Goal: Task Accomplishment & Management: Manage account settings

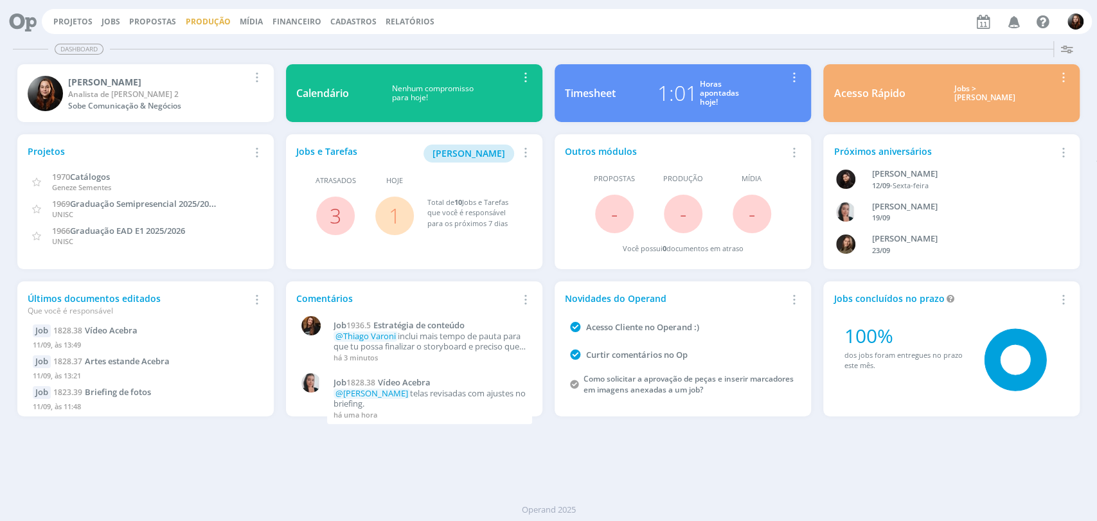
drag, startPoint x: 113, startPoint y: 19, endPoint x: 196, endPoint y: 21, distance: 82.9
click at [113, 19] on link "Jobs" at bounding box center [111, 21] width 19 height 11
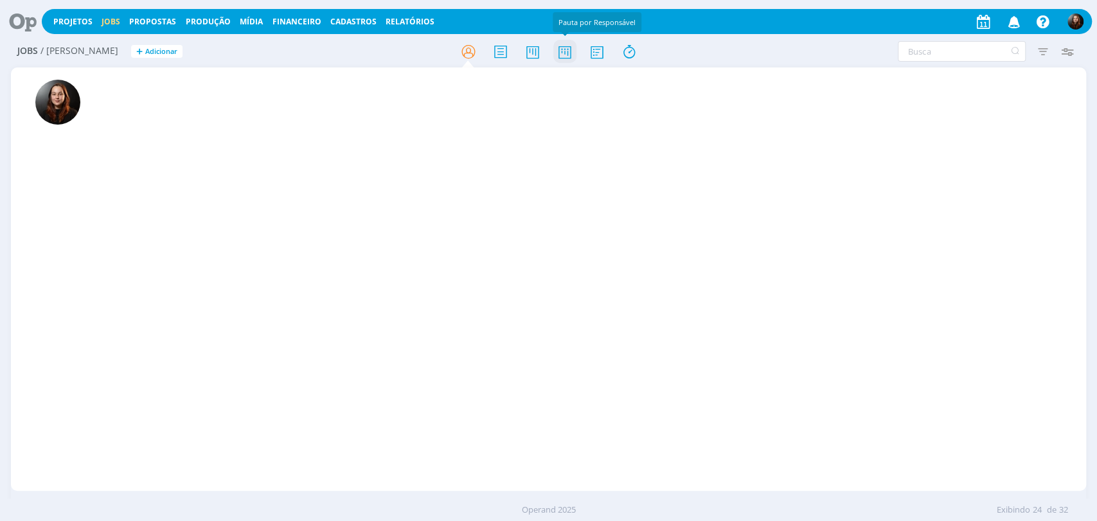
click at [561, 53] on icon at bounding box center [564, 51] width 23 height 25
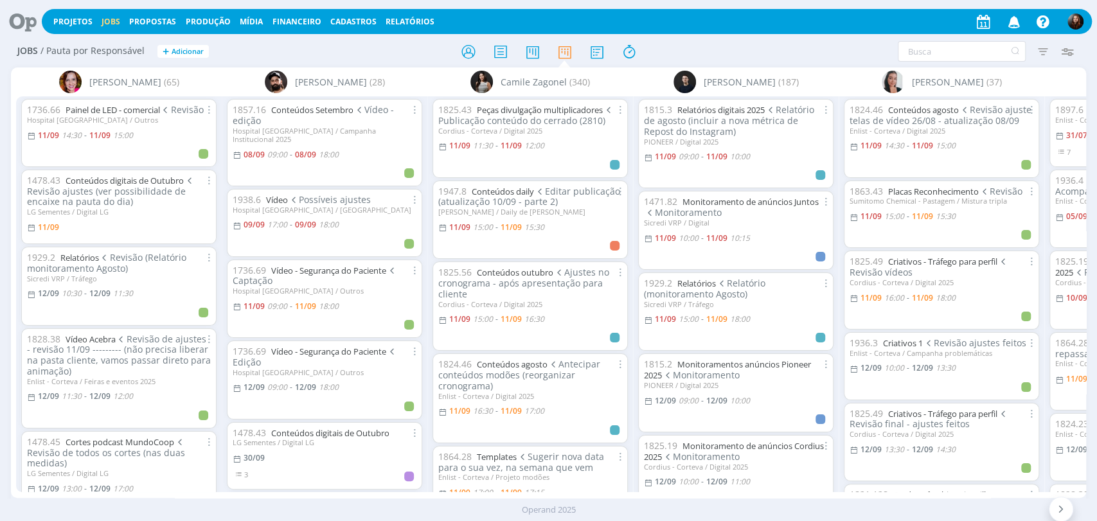
click at [21, 22] on icon at bounding box center [18, 21] width 26 height 25
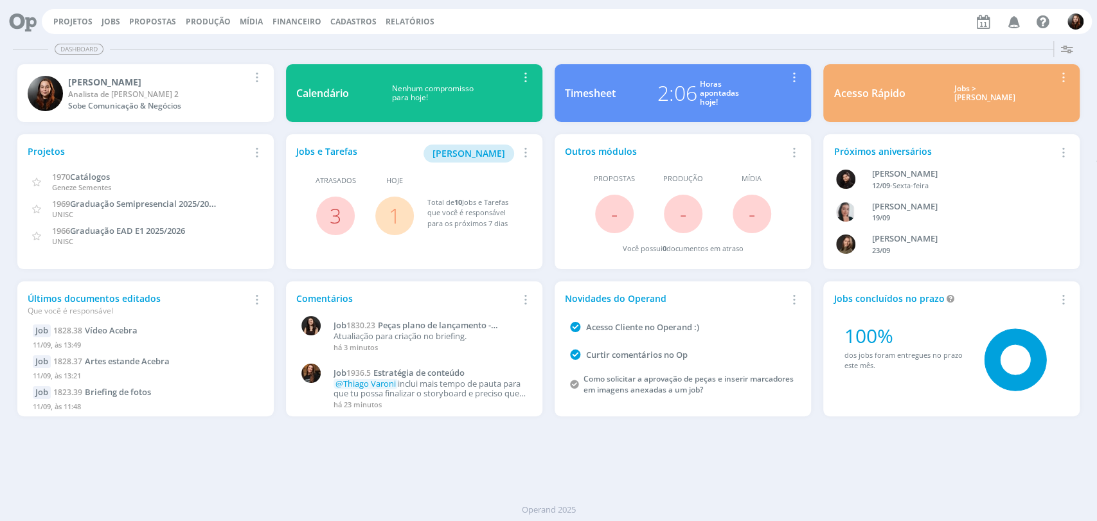
click at [682, 49] on div at bounding box center [582, 49] width 944 height 1
click at [114, 19] on link "Jobs" at bounding box center [111, 21] width 19 height 11
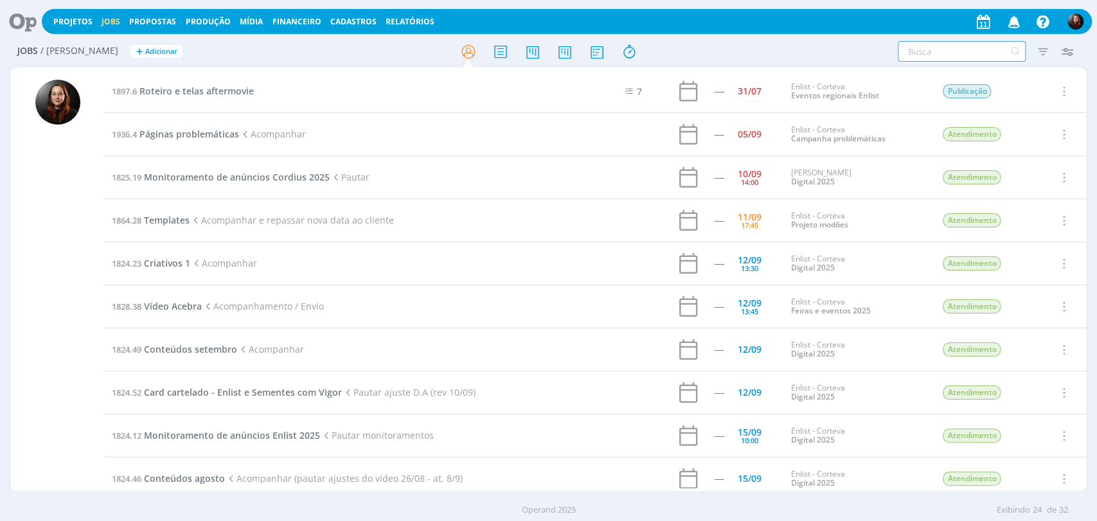
click at [922, 51] on input "text" at bounding box center [962, 51] width 128 height 21
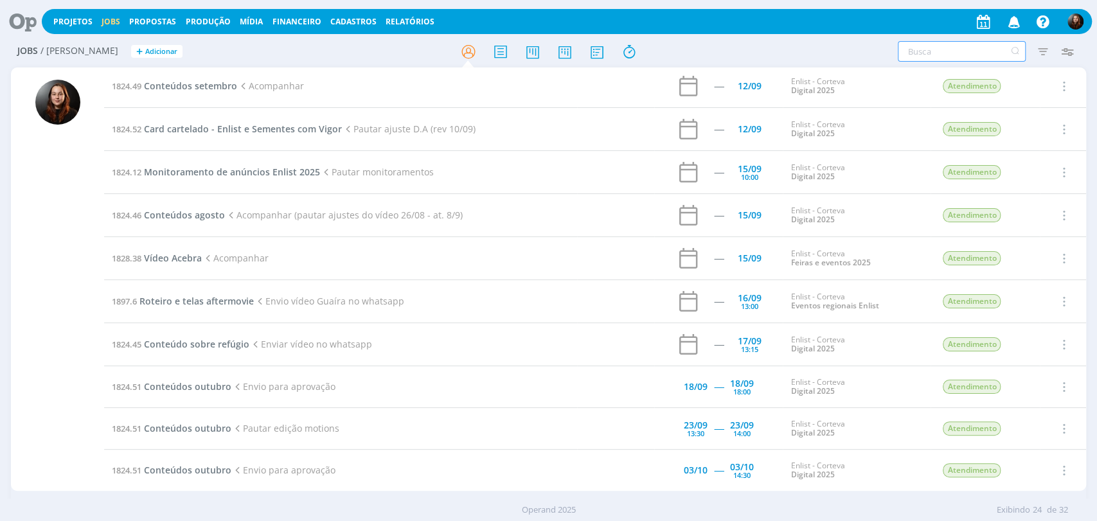
scroll to position [285, 0]
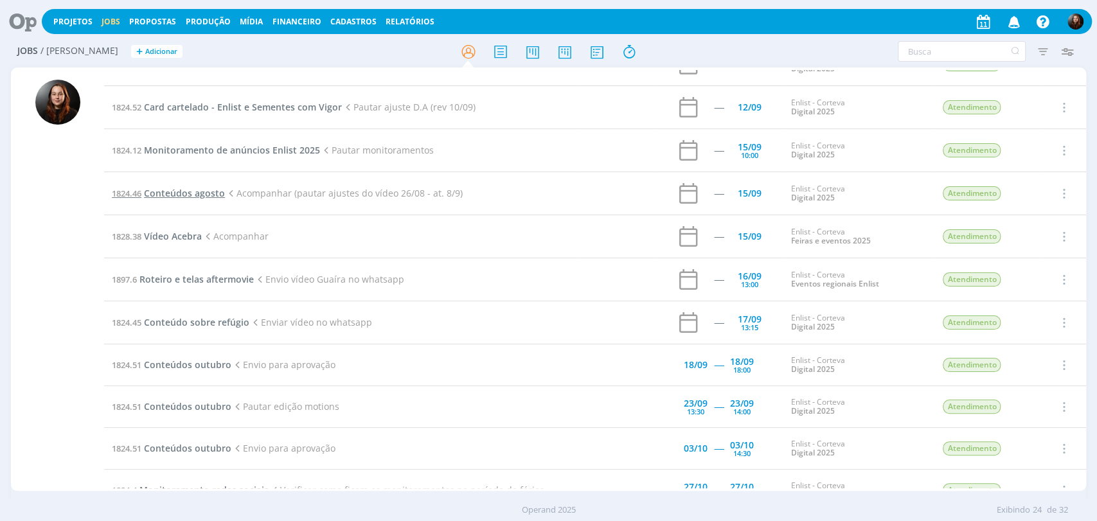
click at [192, 187] on span "Conteúdos agosto" at bounding box center [184, 193] width 81 height 12
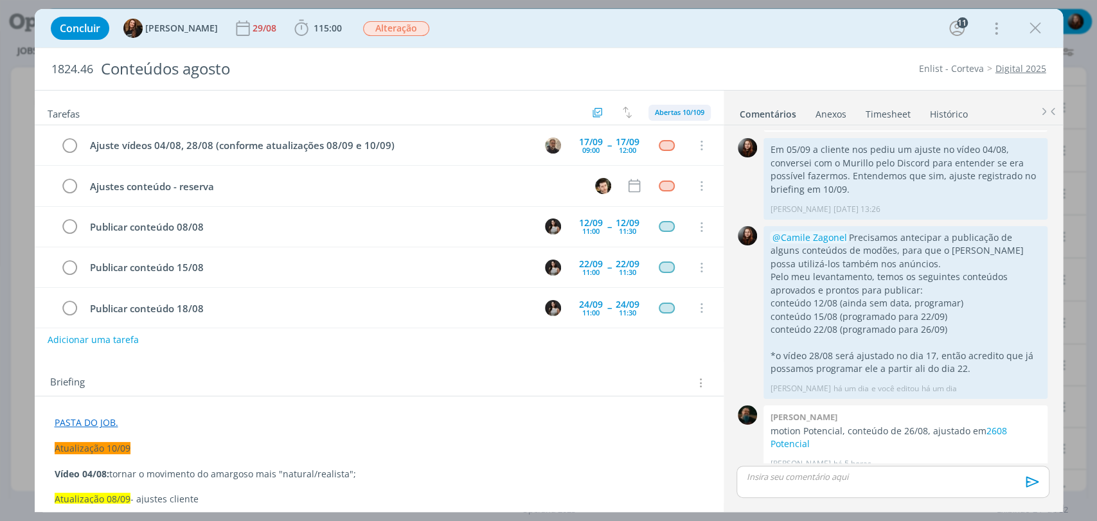
click at [689, 114] on span "Abertas 10/109" at bounding box center [679, 112] width 49 height 10
click at [703, 162] on span "Concluídas 99" at bounding box center [683, 162] width 53 height 12
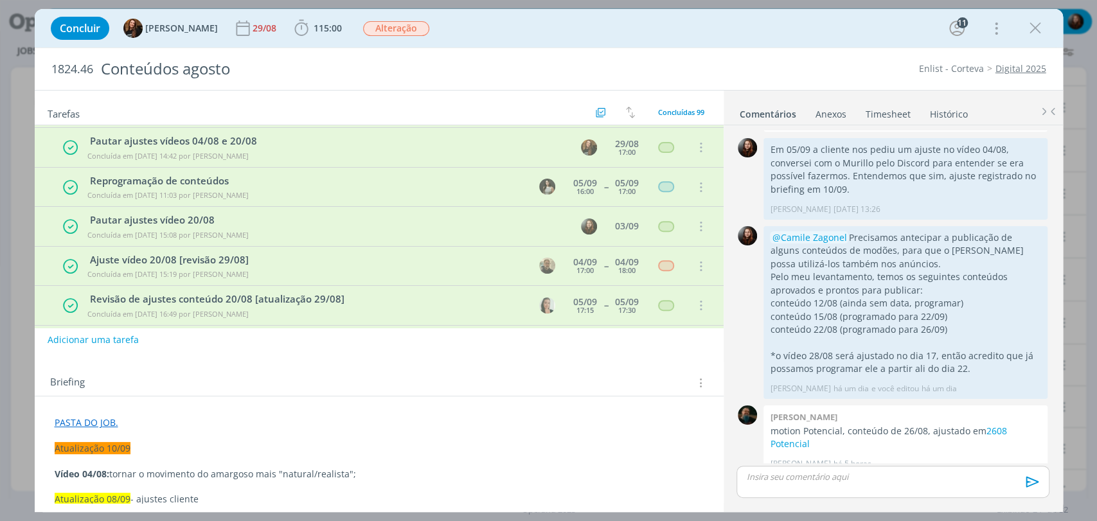
scroll to position [3734, 0]
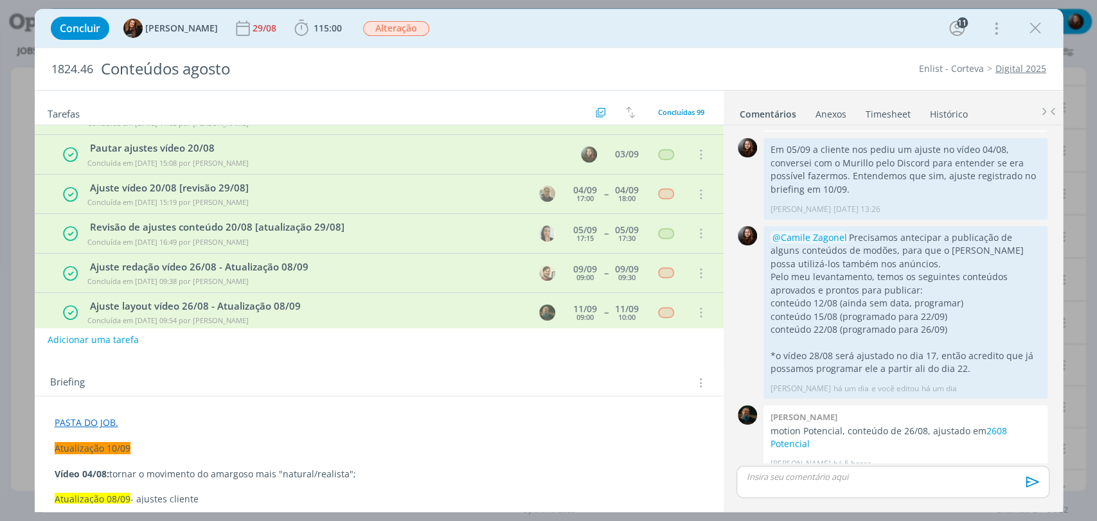
click at [785, 48] on div "1824.46 Conteúdos agosto Enlist - Corteva Digital 2025" at bounding box center [549, 69] width 1029 height 42
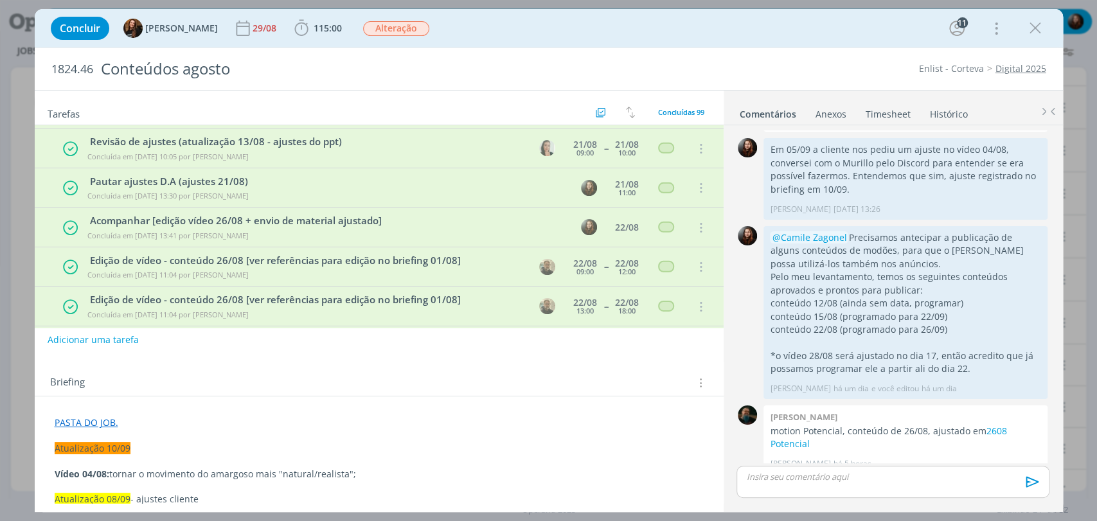
scroll to position [2376, 0]
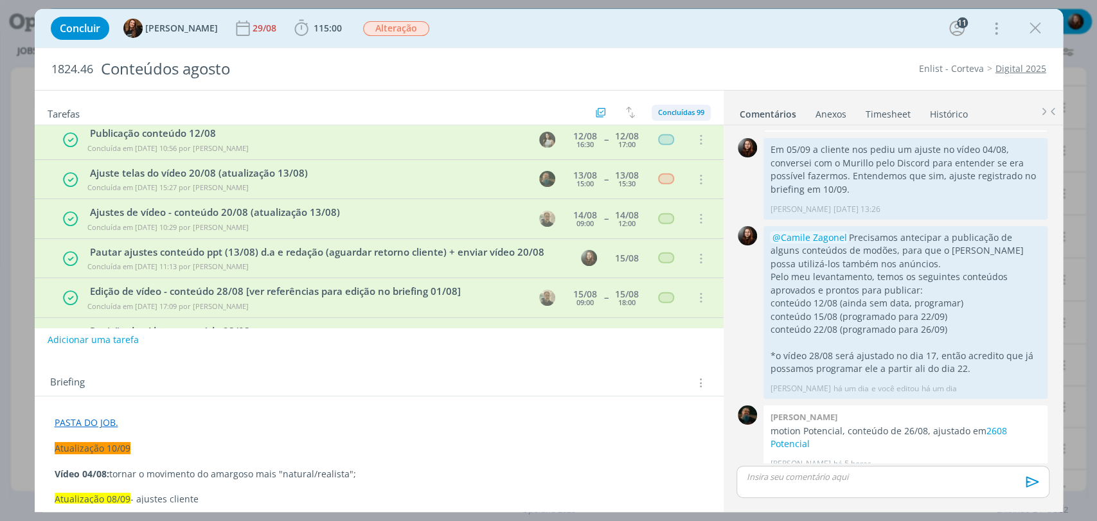
click at [689, 112] on span "Concluídas 99" at bounding box center [681, 112] width 46 height 10
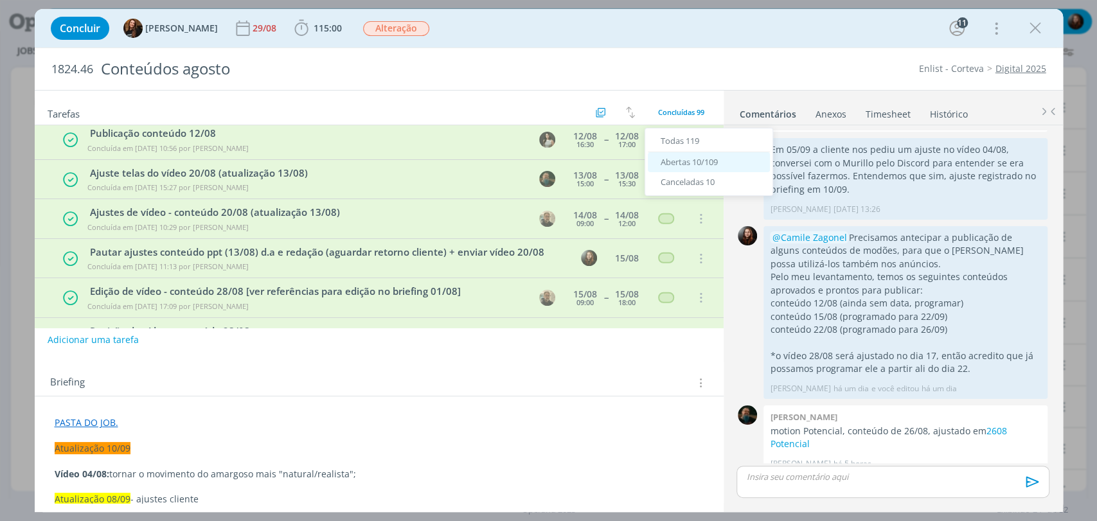
click at [693, 165] on span "Abertas 10/109" at bounding box center [689, 162] width 57 height 12
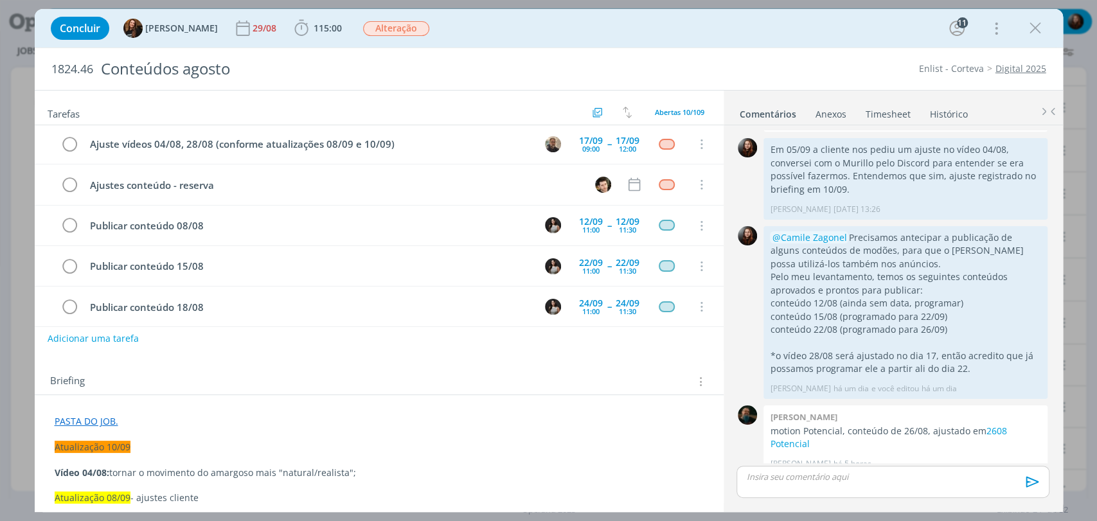
scroll to position [0, 0]
click at [283, 364] on div "Briefing Briefings Predefinidos Versões do Briefing Ver Briefing do Projeto" at bounding box center [379, 379] width 689 height 35
click at [751, 33] on div "Concluir Tayná Morsch 29/08 115:00 Iniciar Apontar Data * 11/09/2025 Horas * 00…" at bounding box center [548, 28] width 1009 height 31
click at [1025, 42] on div "Concluir Tayná Morsch 29/08 115:00 Iniciar Apontar Data * 11/09/2025 Horas * 00…" at bounding box center [548, 28] width 1009 height 31
click at [1009, 18] on div "Concluir Tayná Morsch 29/08 115:00 Iniciar Apontar Data * 11/09/2025 Horas * 00…" at bounding box center [548, 28] width 1009 height 31
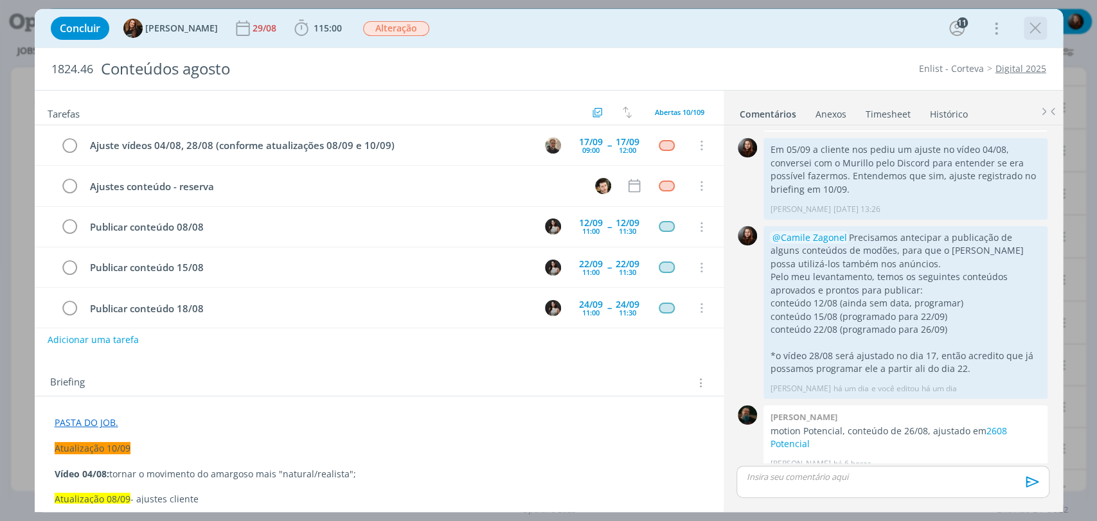
click at [1026, 30] on div "dialog" at bounding box center [1035, 28] width 23 height 23
click at [1038, 30] on icon "dialog" at bounding box center [1035, 28] width 19 height 19
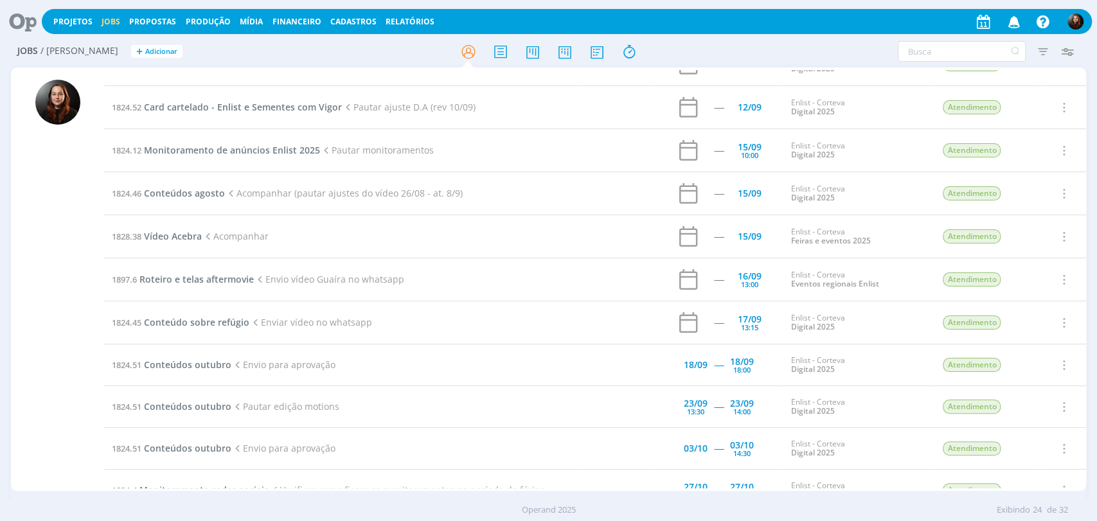
click at [25, 22] on icon at bounding box center [18, 21] width 26 height 25
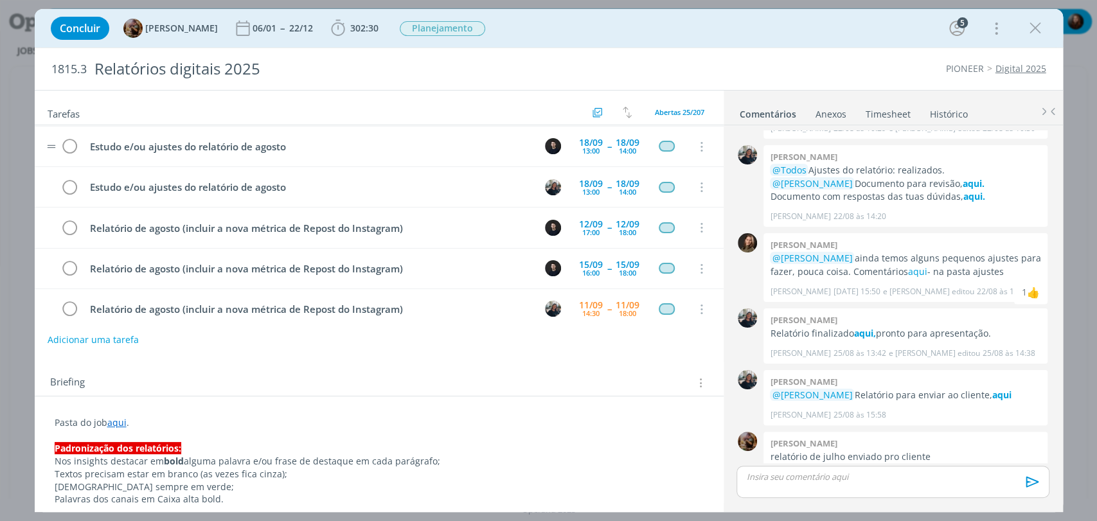
scroll to position [816, 0]
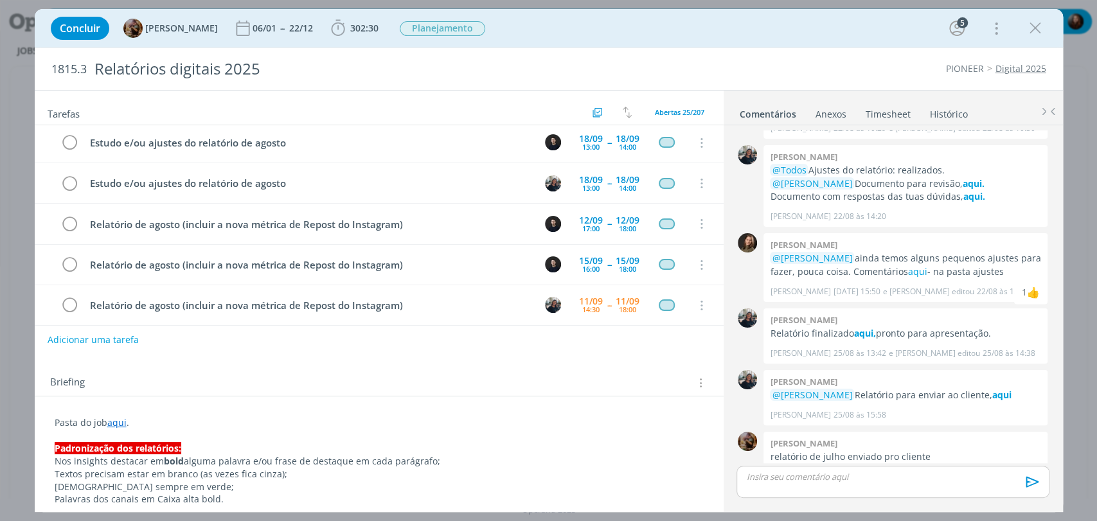
drag, startPoint x: 1037, startPoint y: 32, endPoint x: 739, endPoint y: 66, distance: 299.6
click at [1037, 32] on icon "dialog" at bounding box center [1035, 28] width 19 height 19
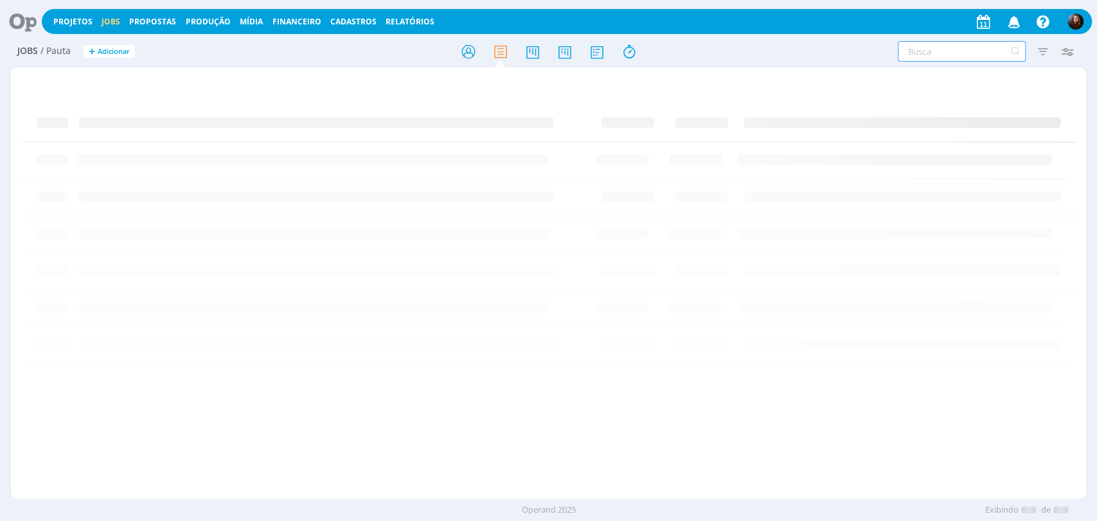
click at [921, 53] on input "text" at bounding box center [962, 51] width 128 height 21
type input "relatório"
click at [239, 48] on h2 "Jobs / Pauta + Adicionar" at bounding box center [190, 49] width 346 height 27
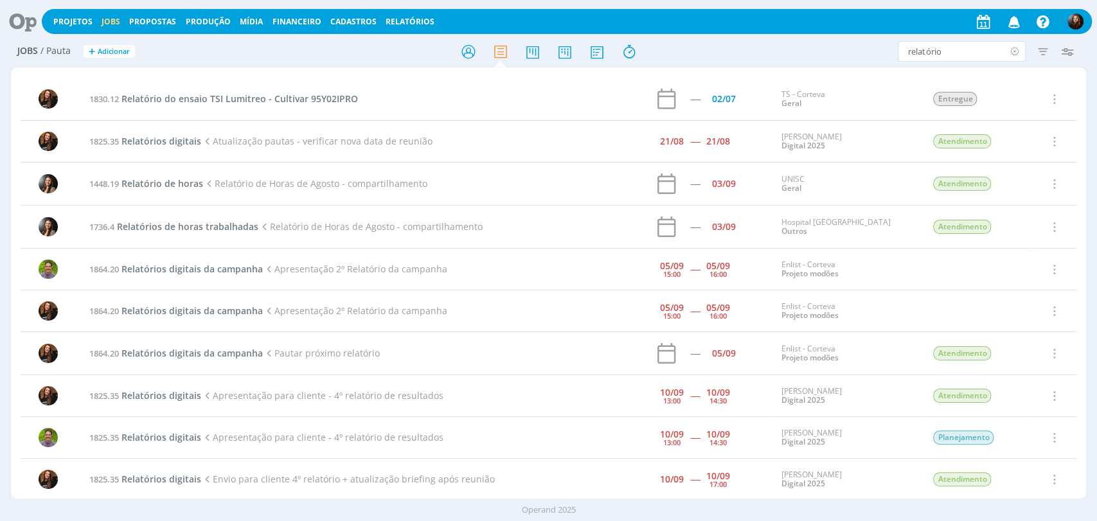
click at [1018, 52] on icon at bounding box center [1015, 51] width 16 height 21
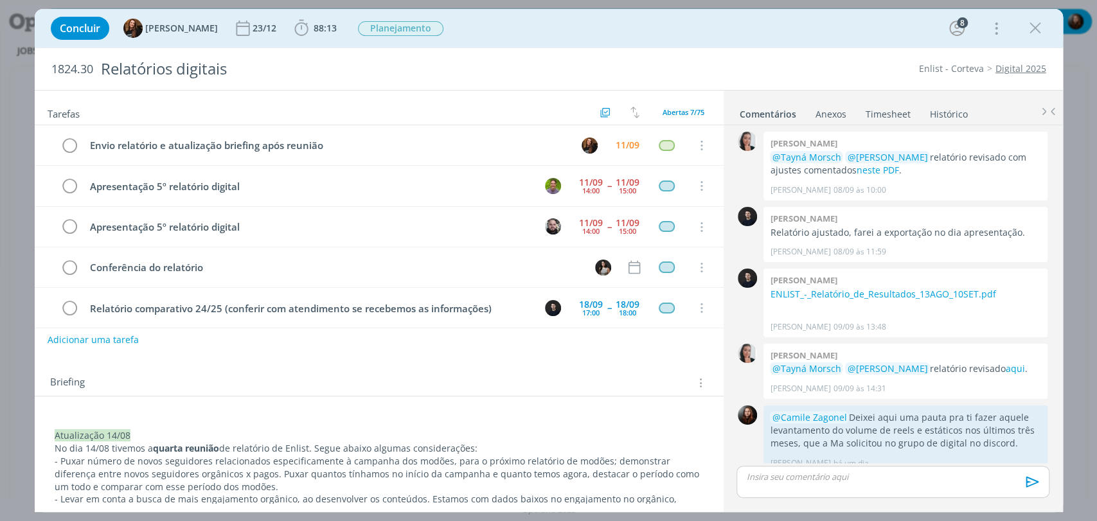
click at [881, 109] on link "Timesheet" at bounding box center [888, 111] width 46 height 19
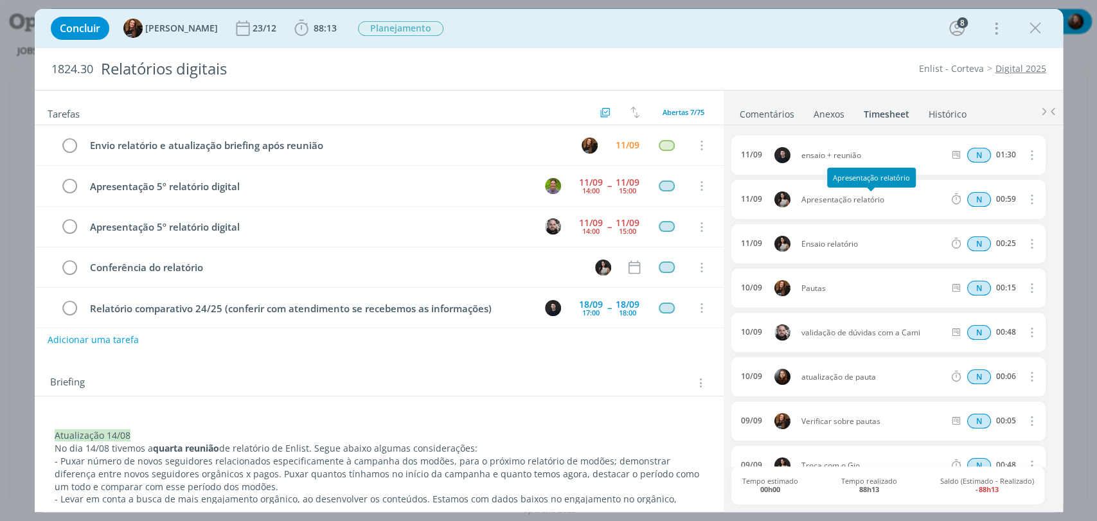
drag, startPoint x: 889, startPoint y: 198, endPoint x: 801, endPoint y: 202, distance: 88.2
click at [801, 202] on span "Apresentação relatório" at bounding box center [873, 200] width 154 height 8
copy span "Apresentação relatório"
click at [861, 51] on div "1824.30 Relatórios digitais Enlist - Corteva Digital 2025" at bounding box center [549, 69] width 1029 height 42
click at [314, 27] on span "88:13" at bounding box center [325, 28] width 23 height 12
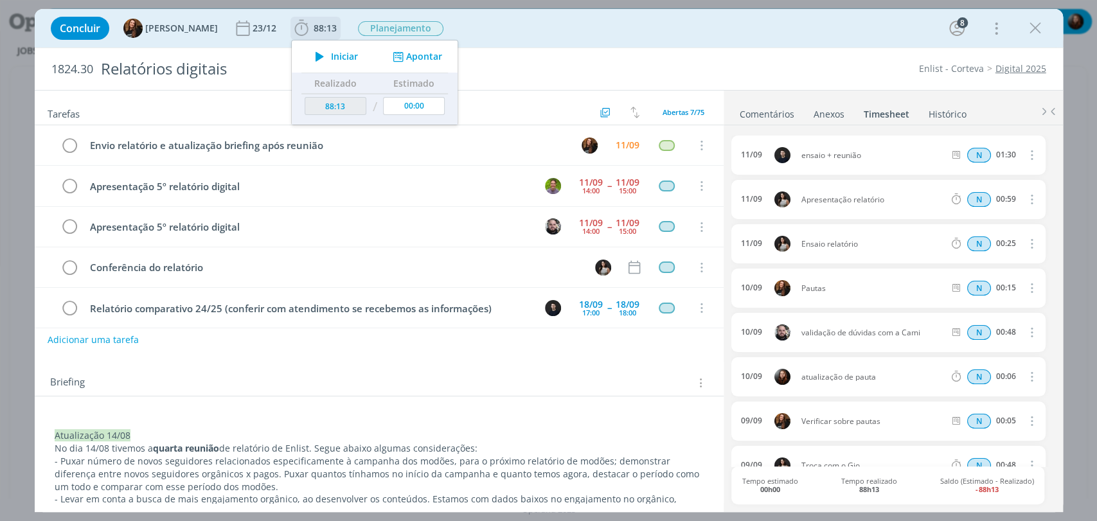
click at [409, 55] on button "Apontar" at bounding box center [415, 56] width 53 height 13
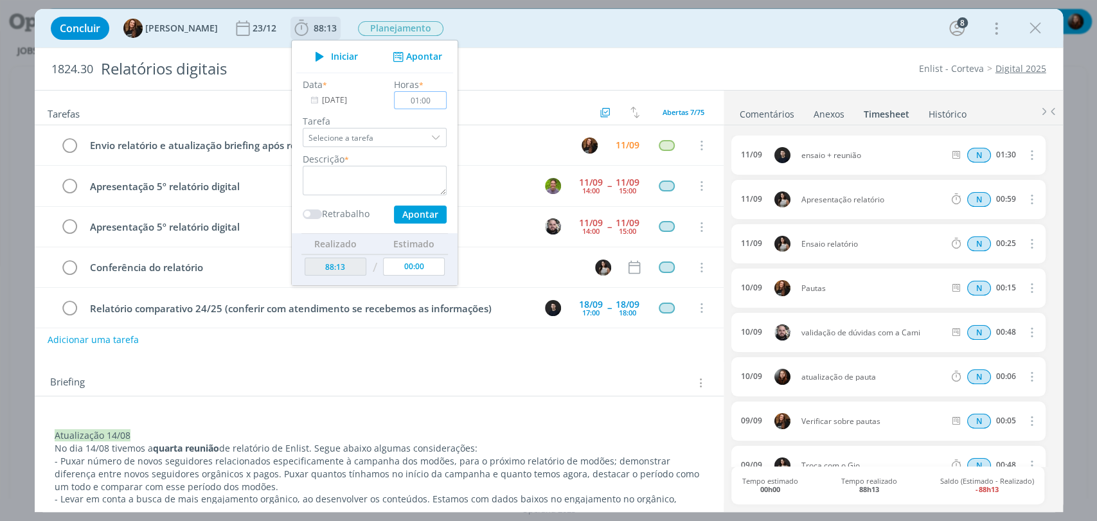
type input "01:00"
click at [389, 179] on textarea "dialog" at bounding box center [375, 181] width 144 height 30
paste textarea "Apresentação relatório"
click at [303, 174] on textarea "Apresentação relatório" at bounding box center [375, 181] width 144 height 30
click at [390, 172] on textarea "Reunião de apresentação relatório" at bounding box center [375, 181] width 144 height 30
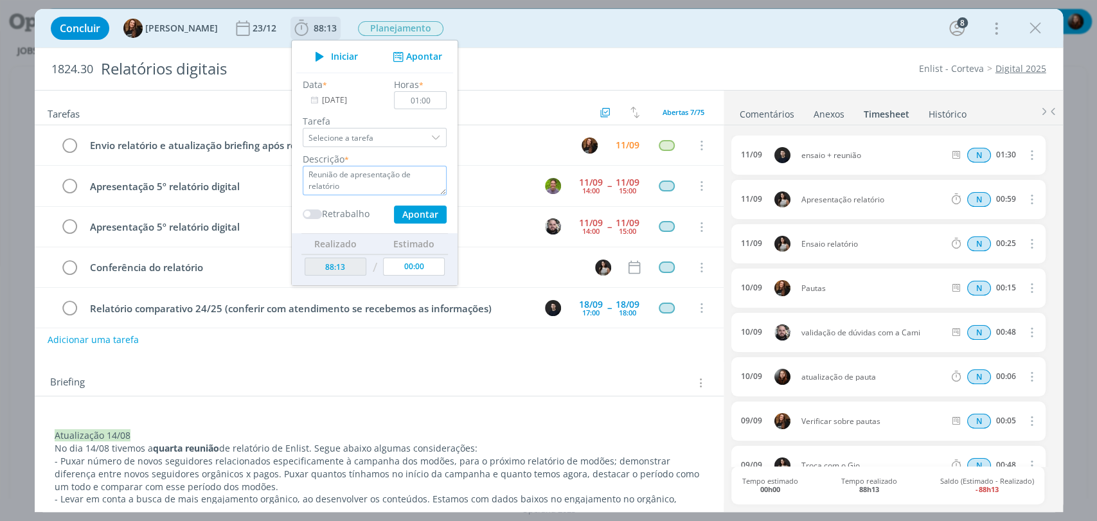
type textarea "Reunião de apresentação de relatório"
click at [408, 213] on button "Apontar" at bounding box center [419, 215] width 53 height 18
type input "89:13"
type input "00:00"
click at [794, 44] on div "Concluir Tayná Morsch 23/12 89:13 Iniciar Apontar Data * 11/09/2025 Horas * 00:…" at bounding box center [549, 28] width 1029 height 39
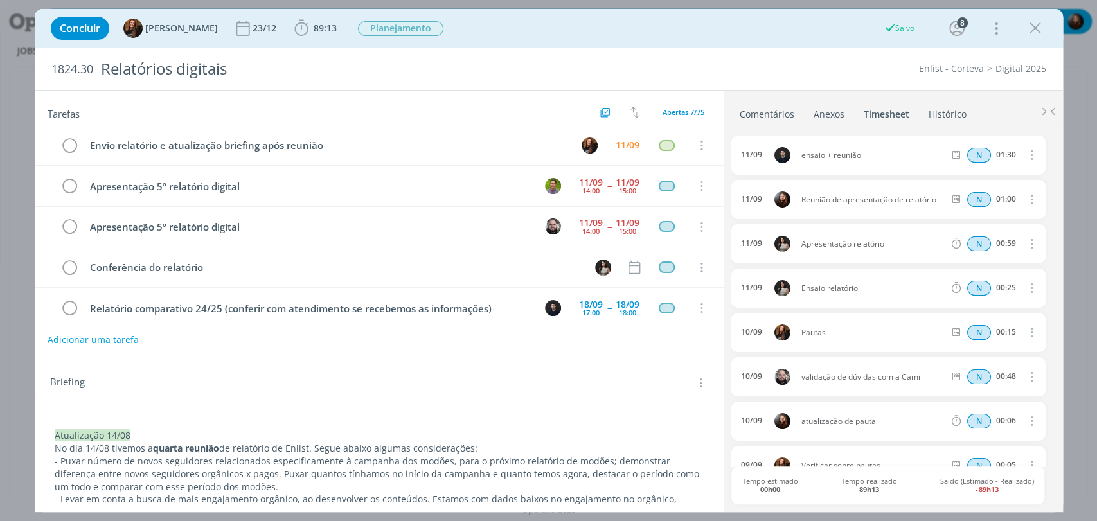
click at [586, 372] on div "Briefing Briefings Predefinidos Versões do Briefing Ver Briefing do Projeto" at bounding box center [379, 379] width 689 height 35
drag, startPoint x: 778, startPoint y: 109, endPoint x: 734, endPoint y: 207, distance: 107.6
click at [778, 109] on link "Comentários" at bounding box center [767, 111] width 56 height 19
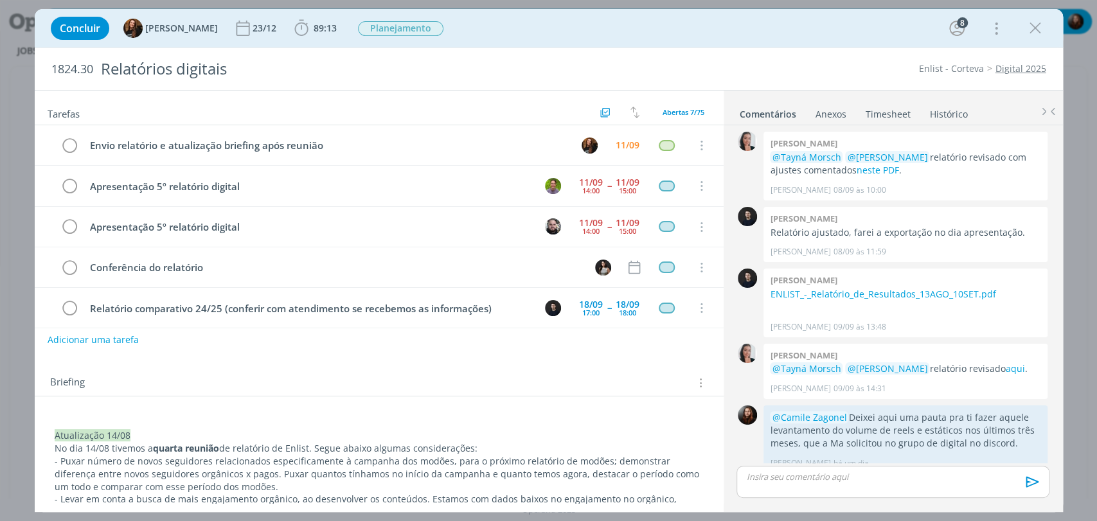
click at [609, 368] on div "Briefing Briefings Predefinidos Versões do Briefing Ver Briefing do Projeto" at bounding box center [379, 379] width 689 height 35
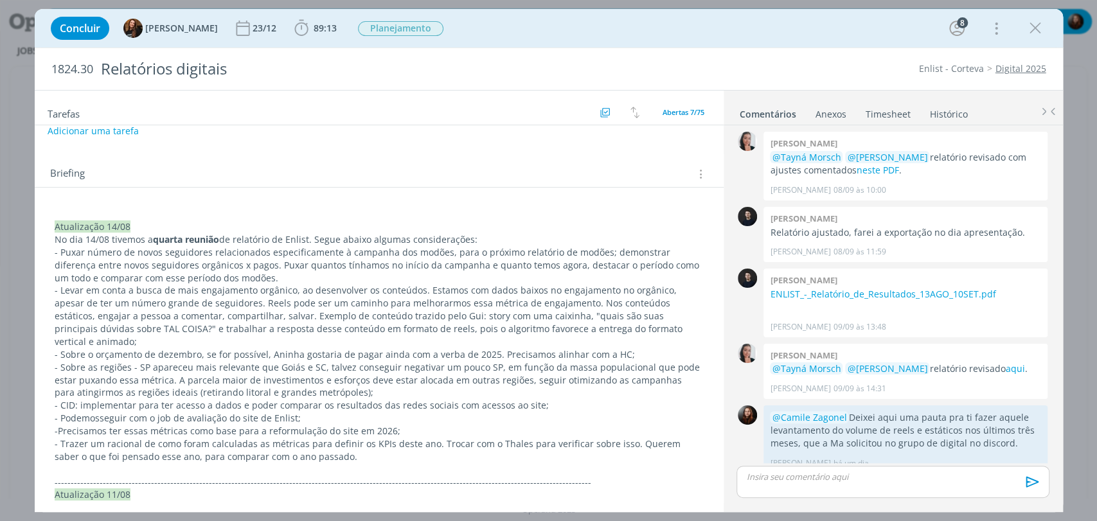
scroll to position [214, 0]
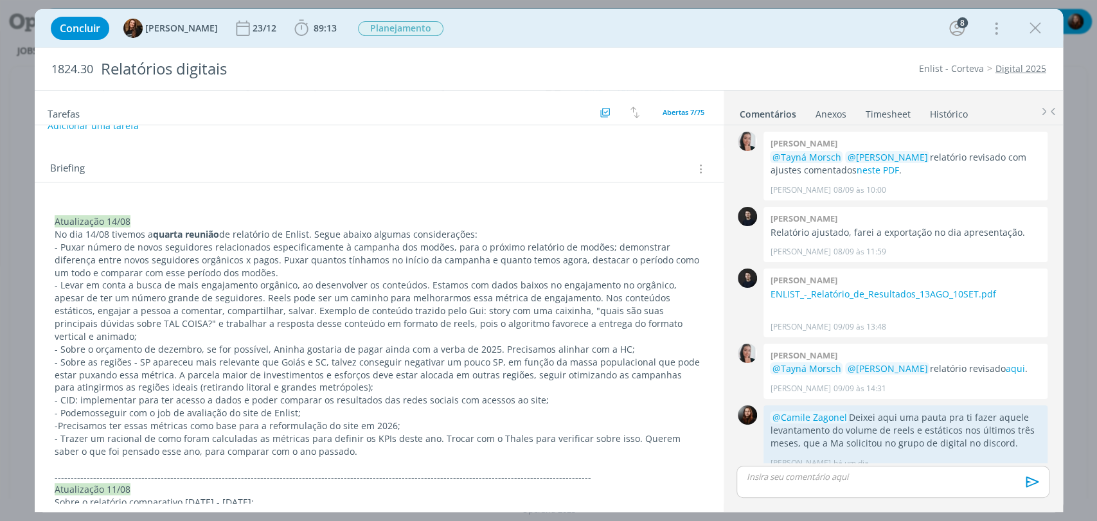
click at [710, 43] on div "Concluir Tayná Morsch 23/12 89:13 Iniciar Apontar Data * 11/09/2025 Horas * 00:…" at bounding box center [548, 28] width 1009 height 31
click at [645, 33] on div "Concluir Tayná Morsch 23/12 89:13 Iniciar Apontar Data * 11/09/2025 Horas * 00:…" at bounding box center [548, 28] width 1009 height 31
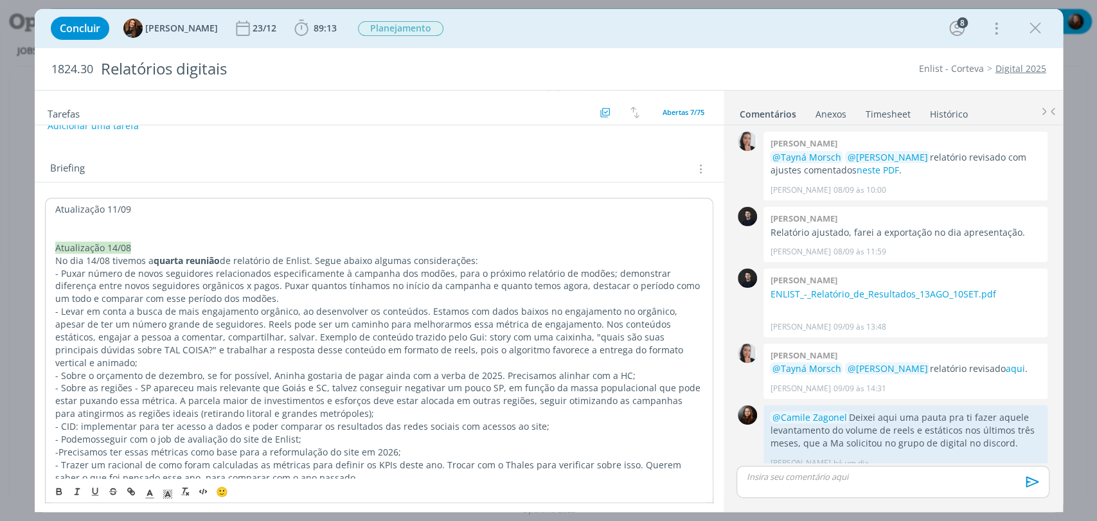
click at [91, 219] on p "dialog" at bounding box center [379, 222] width 648 height 13
click at [76, 206] on p "Atualização 11/09" at bounding box center [379, 208] width 649 height 13
click at [165, 495] on polyline "dialog" at bounding box center [167, 494] width 4 height 5
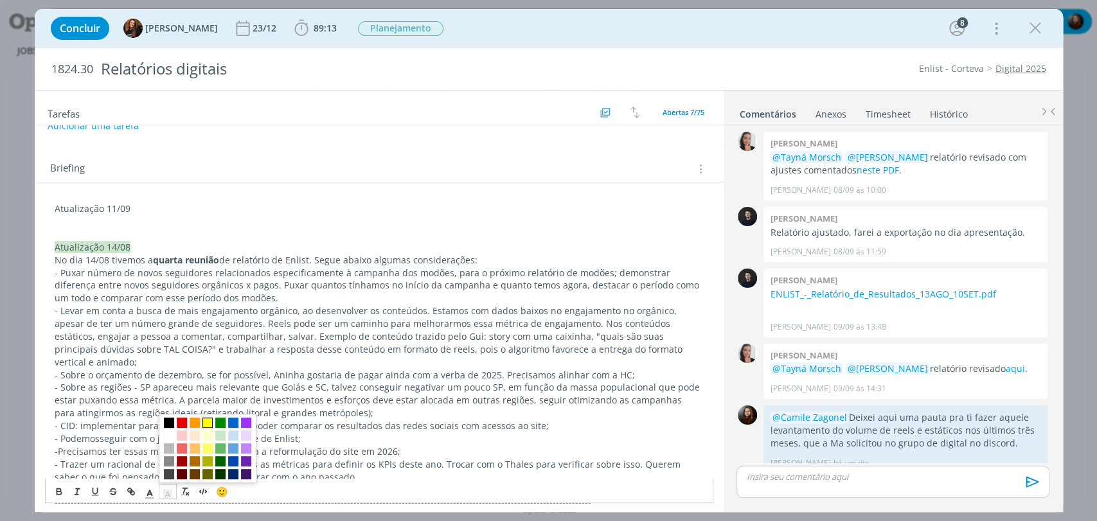
click at [210, 422] on span "dialog" at bounding box center [207, 423] width 10 height 10
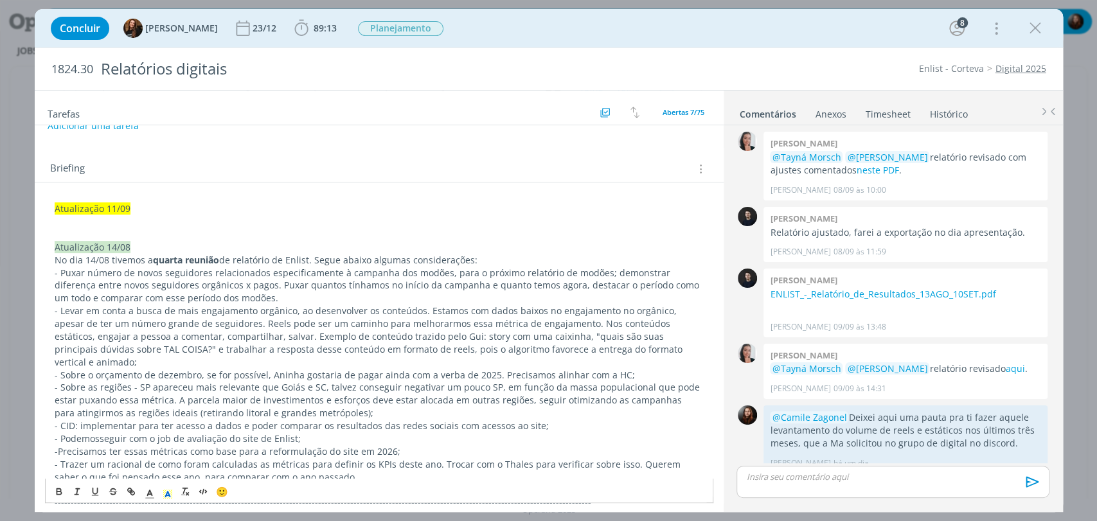
click at [67, 220] on p "dialog" at bounding box center [379, 221] width 649 height 13
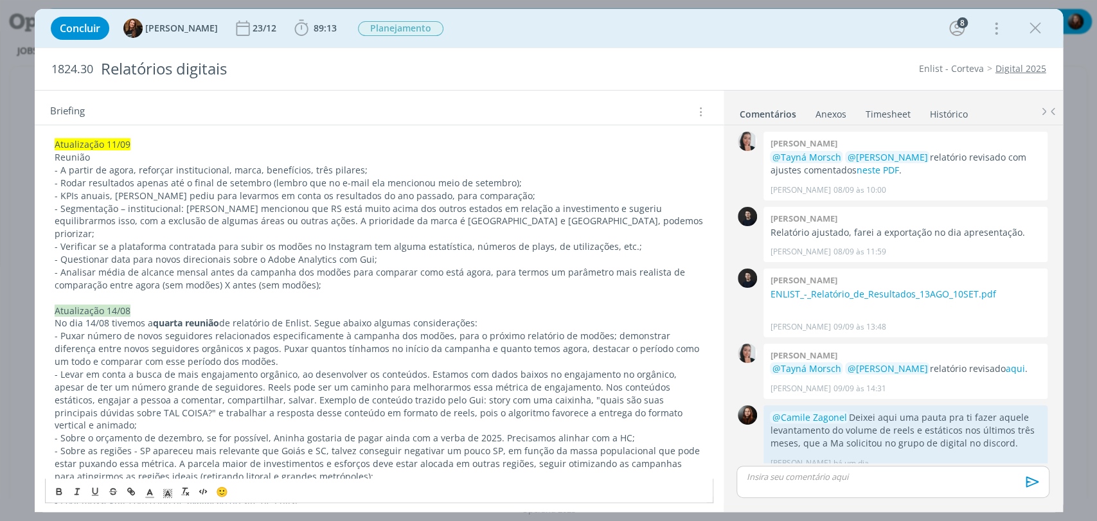
scroll to position [285, 0]
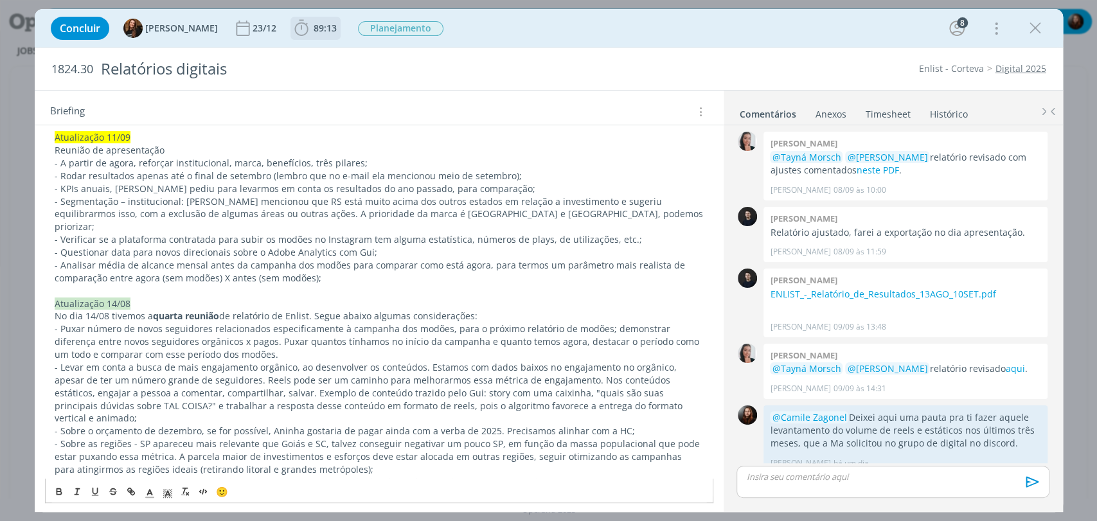
click at [314, 29] on span "89:13" at bounding box center [325, 28] width 23 height 12
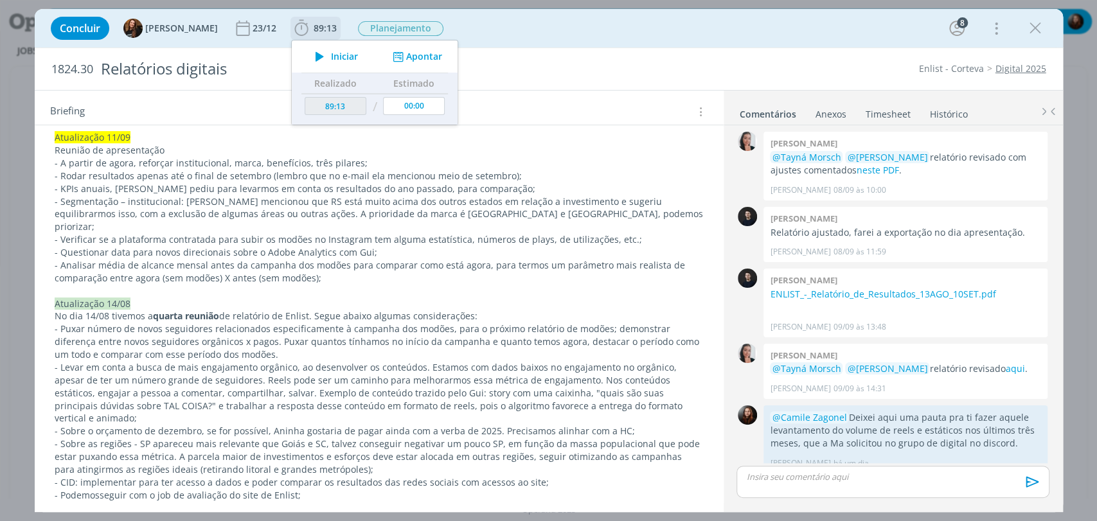
click at [320, 62] on button "Iniciar" at bounding box center [333, 57] width 51 height 18
click at [197, 145] on p "Reunião de apresentação" at bounding box center [379, 150] width 649 height 13
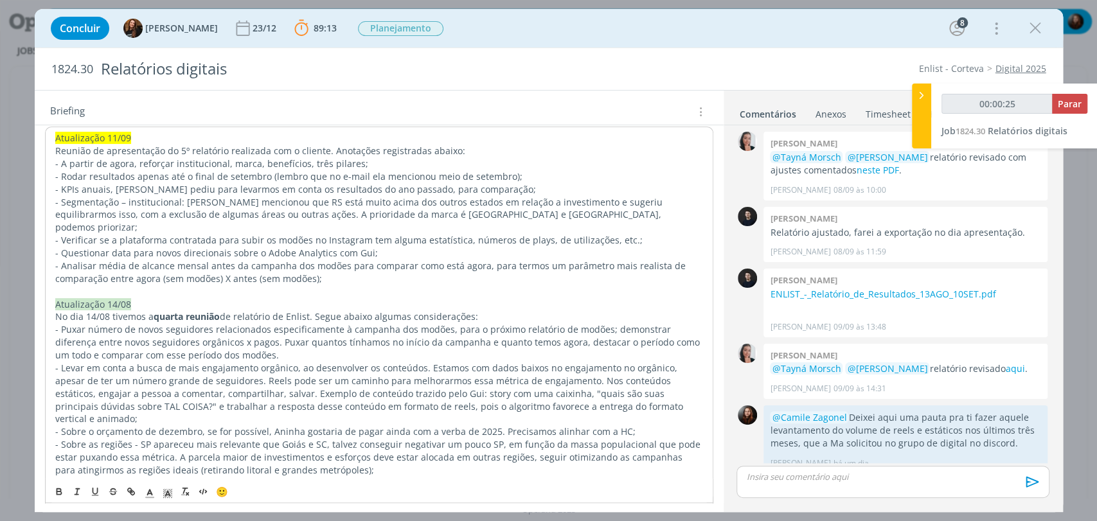
click at [130, 165] on p "- A partir de agora, reforçar institucional, marca, benefícios, três pilares;" at bounding box center [379, 163] width 648 height 13
click at [303, 161] on p "- A partir de agora, reforçar institucional, marca, benefícios, três pilares;" at bounding box center [379, 163] width 648 height 13
click at [357, 164] on p "- A partir de agora, reforçar institucional, marca, benefícios e três pilares;" at bounding box center [379, 163] width 648 height 13
click at [134, 165] on p "- A partir de agora, reforçar institucional, marca, benefícios e três pilares n…" at bounding box center [379, 163] width 648 height 13
click at [265, 164] on p "- A partir de agora, devemos reforçar institucional, marca, benefícios e três p…" at bounding box center [379, 163] width 648 height 13
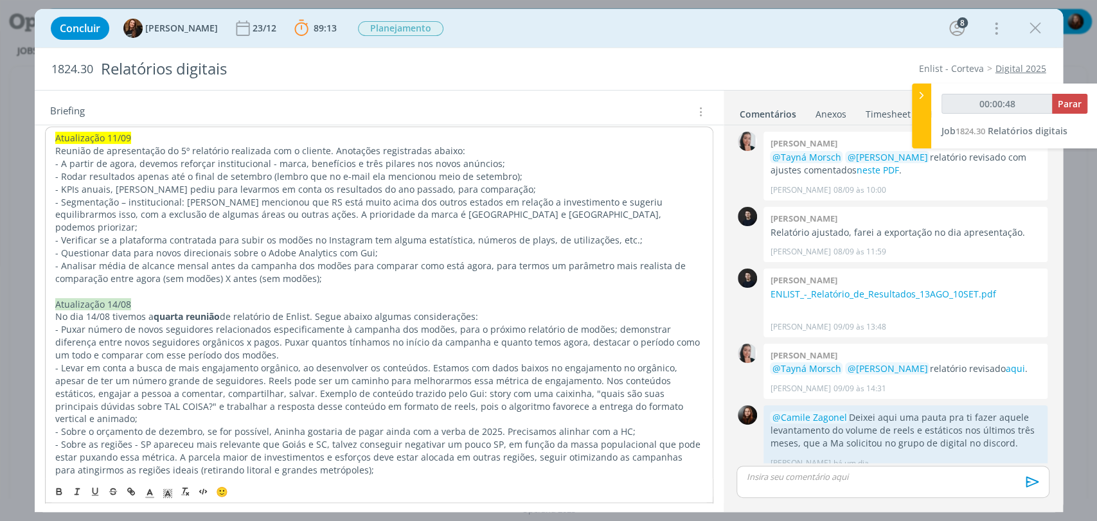
click at [402, 164] on p "- A partir de agora, devemos reforçar institucional - marca, benefícios e três …" at bounding box center [379, 163] width 648 height 13
drag, startPoint x: 60, startPoint y: 175, endPoint x: 215, endPoint y: 179, distance: 154.3
click at [217, 179] on p "- Rodar resultados apenas até o final de setembro (lembro que no e-mail ela men…" at bounding box center [379, 176] width 648 height 13
click at [84, 184] on p "- KPIs anuais, Aninha pediu para levarmos em conta os resultados do ano passado…" at bounding box center [379, 189] width 648 height 13
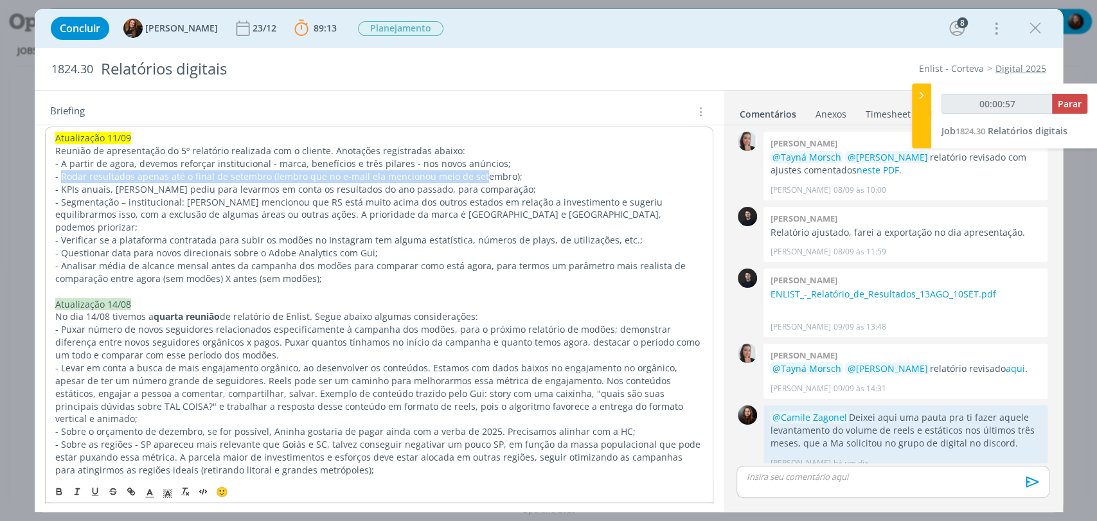
drag, startPoint x: 60, startPoint y: 175, endPoint x: 476, endPoint y: 176, distance: 415.9
click at [476, 176] on p "- Rodar resultados apenas até o final de setembro (lembro que no e-mail ela men…" at bounding box center [379, 176] width 648 height 13
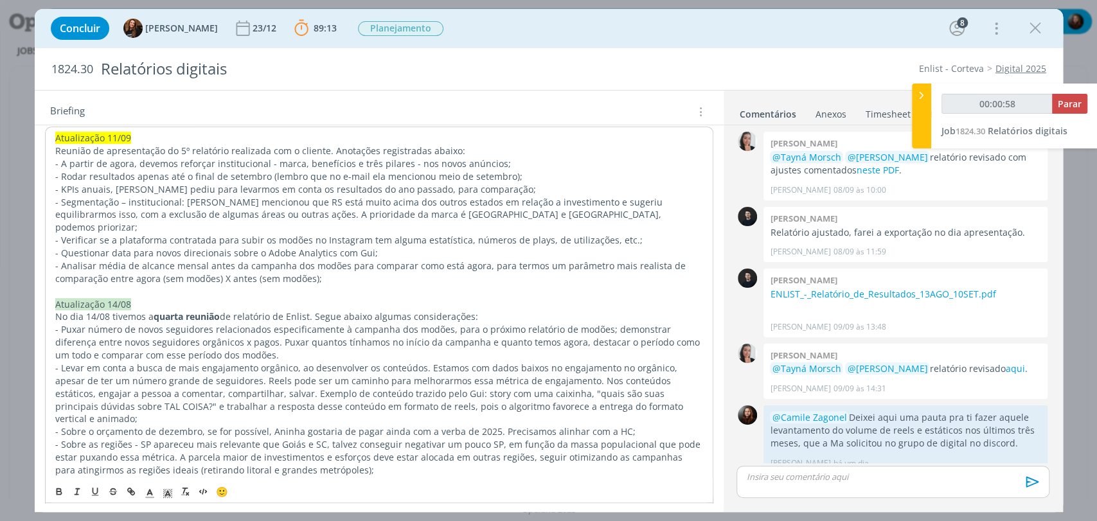
click at [541, 171] on p "- Rodar resultados apenas até o final de setembro (lembro que no e-mail ela men…" at bounding box center [379, 176] width 648 height 13
click at [501, 176] on p "- Rodar resultados apenas até o final de setembro (lembro que no e-mail ela men…" at bounding box center [379, 176] width 648 height 13
drag, startPoint x: 328, startPoint y: 176, endPoint x: 321, endPoint y: 173, distance: 8.4
click at [321, 173] on p "- Rodar resultados apenas até o final de setembro (lembro que no e-mail ela men…" at bounding box center [379, 176] width 648 height 13
click at [364, 175] on p "- Rodar resultados apenas até o final de setembro (lembro que em e-mail ela men…" at bounding box center [379, 176] width 648 height 13
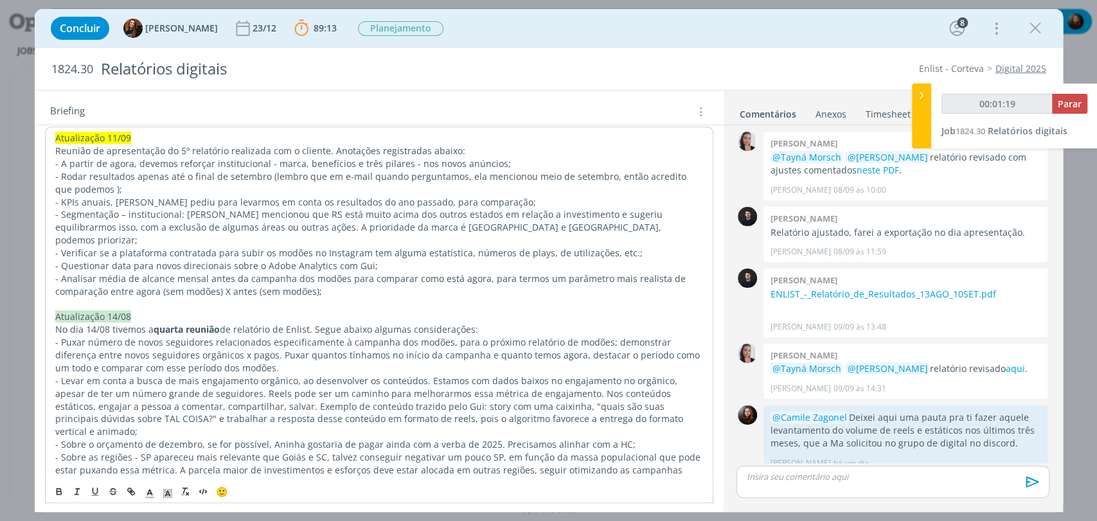
click at [494, 178] on p "- Rodar resultados apenas até o final de setembro (lembro que em e-mail quando …" at bounding box center [379, 183] width 648 height 26
click at [73, 188] on p "- Rodar resultados apenas até o final de setembro (lembro que em e-mail quando …" at bounding box center [379, 183] width 648 height 26
click at [549, 114] on div "Briefing Briefings Predefinidos Versões do Briefing Ver Briefing do Projeto" at bounding box center [380, 111] width 661 height 17
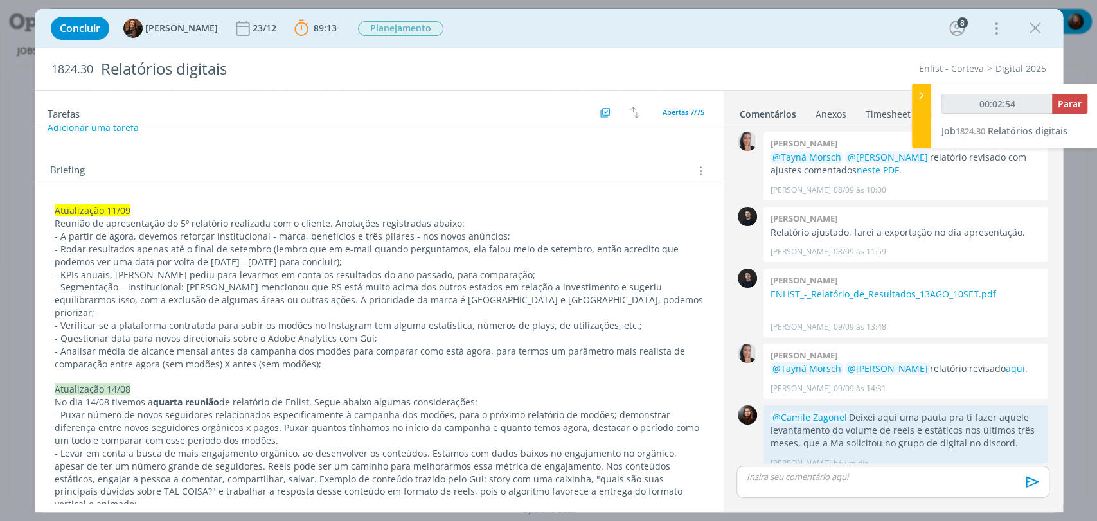
scroll to position [214, 0]
click at [1059, 107] on span "Parar" at bounding box center [1070, 104] width 24 height 12
type input "00:03:00"
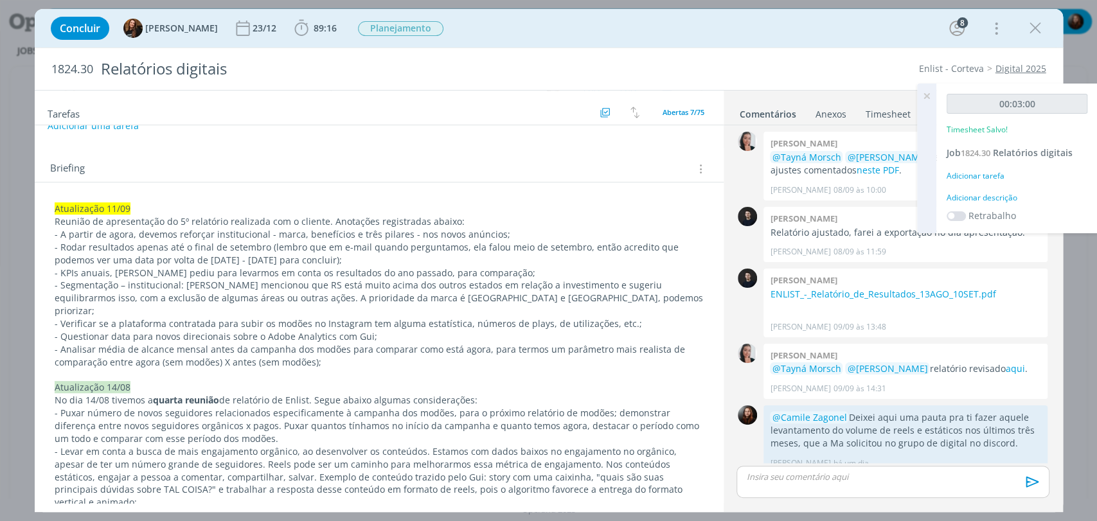
click at [1005, 195] on div "Adicionar descrição" at bounding box center [1017, 198] width 141 height 12
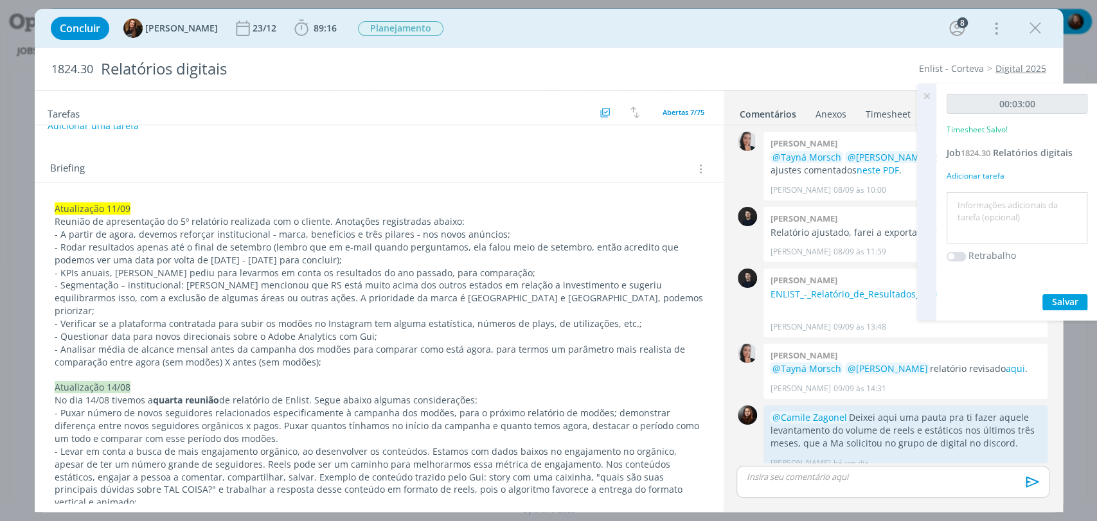
click at [982, 195] on textarea at bounding box center [1017, 218] width 134 height 46
type textarea "registro de informações em briefing"
click at [1054, 300] on span "Salvar" at bounding box center [1065, 302] width 26 height 12
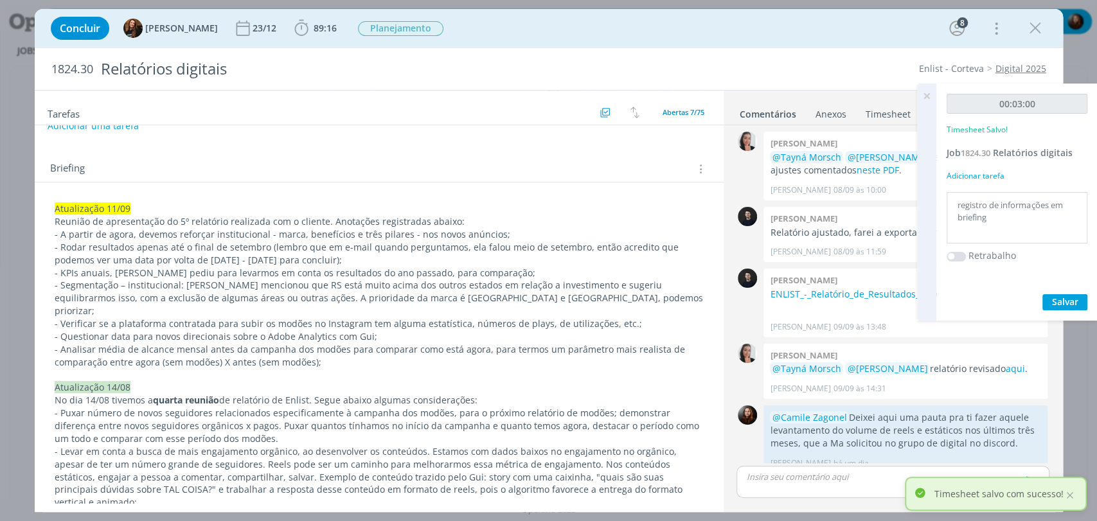
click at [342, 253] on p "- Rodar resultados apenas até o final de setembro (lembro que em e-mail quando …" at bounding box center [379, 254] width 649 height 26
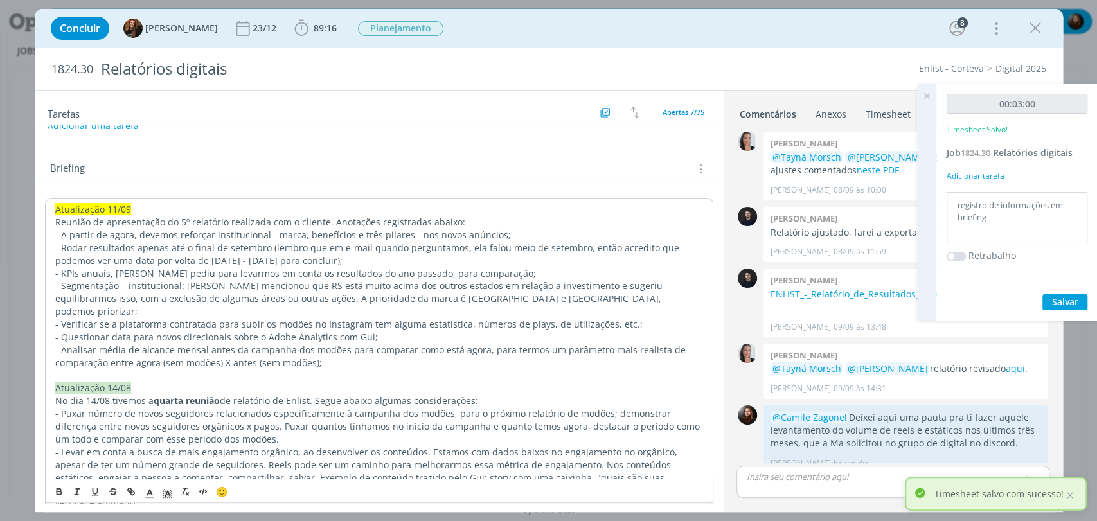
click at [75, 272] on p "- KPIs anuais, Aninha pediu para levarmos em conta os resultados do ano passado…" at bounding box center [379, 273] width 648 height 13
click at [109, 274] on p "- KPIs anuais, Aninha pediu para levarmos em conta os resultados do ano passado…" at bounding box center [379, 273] width 648 height 13
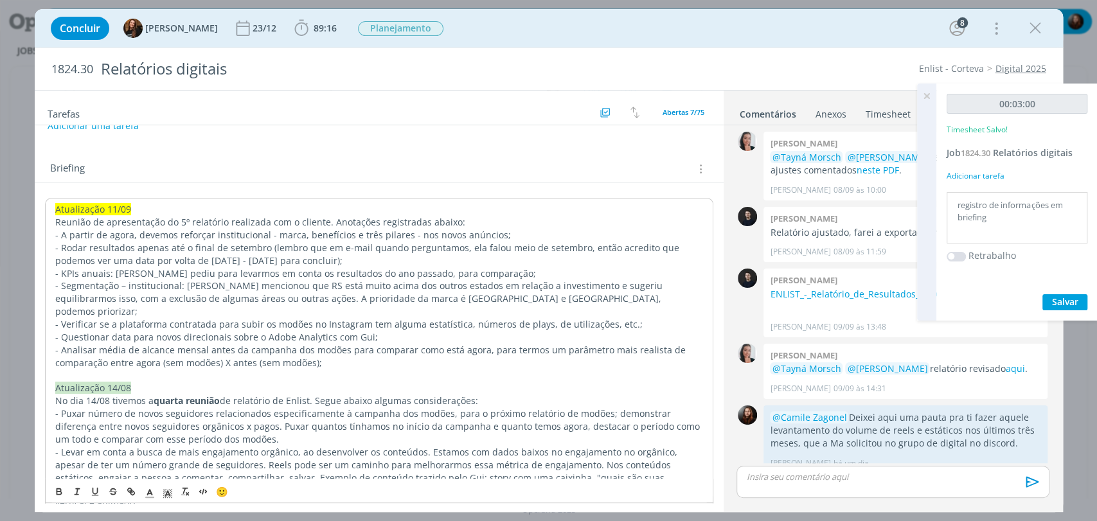
click at [123, 288] on p "- Segmentação – institucional: Aninha mencionou que RS está muito acima dos out…" at bounding box center [379, 299] width 648 height 39
click at [231, 285] on p "- Segmentação para anúncios institucional: Aninha mencionou que RS está muito a…" at bounding box center [379, 299] width 648 height 39
click at [620, 300] on p "- Segmentação para anúncios institucionais: Aninha mencionou que RS está muito …" at bounding box center [379, 299] width 648 height 39
click at [62, 318] on p "- Verificar se a plataforma contratada para subir os modões no Instagram tem al…" at bounding box center [379, 324] width 648 height 13
click at [225, 318] on p "- Verificar se a plataforma contratada para subir os modões no Instagram tem al…" at bounding box center [379, 324] width 648 height 13
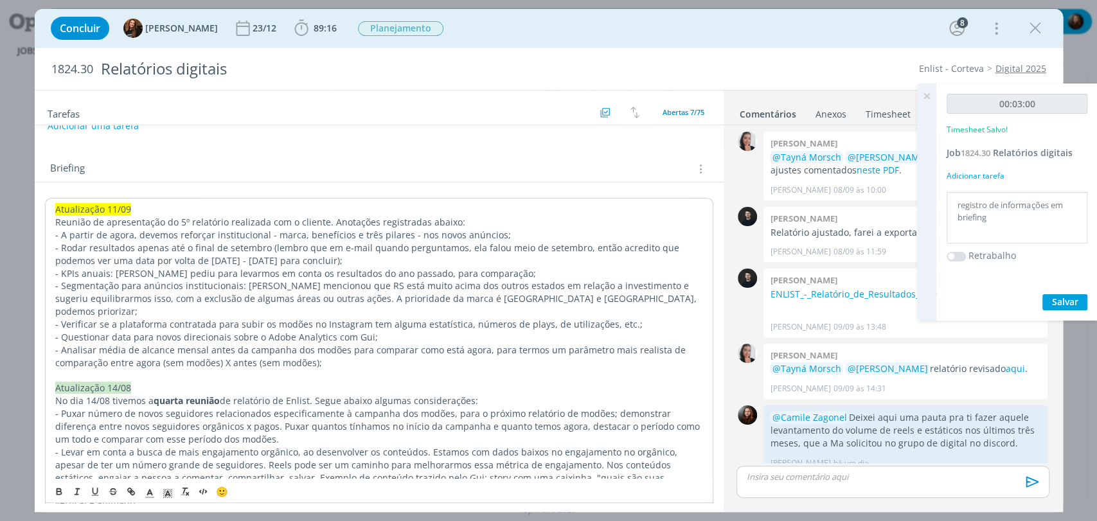
click at [364, 318] on p "- Verificar se a plataforma contratada para subir os modões no Instagram tem al…" at bounding box center [379, 324] width 648 height 13
click at [201, 318] on p "- Verificar se a plataforma contratada para subir os modões no Instagram tem al…" at bounding box center [379, 324] width 648 height 13
click at [503, 331] on p "- Questionar data para novos direcionais sobre o Adobe Analytics com Gui;" at bounding box center [379, 337] width 648 height 13
click at [626, 318] on p "- Verificar se a plataforma contratada para subir os modões no Instagram tem al…" at bounding box center [379, 324] width 648 height 13
click at [94, 331] on p "- Questionar data para novos direcionais sobre o Adobe Analytics com Gui;" at bounding box center [379, 337] width 648 height 13
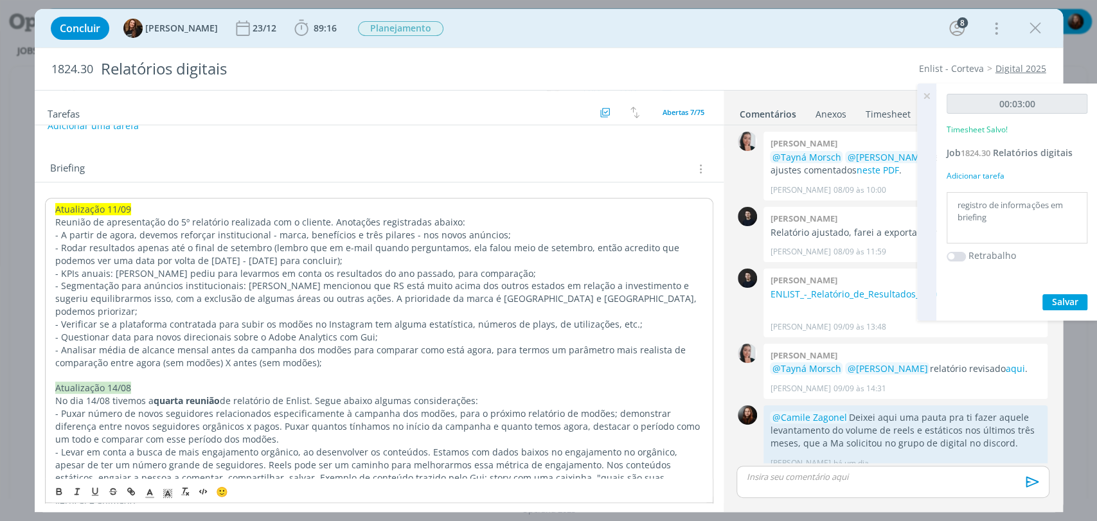
click at [390, 331] on p "- Questionar data para novos direcionais sobre o Adobe Analytics com Gui;" at bounding box center [379, 337] width 648 height 13
click at [72, 344] on p "- Analisar média de alcance mensal antes da campanha dos modões para comparar c…" at bounding box center [379, 357] width 648 height 26
click at [331, 352] on p "- Analisar média de alcance mensal antes da campanha dos modões para comparar c…" at bounding box center [379, 357] width 648 height 26
click at [309, 167] on div "Briefing Briefings Predefinidos Versões do Briefing Ver Briefing do Projeto" at bounding box center [380, 169] width 661 height 17
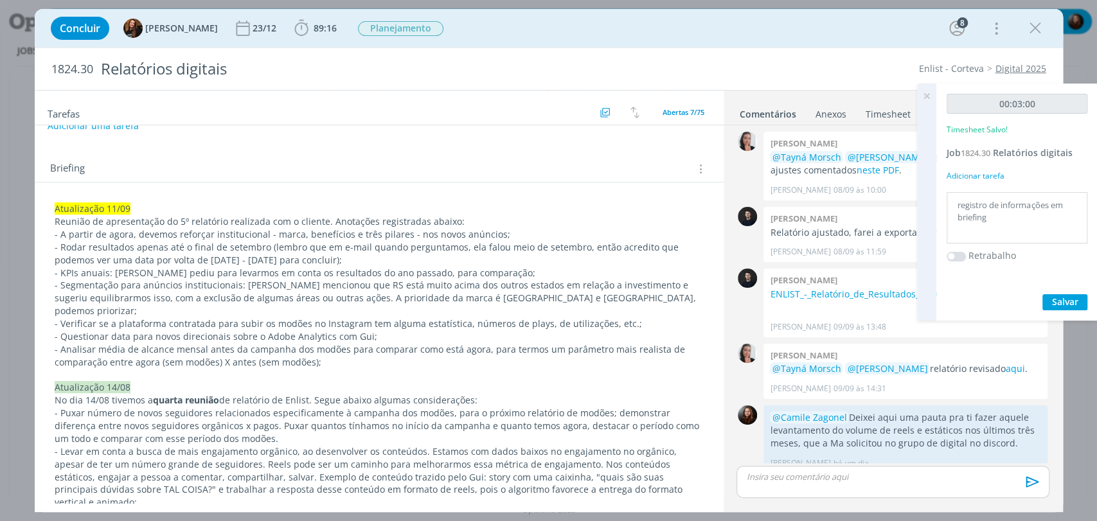
click at [931, 96] on icon at bounding box center [926, 96] width 23 height 25
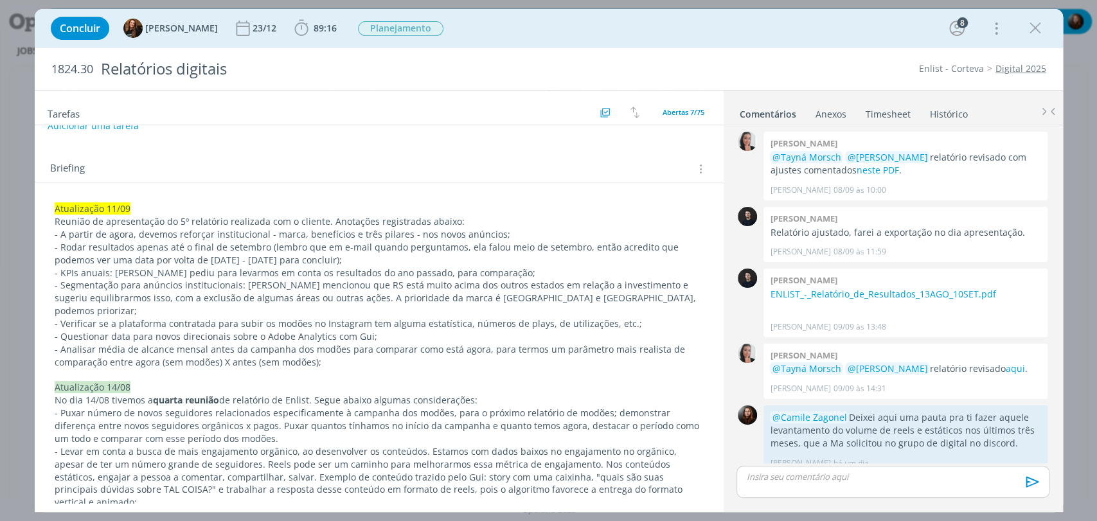
drag, startPoint x: 897, startPoint y: 107, endPoint x: 903, endPoint y: 114, distance: 8.7
click at [896, 107] on link "Timesheet" at bounding box center [888, 111] width 46 height 19
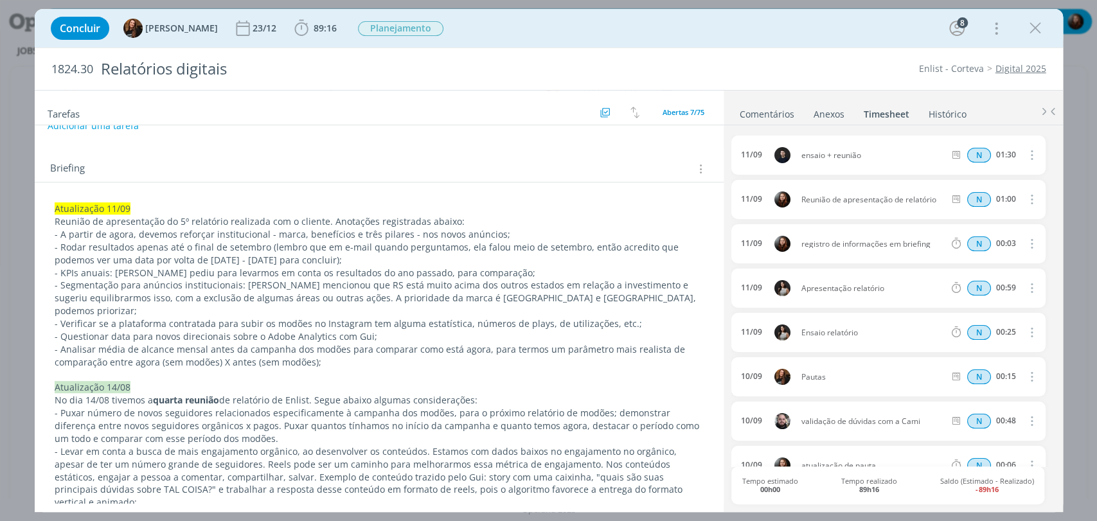
click at [1029, 245] on icon "dialog" at bounding box center [1031, 243] width 14 height 15
click at [967, 284] on link "Editar" at bounding box center [995, 286] width 102 height 21
click at [1009, 243] on input "00:03" at bounding box center [1006, 244] width 28 height 14
type input "00:05"
click at [841, 241] on div "registro de informações em briefing" at bounding box center [836, 243] width 69 height 31
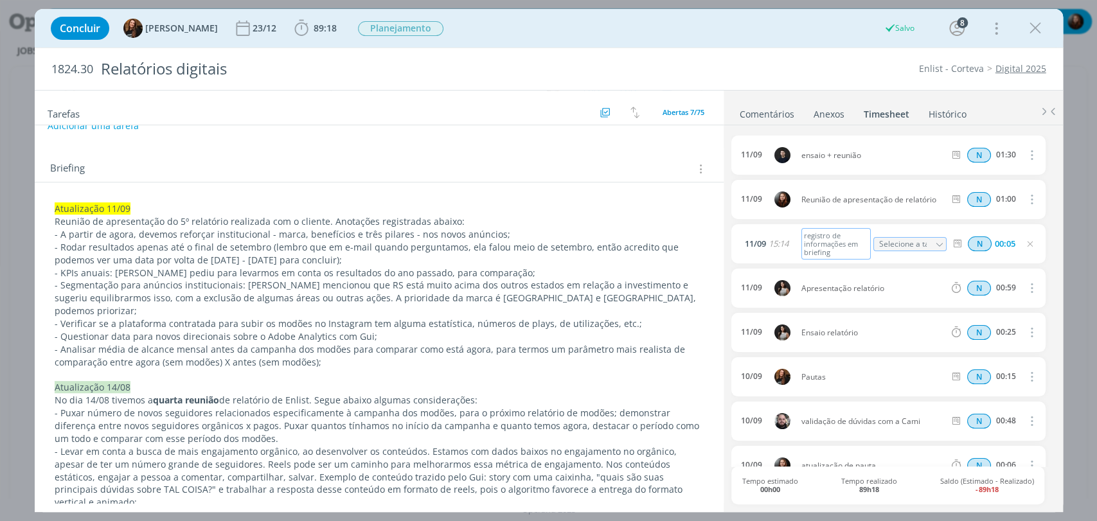
click at [804, 233] on div "registro de informações em briefing" at bounding box center [836, 243] width 69 height 31
click at [607, 31] on div "Concluir Tayná Morsch 23/12 89:18 Iniciar Apontar Data * 11/09/2025 Horas * 00:…" at bounding box center [548, 28] width 1009 height 31
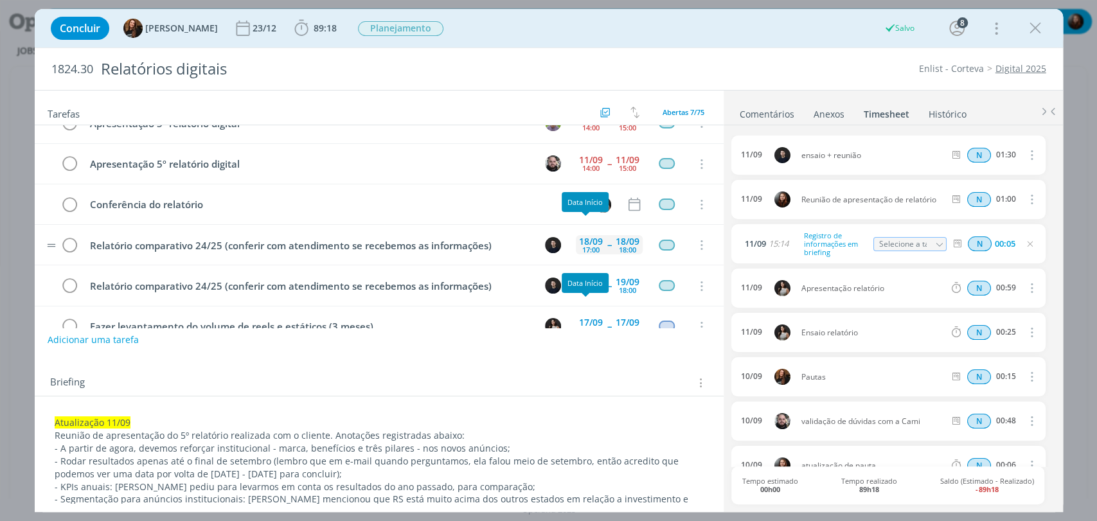
scroll to position [0, 0]
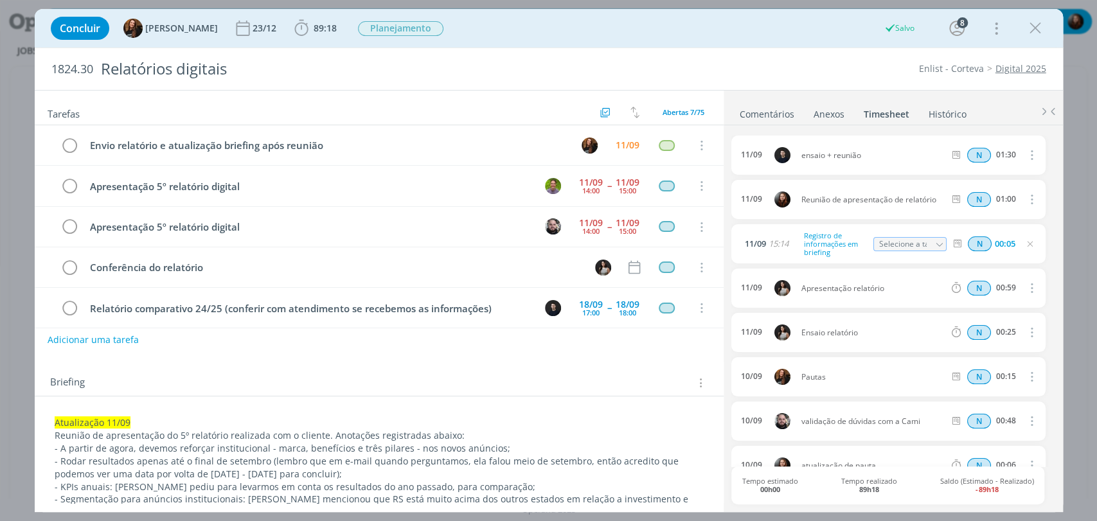
click at [775, 110] on link "Comentários" at bounding box center [767, 111] width 56 height 19
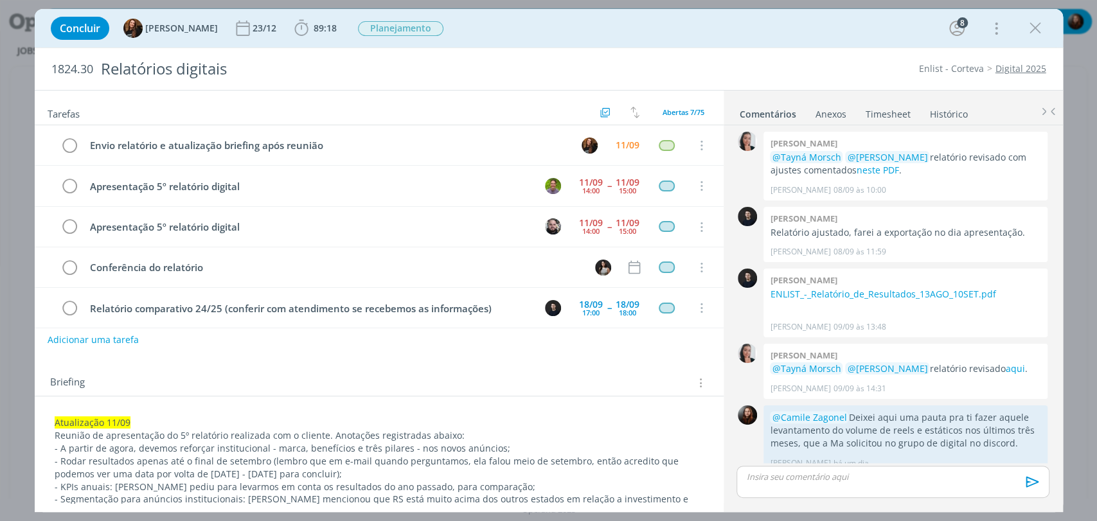
click at [830, 476] on p "dialog" at bounding box center [893, 477] width 292 height 12
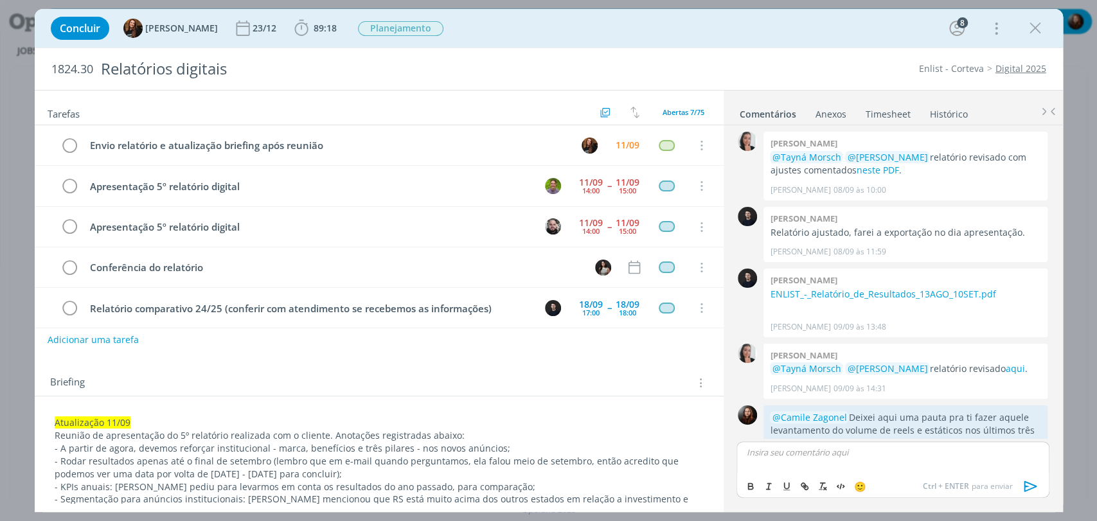
scroll to position [1387, 0]
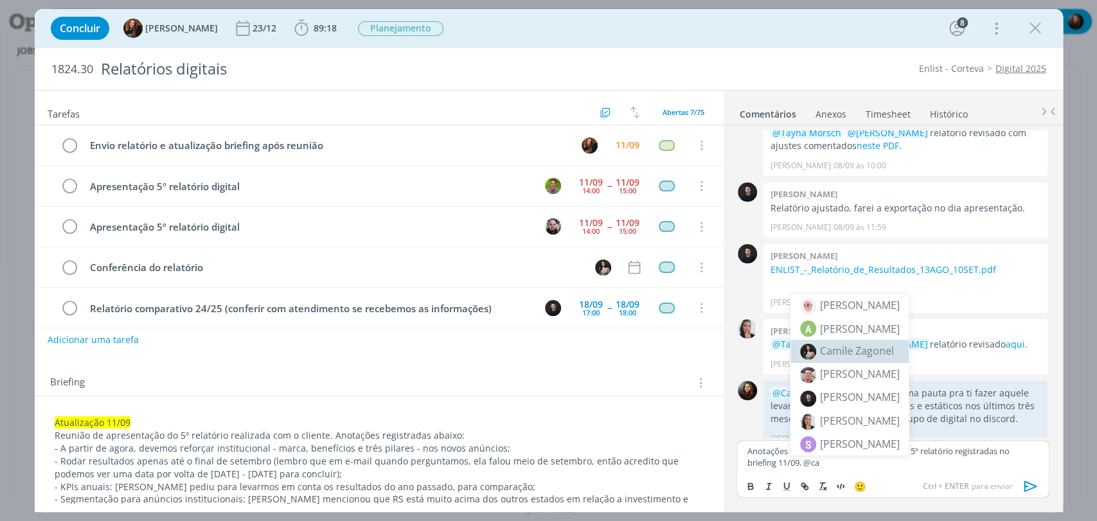
click at [839, 352] on span "Camile Zagonel" at bounding box center [857, 351] width 74 height 14
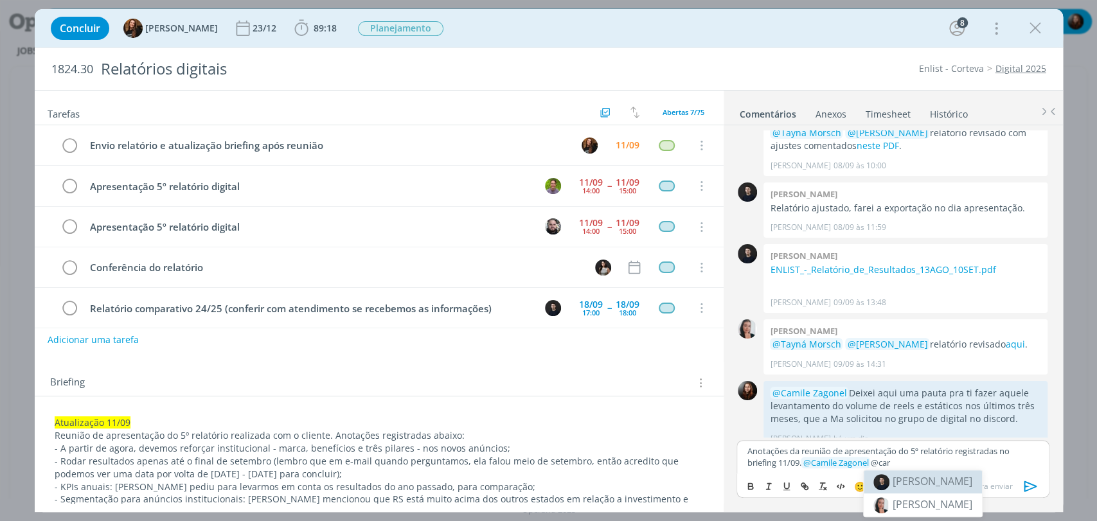
click at [906, 485] on body "Projetos Jobs Propostas Produção Mídia Financeiro Cadastros Relatórios Notifica…" at bounding box center [548, 260] width 1097 height 521
click at [890, 462] on p "Anotações da reunião de apresentação do 5º relatório registradas no briefing 11…" at bounding box center [893, 457] width 292 height 24
click at [903, 475] on span "[PERSON_NAME]" at bounding box center [933, 481] width 80 height 14
click at [1029, 482] on icon "dialog" at bounding box center [1030, 486] width 19 height 19
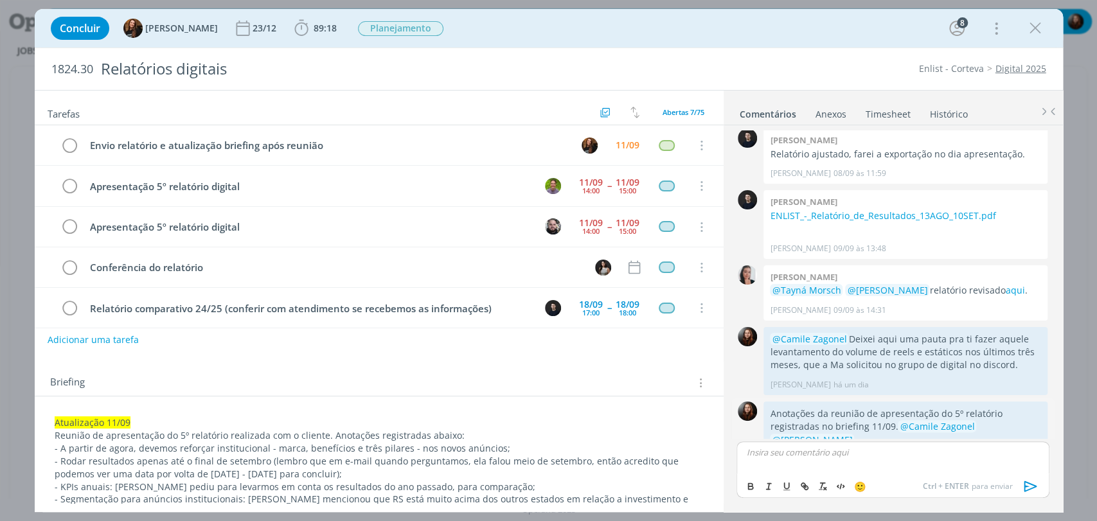
scroll to position [1448, 0]
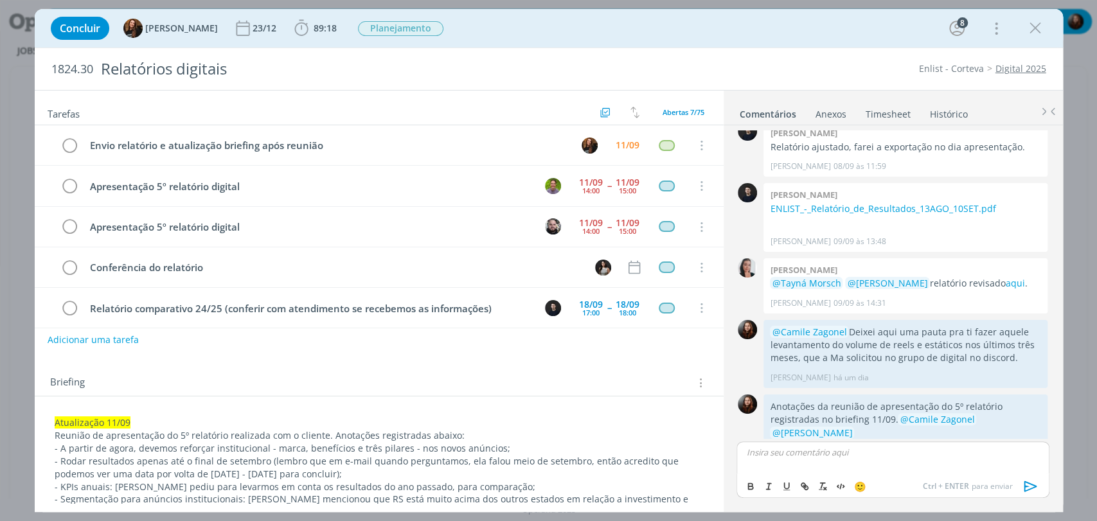
click at [704, 26] on div "Concluir Tayná Morsch 23/12 89:18 Iniciar Apontar Data * 11/09/2025 Horas * 00:…" at bounding box center [548, 28] width 1009 height 31
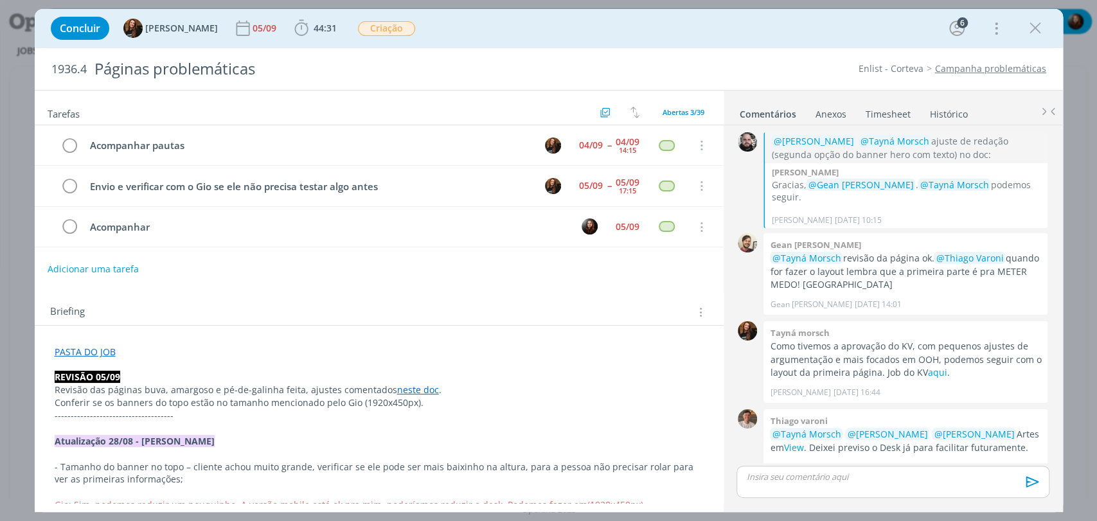
scroll to position [1374, 0]
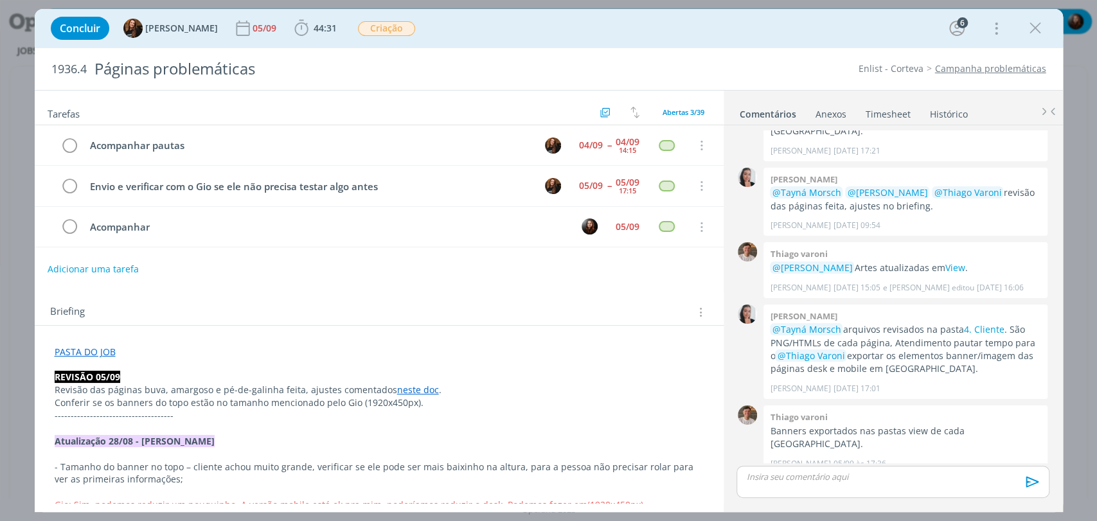
click at [393, 284] on div "Tarefas Usar Job de template Criar template a partir deste job Visualizar Templ…" at bounding box center [379, 297] width 689 height 413
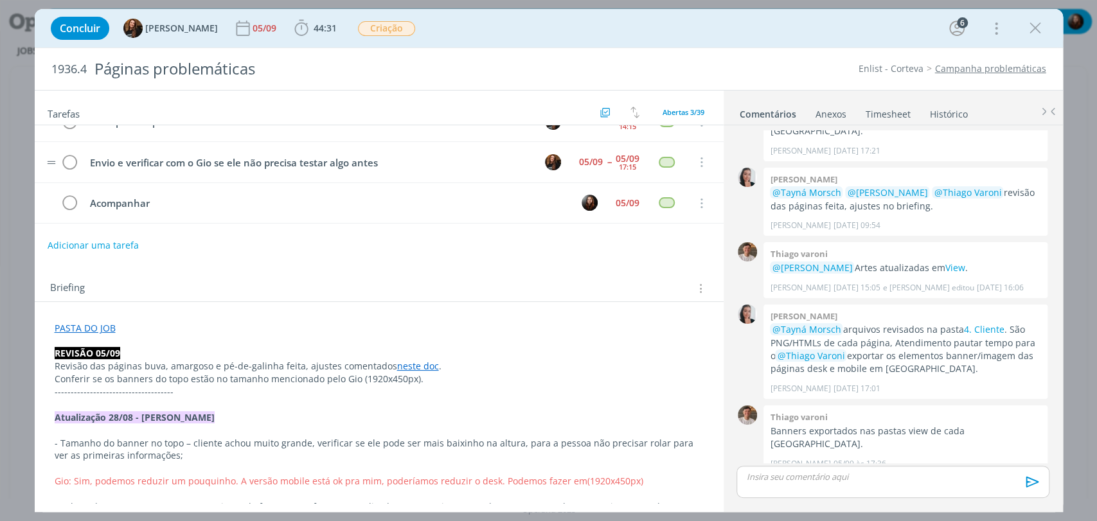
scroll to position [0, 0]
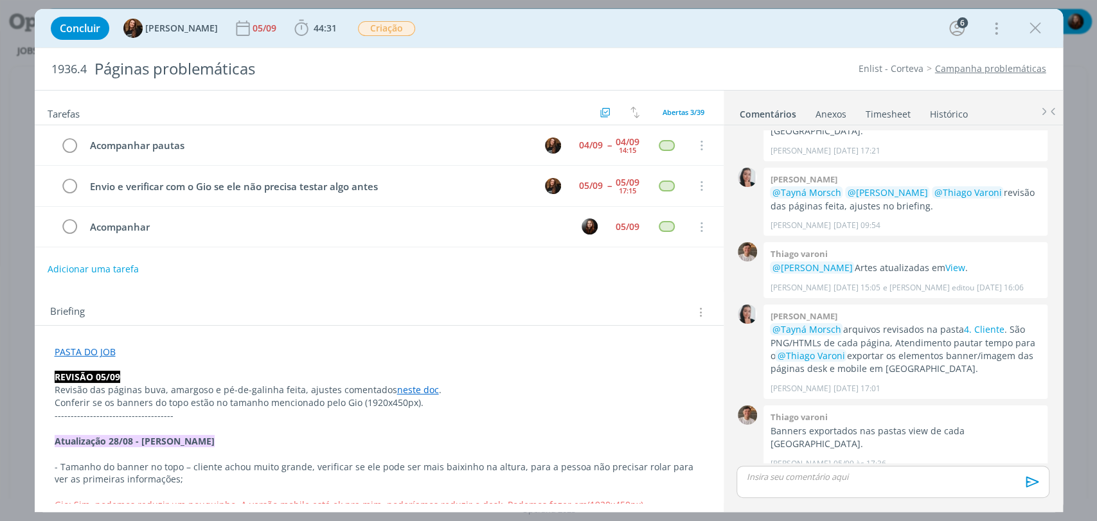
click at [574, 27] on div "Concluir Tayná Morsch 05/09 44:31 Iniciar Apontar Data * 11/09/2025 Horas * 00:…" at bounding box center [548, 28] width 1009 height 31
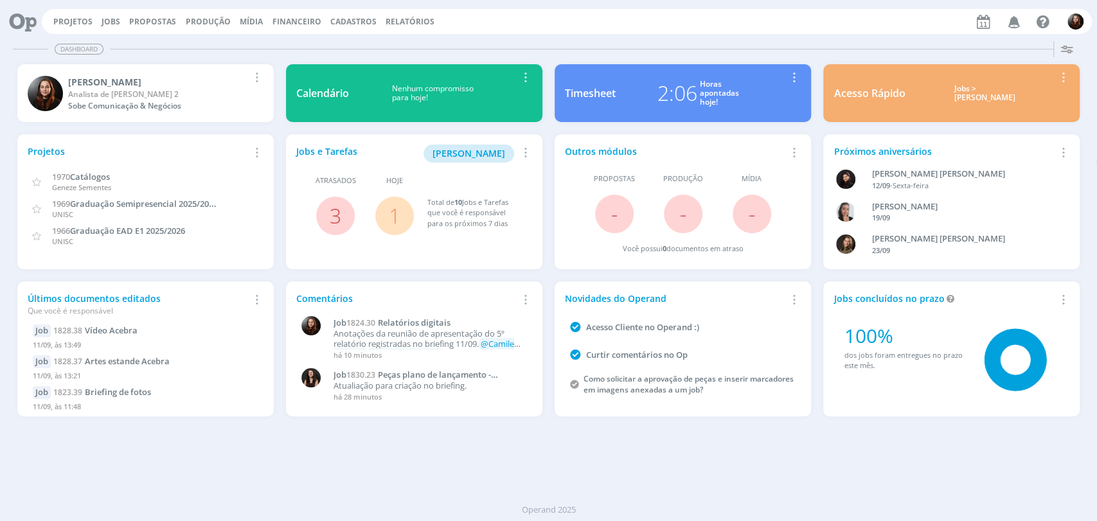
click at [390, 211] on link "1" at bounding box center [395, 216] width 12 height 28
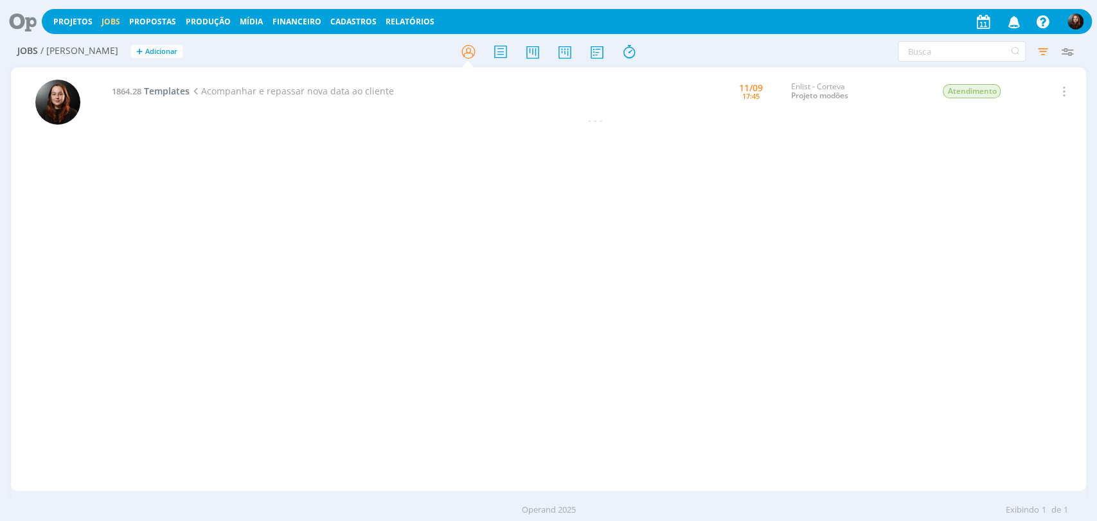
click at [21, 22] on icon at bounding box center [18, 21] width 26 height 25
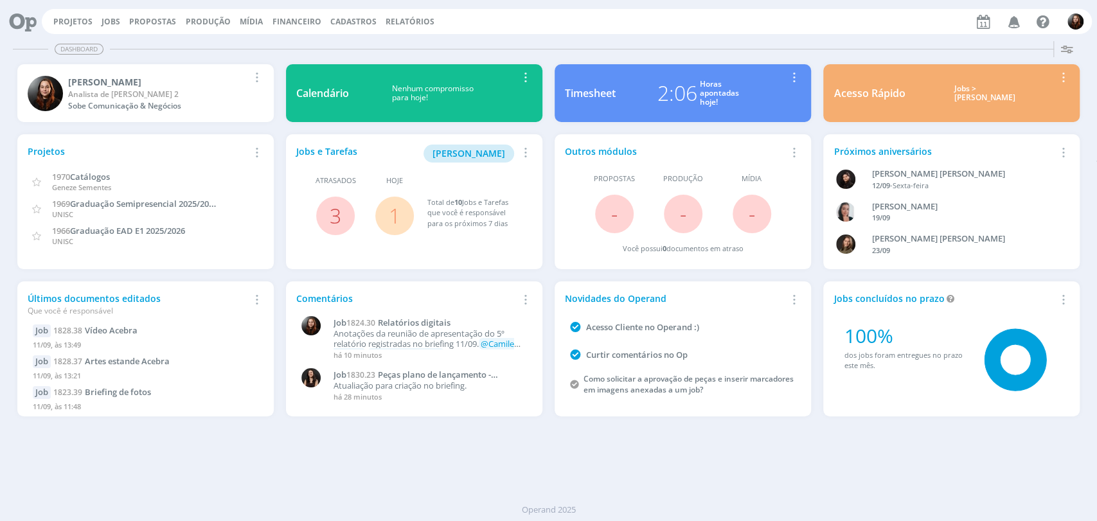
click at [803, 20] on div "Projetos Jobs Propostas Produção [GEOGRAPHIC_DATA] Financeiro Cadastros Relatór…" at bounding box center [567, 21] width 1050 height 25
click at [818, 478] on div "Dashboard Salvar Selecione abaixo os cards desejados: Meus Meu Perfil [GEOGRAPH…" at bounding box center [548, 278] width 1097 height 485
click at [1012, 19] on icon "button" at bounding box center [1014, 21] width 22 height 22
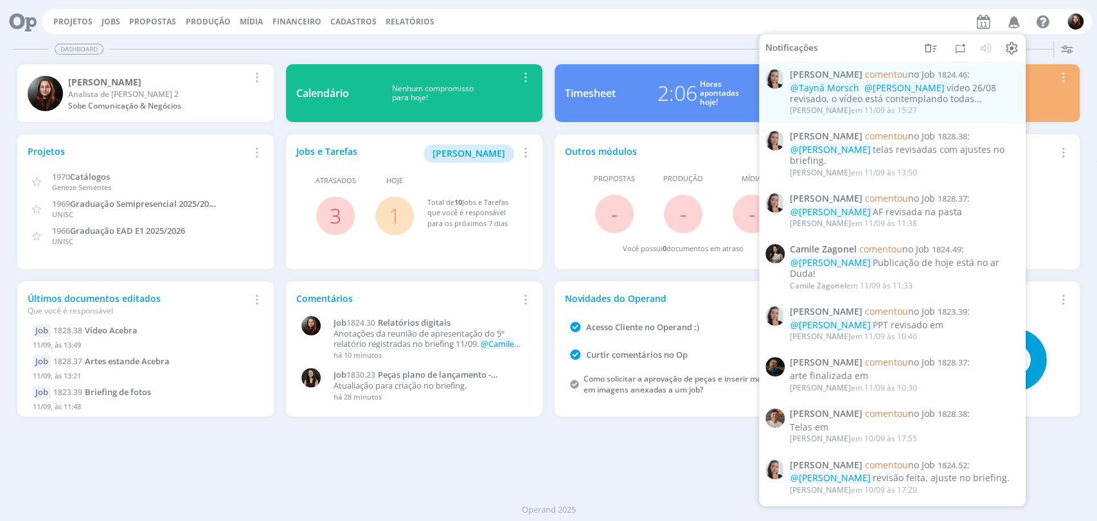
click at [649, 31] on div "Projetos Jobs Propostas Produção Mídia Financeiro Cadastros Relatórios Notifica…" at bounding box center [567, 21] width 1050 height 25
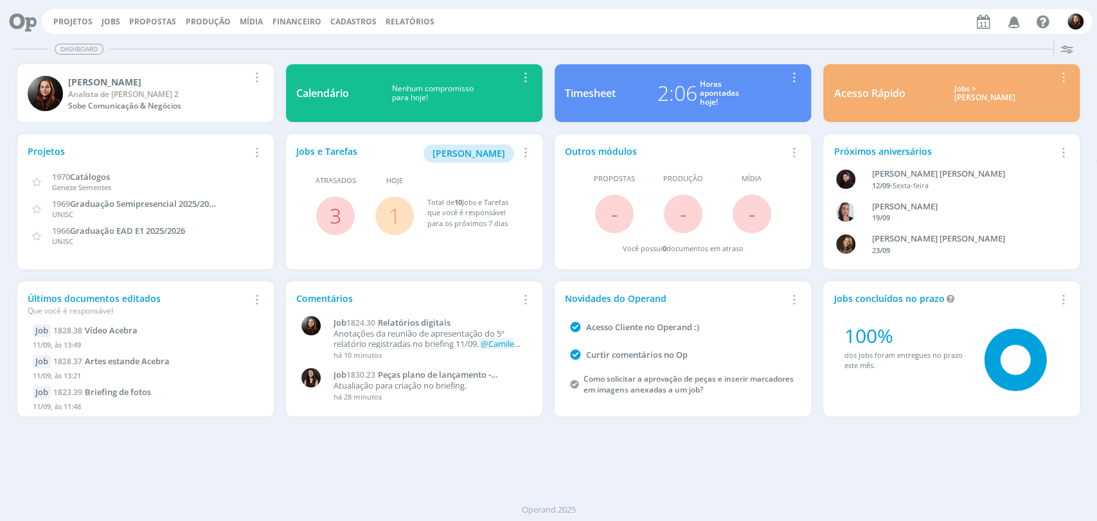
click at [766, 17] on div "Projetos Jobs Propostas Produção Mídia Financeiro Cadastros Relatórios Notifica…" at bounding box center [567, 21] width 1050 height 25
click at [321, 211] on span "3" at bounding box center [335, 216] width 39 height 39
click at [334, 220] on link "3" at bounding box center [336, 216] width 12 height 28
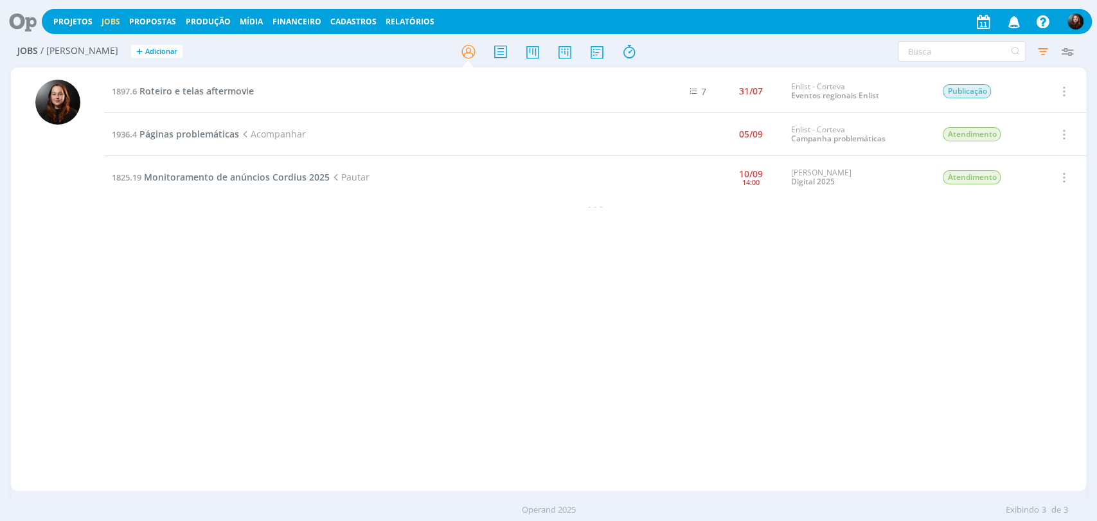
click at [24, 23] on icon at bounding box center [18, 21] width 26 height 25
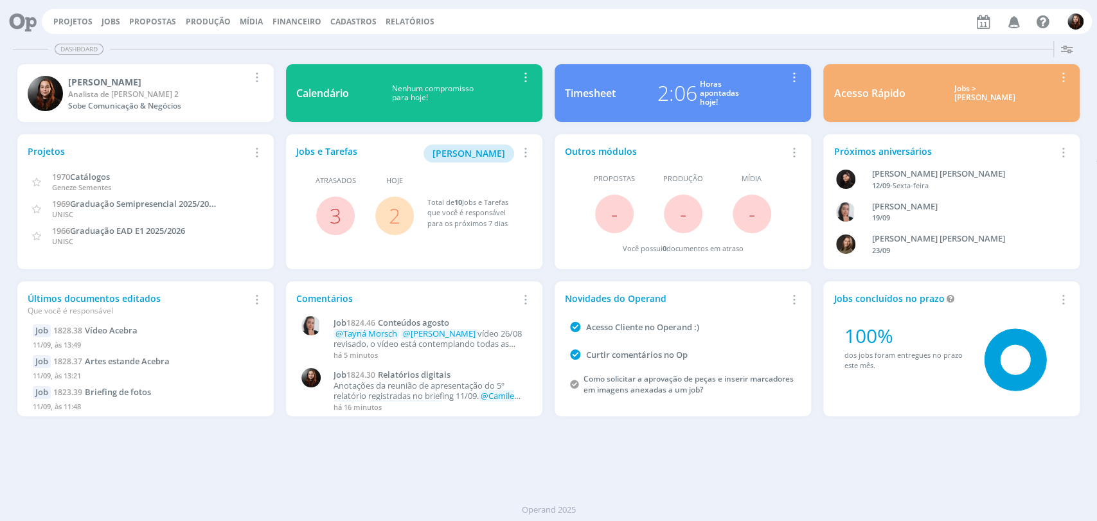
click at [692, 27] on div "Projetos Jobs Propostas Produção Mídia Financeiro Cadastros Relatórios Notifica…" at bounding box center [567, 21] width 1050 height 25
click at [676, 41] on div "Dashboard" at bounding box center [549, 49] width 1072 height 19
click at [1019, 339] on icon at bounding box center [1016, 360] width 62 height 62
click at [521, 40] on div "Dashboard" at bounding box center [549, 49] width 1072 height 19
click at [648, 38] on div "Dashboard Salvar Selecione abaixo os cards desejados: Meus Meu Perfil Agenda Ti…" at bounding box center [548, 278] width 1097 height 485
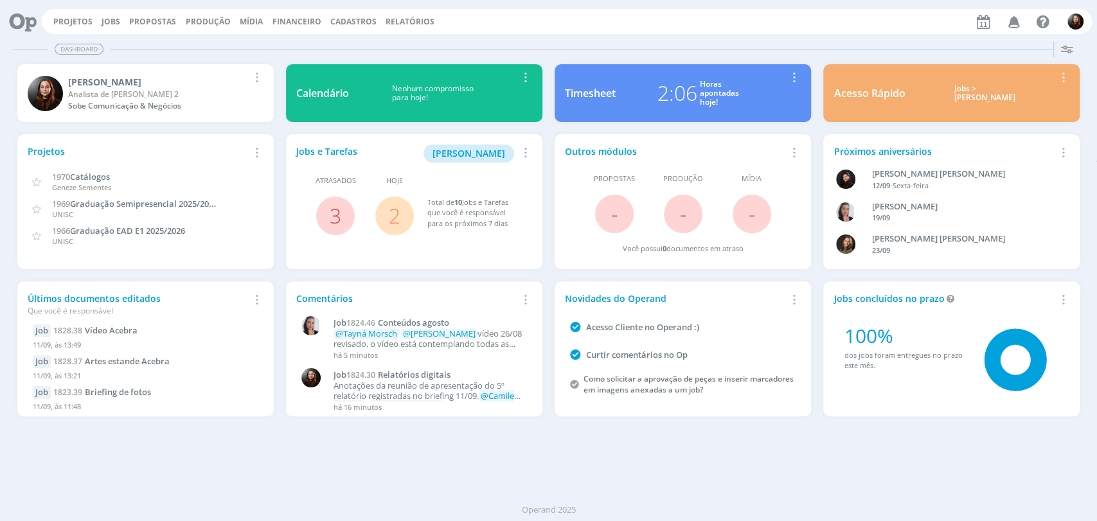
click at [622, 32] on div "Projetos Jobs Propostas Produção Mídia Financeiro Cadastros Relatórios Notifica…" at bounding box center [567, 21] width 1050 height 25
click at [776, 35] on div "Projetos Jobs Propostas Produção Mídia Financeiro Cadastros Relatórios Notifica…" at bounding box center [548, 20] width 1087 height 31
drag, startPoint x: 782, startPoint y: 21, endPoint x: 781, endPoint y: 13, distance: 7.7
click at [781, 13] on div "Projetos Jobs Propostas Produção Mídia Financeiro Cadastros Relatórios Notifica…" at bounding box center [567, 21] width 1050 height 25
click at [751, 23] on div "Projetos Jobs Propostas Produção Mídia Financeiro Cadastros Relatórios Notifica…" at bounding box center [567, 21] width 1050 height 25
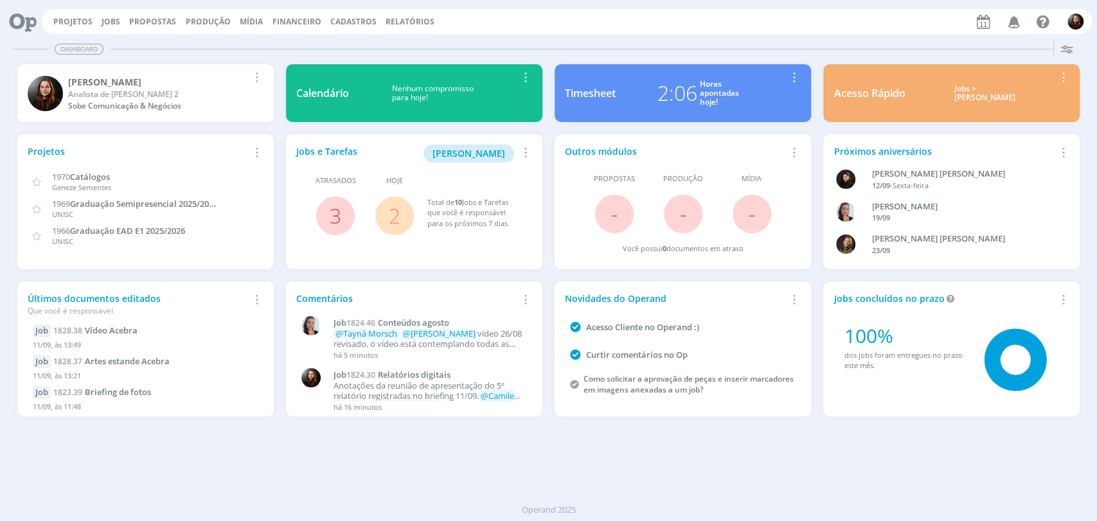
click at [751, 32] on div "Projetos Jobs Propostas Produção Mídia Financeiro Cadastros Relatórios Notifica…" at bounding box center [567, 21] width 1050 height 25
click at [709, 37] on div "Dashboard Salvar Selecione abaixo os cards desejados: Meus Meu Perfil Agenda Ti…" at bounding box center [548, 278] width 1097 height 485
click at [708, 28] on div "Projetos Jobs Propostas Produção Mídia Financeiro Cadastros Relatórios Notifica…" at bounding box center [567, 21] width 1050 height 25
click at [600, 17] on div "Projetos Jobs Propostas Produção Mídia Financeiro Cadastros Relatórios Notifica…" at bounding box center [567, 21] width 1050 height 25
click at [103, 26] on button "Jobs" at bounding box center [111, 22] width 26 height 10
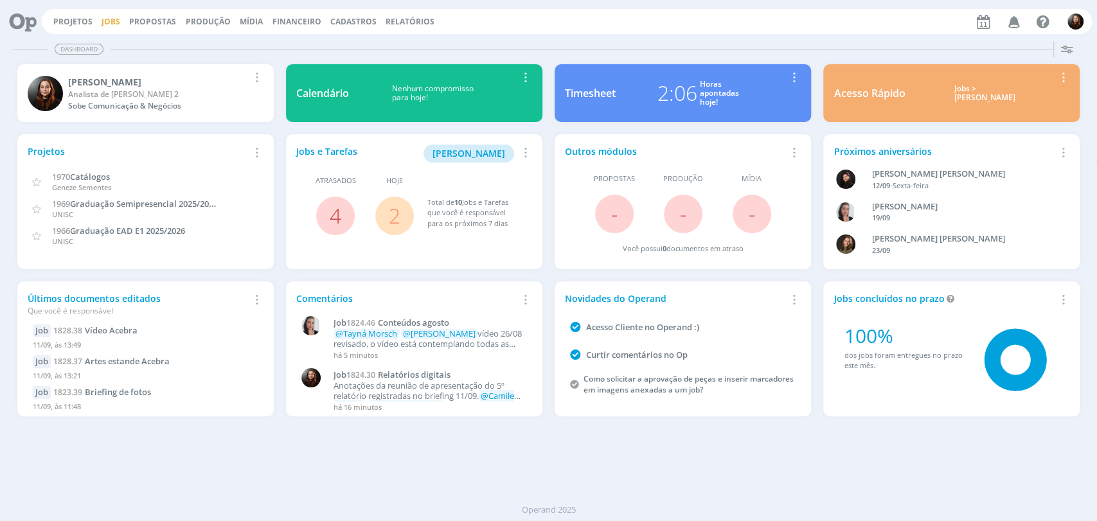
click at [109, 20] on link "Jobs" at bounding box center [111, 21] width 19 height 11
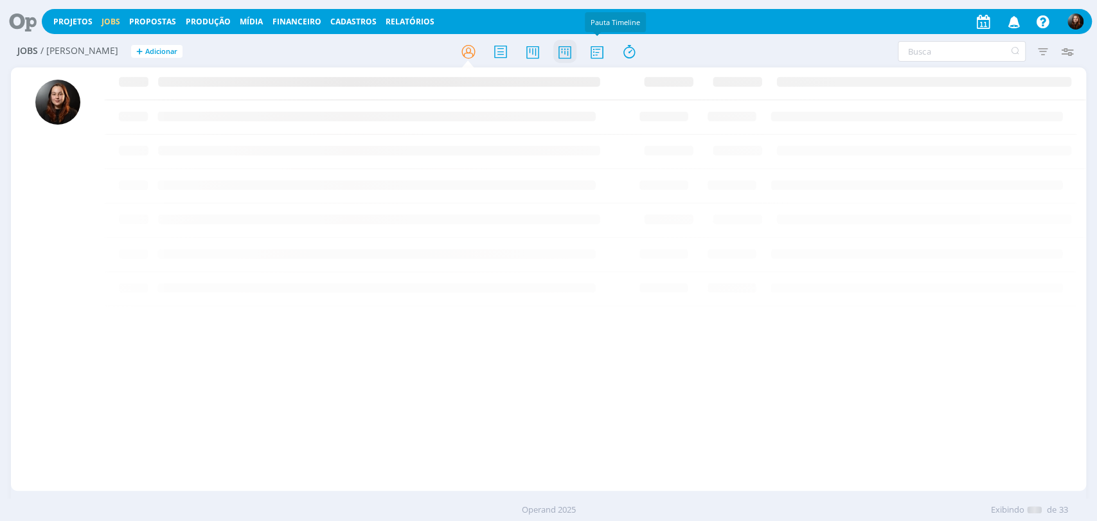
click at [564, 47] on icon at bounding box center [564, 51] width 23 height 25
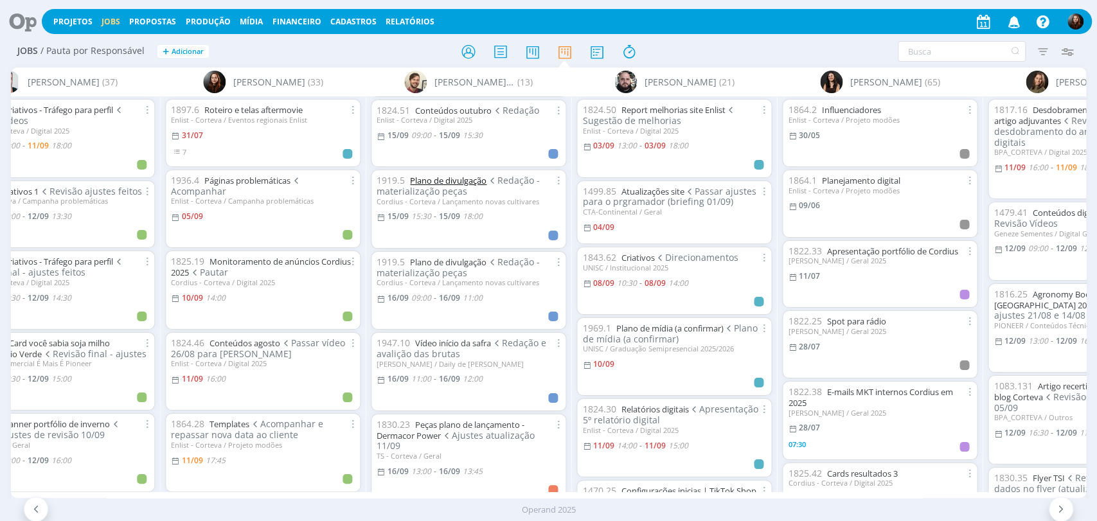
scroll to position [143, 0]
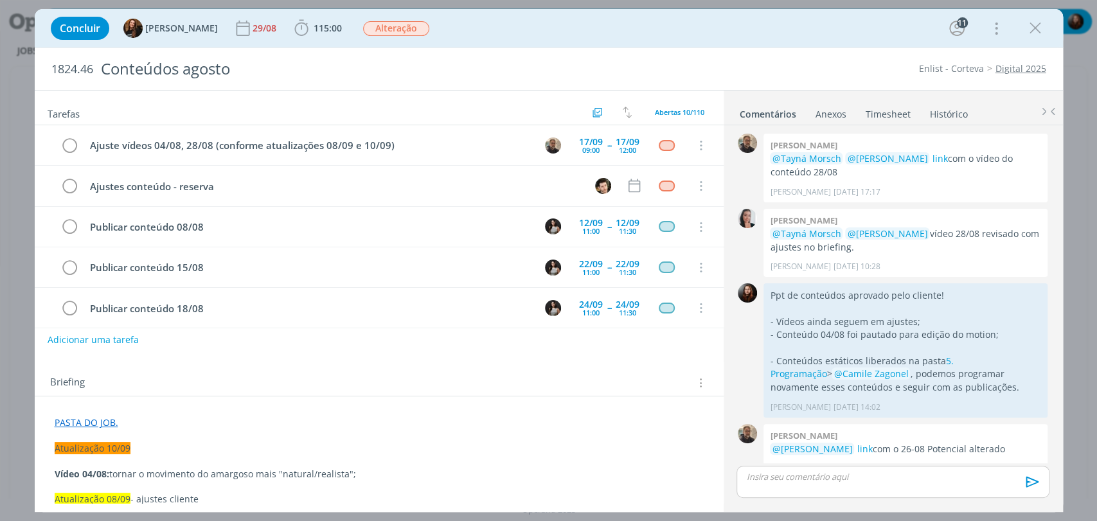
scroll to position [1532, 0]
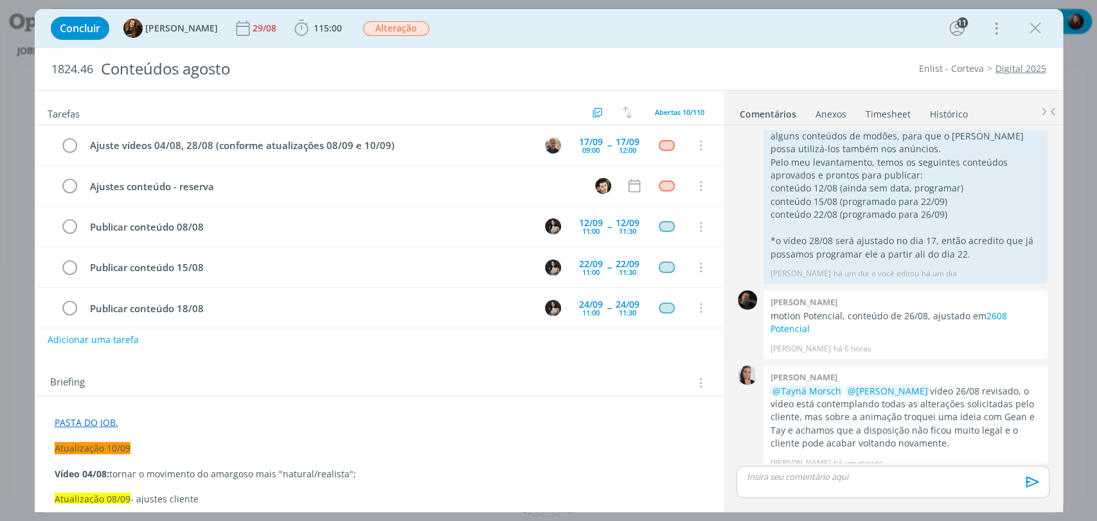
click at [849, 32] on div "Concluir Tayná Morsch 29/08 115:00 Apontar Data * [DATE] Horas * 00:00 Tarefa S…" at bounding box center [548, 28] width 1009 height 31
click at [805, 35] on div "Concluir Tayná Morsch 29/08 115:00 Apontar Data * [DATE] Horas * 00:00 Tarefa S…" at bounding box center [548, 28] width 1009 height 31
click at [753, 31] on div "Concluir Tayná Morsch 29/08 115:00 Iniciar Apontar Data * [DATE] Horas * 00:00 …" at bounding box center [548, 28] width 1009 height 31
click at [411, 362] on div "Briefing Briefings Predefinidos Versões do Briefing Ver Briefing do Projeto" at bounding box center [379, 379] width 689 height 35
drag, startPoint x: 850, startPoint y: 402, endPoint x: 946, endPoint y: 429, distance: 98.7
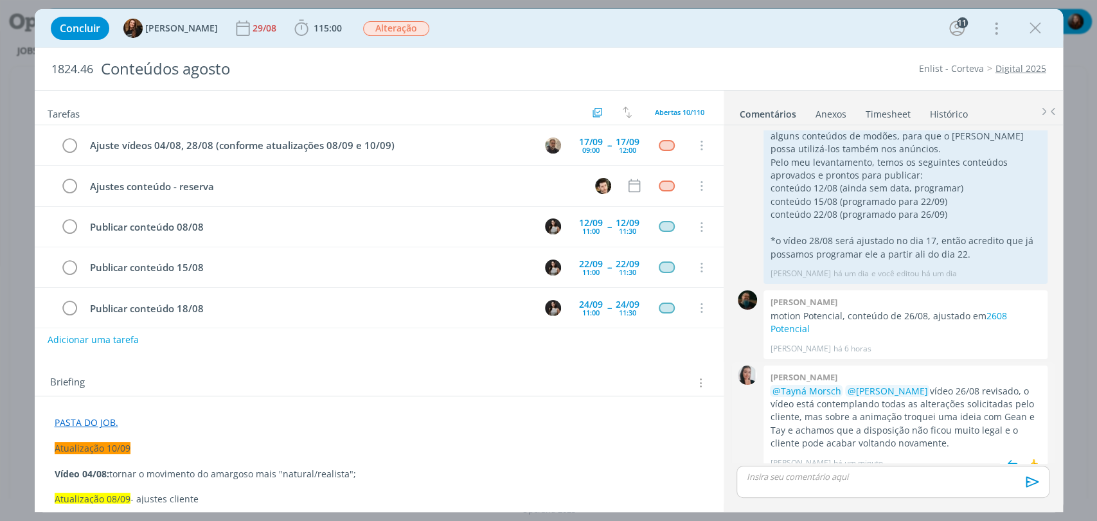
click at [946, 429] on p "@Tayná Morsch @[PERSON_NAME] vídeo 26/08 revisado, o vídeo está contemplando to…" at bounding box center [905, 418] width 271 height 66
click at [971, 436] on div "[PERSON_NAME] @[PERSON_NAME] @[PERSON_NAME] vídeo 26/08 revisado, o vídeo está …" at bounding box center [906, 420] width 284 height 108
click at [738, 431] on div "0" at bounding box center [748, 420] width 32 height 108
click at [751, 33] on div "Concluir Tayná Morsch 29/08 115:00 Iniciar Apontar Data * [DATE] Horas * 00:00 …" at bounding box center [548, 28] width 1009 height 31
click at [755, 33] on div "Concluir Tayná Morsch 29/08 115:00 Iniciar Apontar Data * [DATE] Horas * 00:00 …" at bounding box center [548, 28] width 1009 height 31
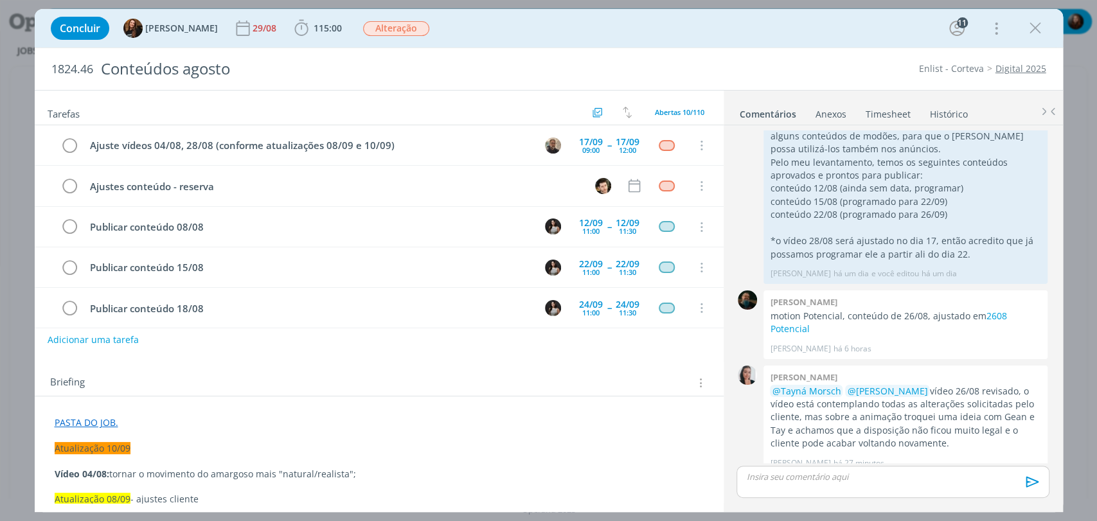
click at [595, 27] on div "Concluir Tayná Morsch 29/08 115:00 Iniciar Apontar Data * [DATE] Horas * 00:00 …" at bounding box center [548, 28] width 1009 height 31
click at [851, 40] on div "Concluir Tayná Morsch 29/08 115:00 Iniciar Apontar Data * [DATE] Horas * 00:00 …" at bounding box center [548, 28] width 1009 height 31
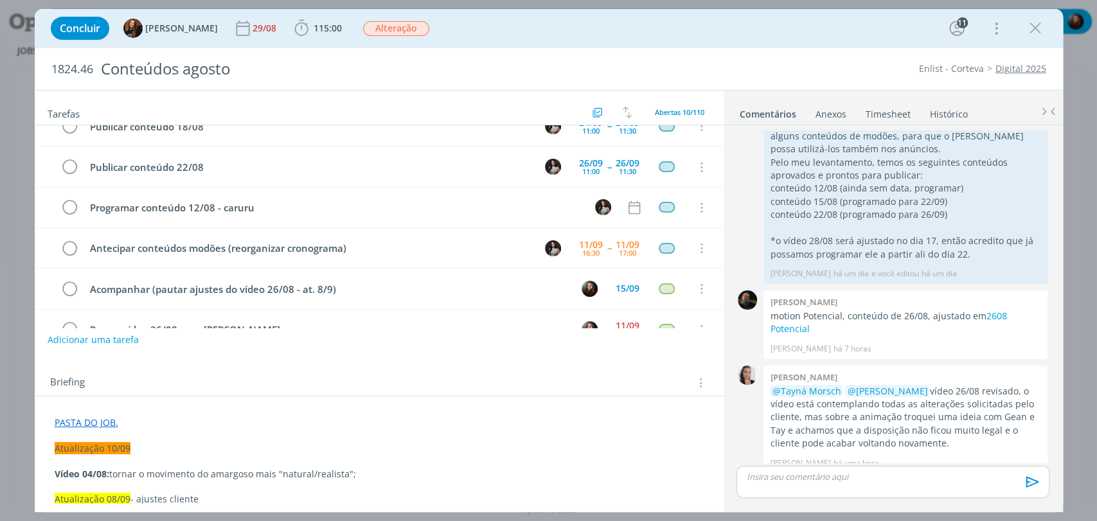
scroll to position [211, 0]
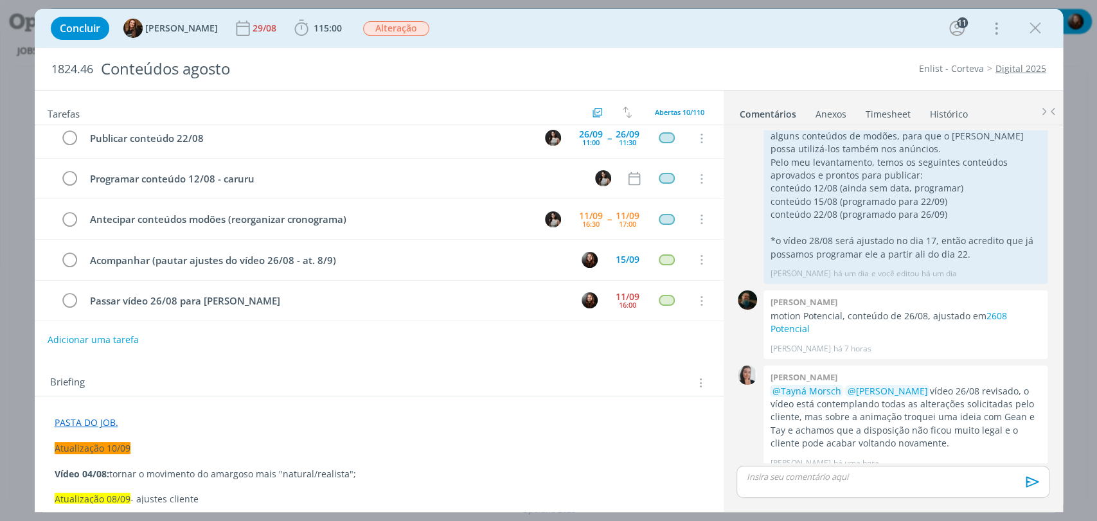
click at [807, 45] on div "Concluir Tayná Morsch 29/08 115:00 Iniciar Apontar Data * [DATE] Horas * 00:00 …" at bounding box center [549, 28] width 1029 height 39
click at [992, 310] on link "2608 Potencial" at bounding box center [888, 322] width 237 height 25
drag, startPoint x: 980, startPoint y: 382, endPoint x: 968, endPoint y: 430, distance: 49.7
click at [968, 430] on p "@Tayná Morsch @[PERSON_NAME] vídeo 26/08 revisado, o vídeo está contemplando to…" at bounding box center [905, 418] width 271 height 66
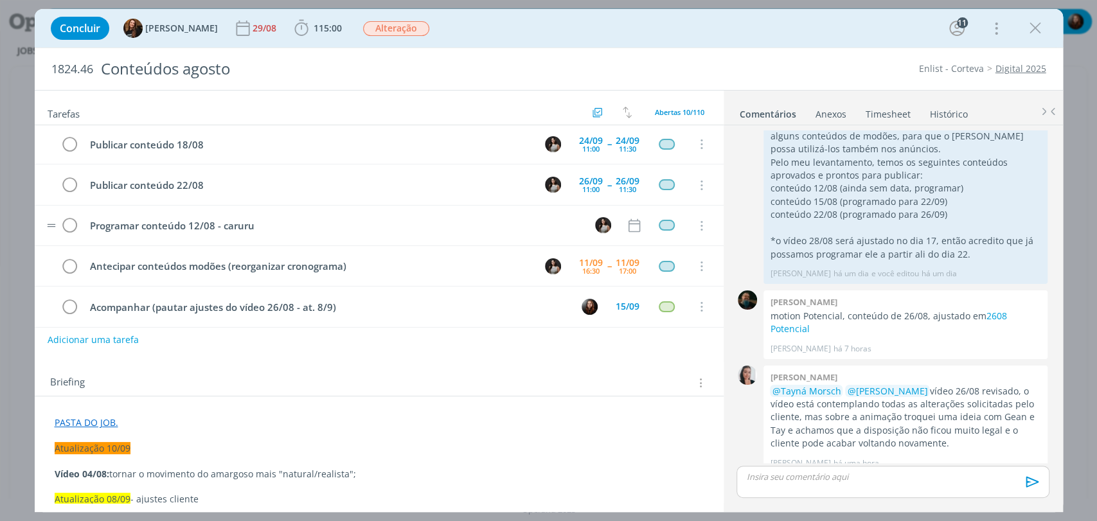
scroll to position [0, 0]
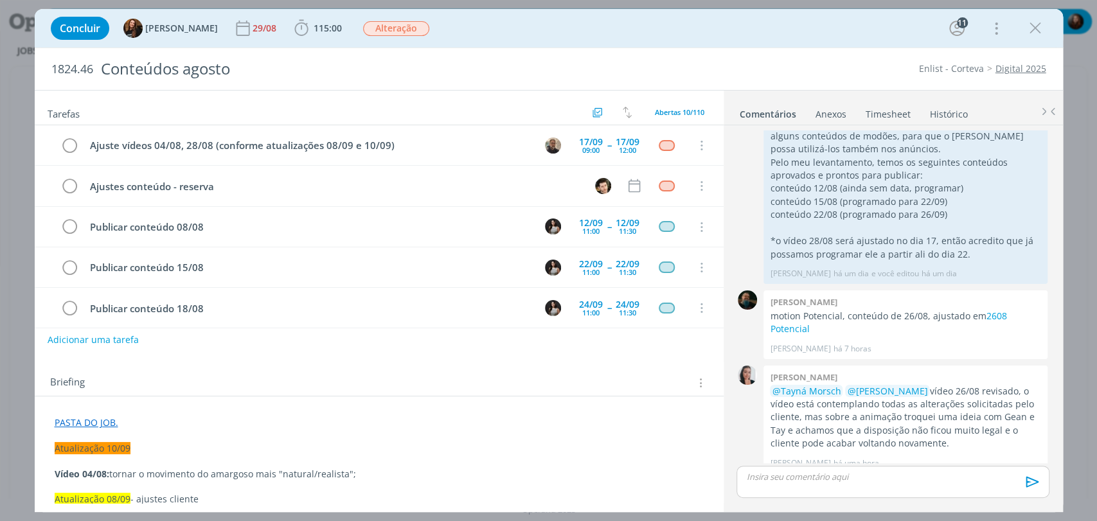
click at [519, 36] on div "Concluir Tayná Morsch 29/08 115:00 Iniciar Apontar Data * 11/09/2025 Horas * 00…" at bounding box center [548, 28] width 1009 height 31
click at [334, 375] on div "Briefing Briefings Predefinidos Versões do Briefing Ver Briefing do Projeto" at bounding box center [380, 383] width 661 height 17
click at [108, 342] on button "Adicionar uma tarefa" at bounding box center [92, 339] width 91 height 22
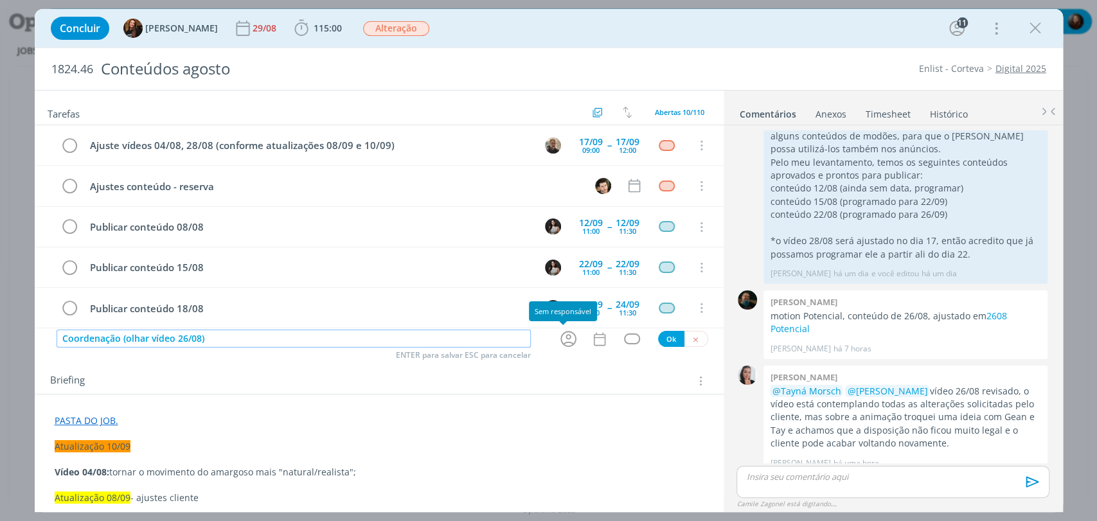
click at [566, 336] on icon "dialog" at bounding box center [569, 339] width 20 height 20
type input "Coordenação (olhar vídeo 26/08)"
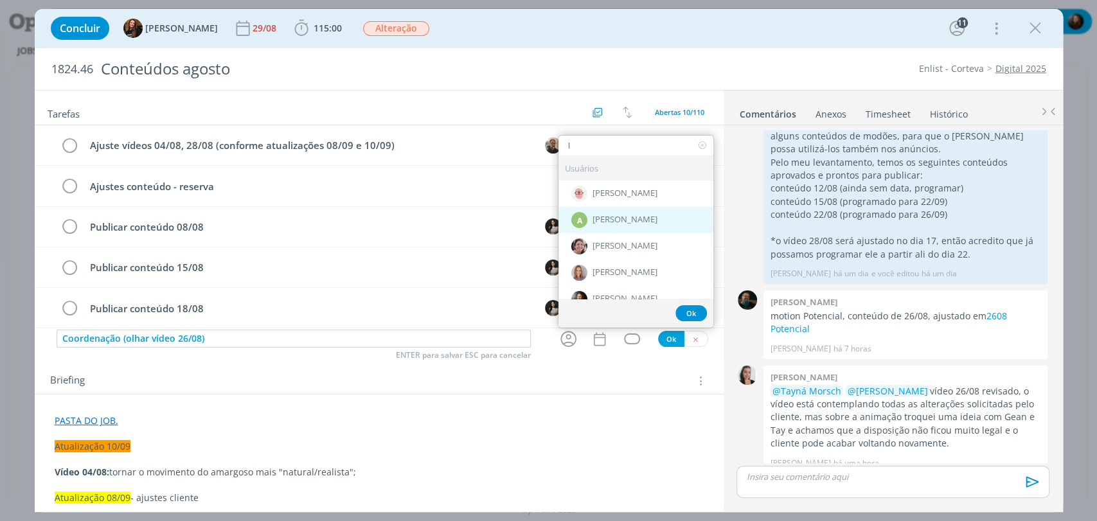
type input "l"
click at [605, 228] on div "A Alexandre Assumpção" at bounding box center [636, 220] width 155 height 26
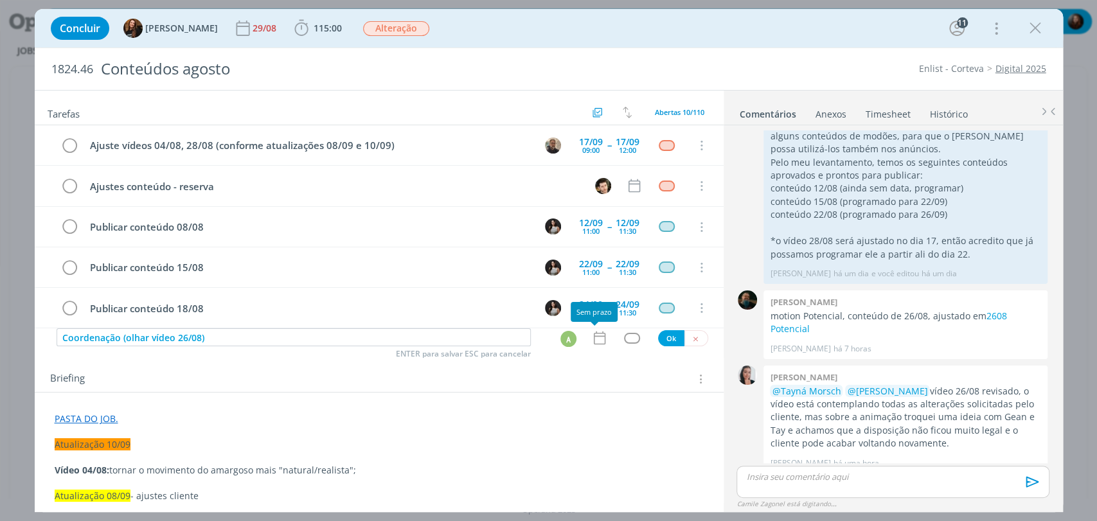
click at [597, 340] on icon "dialog" at bounding box center [599, 338] width 17 height 17
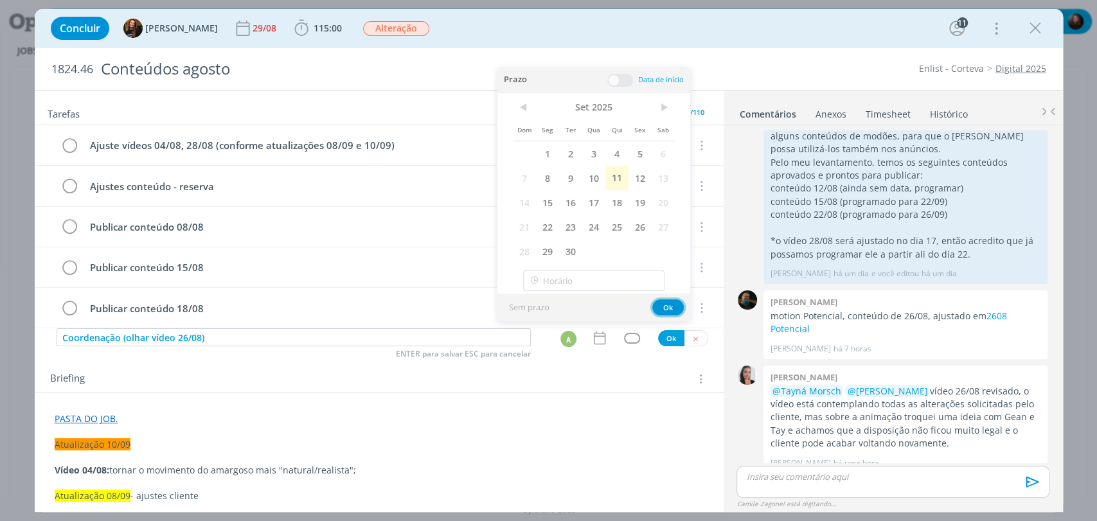
click at [672, 303] on button "Ok" at bounding box center [667, 308] width 31 height 16
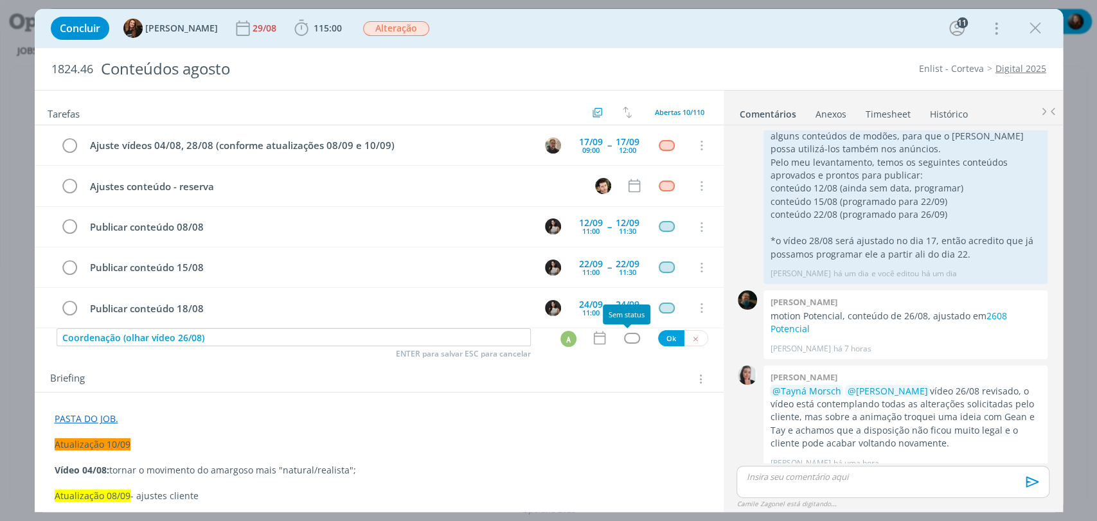
click at [631, 337] on div "dialog" at bounding box center [632, 338] width 16 height 11
type input "c"
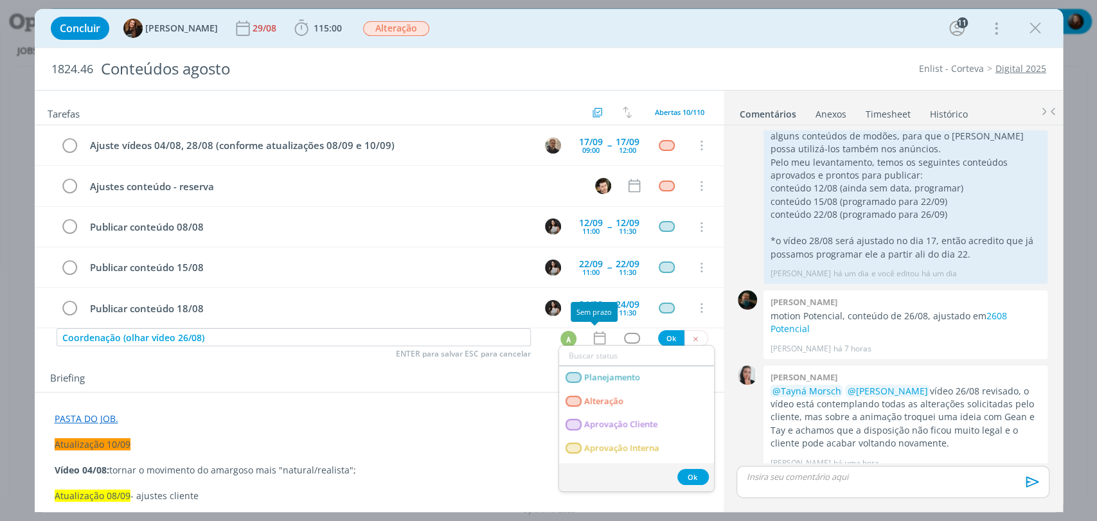
click at [597, 337] on icon "dialog" at bounding box center [599, 338] width 17 height 17
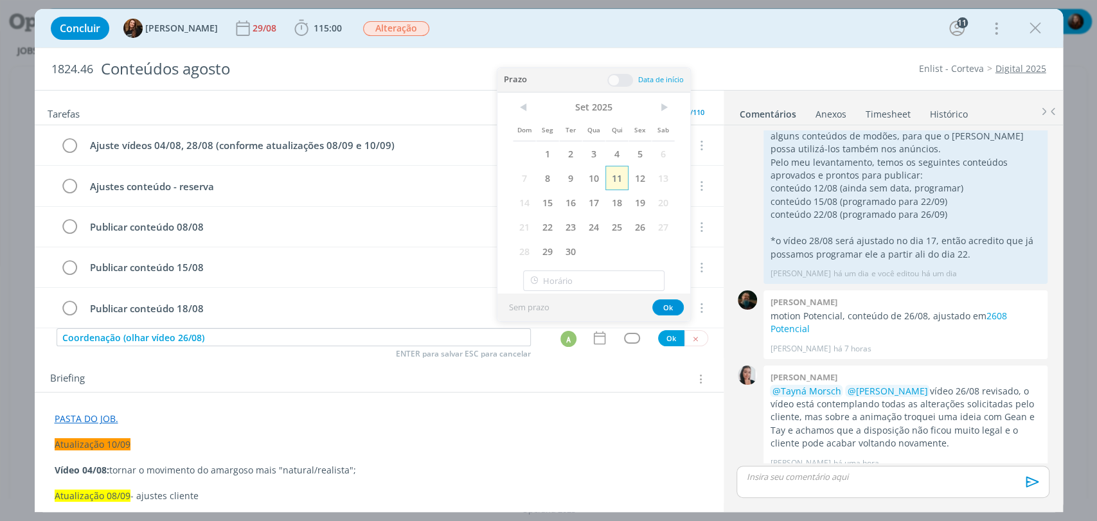
click at [622, 183] on span "11" at bounding box center [617, 178] width 23 height 24
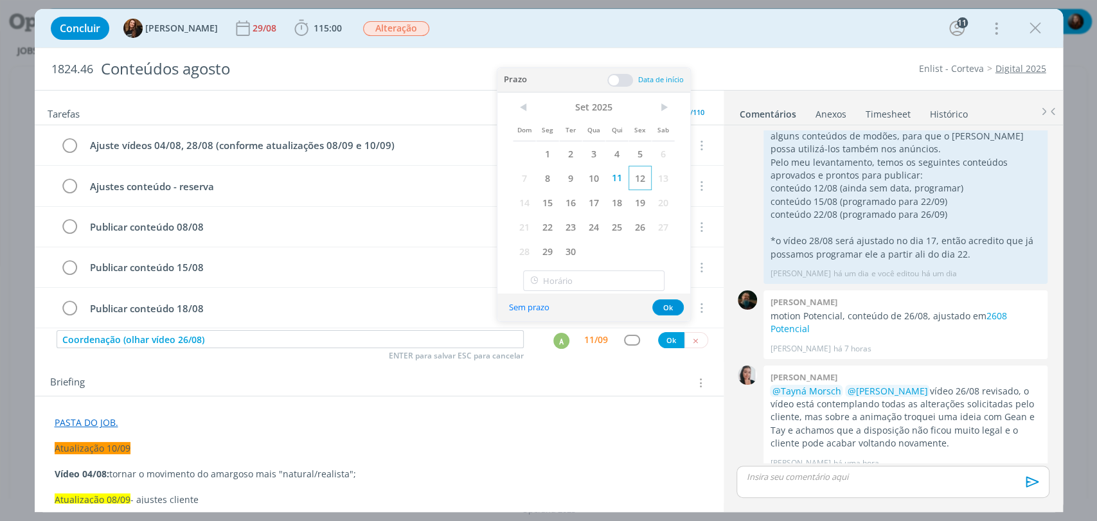
click at [637, 180] on span "12" at bounding box center [640, 178] width 23 height 24
click at [620, 84] on span at bounding box center [620, 80] width 26 height 13
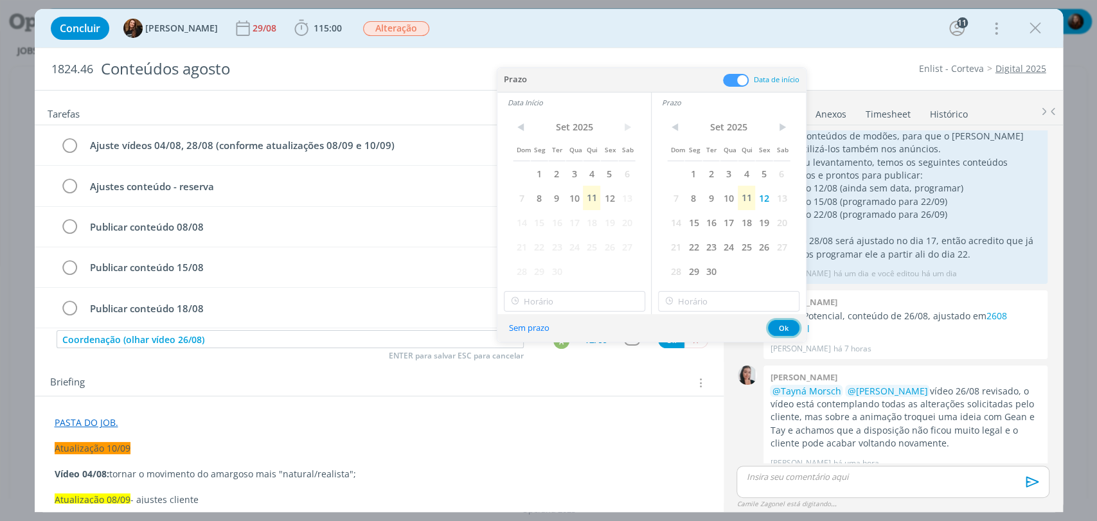
click at [782, 326] on button "Ok" at bounding box center [783, 328] width 31 height 16
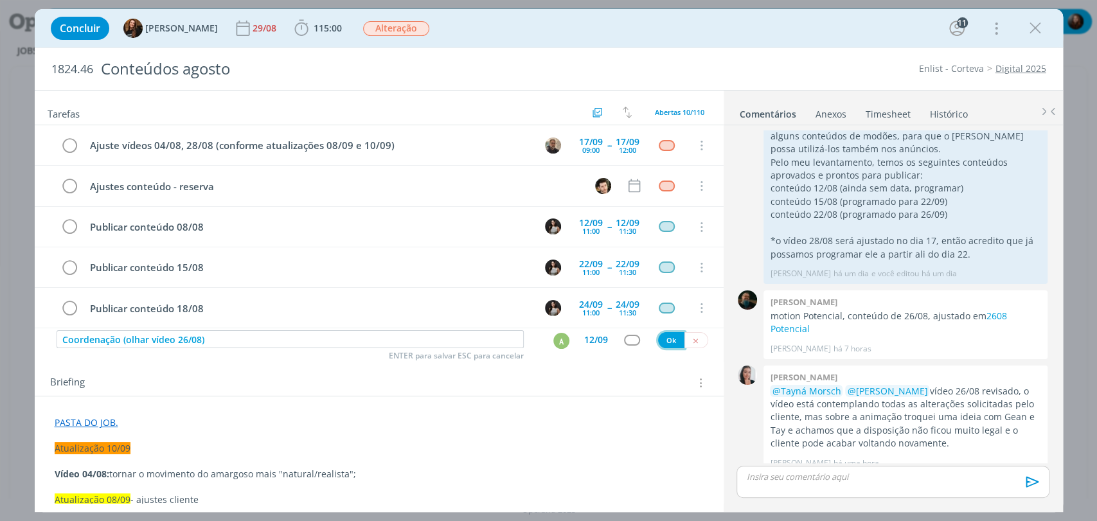
click at [658, 341] on button "Ok" at bounding box center [671, 340] width 26 height 16
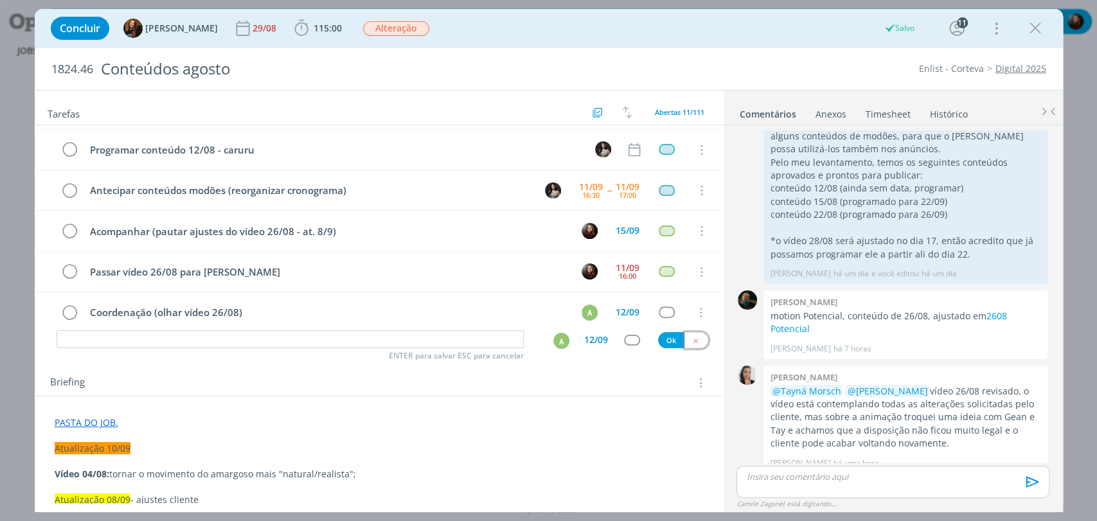
click at [692, 339] on icon "dialog" at bounding box center [696, 341] width 8 height 8
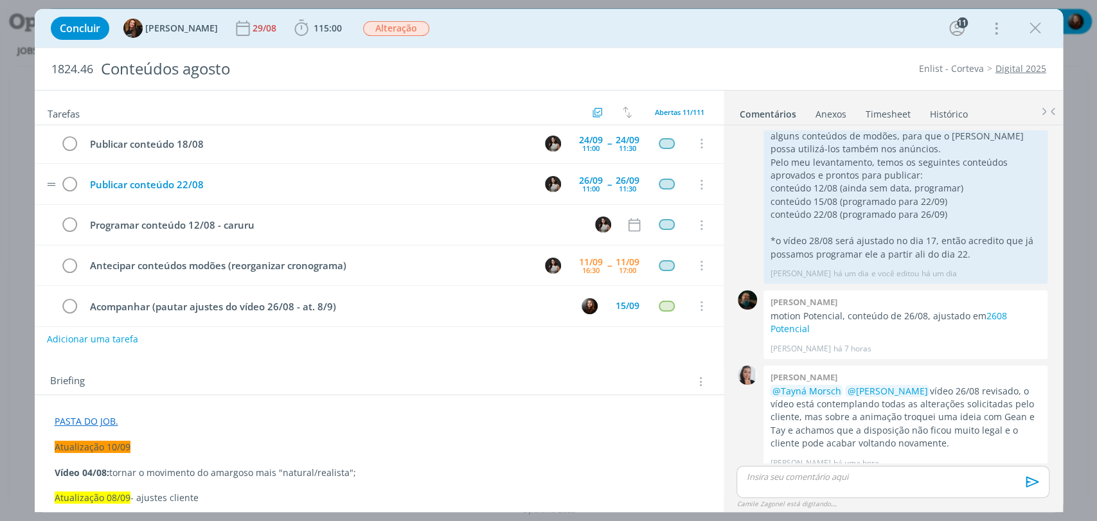
scroll to position [251, 0]
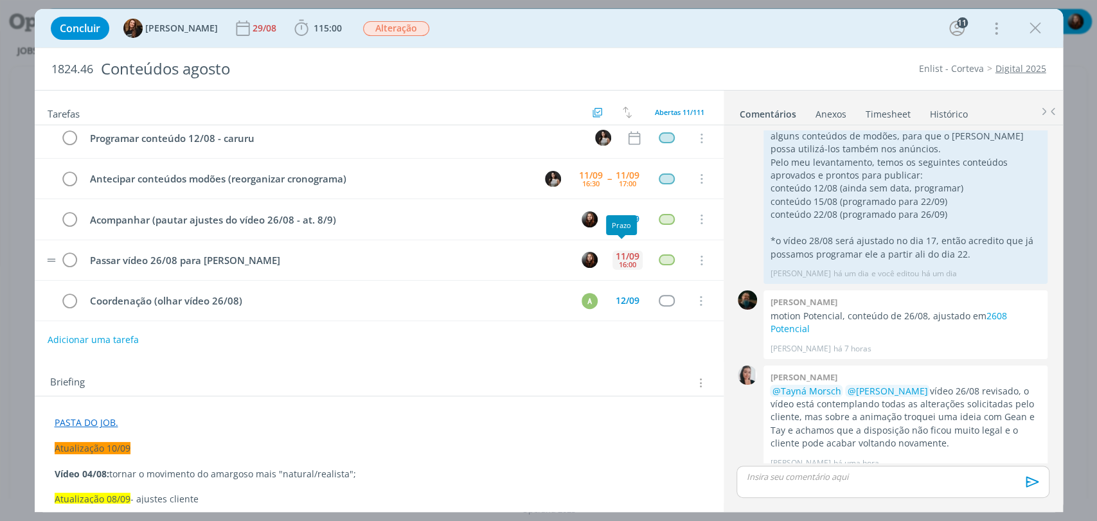
click at [616, 255] on div "11/09" at bounding box center [628, 256] width 24 height 9
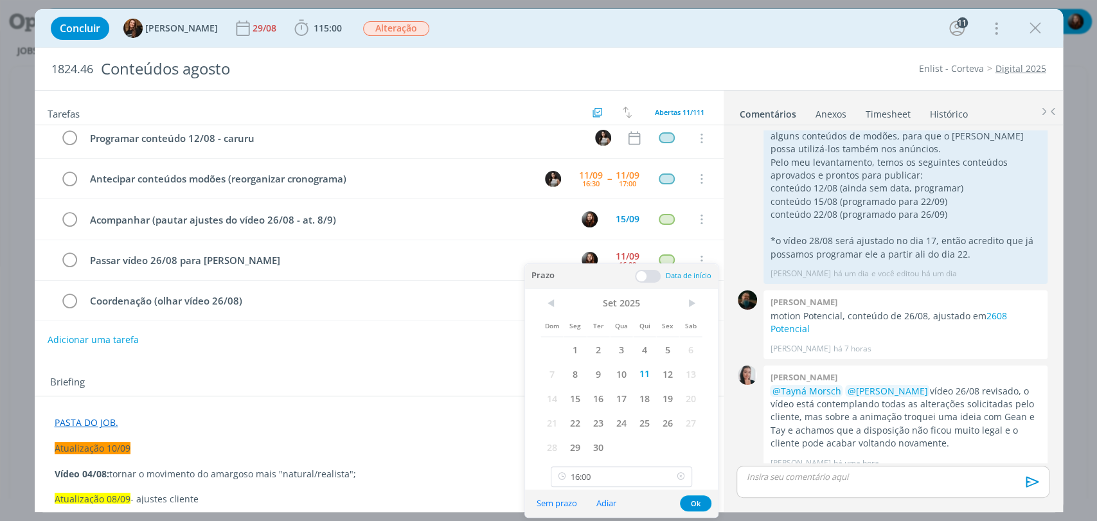
click at [685, 479] on icon at bounding box center [681, 477] width 16 height 21
click at [663, 375] on span "12" at bounding box center [667, 374] width 23 height 24
click at [702, 504] on button "Ok" at bounding box center [695, 504] width 31 height 16
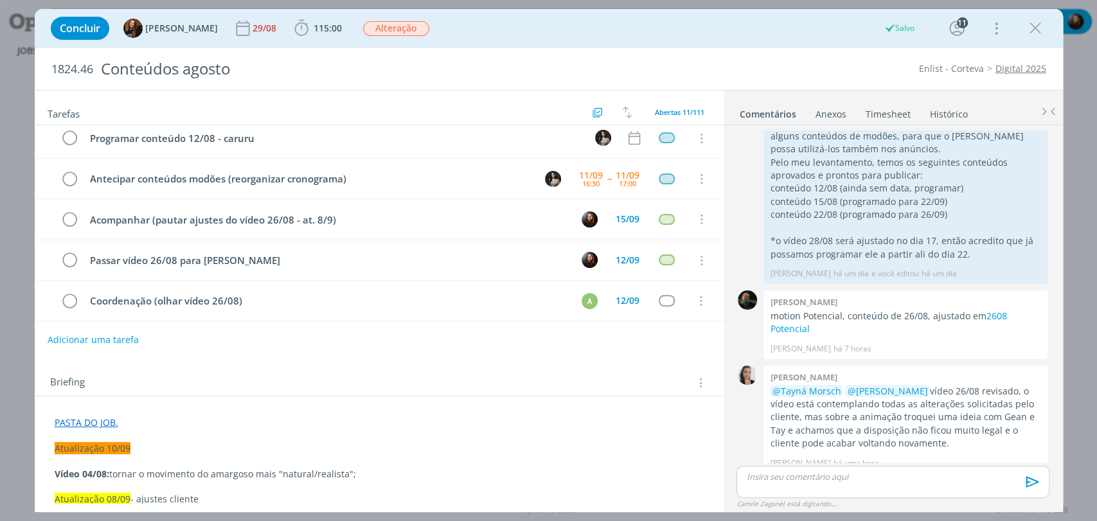
click at [640, 367] on div "Briefing Briefings Predefinidos Versões do Briefing Ver Briefing do Projeto" at bounding box center [379, 379] width 689 height 35
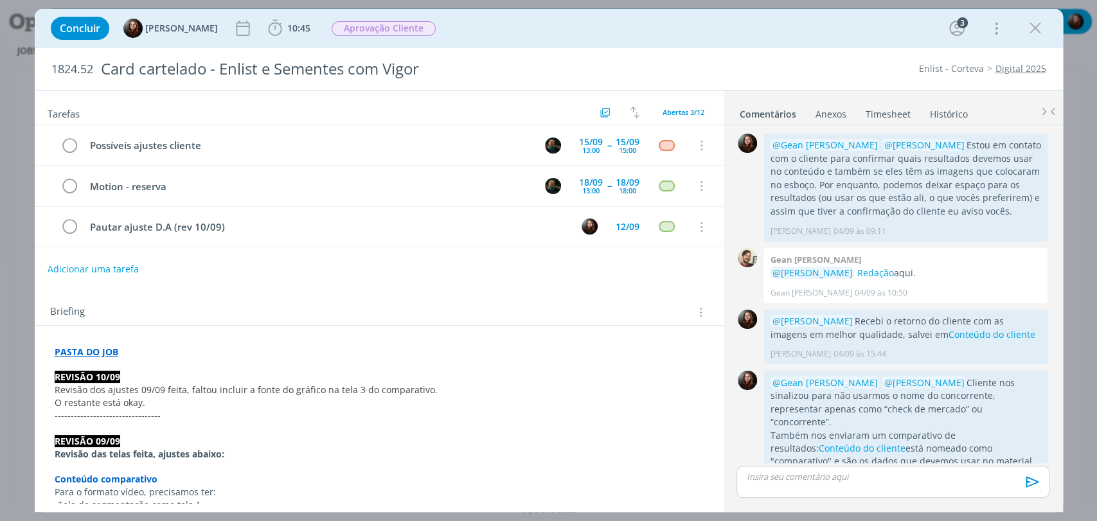
scroll to position [720, 0]
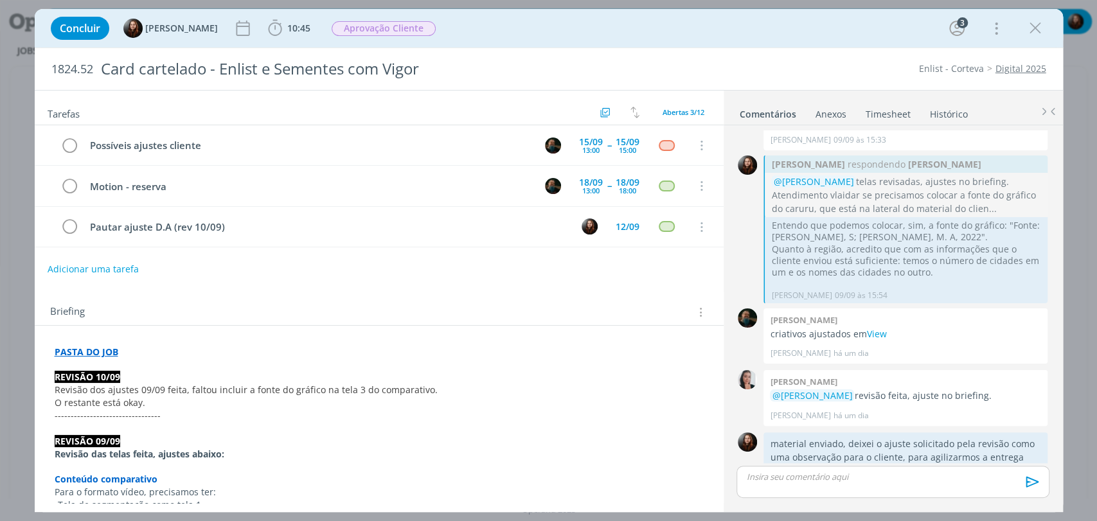
click at [642, 23] on div "Concluir [PERSON_NAME] 10:45 Iniciar Apontar Data * [DATE] Horas * 00:00 Tarefa…" at bounding box center [548, 28] width 1009 height 31
click at [672, 38] on div "Concluir [PERSON_NAME] 10:45 Iniciar Apontar Data * [DATE] Horas * 00:00 Tarefa…" at bounding box center [548, 28] width 1009 height 31
click at [748, 31] on div "Concluir [PERSON_NAME] 10:45 Iniciar Apontar Data * [DATE] Horas * 00:00 Tarefa…" at bounding box center [548, 28] width 1009 height 31
click at [748, 28] on div "Concluir [PERSON_NAME] 10:45 Iniciar Apontar Data * [DATE] Horas * 00:00 Tarefa…" at bounding box center [548, 28] width 1009 height 31
click at [692, 34] on div "Concluir [PERSON_NAME] 10:45 Iniciar Apontar Data * [DATE] Horas * 00:00 Tarefa…" at bounding box center [548, 28] width 1009 height 31
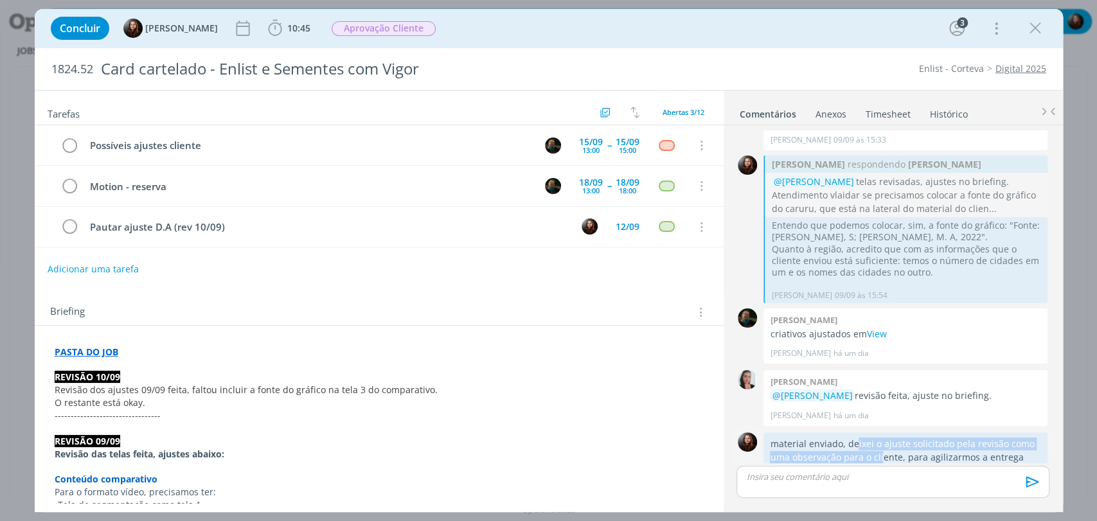
drag, startPoint x: 856, startPoint y: 418, endPoint x: 881, endPoint y: 435, distance: 30.1
click at [881, 438] on p "material enviado, deixei o ajuste solicitado pela revisão como uma observação p…" at bounding box center [905, 451] width 271 height 26
click at [465, 304] on div "Briefing Briefings Predefinidos Versões do Briefing Ver Briefing do Projeto" at bounding box center [380, 312] width 661 height 17
click at [369, 262] on div "Adicionar uma tarefa" at bounding box center [379, 269] width 689 height 23
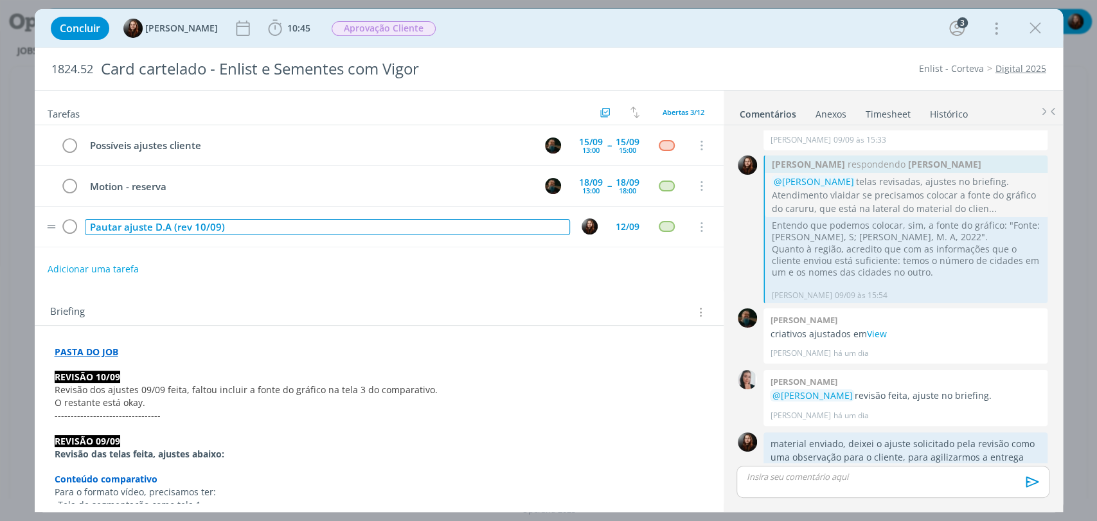
click at [89, 224] on div "Pautar ajuste D.A (rev 10/09)" at bounding box center [327, 227] width 485 height 16
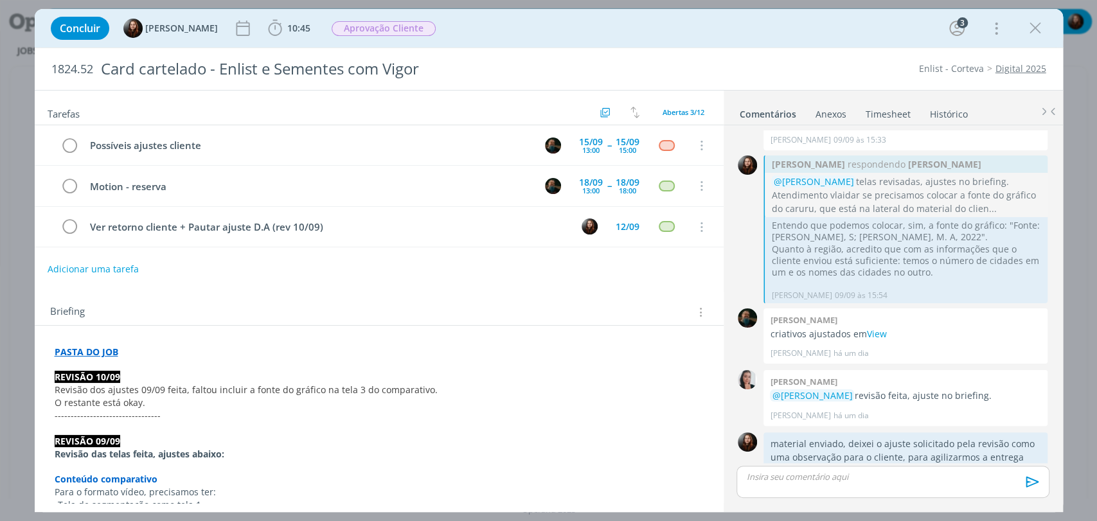
click at [249, 291] on div "Briefing Briefings Predefinidos Versões do Briefing Ver Briefing do Projeto" at bounding box center [379, 308] width 689 height 35
click at [627, 230] on div "12/09" at bounding box center [628, 226] width 24 height 9
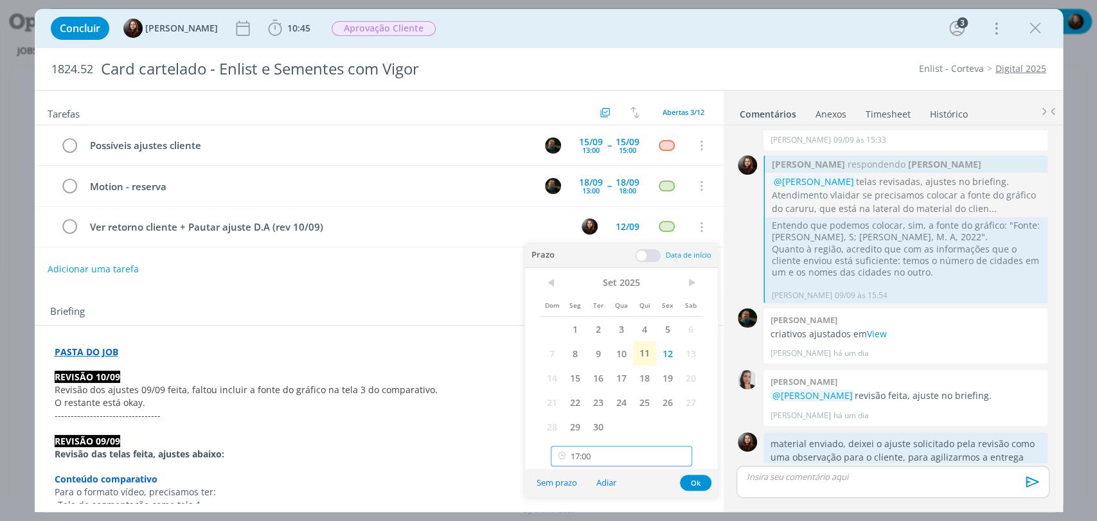
click at [623, 458] on input "17:00" at bounding box center [621, 456] width 141 height 21
click at [577, 356] on div "15:30" at bounding box center [623, 354] width 143 height 23
type input "15:30"
click at [694, 484] on button "Ok" at bounding box center [695, 483] width 31 height 16
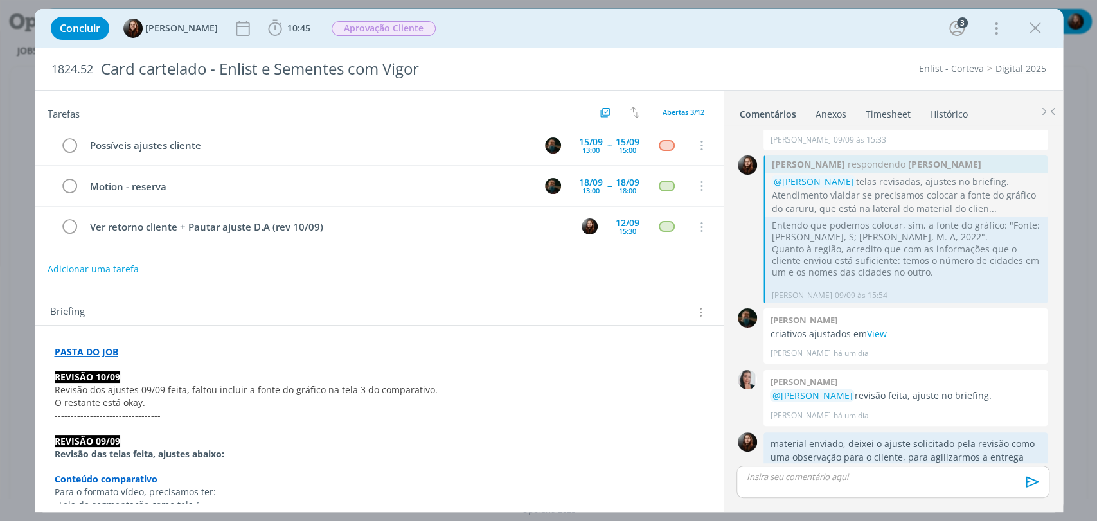
click at [573, 274] on div "Adicionar uma tarefa" at bounding box center [379, 269] width 689 height 23
click at [654, 33] on div "Concluir Eduarda Pereira 10:45 Iniciar Apontar Data * 11/09/2025 Horas * 00:00 …" at bounding box center [548, 28] width 1009 height 31
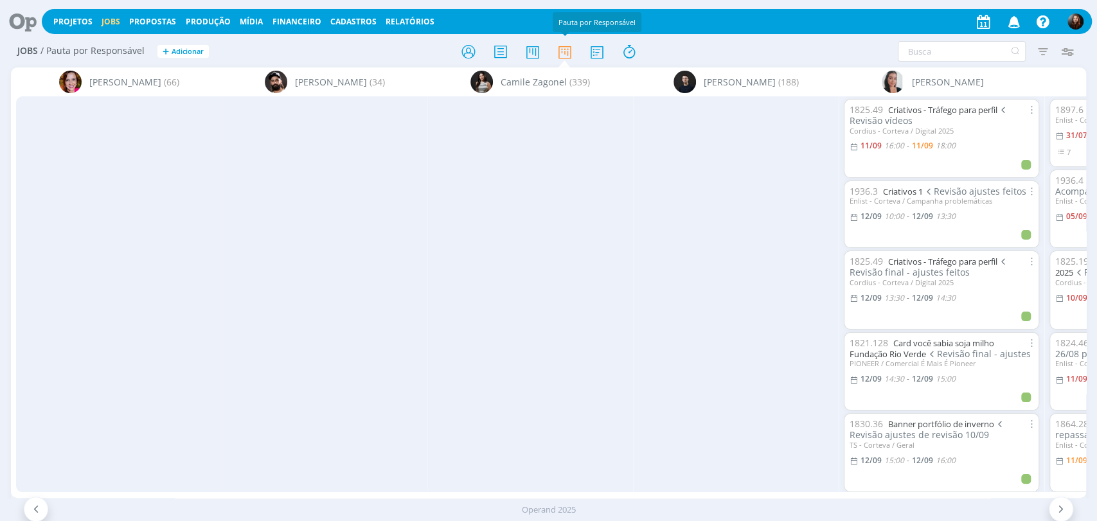
scroll to position [143, 0]
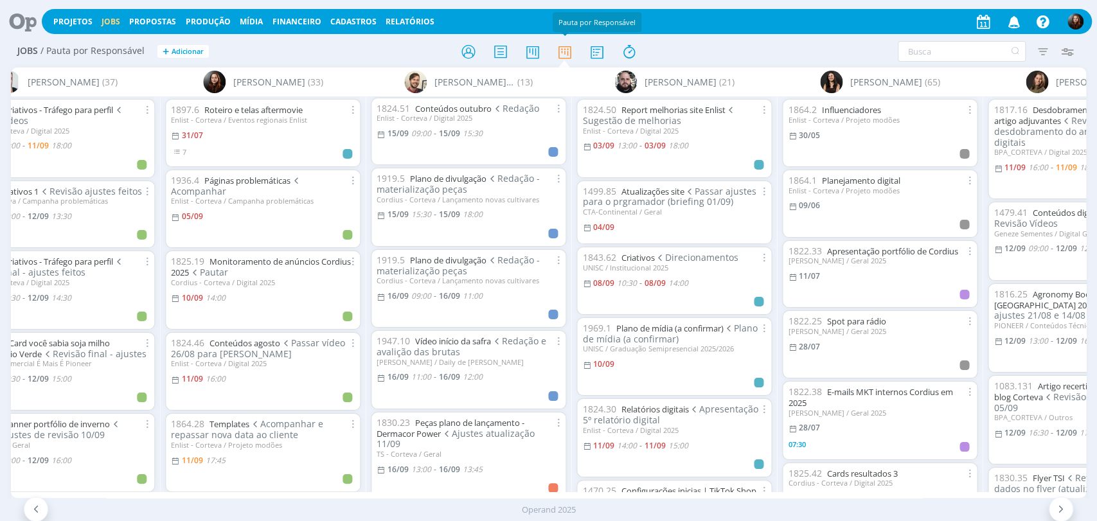
click at [797, 37] on div "Jobs / Pauta por Responsável + Adicionar Filtrar Filtrar Limpar Tipo Jobs e Tar…" at bounding box center [548, 52] width 1075 height 32
click at [751, 34] on div "Projetos Jobs Propostas Produção Mídia Financeiro Cadastros Relatórios Notifica…" at bounding box center [548, 20] width 1087 height 31
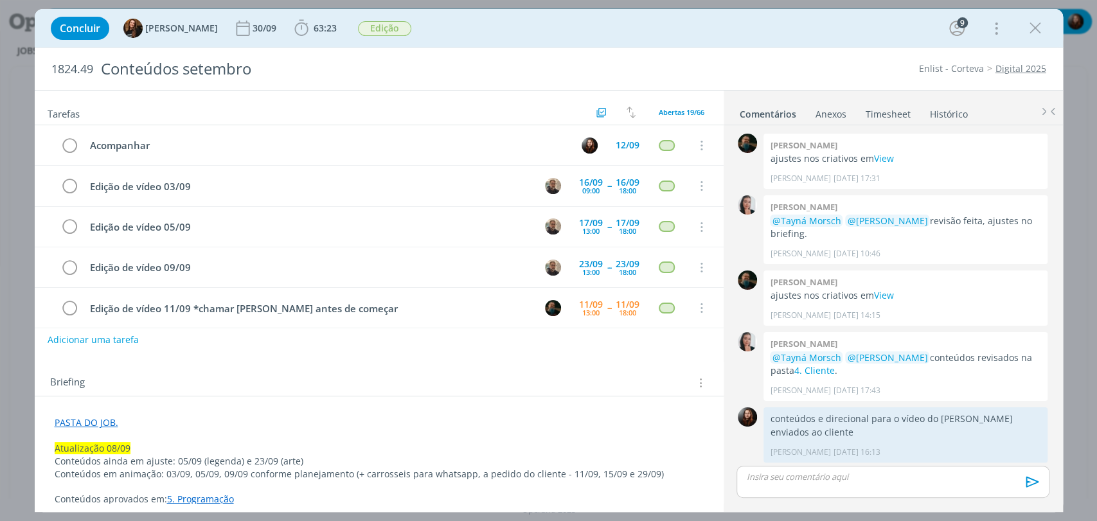
scroll to position [1164, 0]
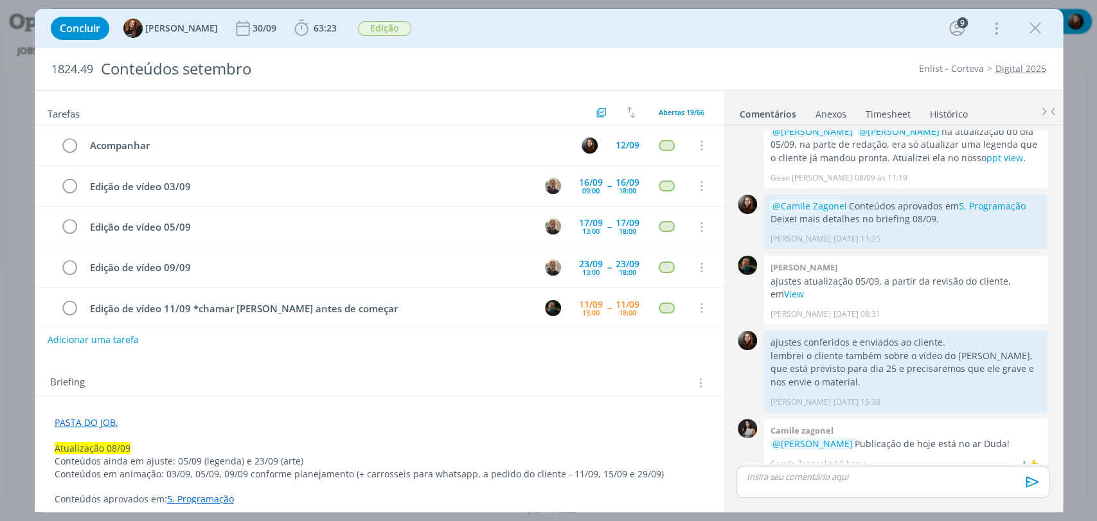
click at [496, 34] on div "Concluir Tayná Morsch 30/09 63:23 Iniciar Apontar Data * [DATE] Horas * 00:00 T…" at bounding box center [548, 28] width 1009 height 31
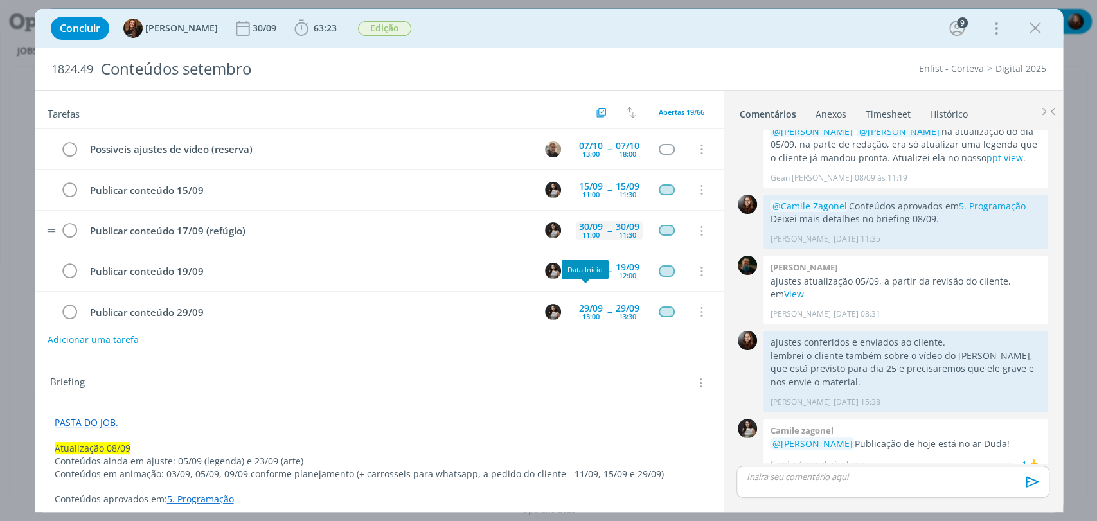
scroll to position [574, 0]
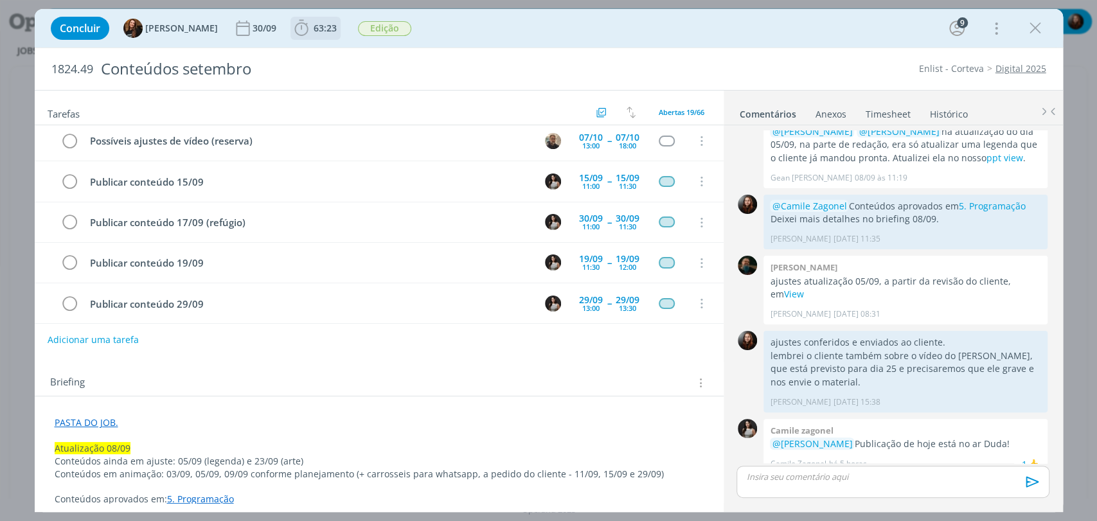
click at [292, 24] on icon "dialog" at bounding box center [301, 28] width 19 height 19
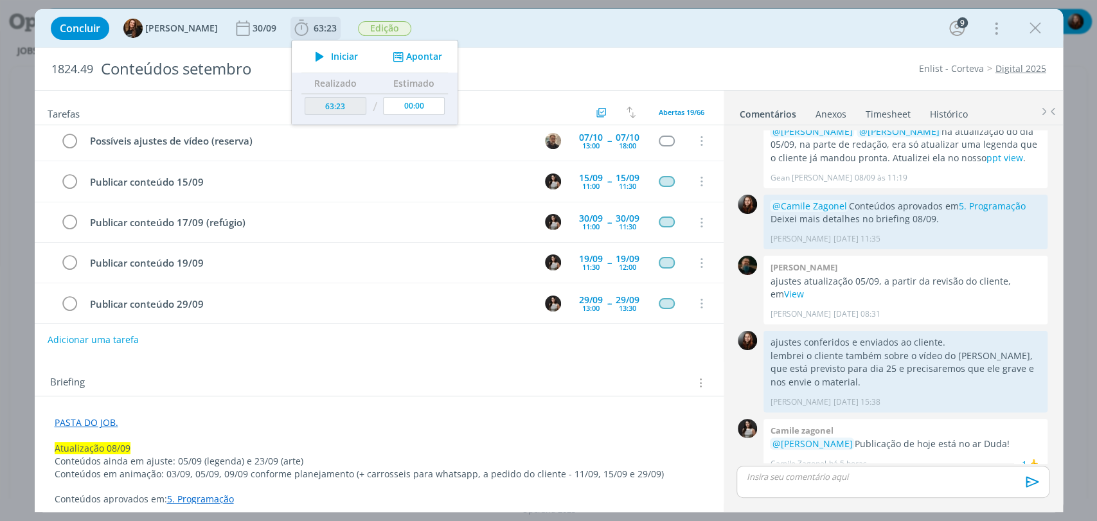
click at [332, 57] on span "Iniciar" at bounding box center [344, 56] width 27 height 9
click at [604, 32] on div "Concluir Tayná Morsch 30/09 63:23 Iniciar Apontar Data * 11/09/2025 Horas * 00:…" at bounding box center [548, 28] width 1009 height 31
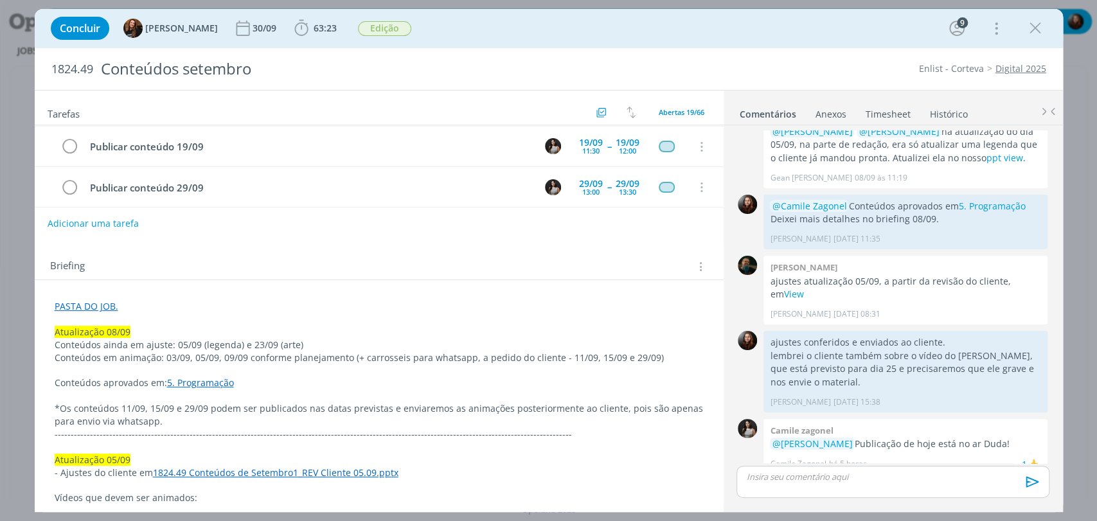
scroll to position [143, 0]
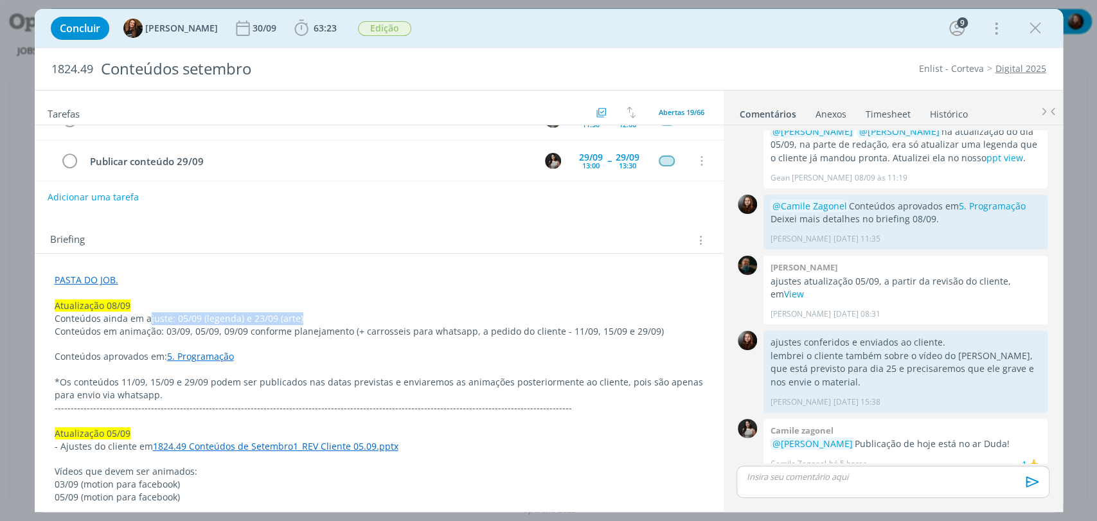
drag, startPoint x: 148, startPoint y: 316, endPoint x: 304, endPoint y: 321, distance: 156.3
click at [304, 321] on p "Conteúdos ainda em ajuste: 05/09 (legenda) e 23/09 (arte)" at bounding box center [379, 318] width 649 height 13
click at [310, 316] on p "Conteúdos ainda em ajuste: 05/09 (legenda) e 23/09 (arte)" at bounding box center [379, 319] width 648 height 13
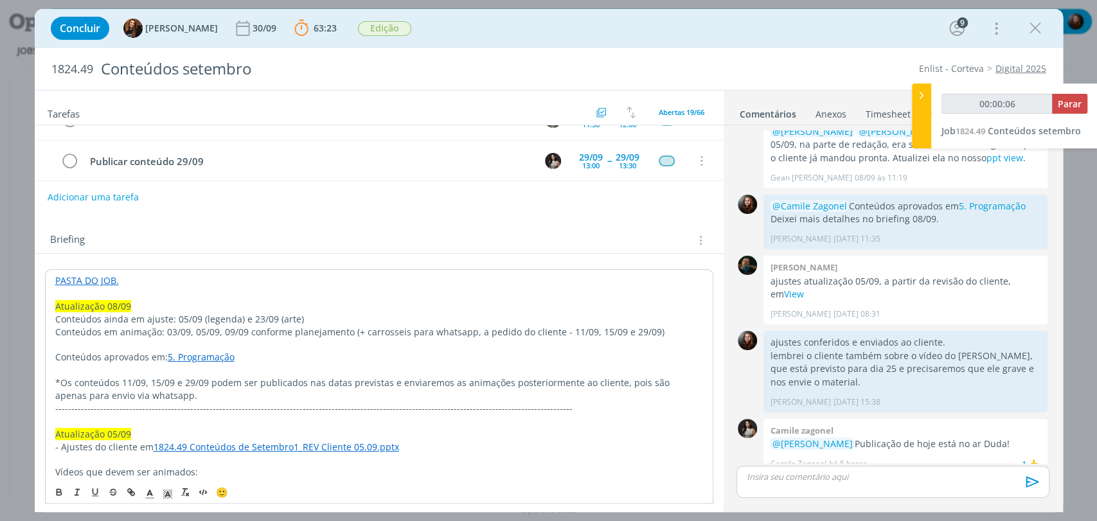
click at [107, 279] on link "PASTA DO JOB." at bounding box center [87, 280] width 64 height 12
click at [139, 303] on link "https://sobeae.sharepoint.com/:f:/s/SOBEAE/EuKMwhTm8kNNvMuE6lxPstsB-B74OjIRpFMM…" at bounding box center [138, 306] width 97 height 17
click at [265, 228] on div "Briefing Briefings Predefinidos Versões do Briefing Ver Briefing do Projeto" at bounding box center [379, 236] width 689 height 35
click at [279, 223] on div "Briefing Briefings Predefinidos Versões do Briefing Ver Briefing do Projeto" at bounding box center [379, 236] width 689 height 35
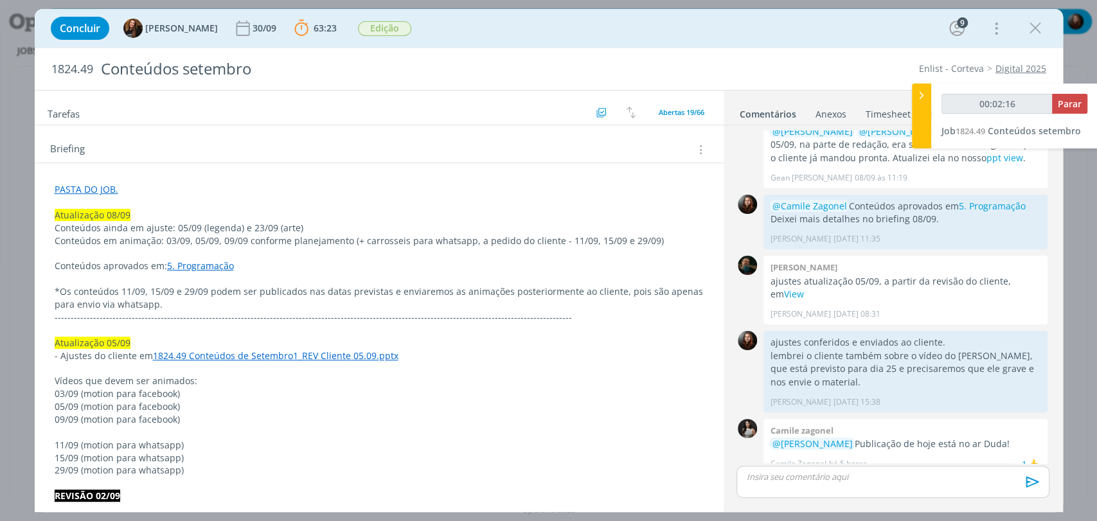
scroll to position [285, 0]
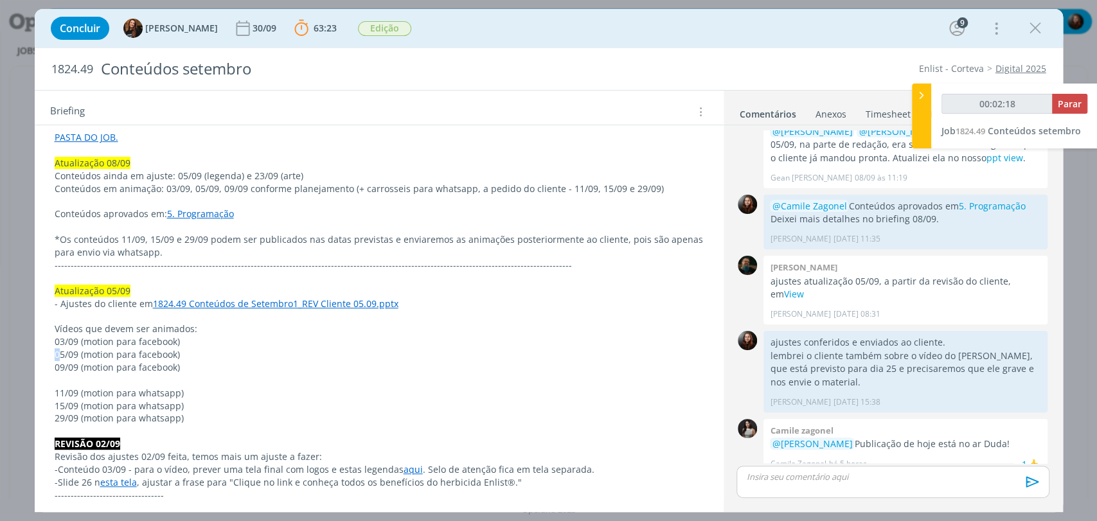
drag, startPoint x: 62, startPoint y: 350, endPoint x: 206, endPoint y: 346, distance: 143.4
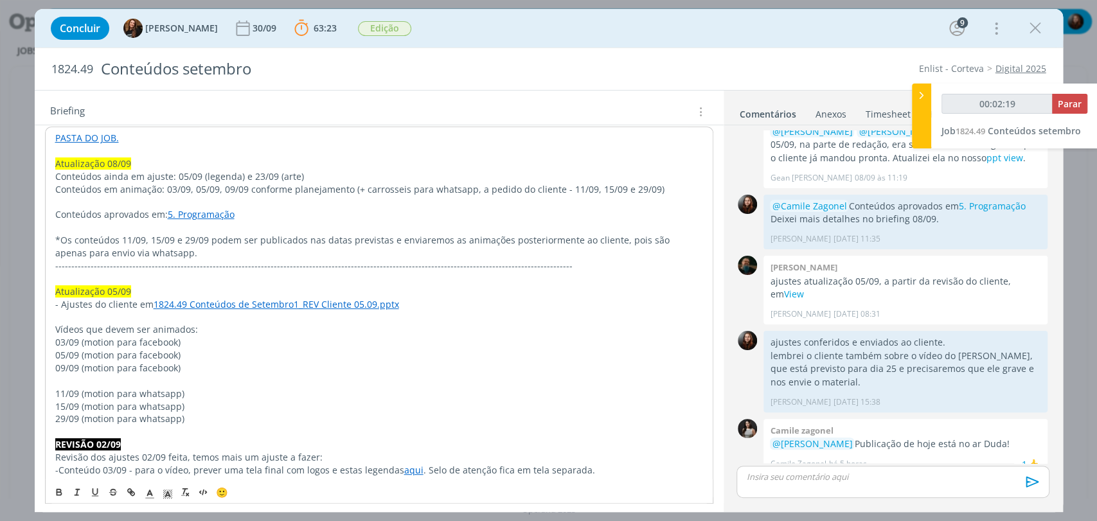
click at [214, 352] on p "05/09 (motion para facebook)" at bounding box center [379, 355] width 648 height 13
drag, startPoint x: 122, startPoint y: 190, endPoint x: 244, endPoint y: 192, distance: 121.5
click at [244, 192] on p "Conteúdos em animação: 03/09, 05/09, 09/09 conforme planejamento (+ carrosseis …" at bounding box center [379, 189] width 648 height 13
click at [307, 106] on div "Briefing Briefings Predefinidos Versões do Briefing Ver Briefing do Projeto" at bounding box center [380, 111] width 661 height 17
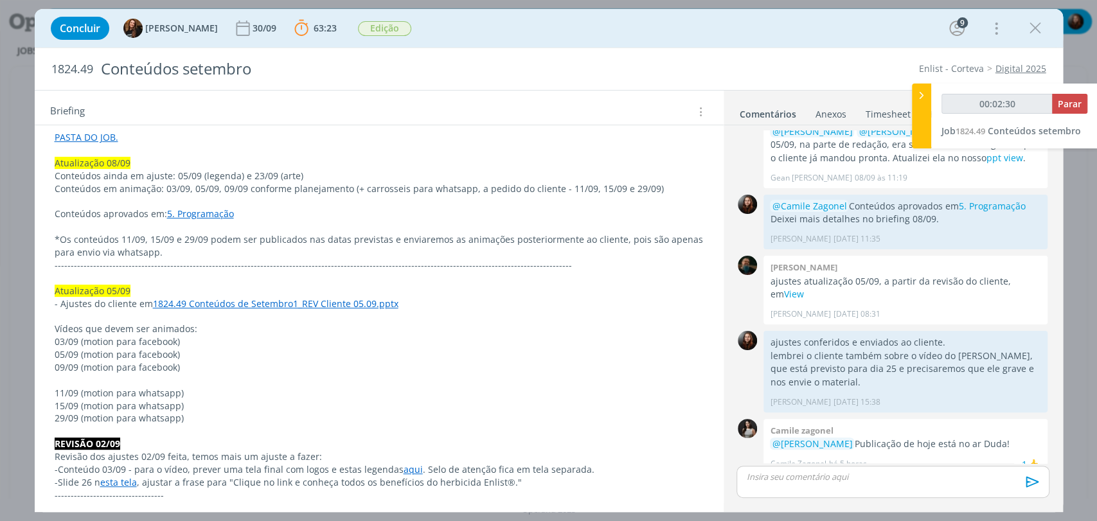
click at [890, 480] on p "dialog" at bounding box center [893, 477] width 292 height 12
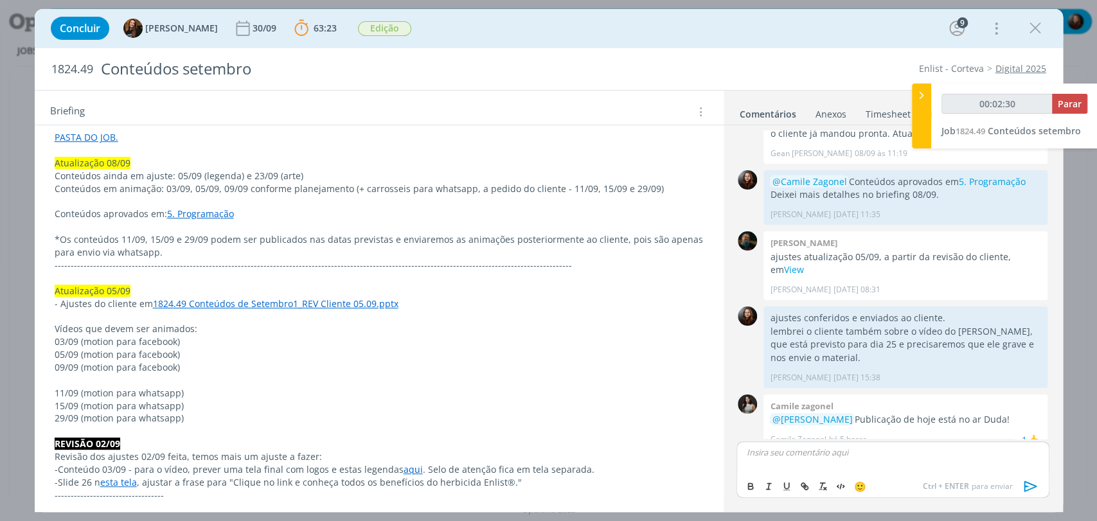
type input "00:02:31"
click at [803, 452] on p "Conteúdos" at bounding box center [893, 453] width 292 height 12
click at [1028, 484] on icon "dialog" at bounding box center [1030, 486] width 19 height 19
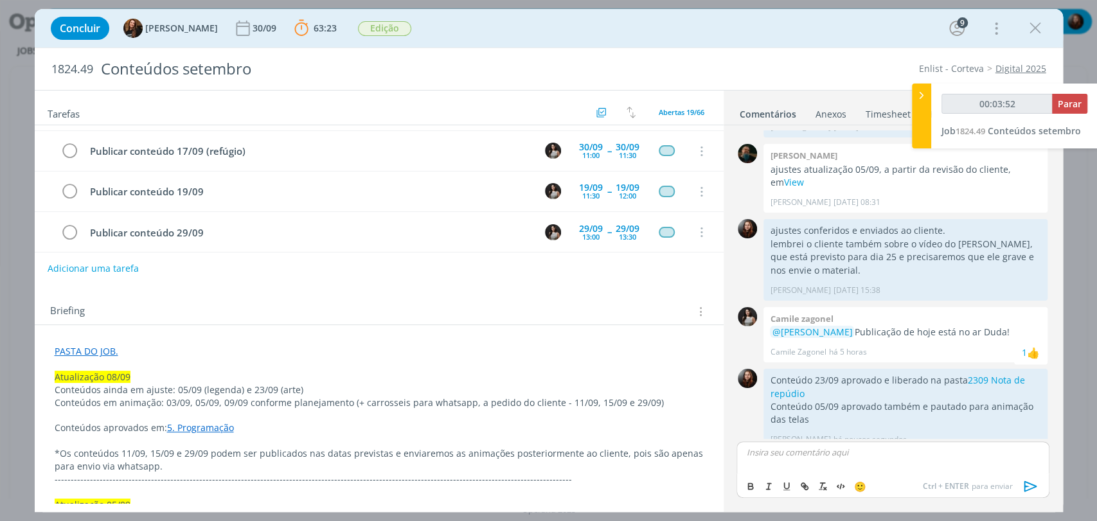
scroll to position [0, 0]
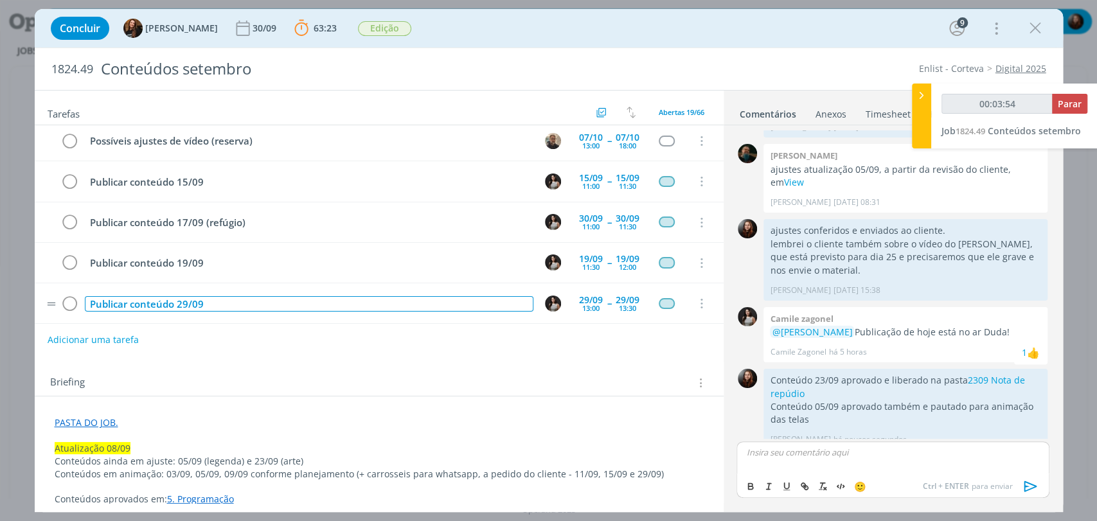
click at [149, 296] on div "Publicar conteúdo 29/09" at bounding box center [309, 304] width 449 height 16
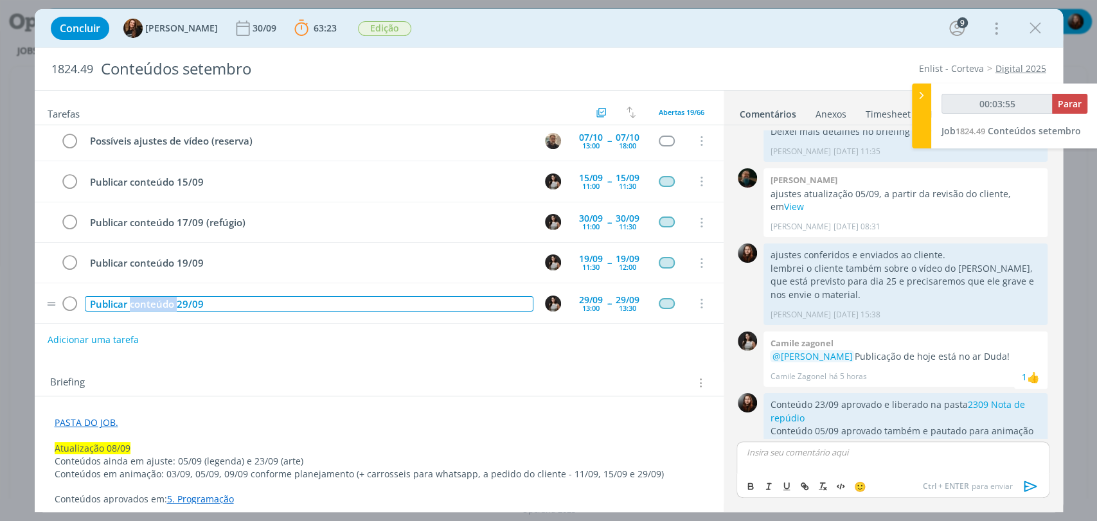
click at [149, 296] on div "Publicar conteúdo 29/09" at bounding box center [309, 304] width 449 height 16
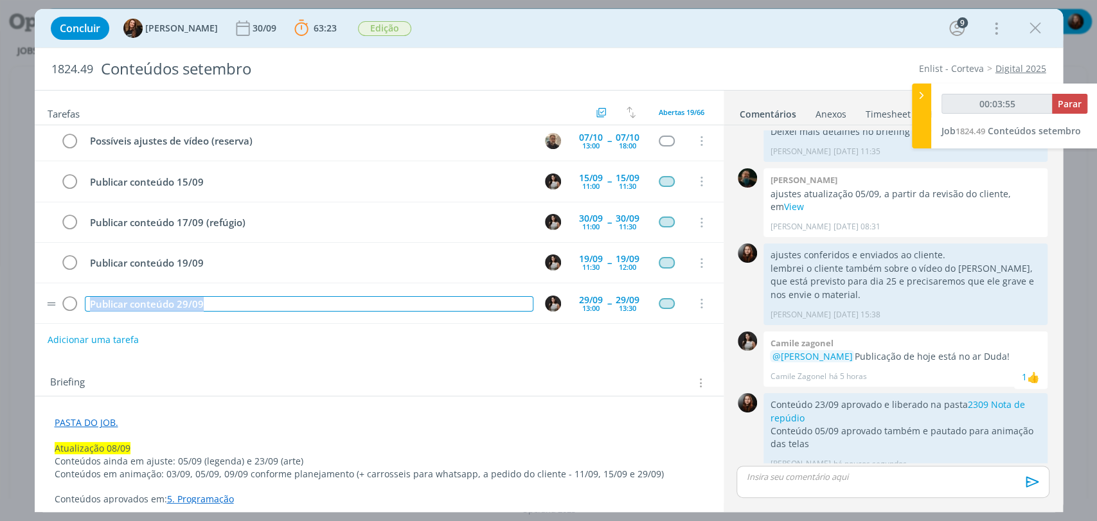
click at [149, 296] on div "Publicar conteúdo 29/09" at bounding box center [309, 304] width 449 height 16
copy div "Publicar conteúdo 29/09"
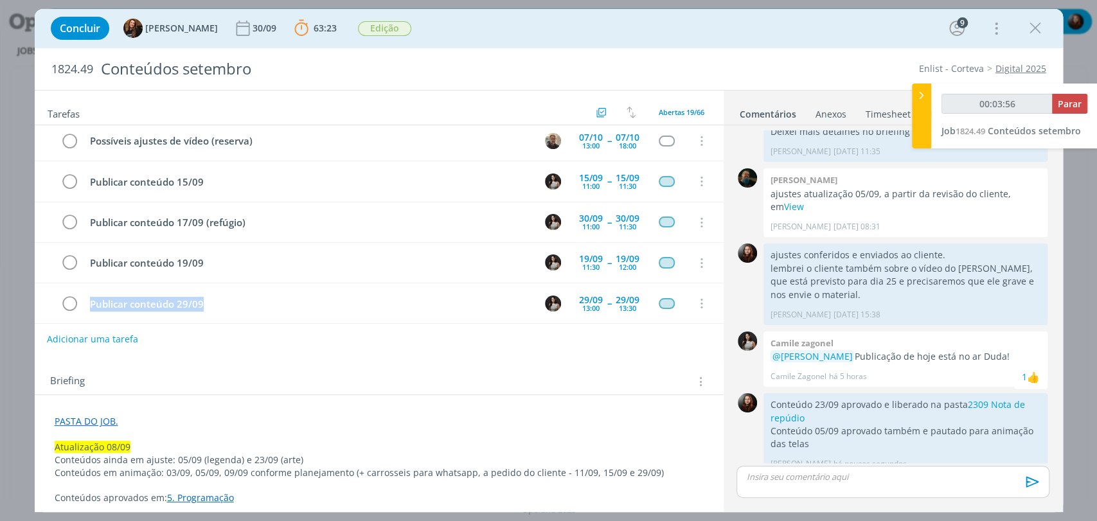
click at [114, 341] on button "Adicionar uma tarefa" at bounding box center [92, 339] width 91 height 22
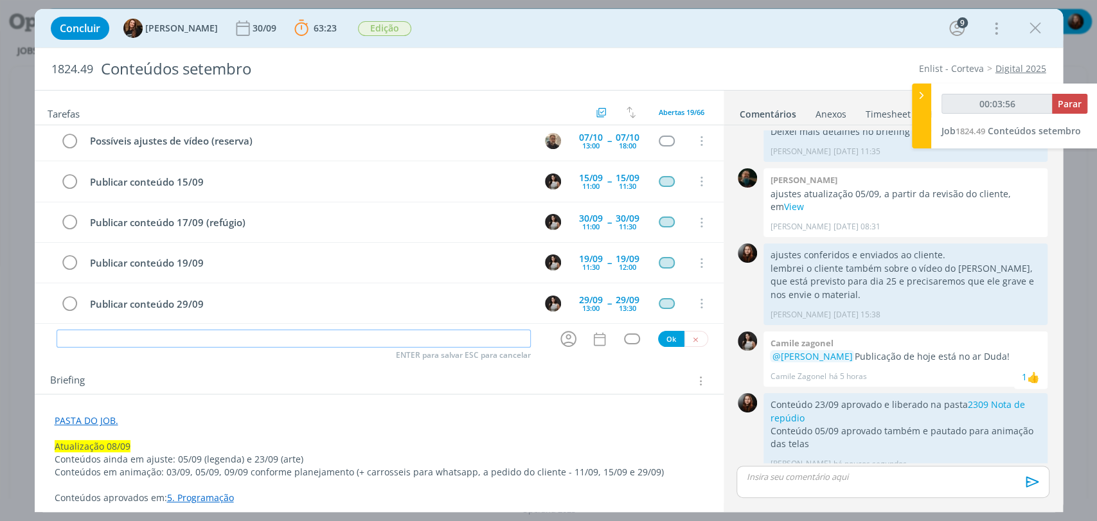
type input "00:03:57"
paste input "Publicar conteúdo 29/09"
type input "Publicar conteúdo 29/09"
type input "00:03:58"
click at [568, 341] on icon "dialog" at bounding box center [569, 339] width 20 height 20
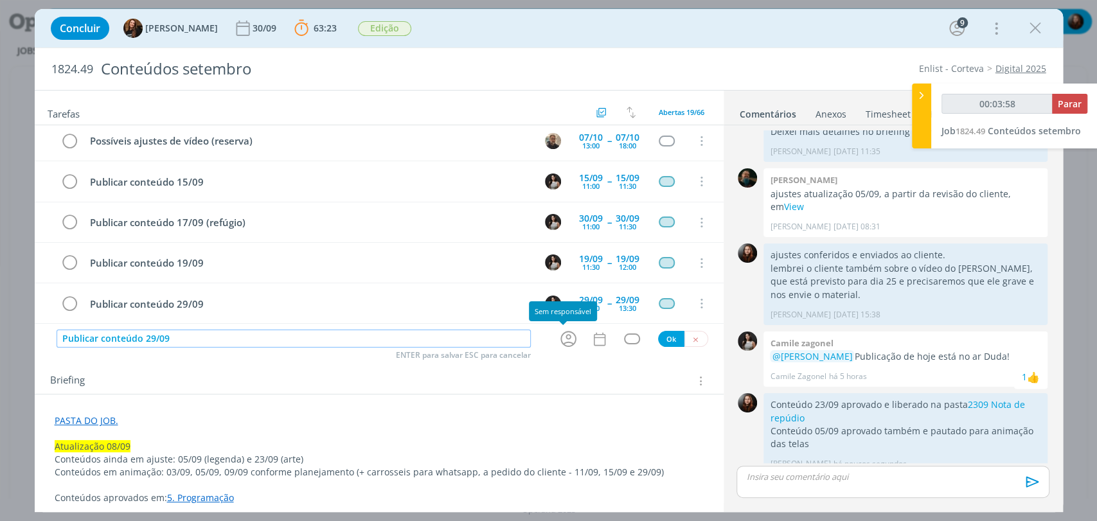
type input "Publicar conteúdo 29/09"
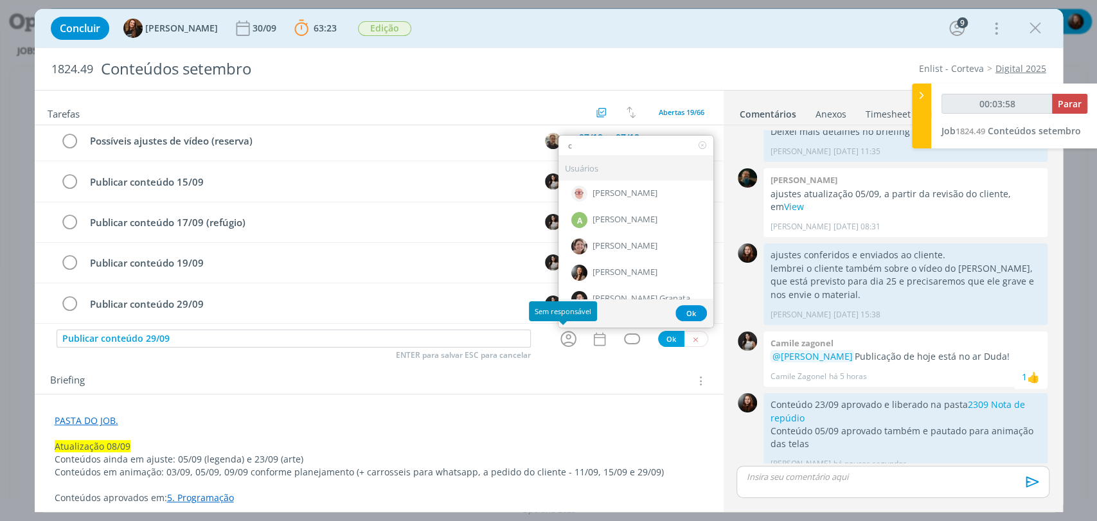
type input "ca"
type input "00:03:59"
type input "cam"
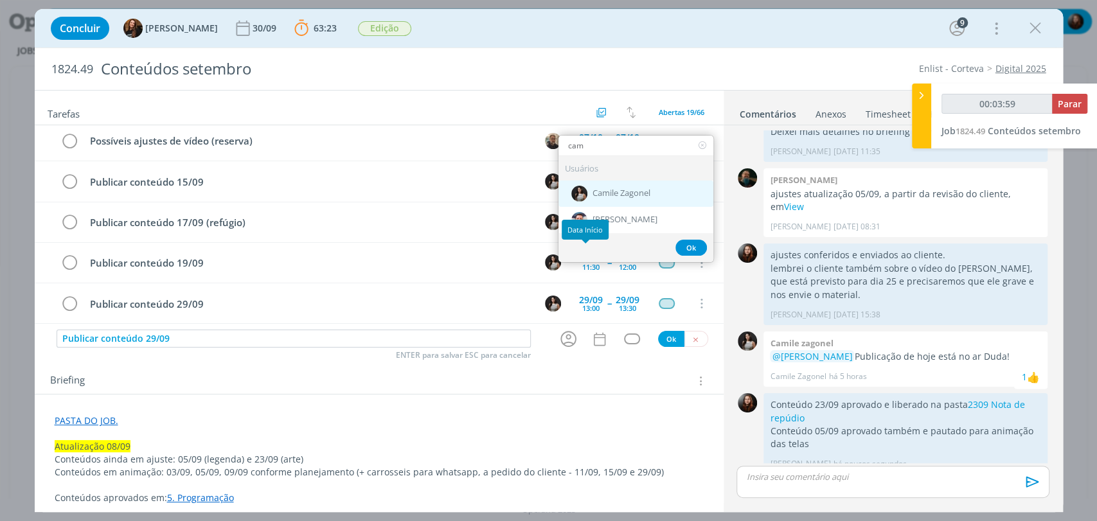
type input "00:04:00"
type input "cam"
click at [594, 192] on span "Camile Zagonel" at bounding box center [622, 194] width 58 height 10
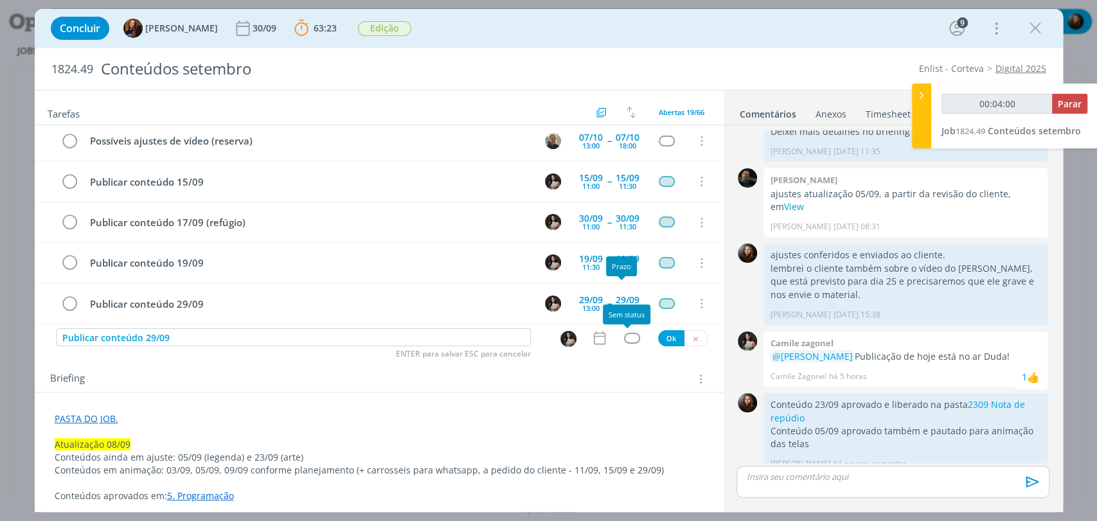
click at [626, 336] on div "dialog" at bounding box center [632, 338] width 16 height 11
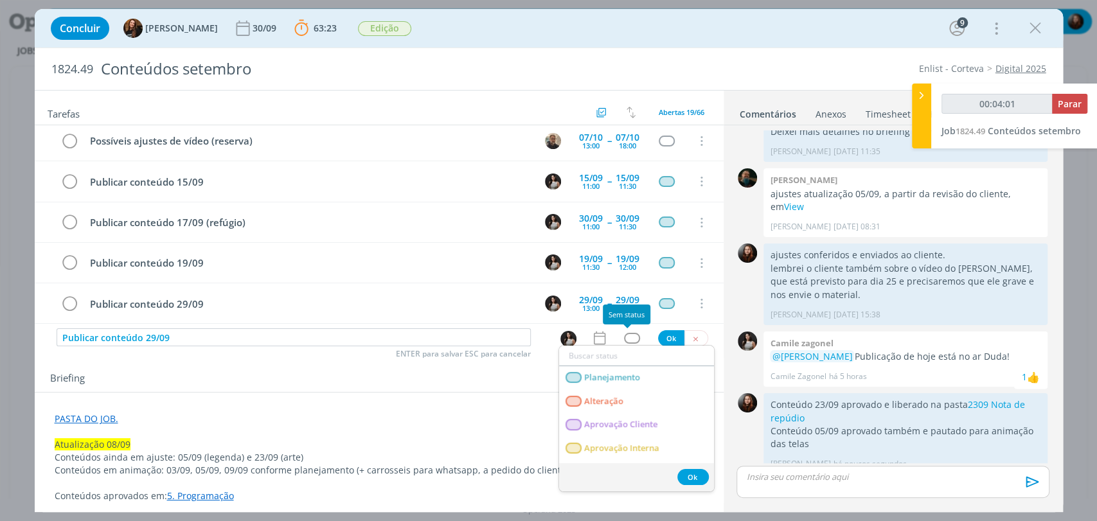
type input "00:04:02"
type input "pu"
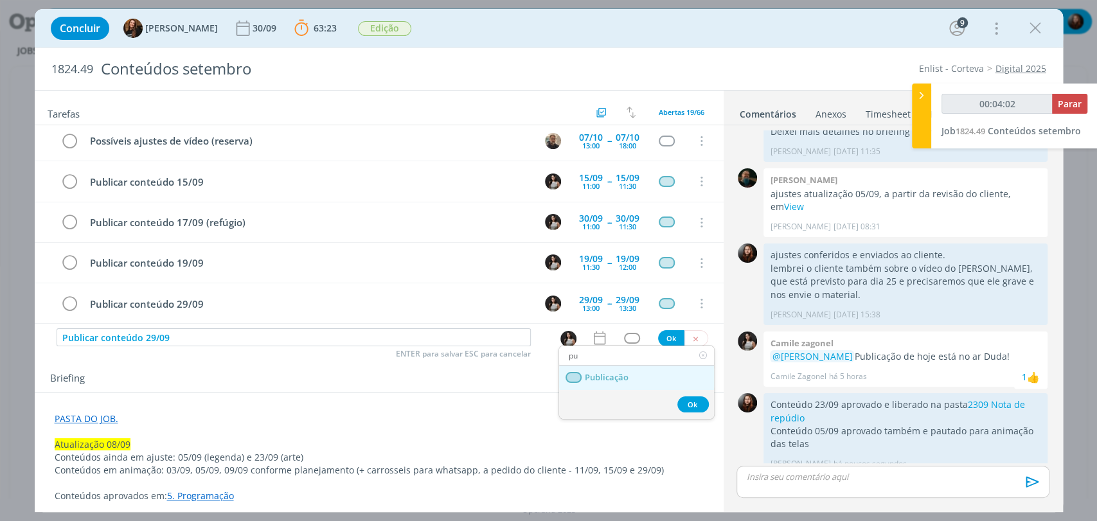
type input "00:04:03"
type input "pu"
click at [616, 377] on span "Publicação" at bounding box center [606, 378] width 44 height 10
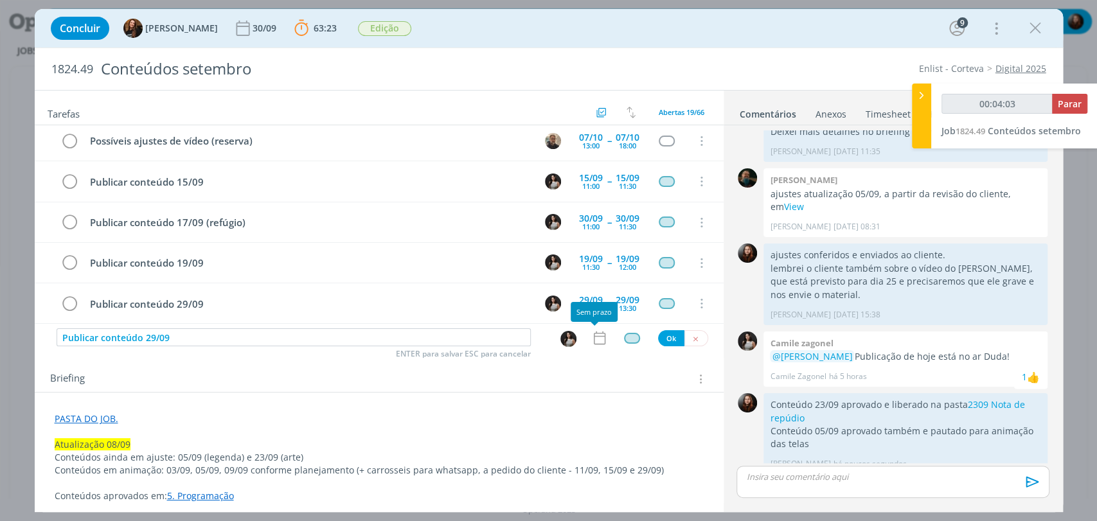
click at [593, 336] on icon "dialog" at bounding box center [599, 338] width 12 height 13
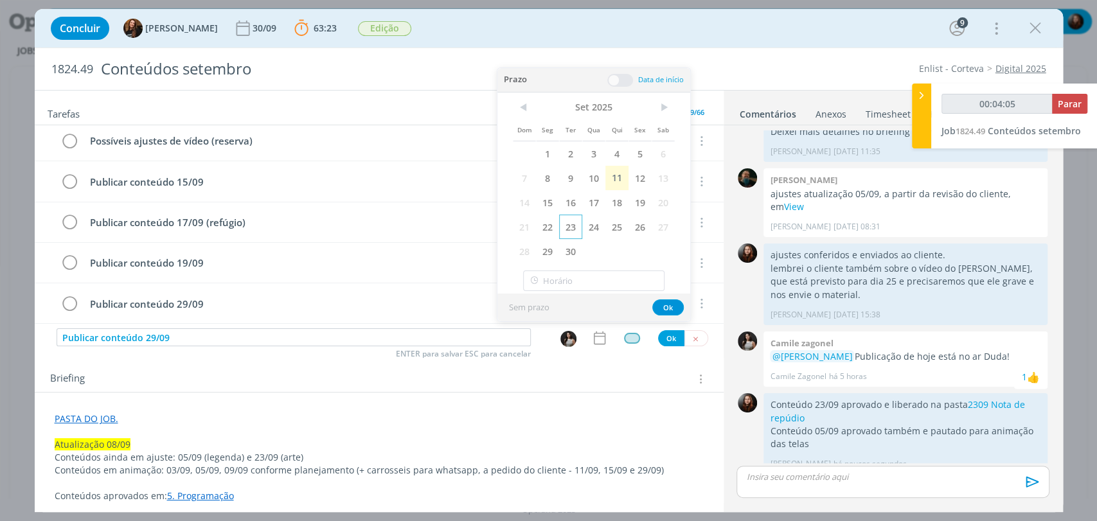
click at [573, 224] on span "23" at bounding box center [570, 227] width 23 height 24
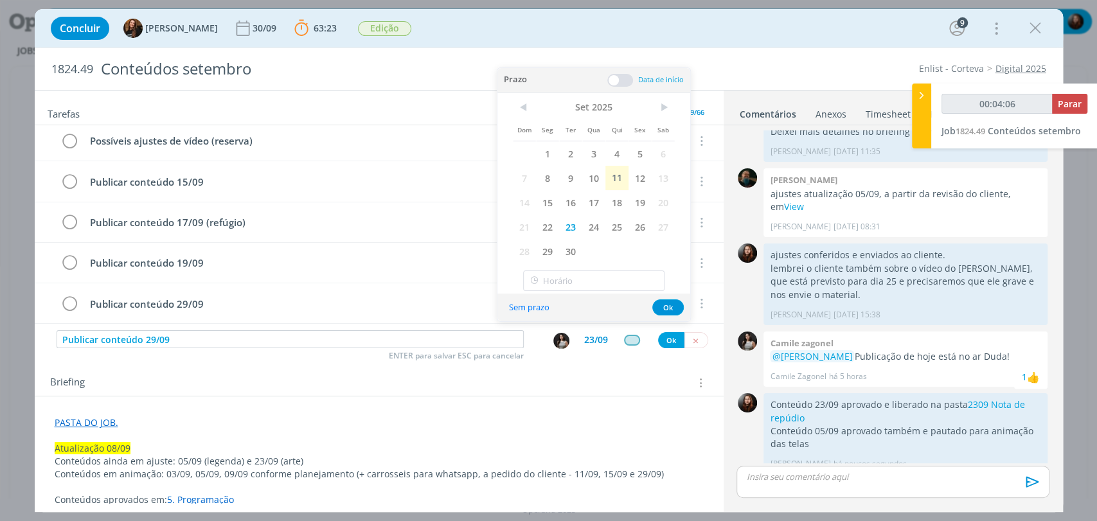
click at [622, 78] on span at bounding box center [620, 80] width 26 height 13
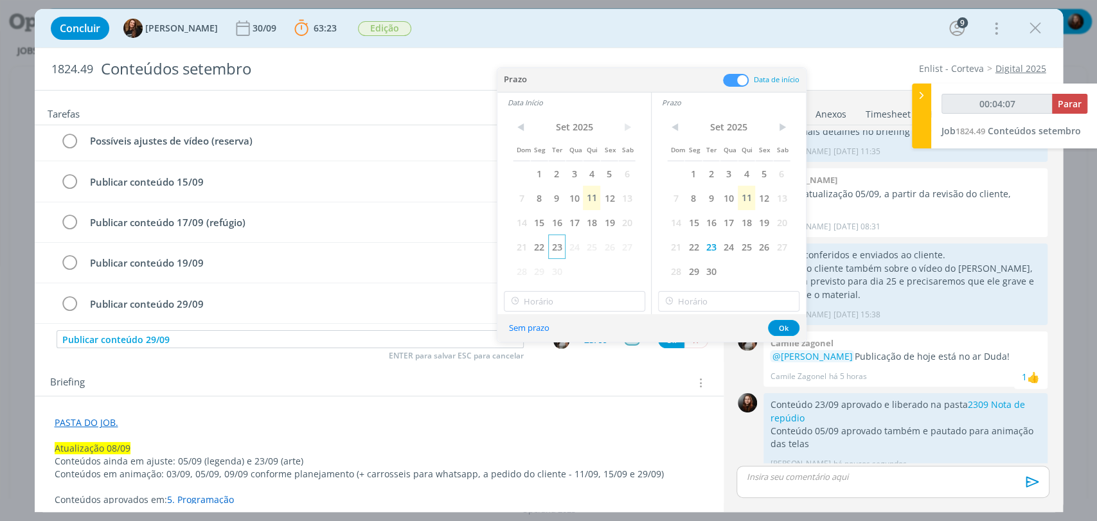
click at [555, 244] on span "23" at bounding box center [556, 247] width 17 height 24
click at [149, 338] on input "Publicar conteúdo 29/09" at bounding box center [275, 339] width 437 height 18
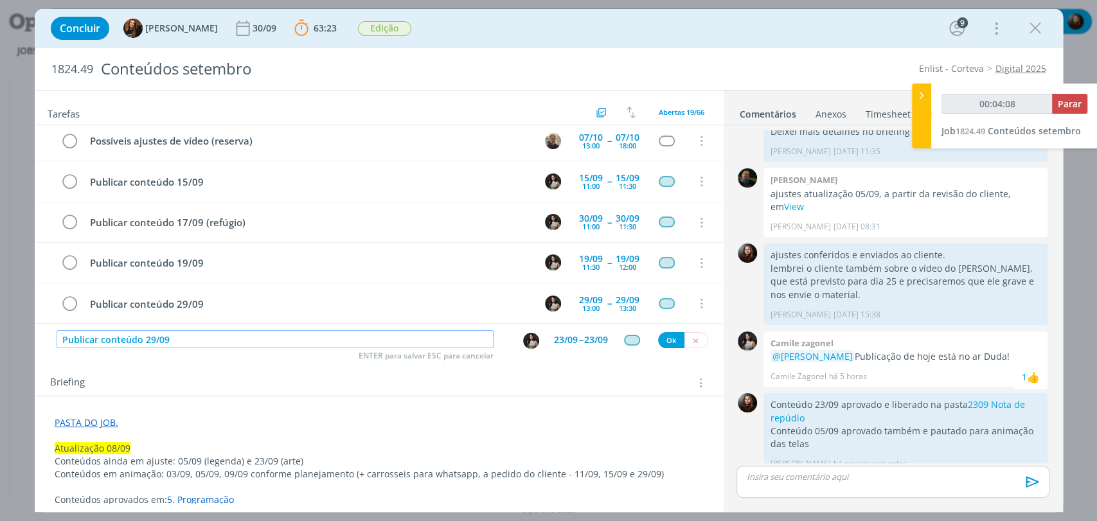
type input "00:04:09"
type input "Publicar conteúdo 23/09"
type input "00:04:12"
type input "Publicar conteúdo 23/09"
type input "00:04:49"
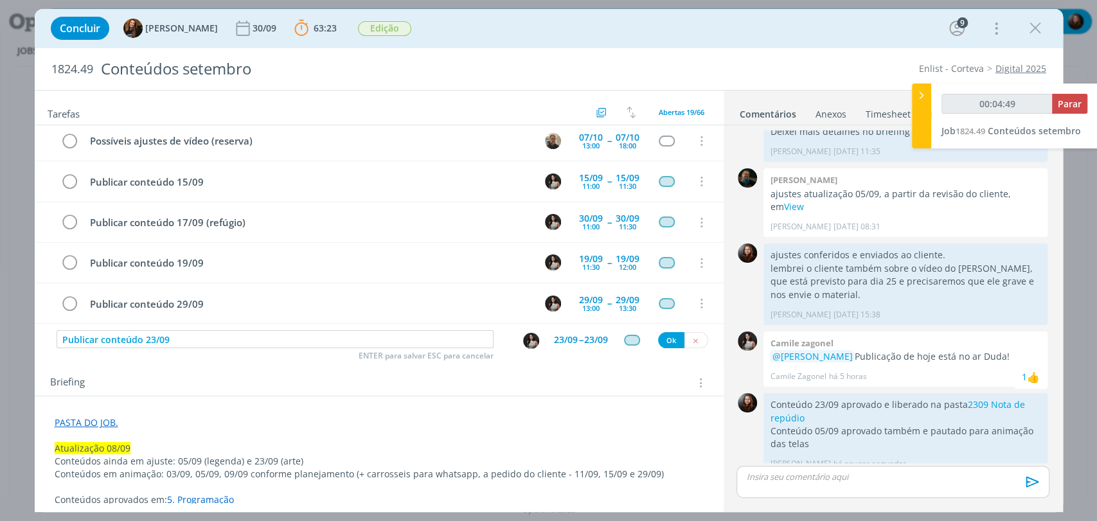
click at [570, 340] on div "23/09" at bounding box center [566, 340] width 24 height 9
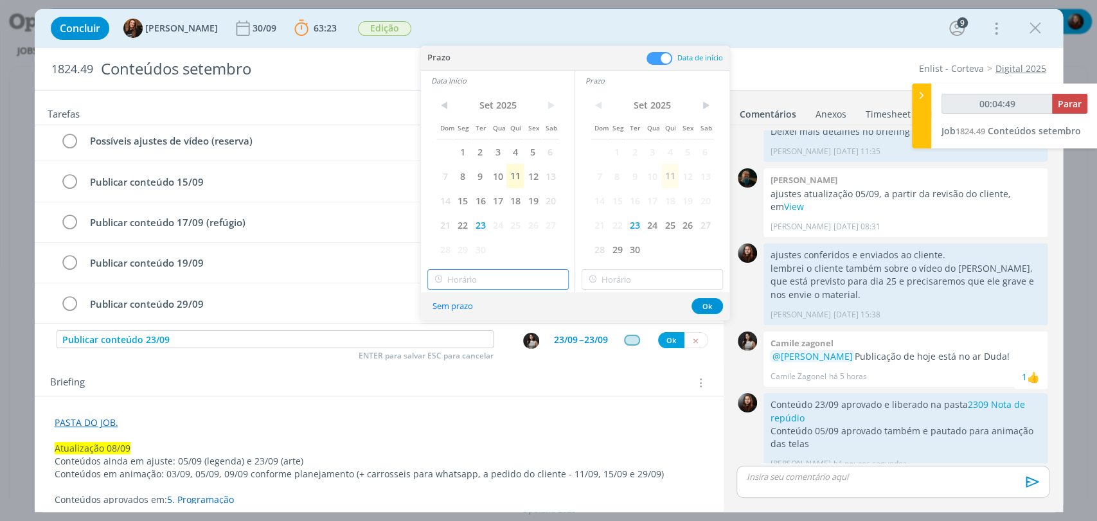
type input "17:00"
click at [478, 282] on input "17:00" at bounding box center [497, 279] width 141 height 21
type input "00:04:51"
click at [456, 358] on div "16:30" at bounding box center [498, 361] width 143 height 23
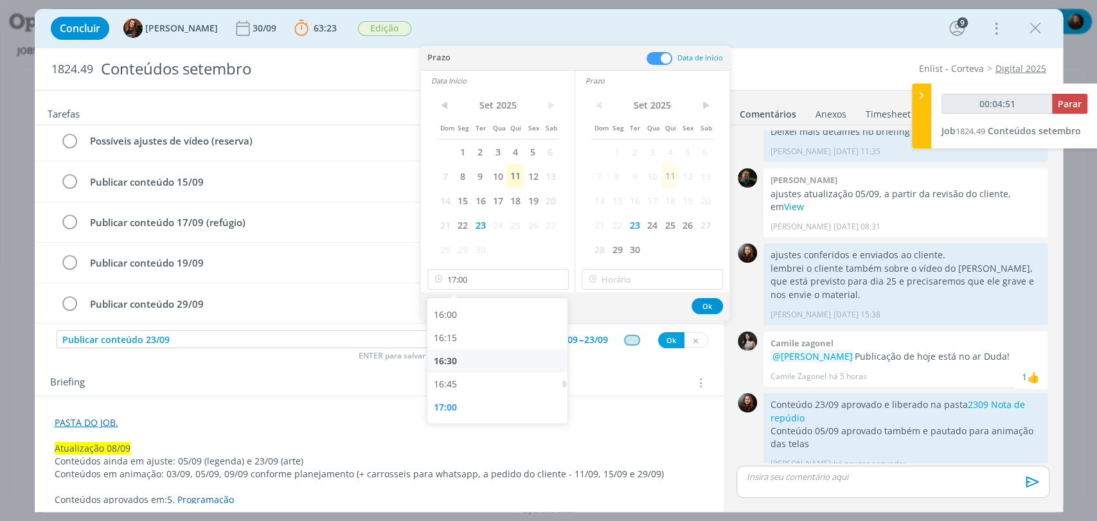
type input "16:30"
type input "17:00"
click at [616, 281] on input "17:00" at bounding box center [652, 279] width 141 height 21
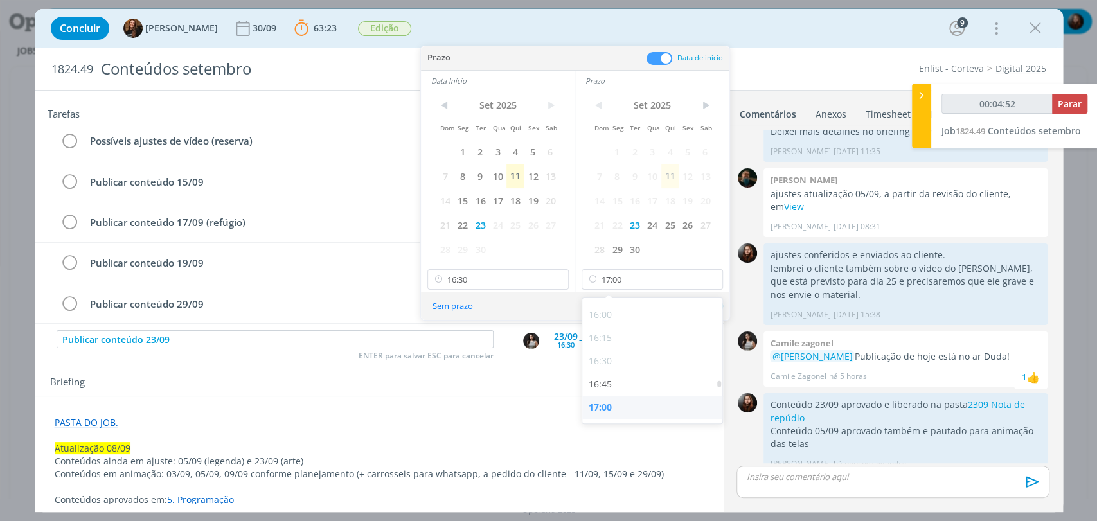
click at [608, 404] on div "17:00" at bounding box center [653, 407] width 143 height 23
click at [703, 306] on button "Ok" at bounding box center [707, 306] width 31 height 16
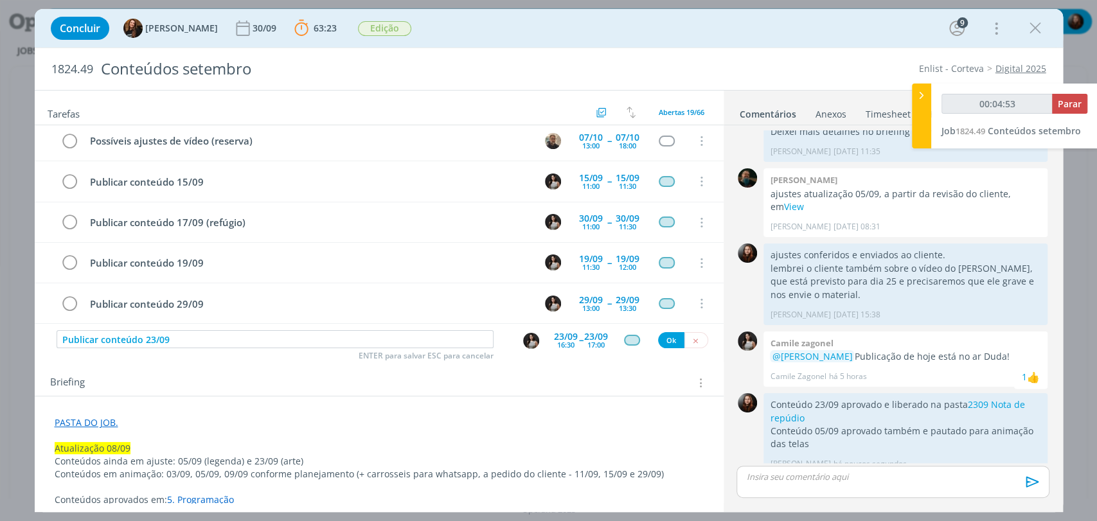
type input "00:04:54"
click at [665, 337] on button "Ok" at bounding box center [671, 340] width 26 height 16
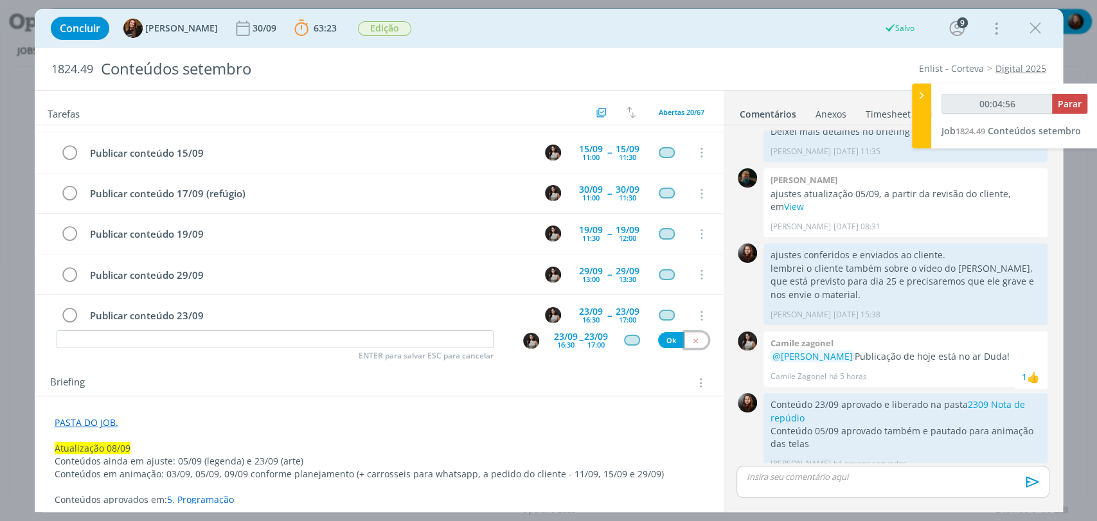
click at [692, 341] on icon "dialog" at bounding box center [696, 341] width 8 height 8
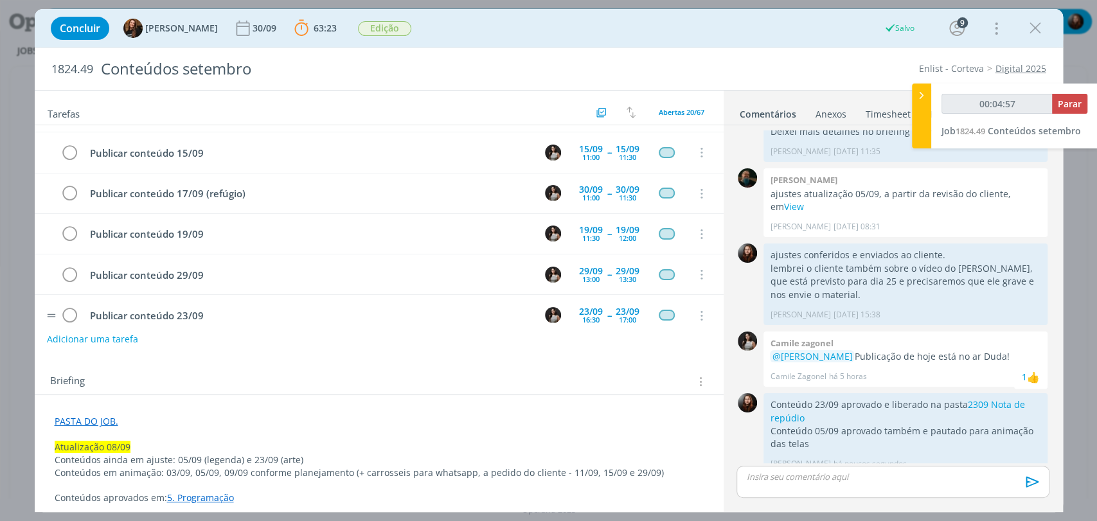
type input "00:04:58"
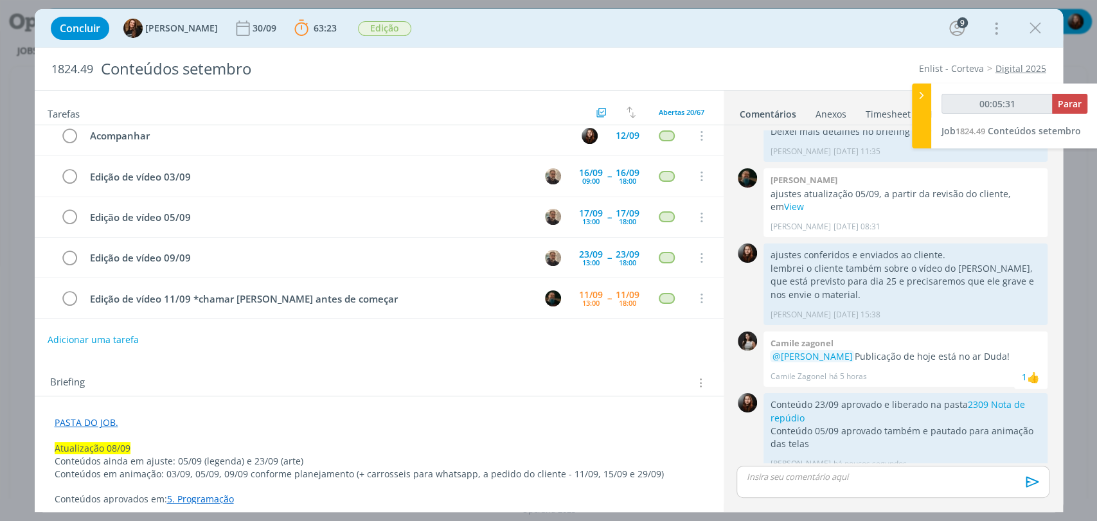
scroll to position [0, 0]
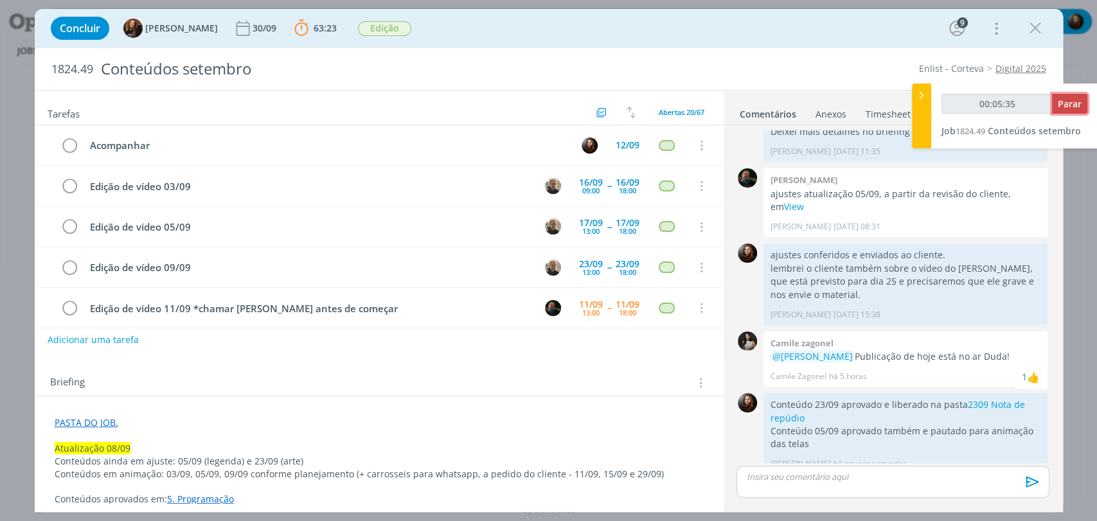
click at [1075, 103] on span "Parar" at bounding box center [1070, 104] width 24 height 12
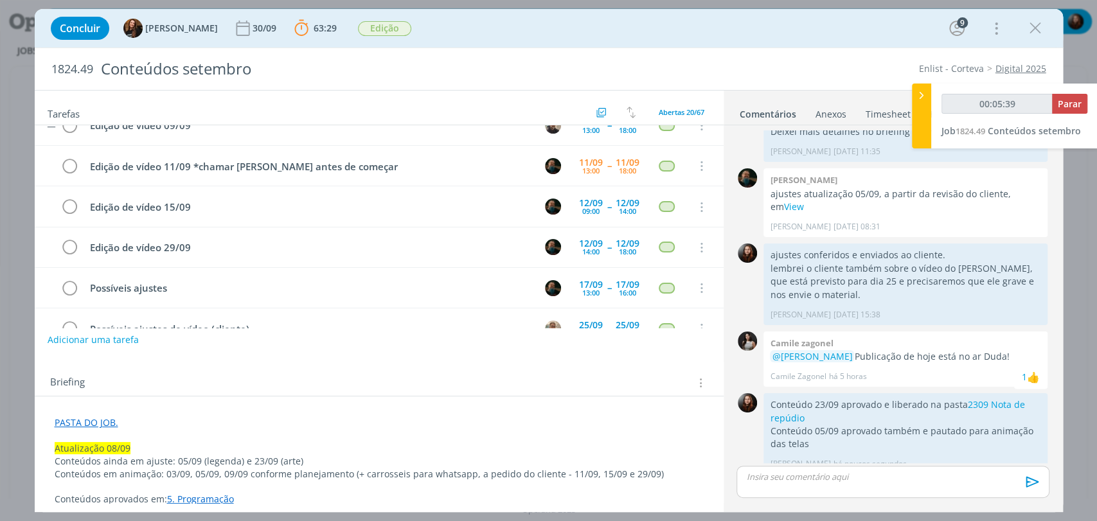
scroll to position [143, 0]
type input "00:06:00"
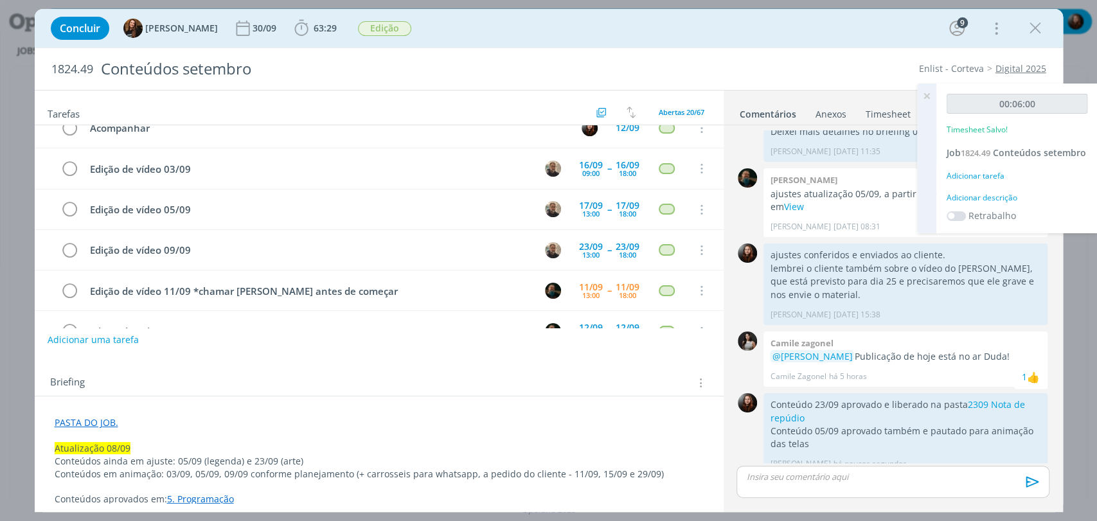
scroll to position [0, 0]
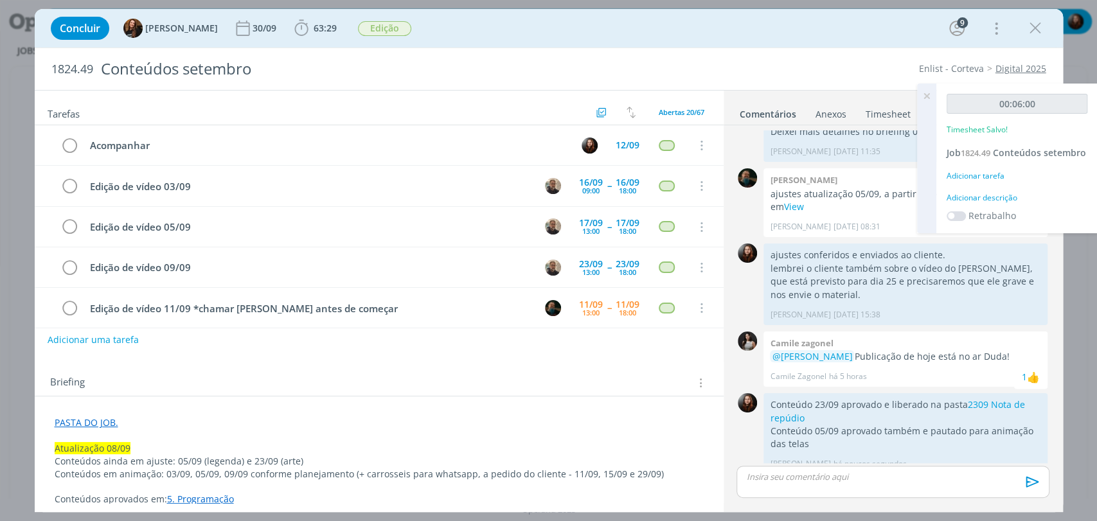
click at [993, 196] on div "Adicionar descrição" at bounding box center [1017, 198] width 141 height 12
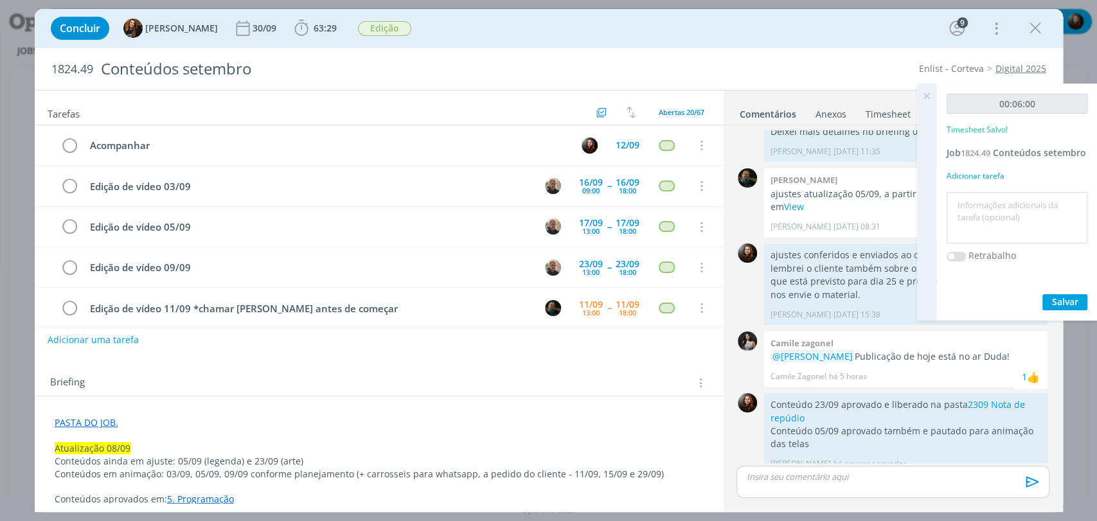
click at [988, 207] on textarea at bounding box center [1017, 218] width 134 height 46
type textarea "atualização de pasta e registro de informações"
click at [1058, 302] on span "Salvar" at bounding box center [1065, 302] width 26 height 12
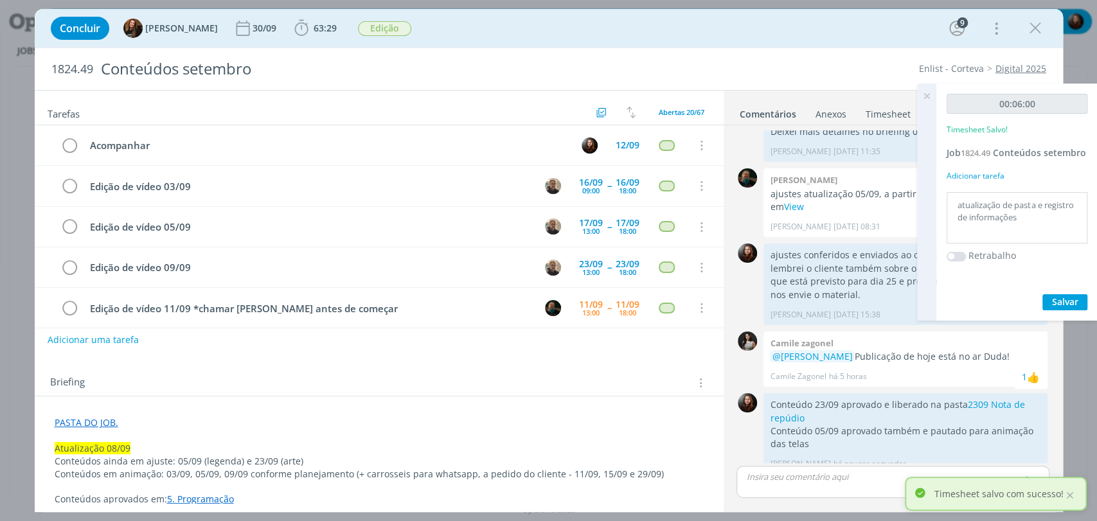
click at [925, 95] on icon at bounding box center [926, 96] width 23 height 25
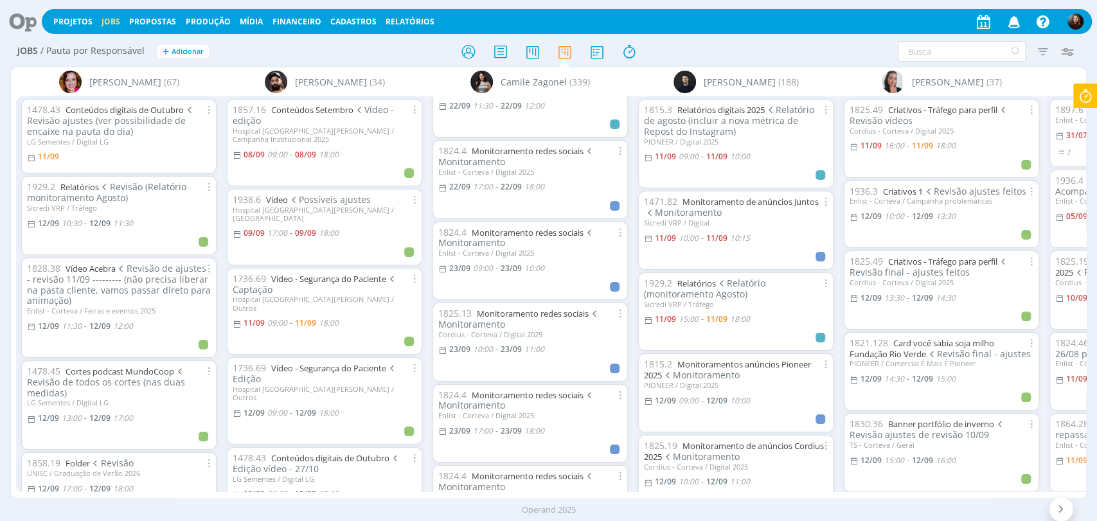
scroll to position [4628, 0]
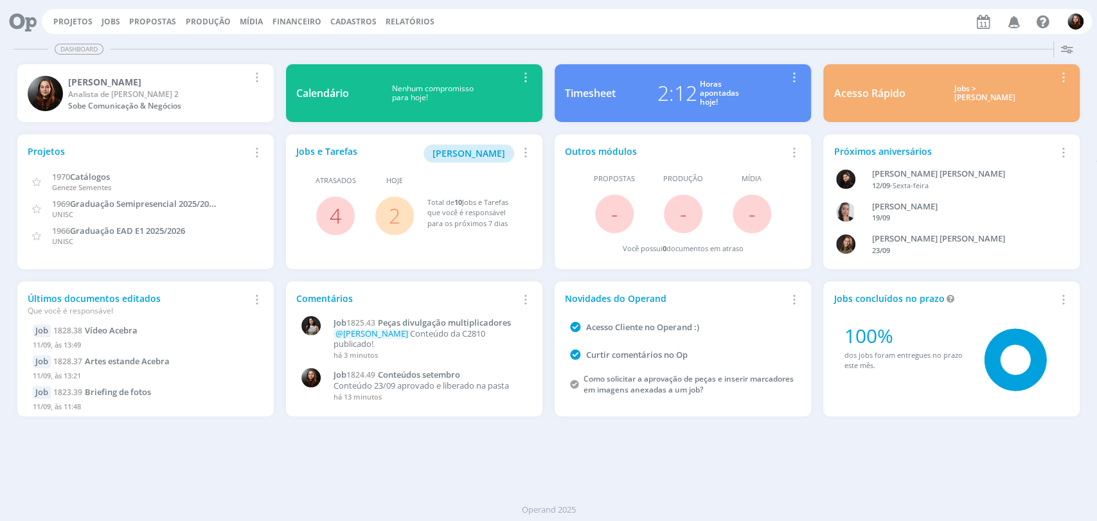
click at [391, 211] on link "2" at bounding box center [395, 216] width 12 height 28
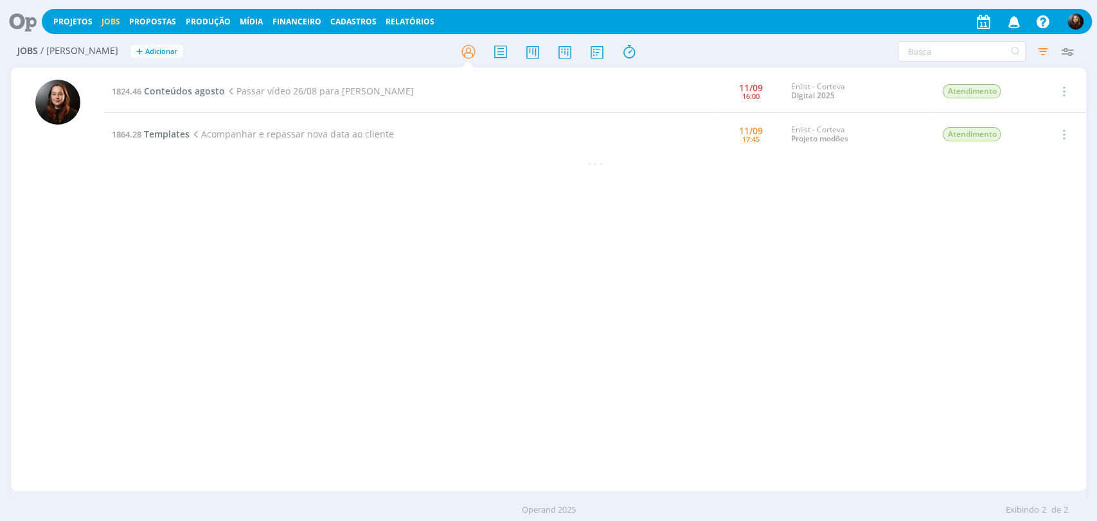
click at [31, 23] on icon at bounding box center [18, 21] width 26 height 25
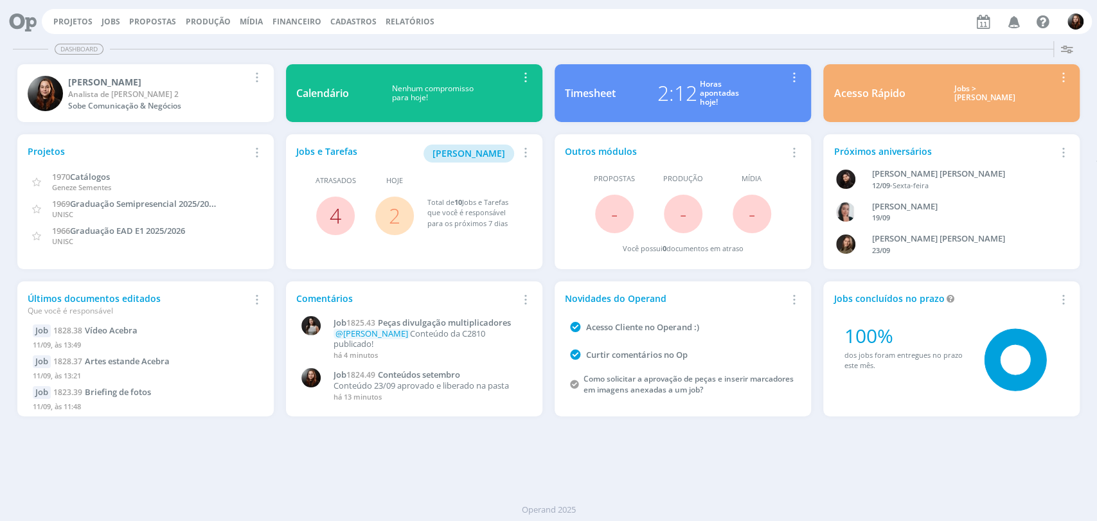
click at [338, 215] on link "4" at bounding box center [336, 216] width 12 height 28
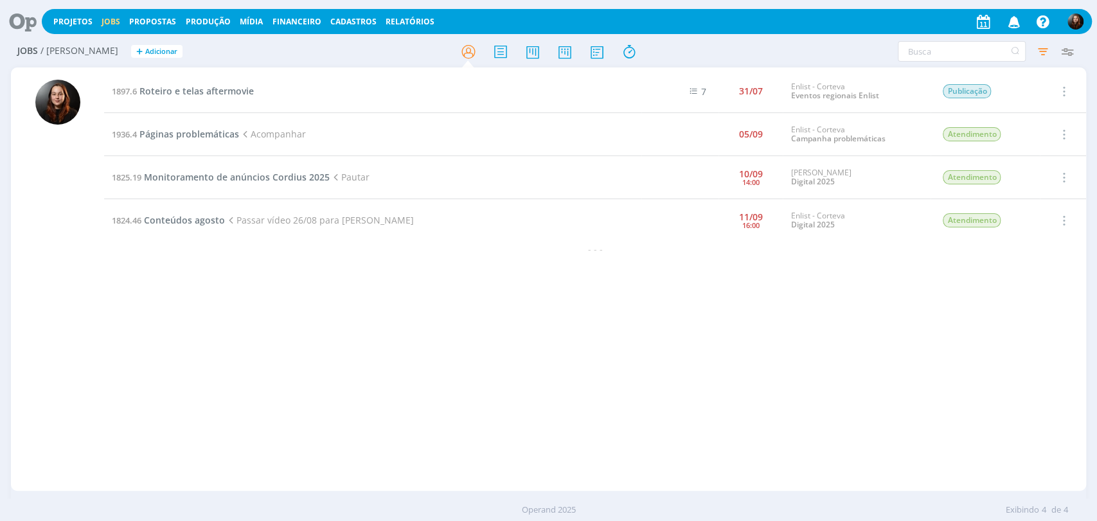
click at [11, 22] on icon at bounding box center [18, 21] width 26 height 25
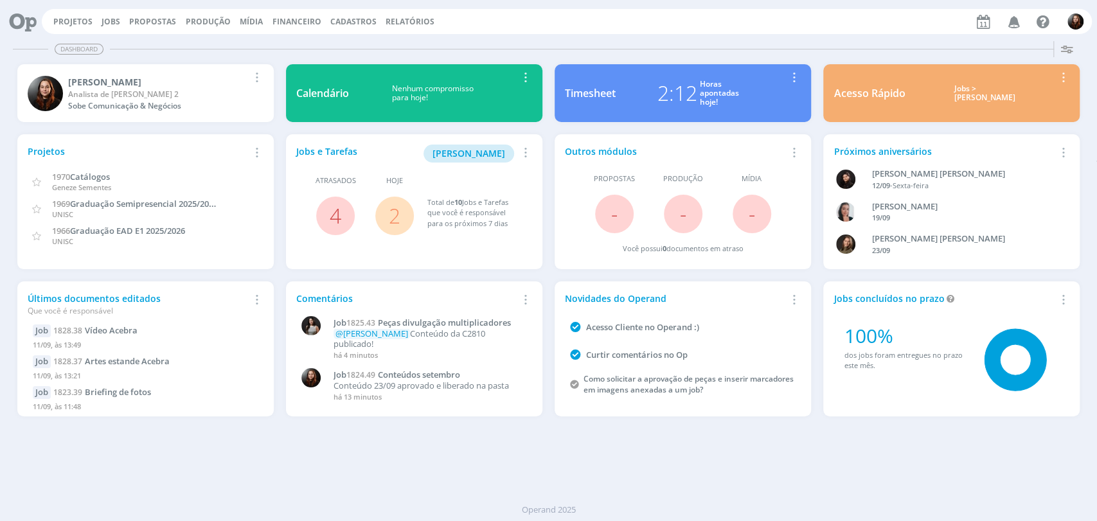
click at [694, 22] on div "Projetos Jobs Propostas Produção Mídia Financeiro Cadastros Relatórios Notifica…" at bounding box center [567, 21] width 1050 height 25
click at [332, 219] on link "4" at bounding box center [336, 216] width 12 height 28
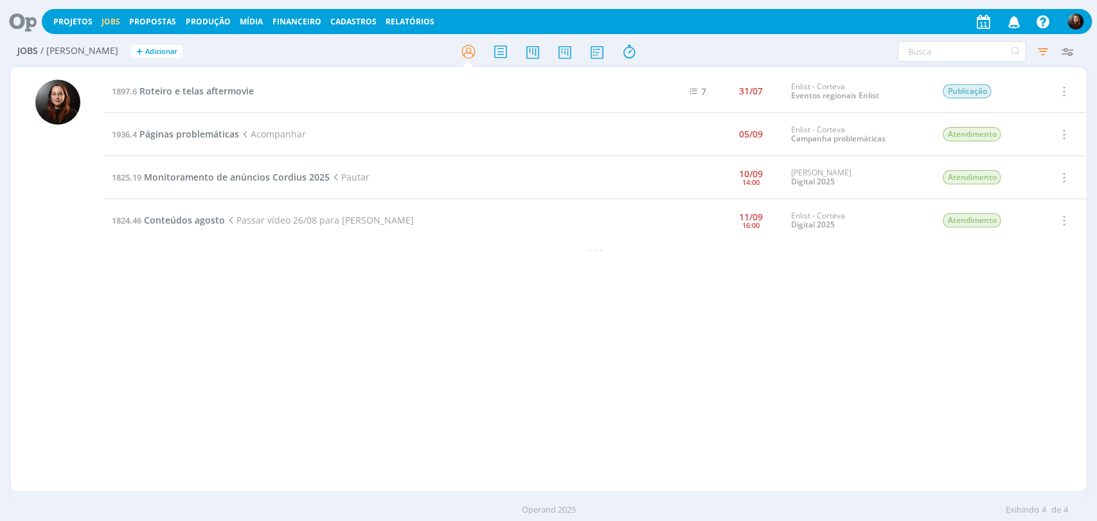
click at [15, 23] on icon at bounding box center [18, 21] width 26 height 25
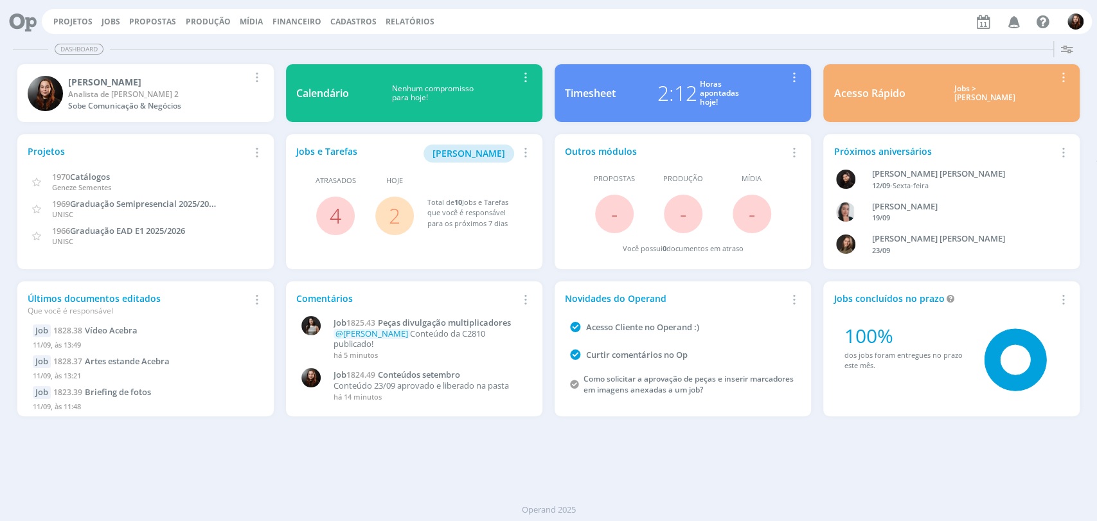
click at [766, 37] on div "Dashboard Salvar Selecione abaixo os cards desejados: Meus Meu Perfil Agenda Ti…" at bounding box center [548, 278] width 1097 height 485
click at [550, 34] on div "Projetos Jobs Propostas Produção Mídia Financeiro Cadastros Relatórios Notifica…" at bounding box center [548, 20] width 1087 height 31
click at [606, 34] on div "Projetos Jobs Propostas Produção Mídia Financeiro Cadastros Relatórios Notifica…" at bounding box center [548, 20] width 1087 height 31
click at [615, 30] on div "Projetos Jobs Propostas Produção Mídia Financeiro Cadastros Relatórios Notifica…" at bounding box center [567, 21] width 1050 height 25
click at [555, 37] on div "Dashboard Salvar Selecione abaixo os cards desejados: Meus Meu Perfil Agenda Ti…" at bounding box center [548, 278] width 1097 height 485
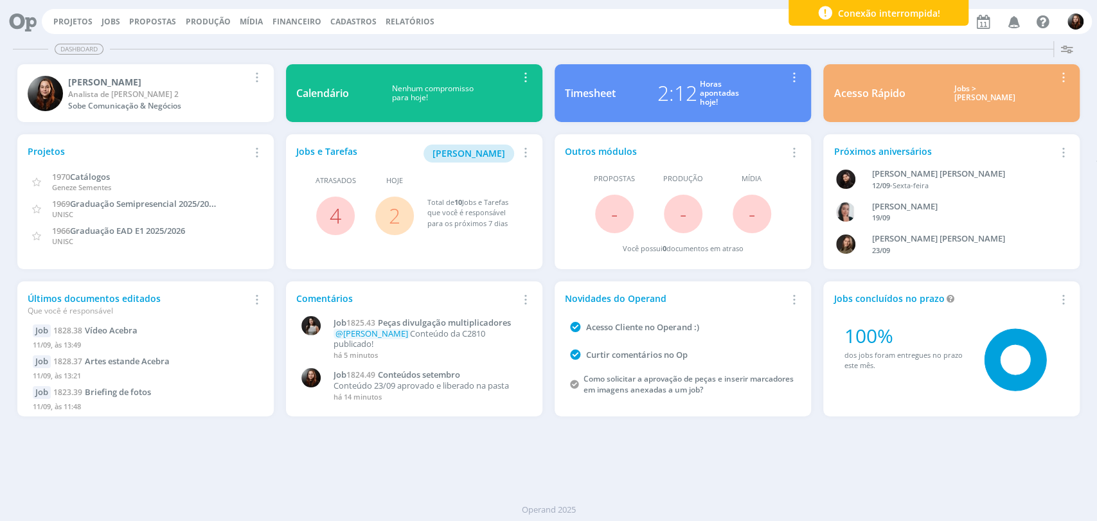
click at [585, 35] on div "Projetos Jobs Propostas Produção Mídia Financeiro Cadastros Relatórios Notifica…" at bounding box center [548, 20] width 1087 height 31
click at [701, 14] on div "Projetos Jobs Propostas Produção Mídia Financeiro Cadastros Relatórios Notifica…" at bounding box center [567, 21] width 1050 height 25
click at [802, 468] on div "Dashboard Salvar Selecione abaixo os cards desejados: Meus Meu Perfil Agenda Ti…" at bounding box center [548, 278] width 1097 height 485
click at [719, 26] on div "Projetos Jobs Propostas Produção Mídia Financeiro Cadastros Relatórios Notifica…" at bounding box center [567, 21] width 1050 height 25
click at [742, 481] on div "Dashboard Salvar Selecione abaixo os cards desejados: Meus Meu Perfil Agenda Ti…" at bounding box center [548, 278] width 1097 height 485
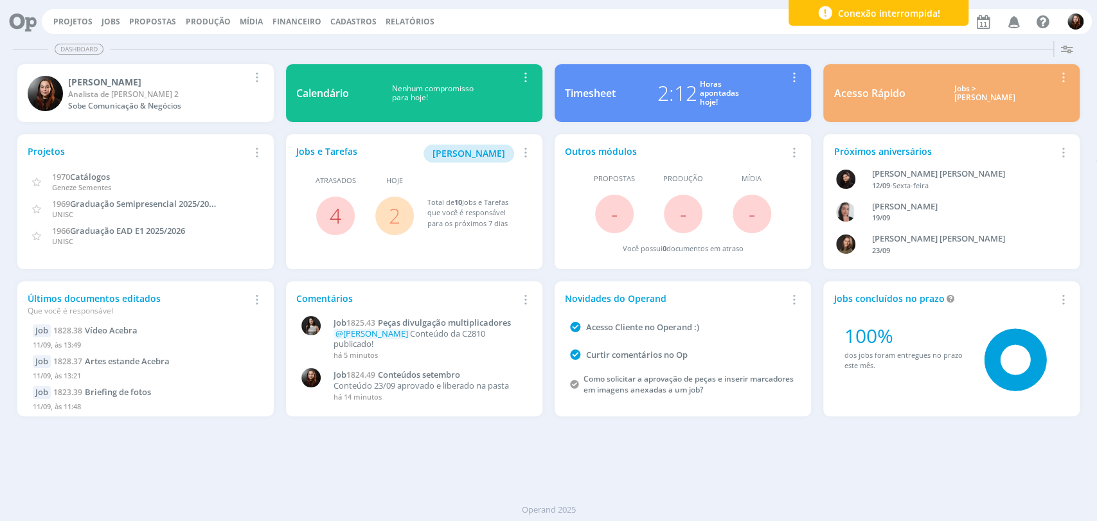
click at [732, 49] on div at bounding box center [582, 49] width 944 height 1
click at [634, 42] on div "Dashboard" at bounding box center [549, 49] width 1072 height 19
drag, startPoint x: 114, startPoint y: 19, endPoint x: 129, endPoint y: 22, distance: 15.1
click at [114, 19] on link "Jobs" at bounding box center [111, 21] width 19 height 11
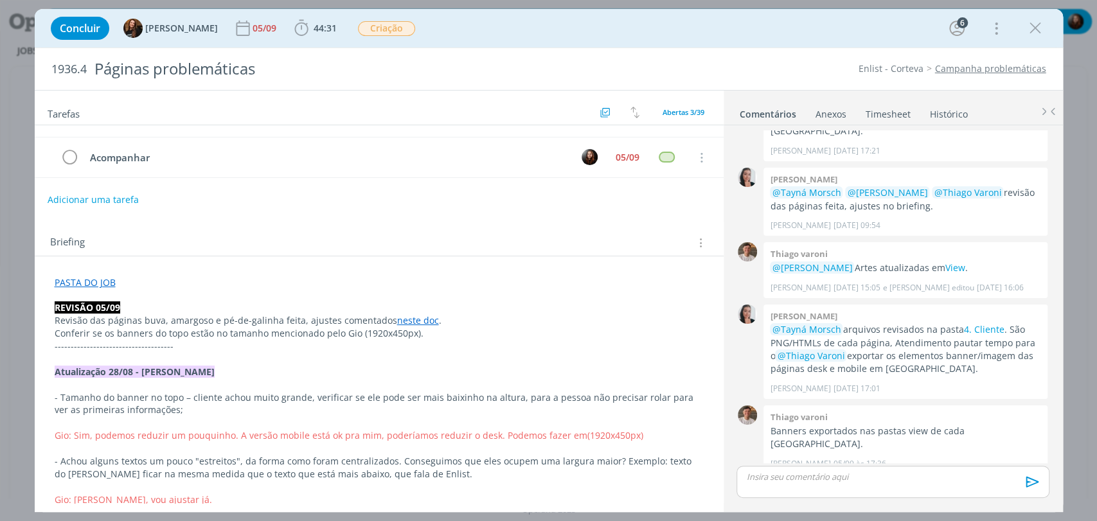
scroll to position [71, 0]
click at [984, 327] on link "4. Cliente" at bounding box center [984, 329] width 40 height 12
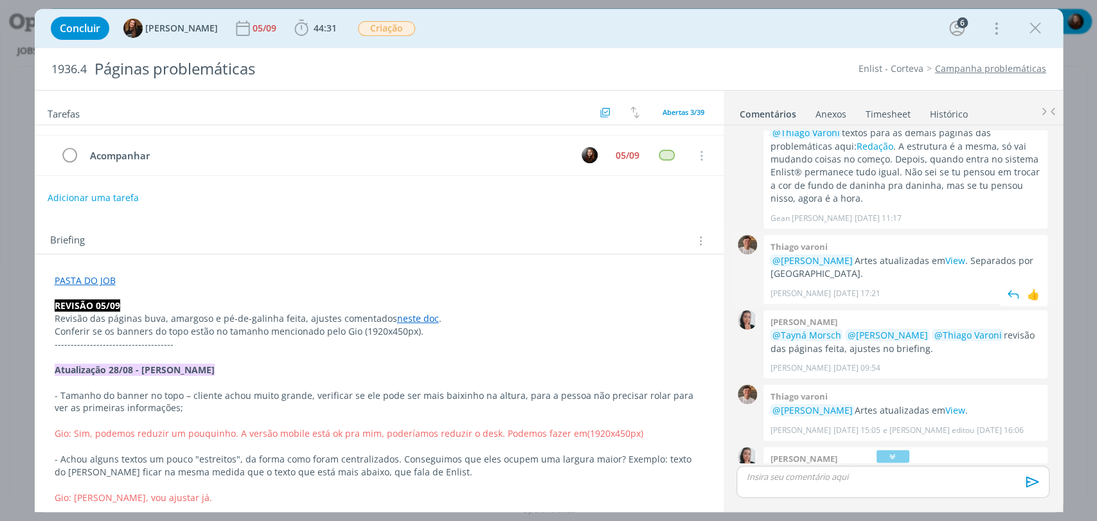
scroll to position [1160, 0]
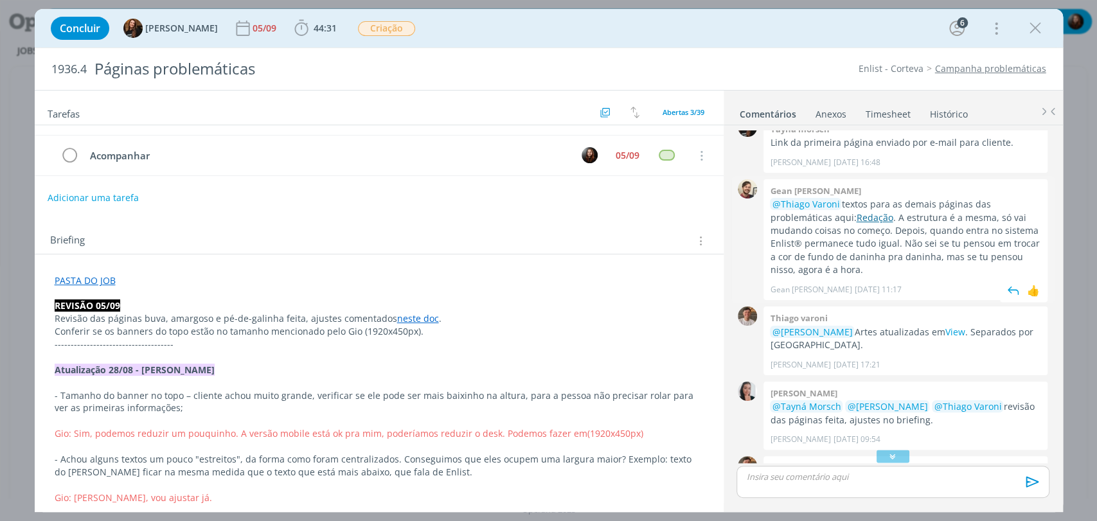
click at [856, 219] on link "Redação" at bounding box center [874, 217] width 37 height 12
click at [879, 453] on div "dialog" at bounding box center [893, 457] width 32 height 13
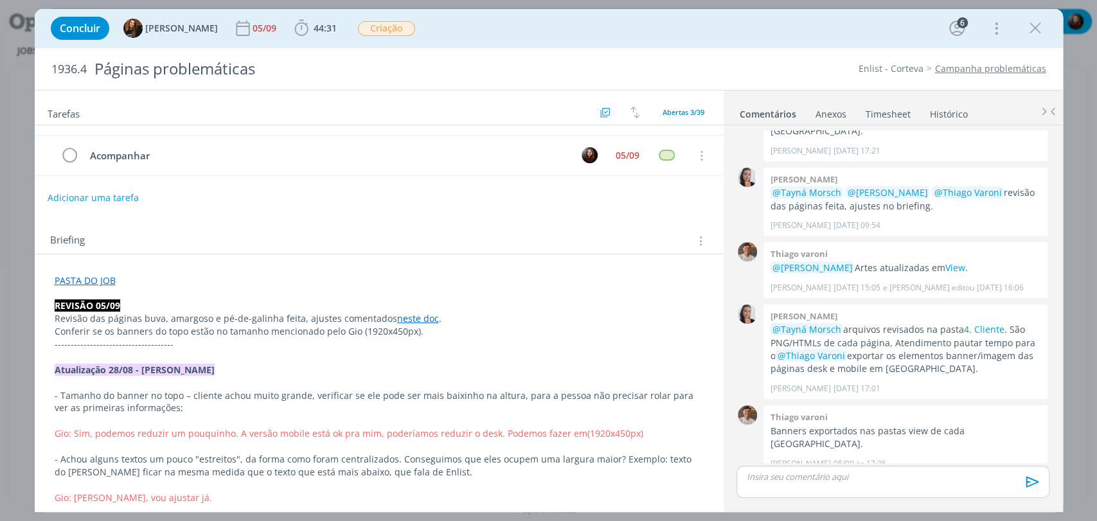
click at [440, 225] on div "Briefing Briefings Predefinidos Versões do Briefing Ver Briefing do Projeto" at bounding box center [379, 237] width 689 height 35
drag, startPoint x: 766, startPoint y: 30, endPoint x: 759, endPoint y: 23, distance: 9.6
click at [768, 30] on div "Concluir Tayná Morsch 05/09 44:31 Iniciar Apontar Data * [DATE] Horas * 00:00 T…" at bounding box center [548, 28] width 1009 height 31
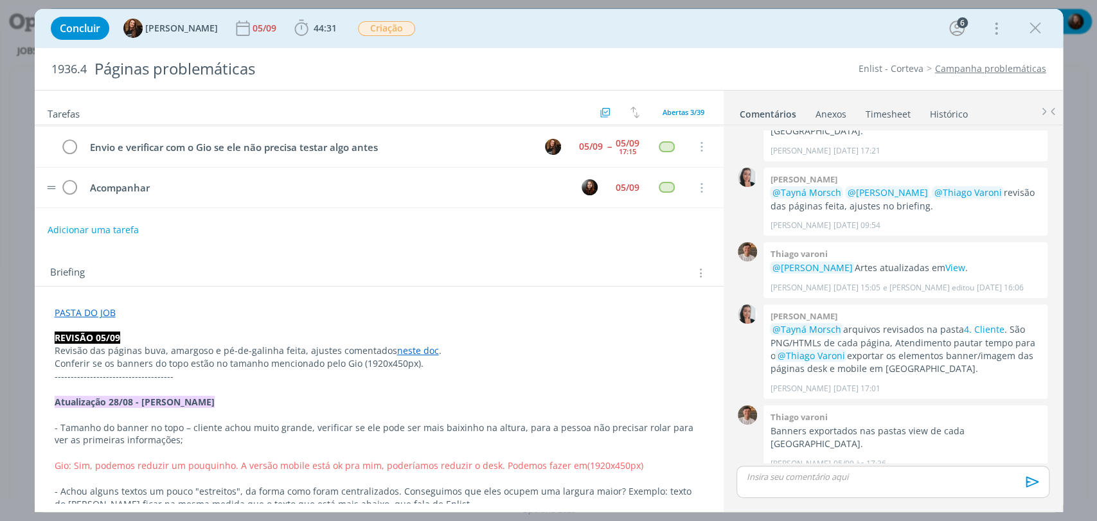
scroll to position [0, 0]
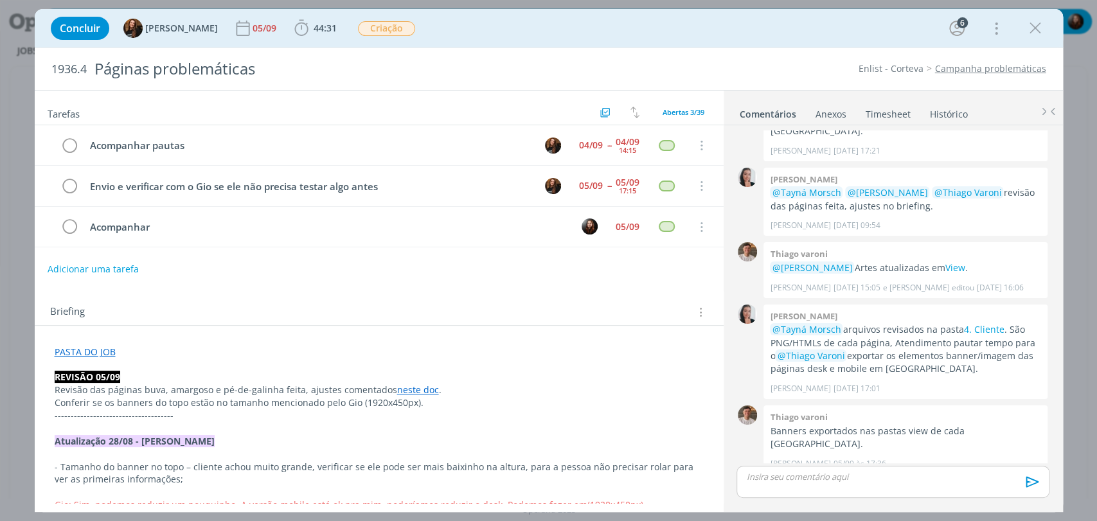
click at [520, 27] on div "Concluir Tayná Morsch 05/09 44:31 Iniciar Apontar Data * [DATE] Horas * 00:00 T…" at bounding box center [548, 28] width 1009 height 31
click at [557, 31] on div "Concluir Tayná Morsch 05/09 44:31 Iniciar Apontar Data * [DATE] Horas * 00:00 T…" at bounding box center [548, 28] width 1009 height 31
drag, startPoint x: 1037, startPoint y: 27, endPoint x: 12, endPoint y: 130, distance: 1029.9
click at [1037, 27] on icon "dialog" at bounding box center [1035, 28] width 19 height 19
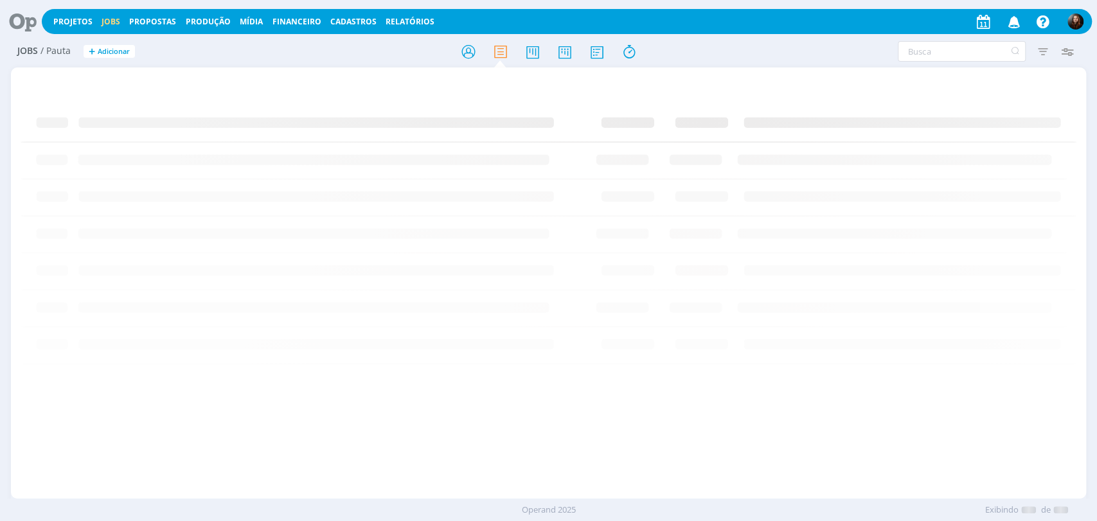
click at [22, 13] on icon at bounding box center [18, 21] width 26 height 25
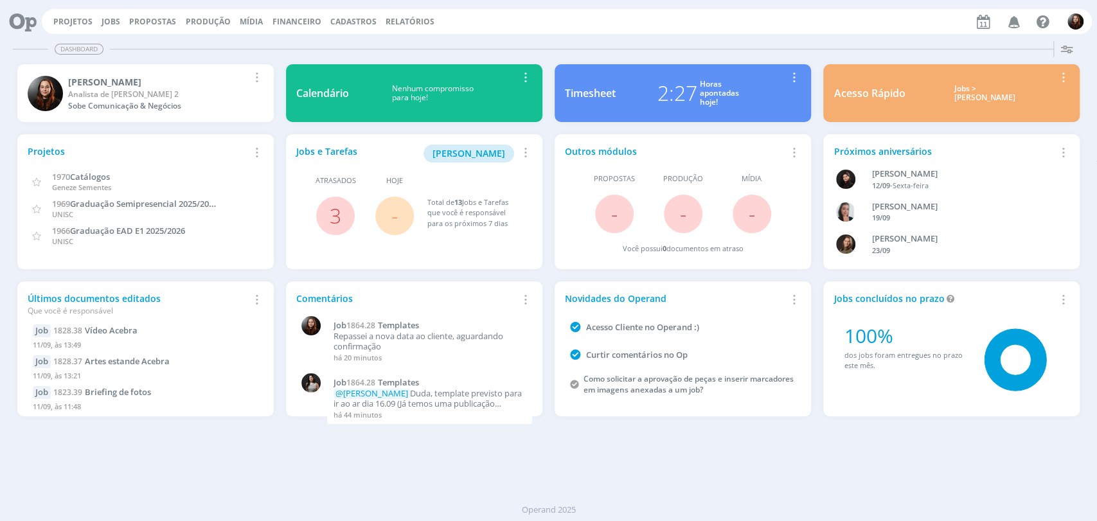
click at [755, 38] on div "Dashboard Salvar Selecione abaixo os cards desejados: Meus Meu Perfil [GEOGRAPH…" at bounding box center [548, 278] width 1097 height 485
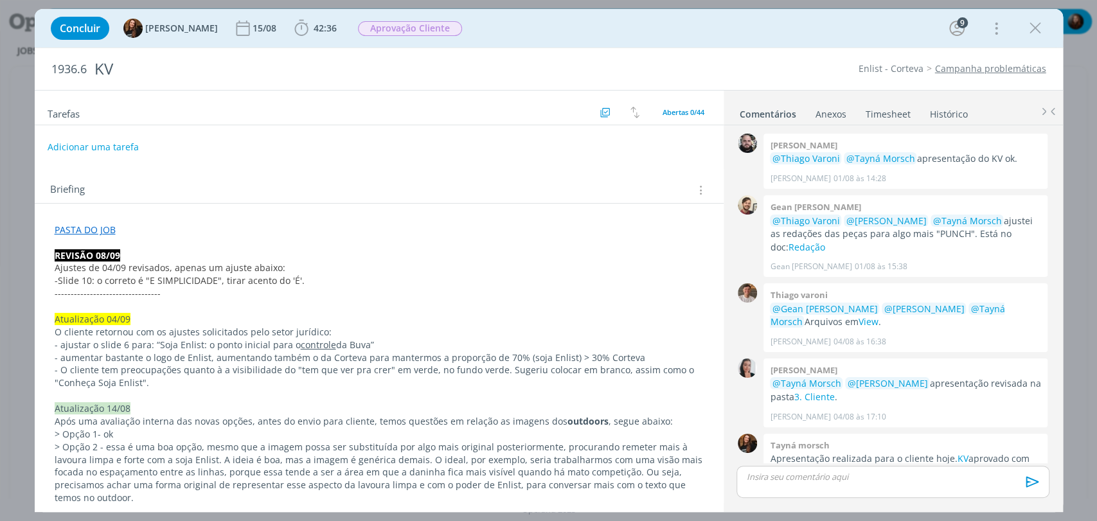
scroll to position [1193, 0]
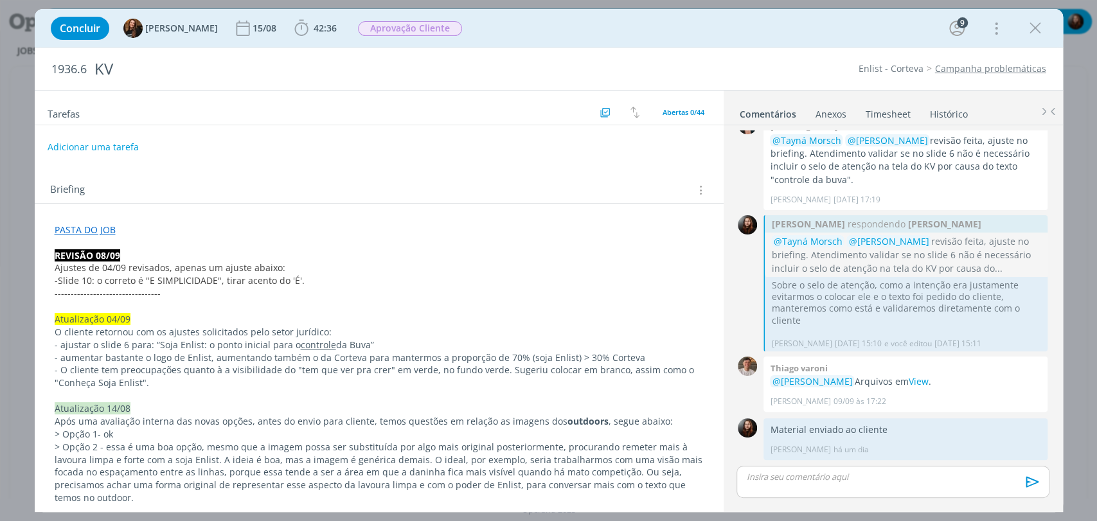
click at [801, 39] on div "Concluir Tayná Morsch 15/08 42:36 Iniciar Apontar Data * 11/09/2025 Horas * 00:…" at bounding box center [548, 28] width 1009 height 31
click at [780, 51] on div "1936.6 KV Enlist - Corteva Campanha problemáticas" at bounding box center [549, 69] width 1029 height 42
click at [823, 22] on div "Concluir Tayná Morsch 15/08 42:36 Iniciar Apontar Data * 11/09/2025 Horas * 00:…" at bounding box center [548, 28] width 1009 height 31
click at [814, 18] on div "Concluir Tayná Morsch 15/08 42:36 Iniciar Apontar Data * 11/09/2025 Horas * 00:…" at bounding box center [548, 28] width 1009 height 31
click at [800, 53] on div "1936.6 KV Enlist - Corteva Campanha problemáticas" at bounding box center [549, 69] width 1029 height 42
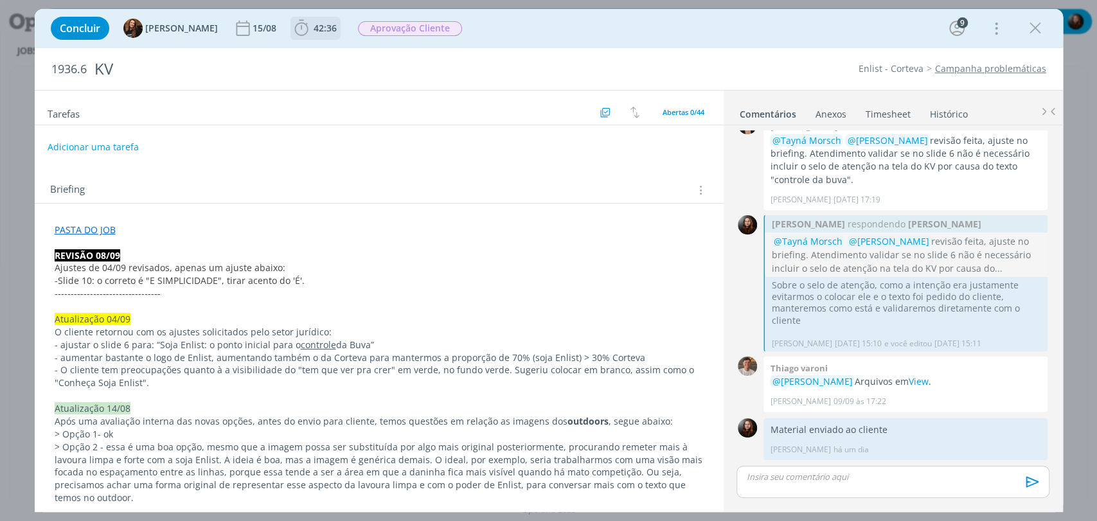
click at [314, 30] on span "42:36" at bounding box center [325, 28] width 23 height 12
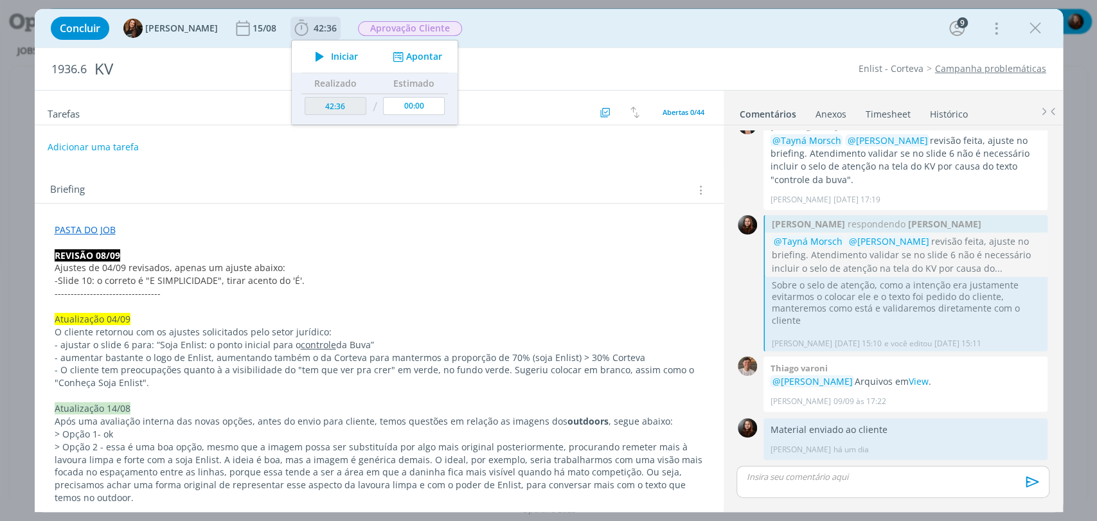
click at [331, 57] on span "Iniciar" at bounding box center [344, 56] width 27 height 9
click at [587, 17] on div "Concluir Tayná Morsch 15/08 42:36 Iniciar Apontar Data * 11/09/2025 Horas * 00:…" at bounding box center [548, 28] width 1009 height 31
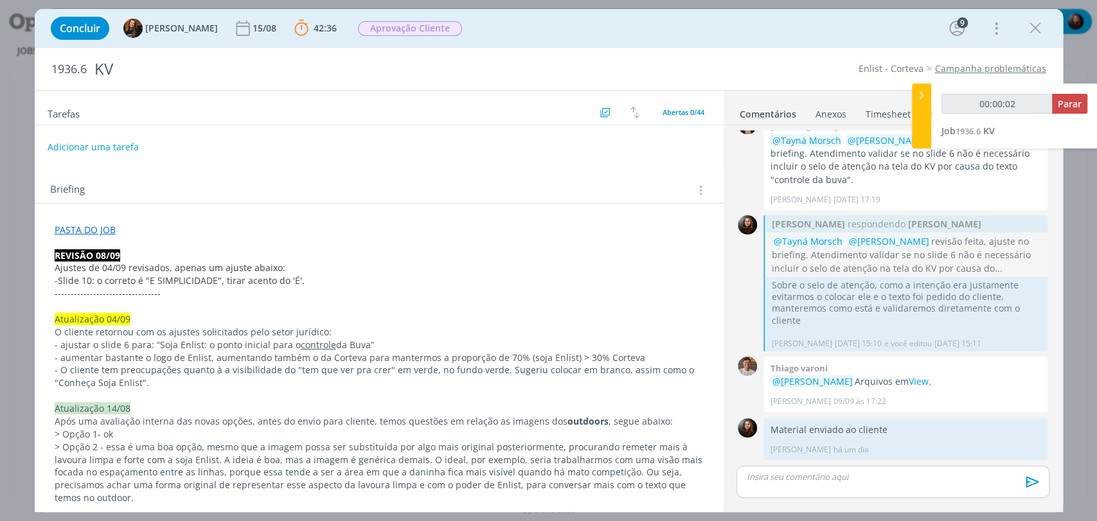
click at [78, 243] on p "dialog" at bounding box center [379, 243] width 649 height 13
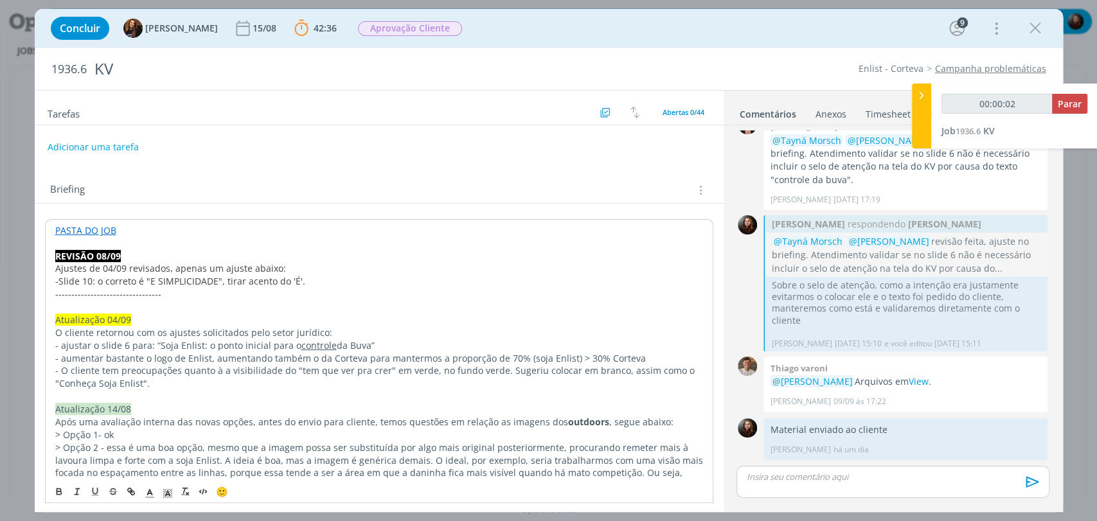
type input "00:00:03"
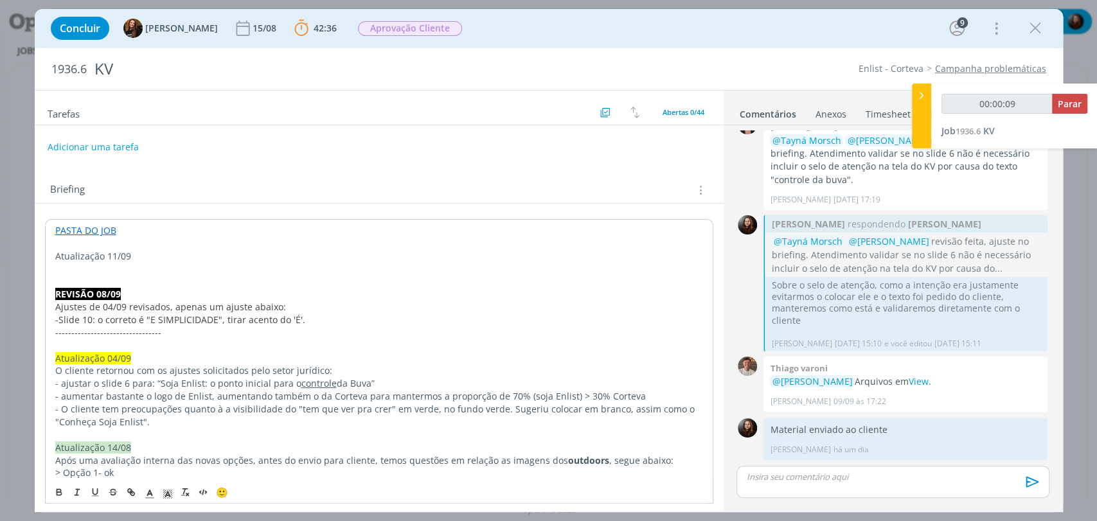
click at [100, 256] on p "Atualização 11/09" at bounding box center [379, 256] width 648 height 13
click at [168, 493] on polyline "dialog" at bounding box center [167, 494] width 4 height 5
click at [207, 422] on span "dialog" at bounding box center [207, 423] width 10 height 10
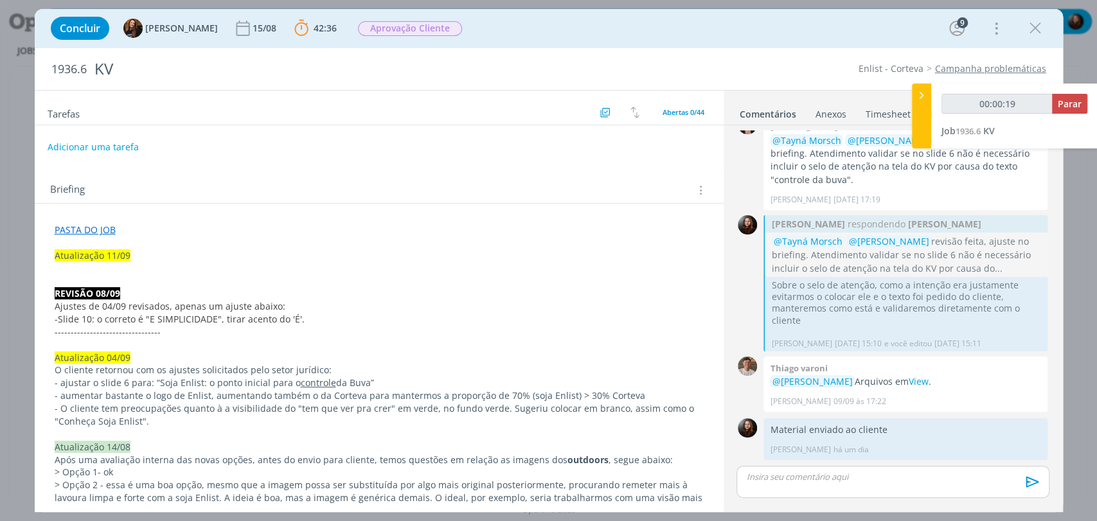
click at [108, 265] on p "dialog" at bounding box center [379, 268] width 649 height 13
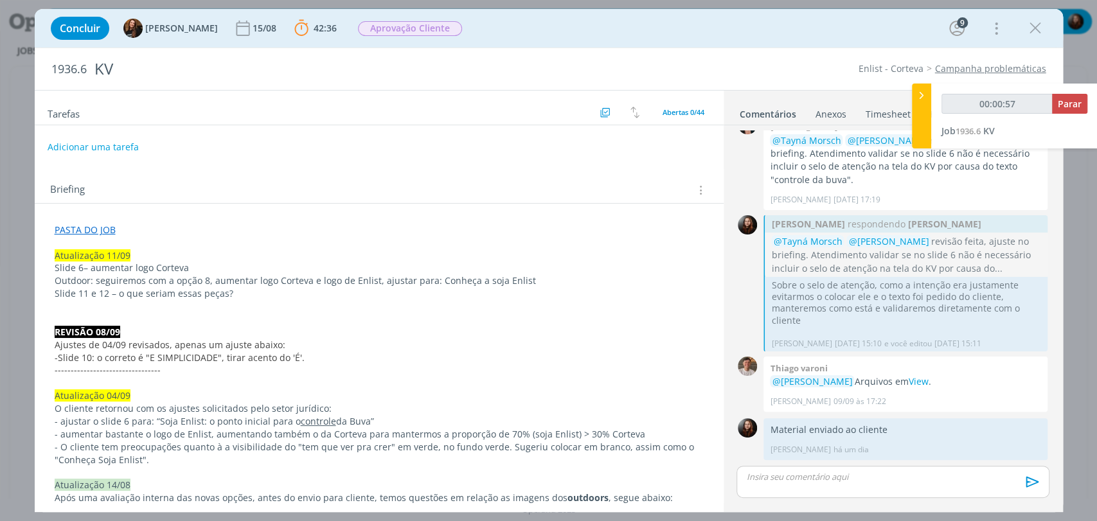
click at [237, 292] on p "Slide 11 e 12 – o que seriam essas peças?" at bounding box center [379, 293] width 649 height 13
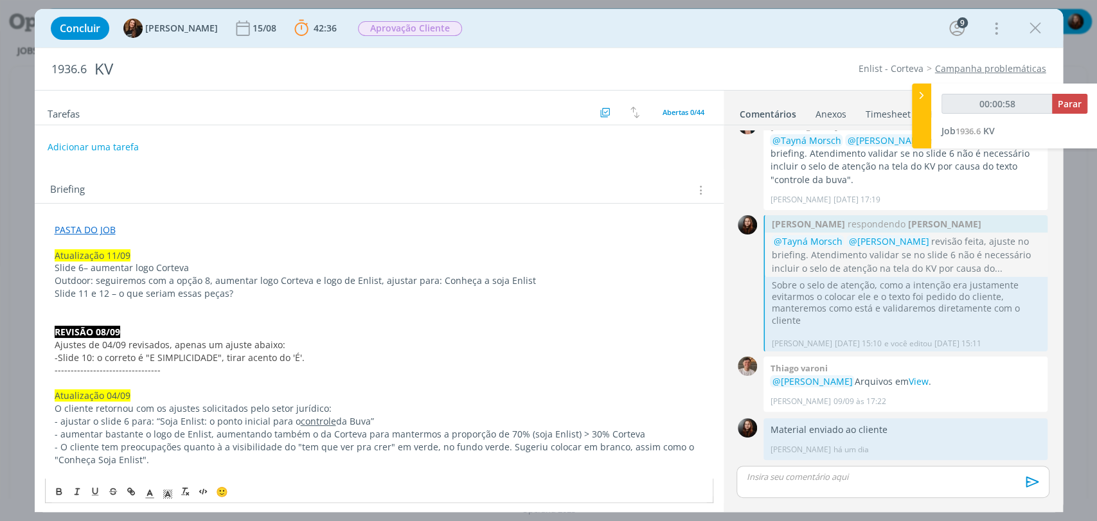
click at [176, 292] on span "Slide 11 e 12 – o que seriam essas peças?" at bounding box center [144, 293] width 179 height 12
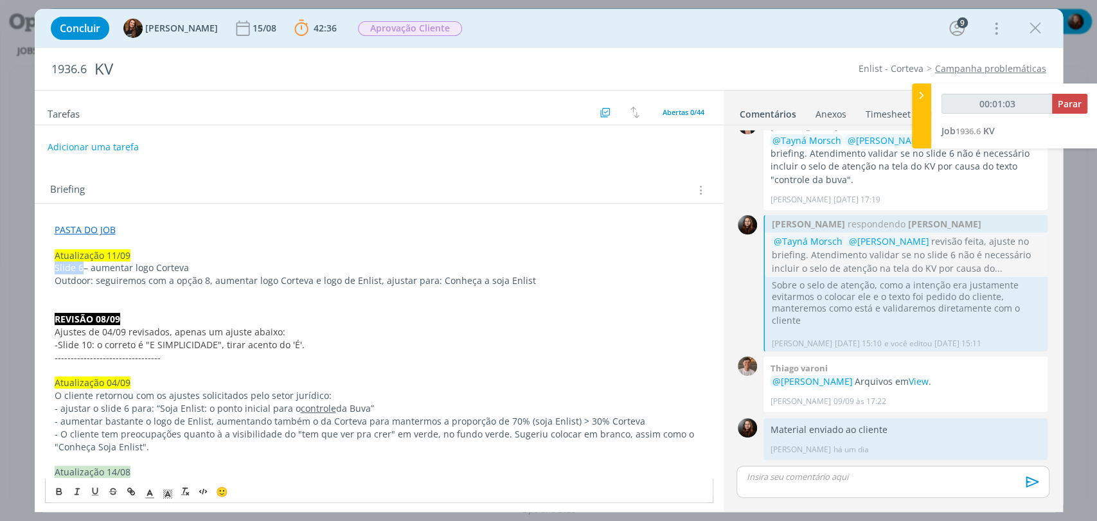
drag, startPoint x: 53, startPoint y: 270, endPoint x: 82, endPoint y: 272, distance: 29.0
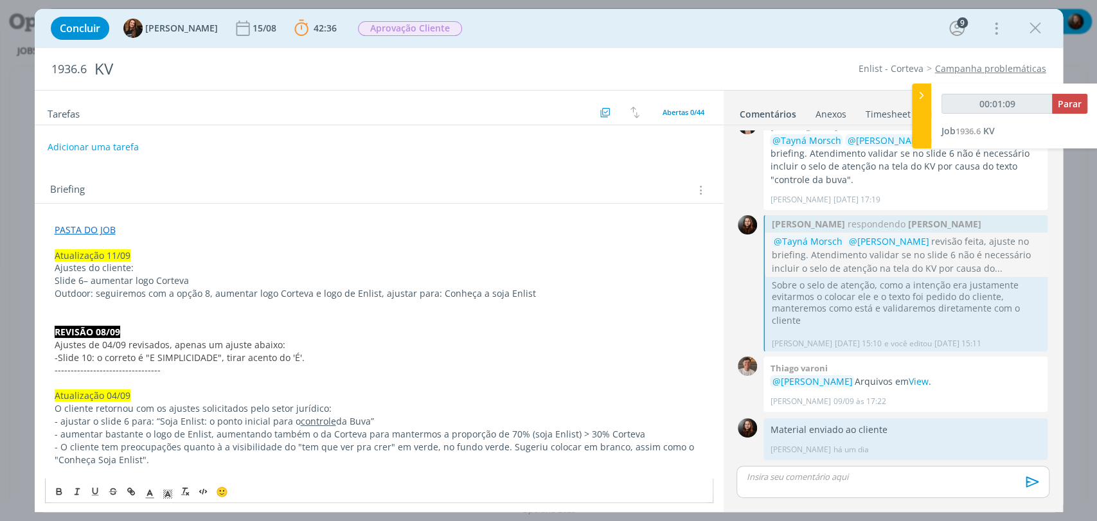
click at [55, 268] on span "Ajustes do cliente:" at bounding box center [94, 268] width 79 height 12
click at [57, 268] on span "﻿ Ajustes do cliente:" at bounding box center [94, 268] width 79 height 12
click at [57, 268] on span "Ajustes do cliente:" at bounding box center [94, 268] width 79 height 12
click at [112, 283] on span "Slide 6– aumentar logo Corteva" at bounding box center [122, 280] width 134 height 12
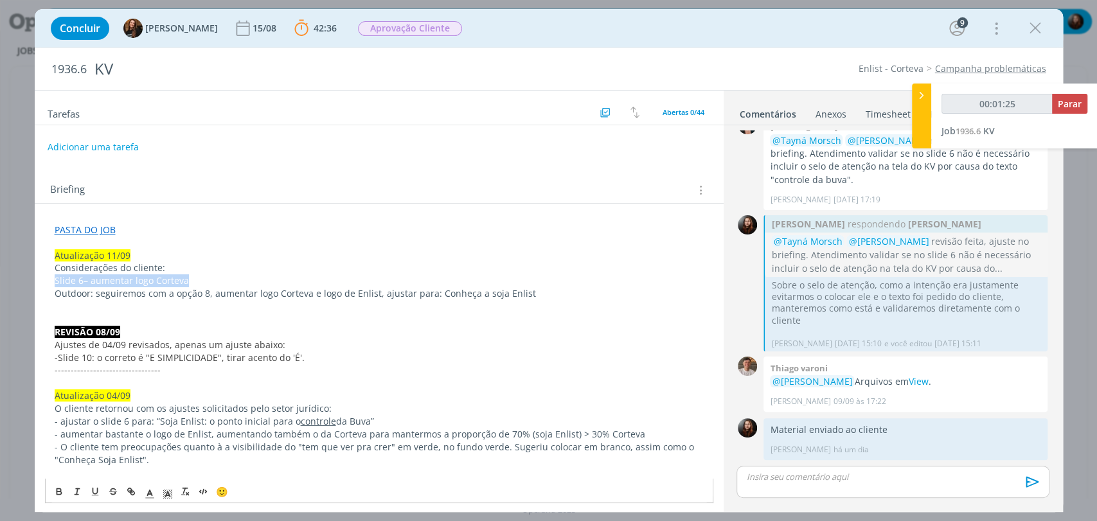
click at [111, 283] on span "Slide 6– aumentar logo Corteva" at bounding box center [122, 280] width 134 height 12
click at [202, 283] on p "Slide 6– aumentar logo Corteva" at bounding box center [379, 280] width 649 height 13
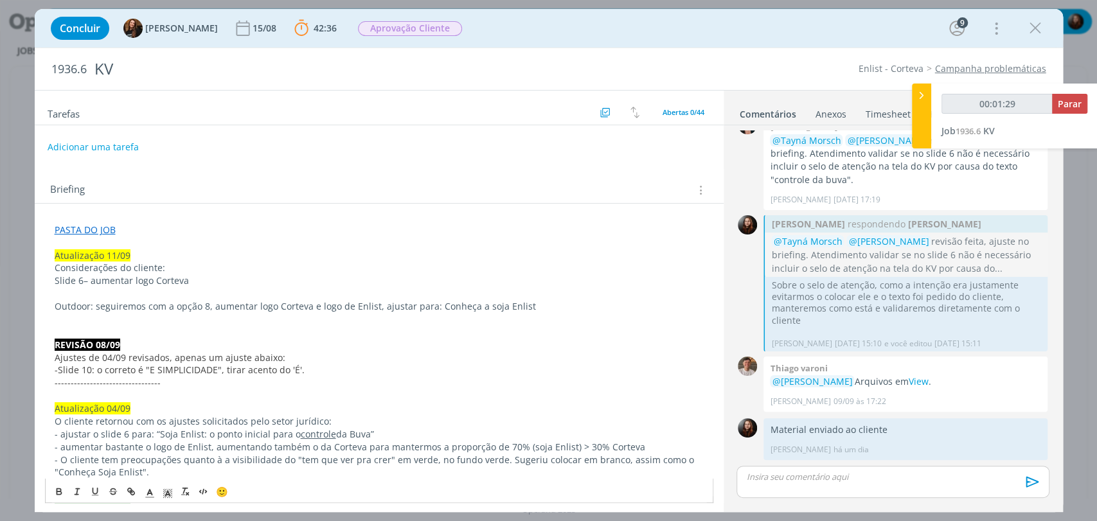
click at [194, 279] on p "Slide 6– aumentar logo Corteva" at bounding box center [379, 280] width 649 height 13
click at [82, 283] on span "Slide 6– aumentar logo Corteva (e proporcionalmente, também o logo de Soja Enli…" at bounding box center [236, 280] width 363 height 12
click at [90, 279] on span "Slide 6 - aumentar logo Corteva (e proporcionalmente, também o logo de Soja Enl…" at bounding box center [237, 280] width 364 height 12
click at [172, 285] on span "Slide 6 - Aumentar logo Corteva (e proporcionalmente, também o logo de Soja Enl…" at bounding box center [237, 280] width 364 height 12
click at [132, 295] on p "dialog" at bounding box center [379, 293] width 649 height 13
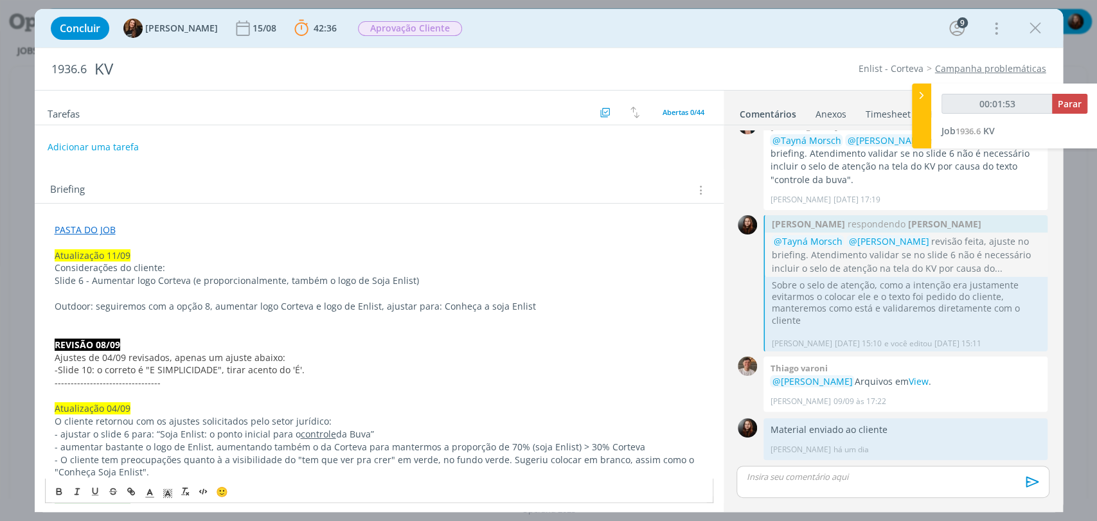
click at [154, 284] on span "Slide 6 - Aumentar logo Corteva (e proporcionalmente, também o logo de Soja Enl…" at bounding box center [237, 280] width 364 height 12
click at [447, 281] on p "Slide 6 - Aumentar logo de Corteva (e proporcionalmente, também o logo de Soja …" at bounding box center [379, 280] width 649 height 13
click at [73, 293] on p "dialog" at bounding box center [379, 293] width 649 height 13
click at [55, 307] on span "Outdoor: seguiremos com a opção 8, aumentar logo Corteva e logo de Enlist, ajus…" at bounding box center [295, 306] width 481 height 12
drag, startPoint x: 94, startPoint y: 303, endPoint x: 161, endPoint y: 310, distance: 67.2
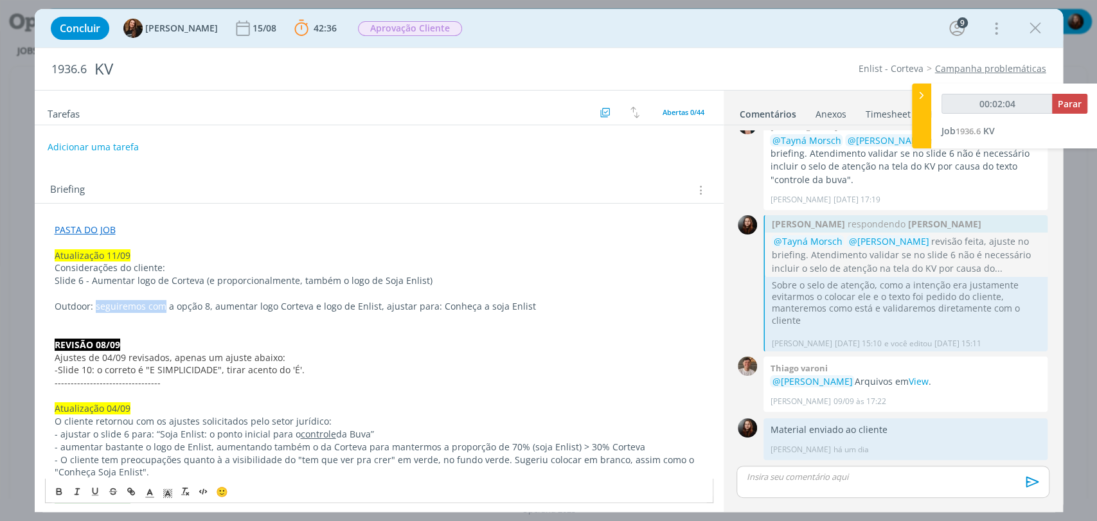
click at [161, 310] on span "Outdoor: seguiremos com a opção 8, aumentar logo Corteva e logo de Enlist, ajus…" at bounding box center [295, 306] width 481 height 12
click at [201, 305] on span "Outdoor: cliente escolheu a opção 8, aumentar logo Corteva e logo de Enlist, aj…" at bounding box center [295, 306] width 481 height 12
click at [307, 305] on span "Outdoor: cliente escolheu a opção 1 (slide 8), aumentar logo Corteva e logo de …" at bounding box center [313, 306] width 517 height 12
click at [397, 305] on span "Outdoor: cliente escolheu a opção 1 (slide 8), aumentar logo de Corteva e logo …" at bounding box center [320, 306] width 530 height 12
click at [437, 303] on span "Outdoor: cliente escolheu a opção 1 (slide 8), aumentar logo de Corteva e logo …" at bounding box center [330, 306] width 551 height 12
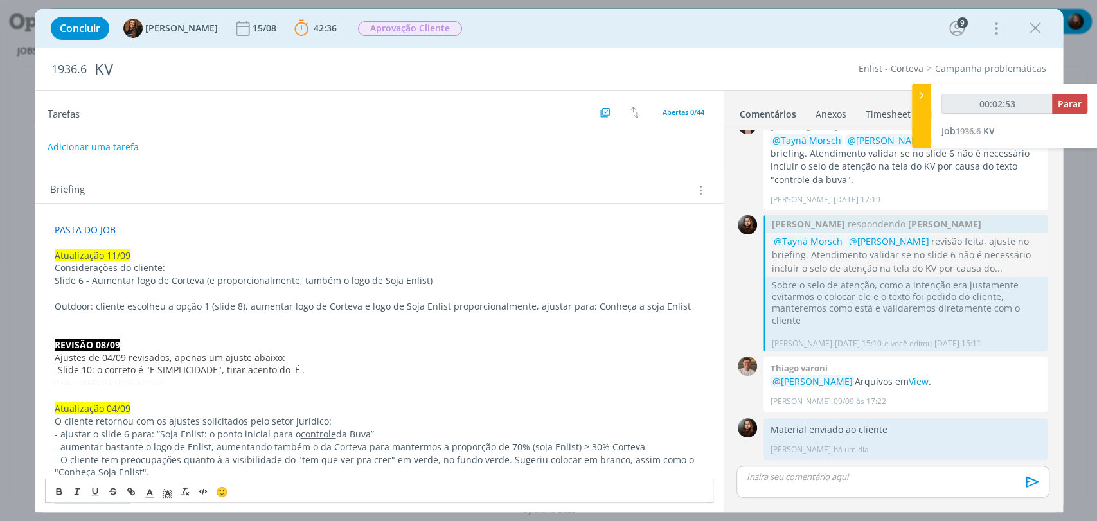
click at [246, 307] on span "Outdoor: cliente escolheu a opção 1 (slide 8), aumentar logo de Corteva e logo …" at bounding box center [373, 306] width 636 height 12
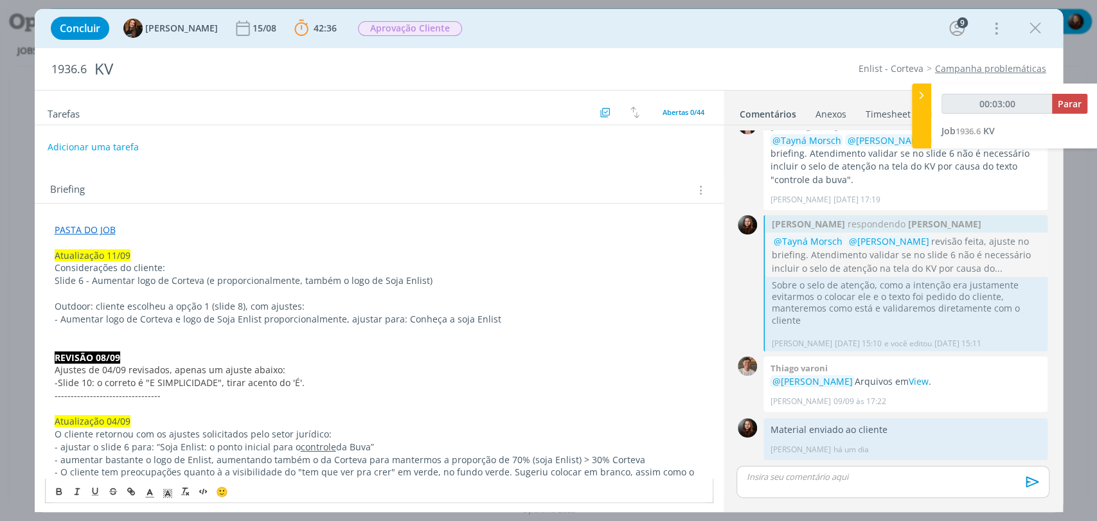
click at [347, 315] on span "- Aumentar logo de Corteva e logo de Soja Enlist proporcionalmente, ajustar par…" at bounding box center [278, 319] width 447 height 12
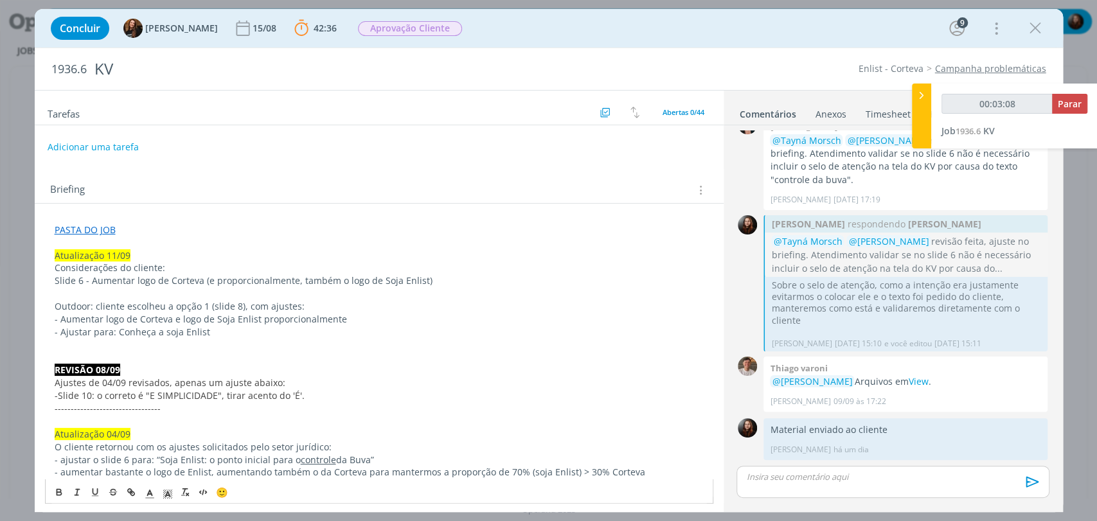
click at [165, 269] on p "Considerações do cliente:" at bounding box center [379, 268] width 649 height 13
drag, startPoint x: 220, startPoint y: 266, endPoint x: 184, endPoint y: 264, distance: 36.1
click at [184, 264] on p "Considerações do cliente para este ppt" at bounding box center [379, 268] width 649 height 13
type input "00:03:22"
click at [133, 492] on icon "dialog" at bounding box center [132, 494] width 4 height 4
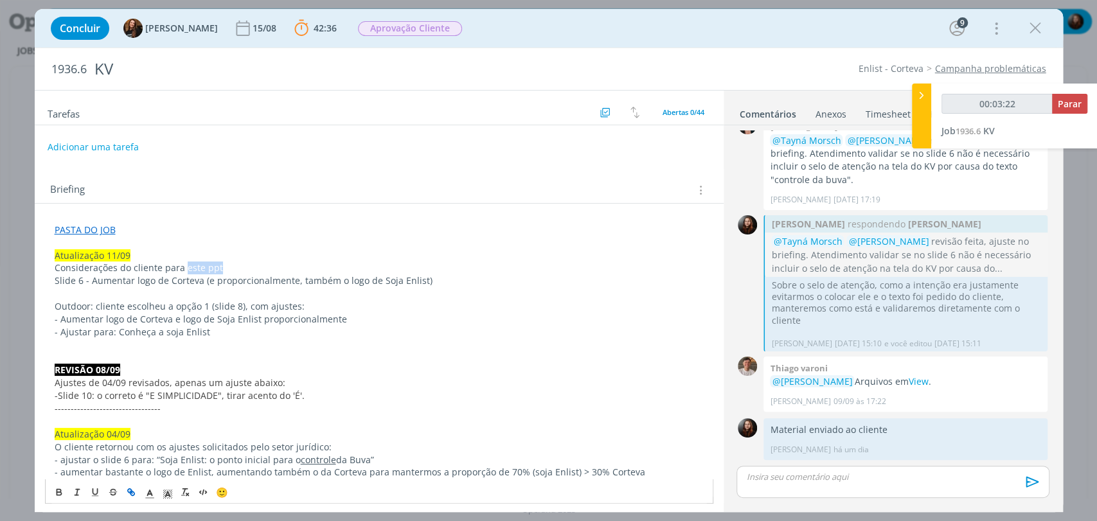
type input "este ppt"
type input "00:03:23"
paste input "https://sobeae.sharepoint.com/:p:/s/SOBEAE/EXRJ92EgsLlLoVOsejE-6A0Bhccdsi3tOYYz…"
type input "https://sobeae.sharepoint.com/:p:/s/SOBEAE/EXRJ92EgsLlLoVOsejE-6A0Bhccdsi3tOYYz…"
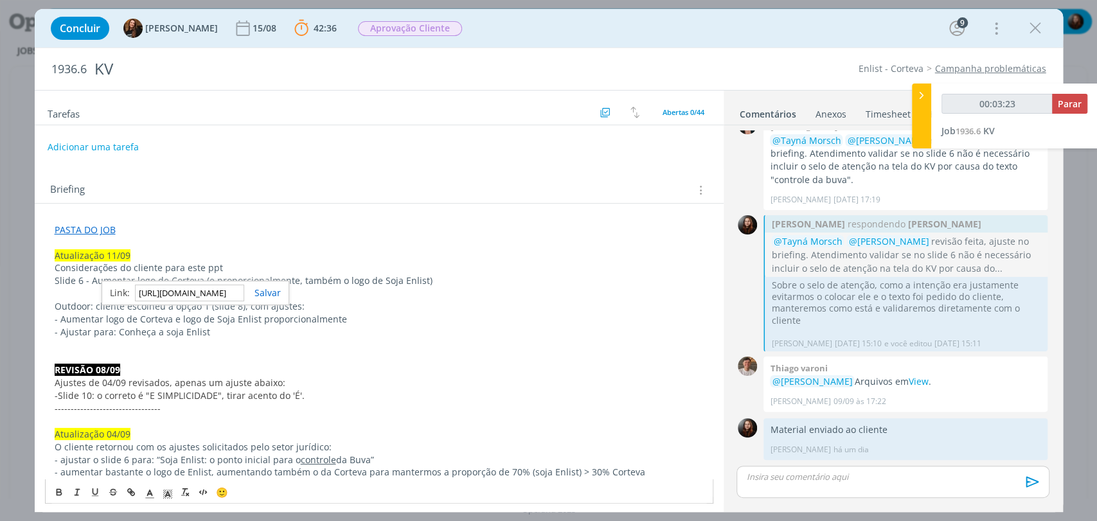
type input "00:03:24"
type input "https://sobeae.sharepoint.com/:p:/s/SOBEAE/EXRJ92EgsLlLoVOsejE-6A0Bhccdsi3tOYYz…"
click at [266, 291] on link "dialog" at bounding box center [262, 293] width 37 height 12
click at [384, 323] on p "- Aumentar logo de Corteva e logo de Soja Enlist proporcionalmente" at bounding box center [379, 319] width 649 height 13
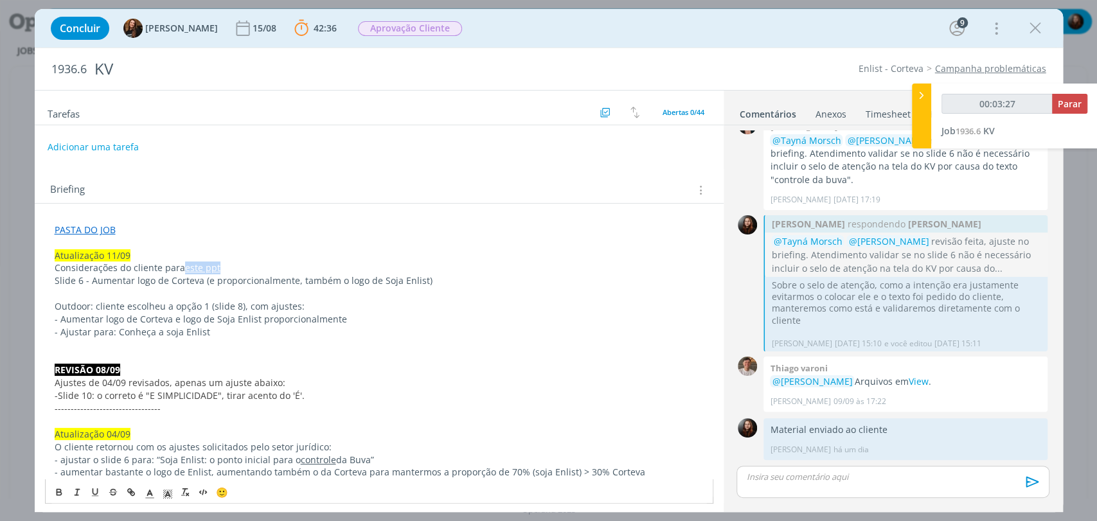
drag, startPoint x: 223, startPoint y: 269, endPoint x: 185, endPoint y: 269, distance: 37.9
click at [185, 269] on p "Considerações do cliente para este ppt" at bounding box center [379, 268] width 649 height 13
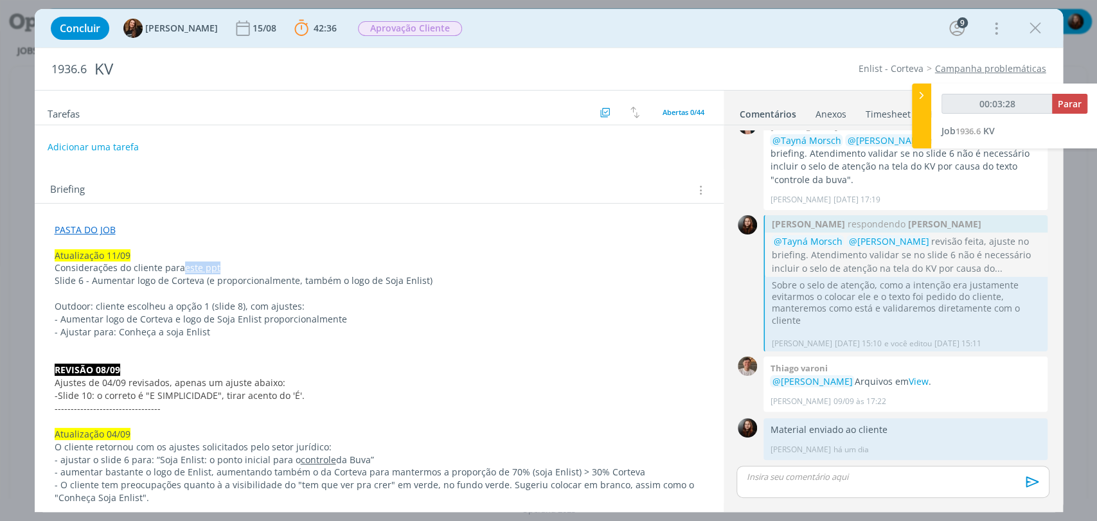
click at [204, 264] on link "este ppt" at bounding box center [202, 268] width 35 height 12
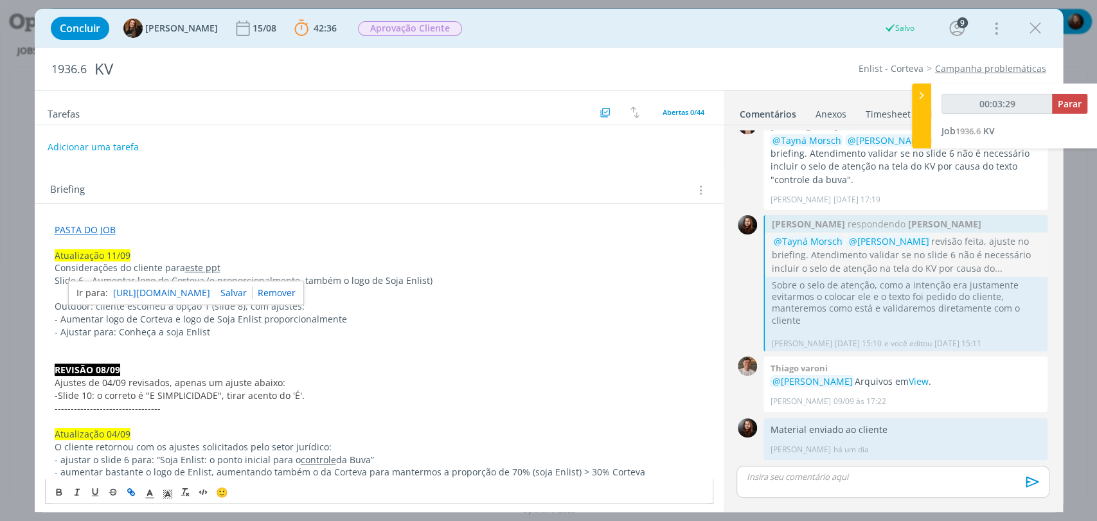
click at [230, 265] on p "Considerações do cliente para este ppt" at bounding box center [379, 268] width 649 height 13
drag, startPoint x: 224, startPoint y: 265, endPoint x: 183, endPoint y: 266, distance: 41.1
click at [183, 266] on p "Considerações do cliente para este ppt" at bounding box center [379, 268] width 649 height 13
click at [153, 490] on icon "dialog" at bounding box center [150, 495] width 12 height 12
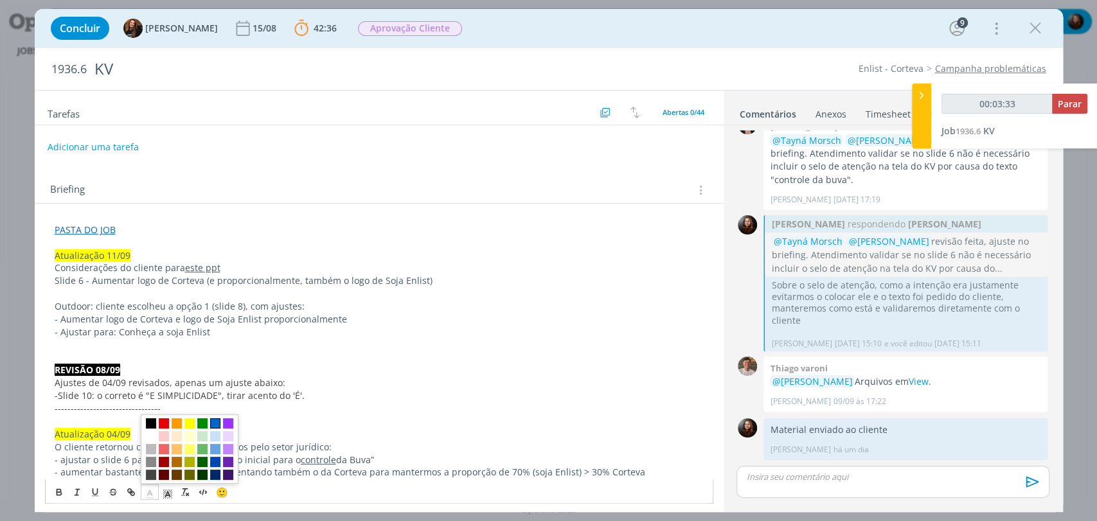
click at [211, 424] on span "dialog" at bounding box center [215, 423] width 10 height 10
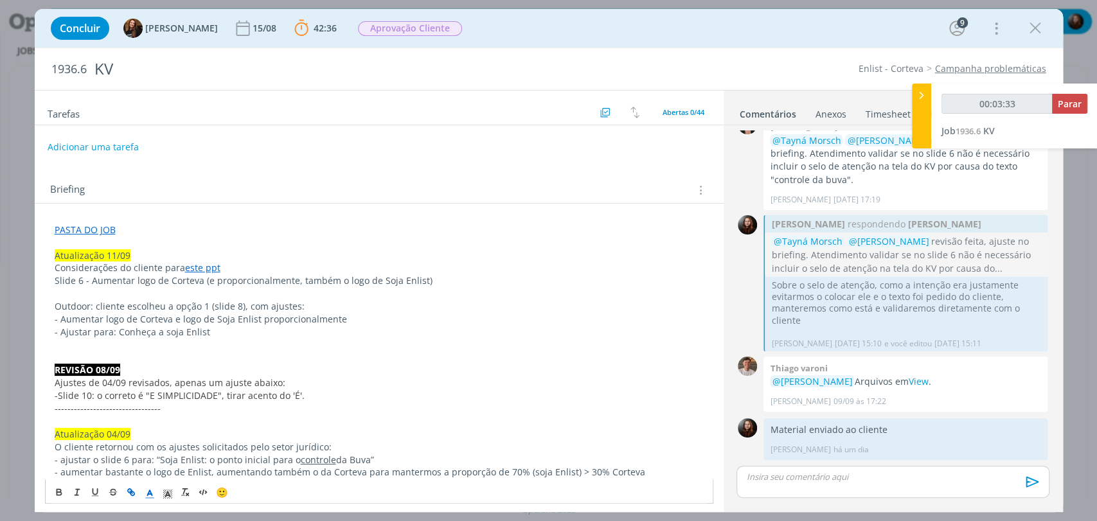
click at [256, 341] on p "dialog" at bounding box center [379, 345] width 649 height 13
click at [453, 281] on p "Slide 6 - Aumentar logo de Corteva (e proporcionalmente, também o logo de Soja …" at bounding box center [379, 280] width 649 height 13
click at [93, 305] on span "Outdoor: cliente escolheu a opção 1 (slide 8), com ajustes:" at bounding box center [180, 306] width 250 height 12
click at [91, 332] on span "- Ajustar para: Conheça a soja Enlist" at bounding box center [133, 332] width 156 height 12
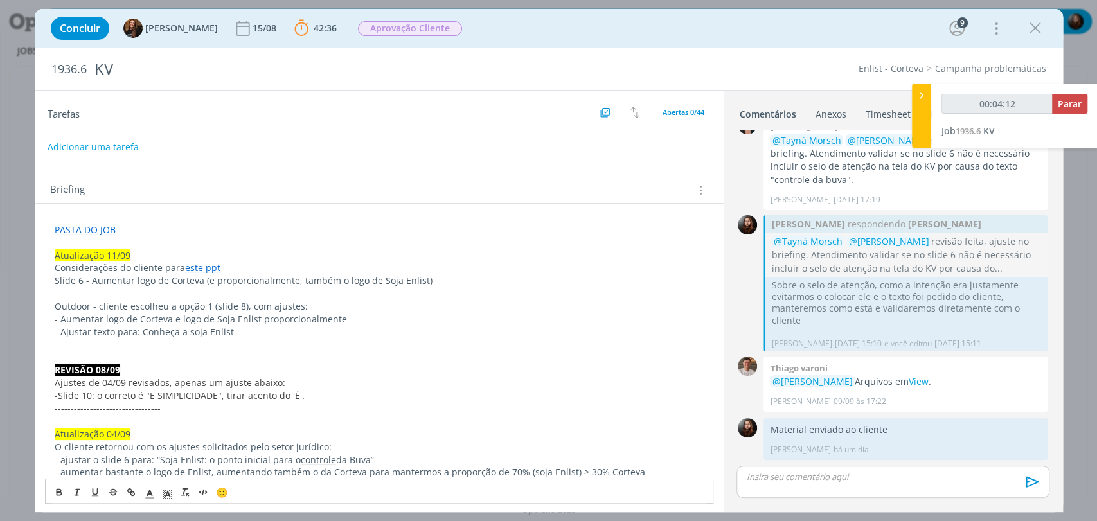
click at [141, 334] on span "- Ajustar texto para: Conheça a soja Enlist" at bounding box center [144, 332] width 179 height 12
click at [240, 333] on p "- Ajustar texto para: "Conheça a soja Enlist" at bounding box center [379, 332] width 649 height 13
click at [185, 334] on span "- Ajustar texto para: "Conheça a soja Enlist"" at bounding box center [148, 332] width 187 height 12
click at [170, 491] on icon "dialog" at bounding box center [168, 495] width 12 height 12
click at [206, 423] on span "dialog" at bounding box center [207, 423] width 10 height 10
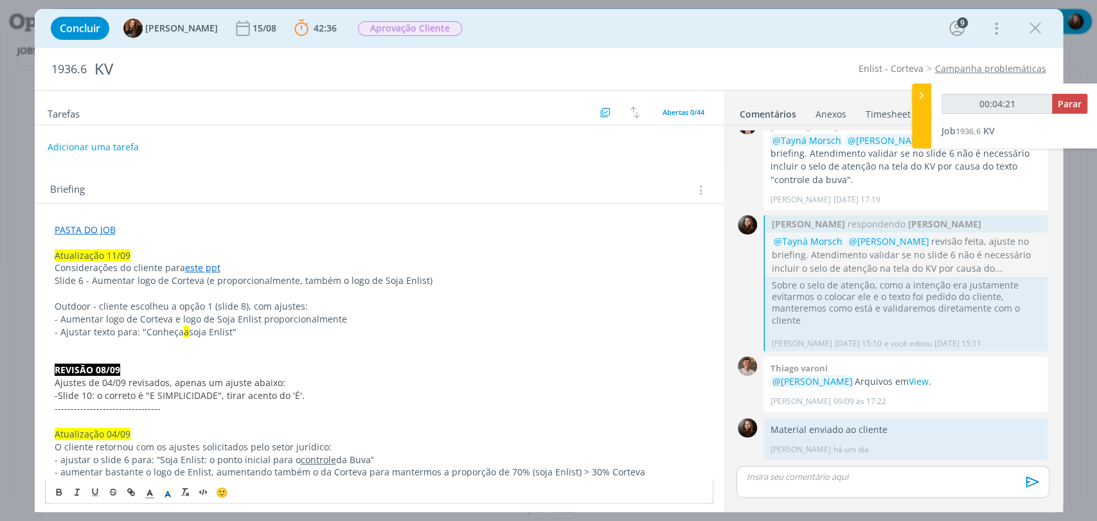
click at [264, 339] on p "dialog" at bounding box center [379, 345] width 649 height 13
drag, startPoint x: 175, startPoint y: 304, endPoint x: 207, endPoint y: 305, distance: 32.1
click at [207, 305] on span "Outdoor - cliente escolheu a opção 1 (slide 8), com ajustes:" at bounding box center [181, 306] width 253 height 12
click at [168, 494] on polyline "dialog" at bounding box center [167, 494] width 4 height 5
click at [206, 422] on span "dialog" at bounding box center [207, 423] width 10 height 10
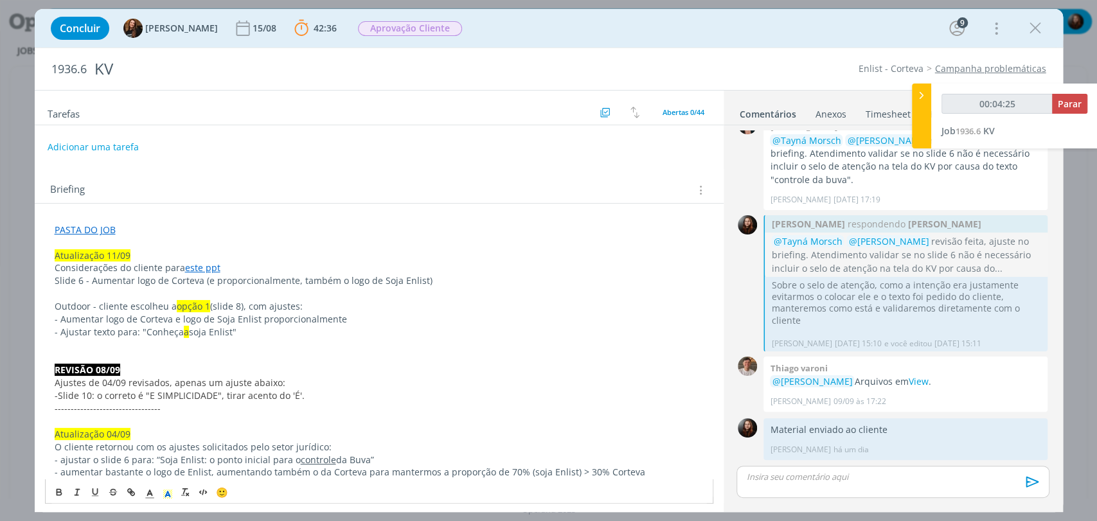
click at [273, 345] on p "dialog" at bounding box center [379, 345] width 649 height 13
click at [259, 333] on p "- Ajustar texto para: "Conheça a soja Enlist"" at bounding box center [379, 332] width 649 height 13
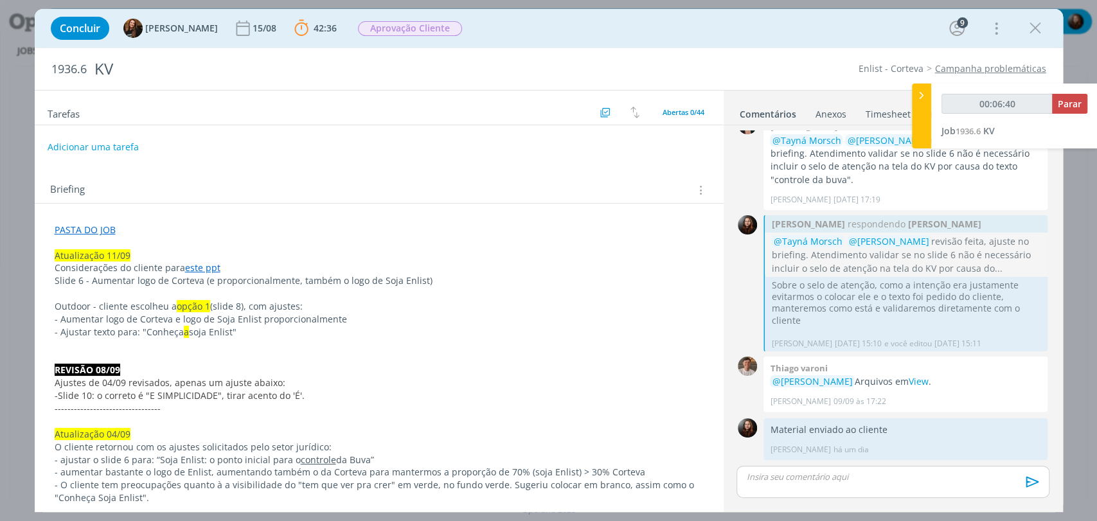
click at [236, 177] on div "Briefing Briefings Predefinidos Versões do Briefing Ver Briefing do Projeto" at bounding box center [379, 186] width 689 height 35
click at [121, 142] on button "Adicionar uma tarefa" at bounding box center [92, 147] width 91 height 22
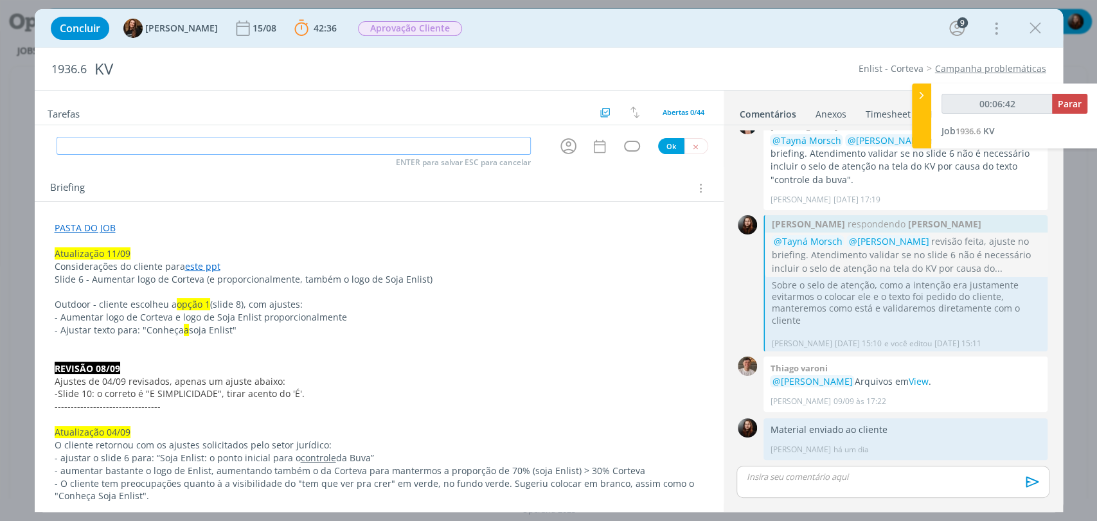
click at [157, 147] on input "dialog" at bounding box center [294, 146] width 474 height 18
type input "00:06:43"
type input "Ajus"
type input "00:06:44"
type input "Ajustes"
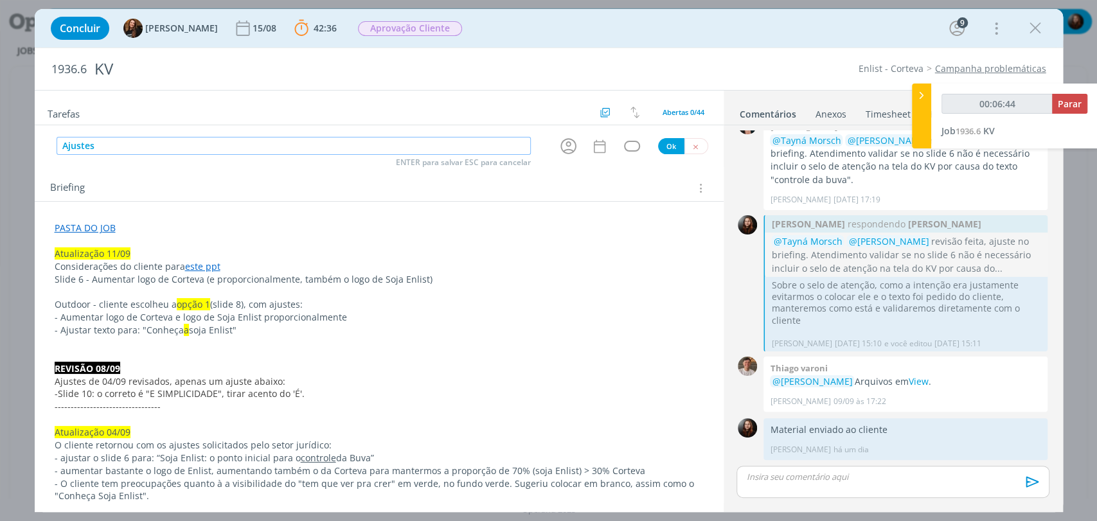
type input "00:06:45"
type input "Ajustes (atu"
type input "00:06:46"
type input "Ajustes (atualizaç"
type input "00:06:47"
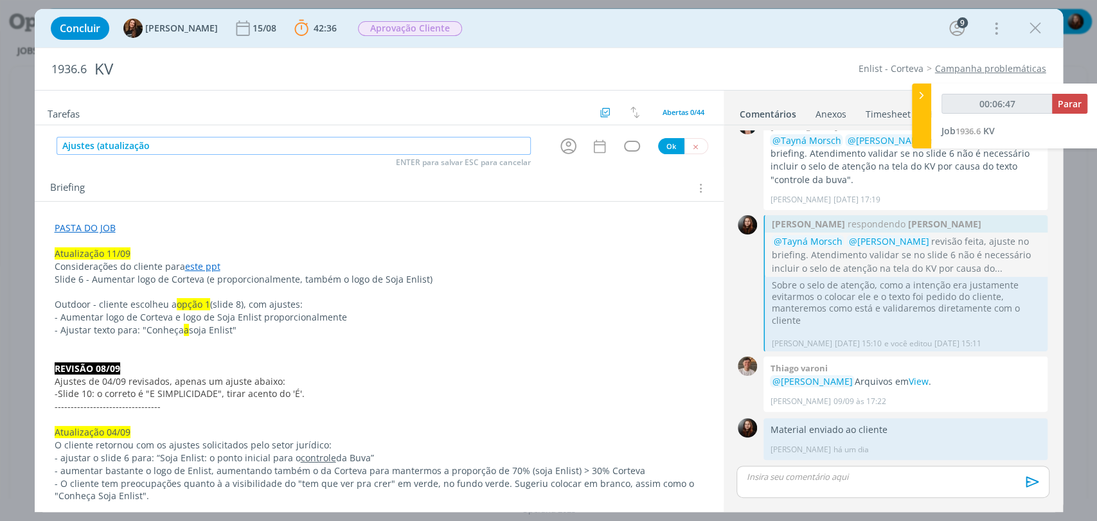
type input "Ajustes (atualização"
type input "00:06:48"
type input "Ajustes (atualização 11/0"
type input "00:06:49"
type input "Ajustes (atualização 11/09"
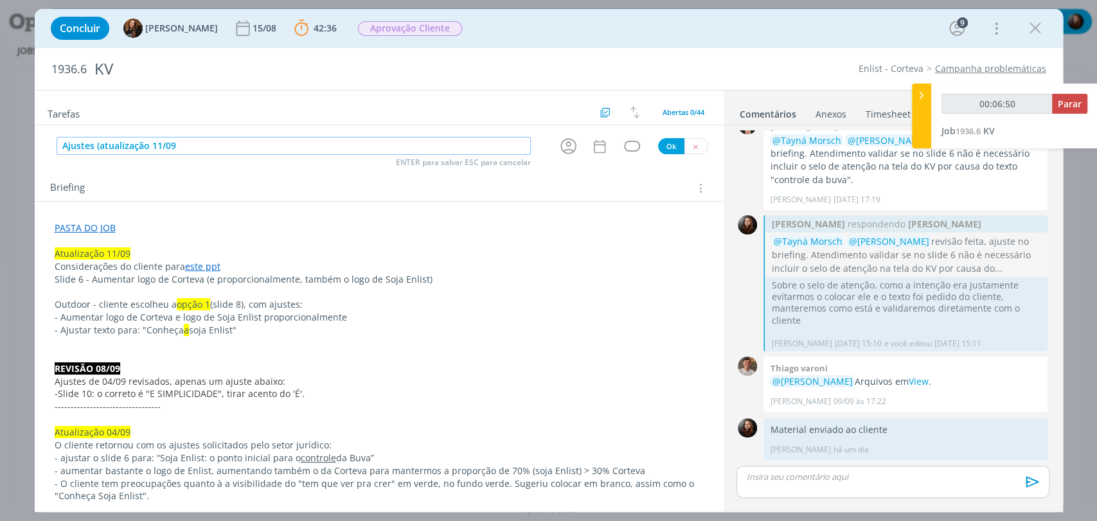
type input "00:06:51"
type input "Ajustes (atualização 11/09)"
type input "00:06:54"
type input "Ajustes (atualização 11/09)"
click at [162, 181] on div "Briefing Briefings Predefinidos Versões do Briefing Ver Briefing do Projeto" at bounding box center [380, 188] width 661 height 17
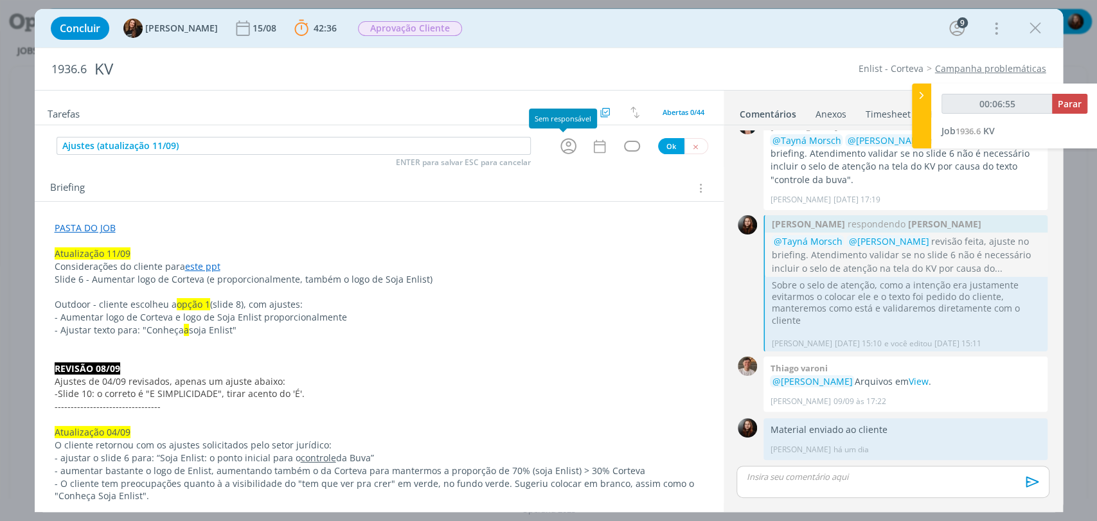
click at [562, 150] on icon "dialog" at bounding box center [569, 146] width 20 height 20
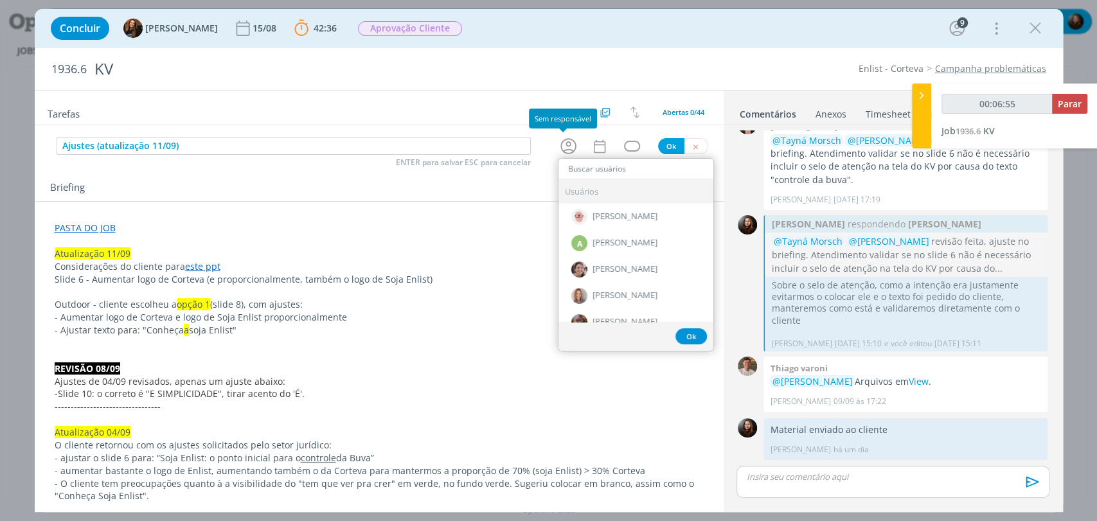
type input "00:06:56"
type input "th"
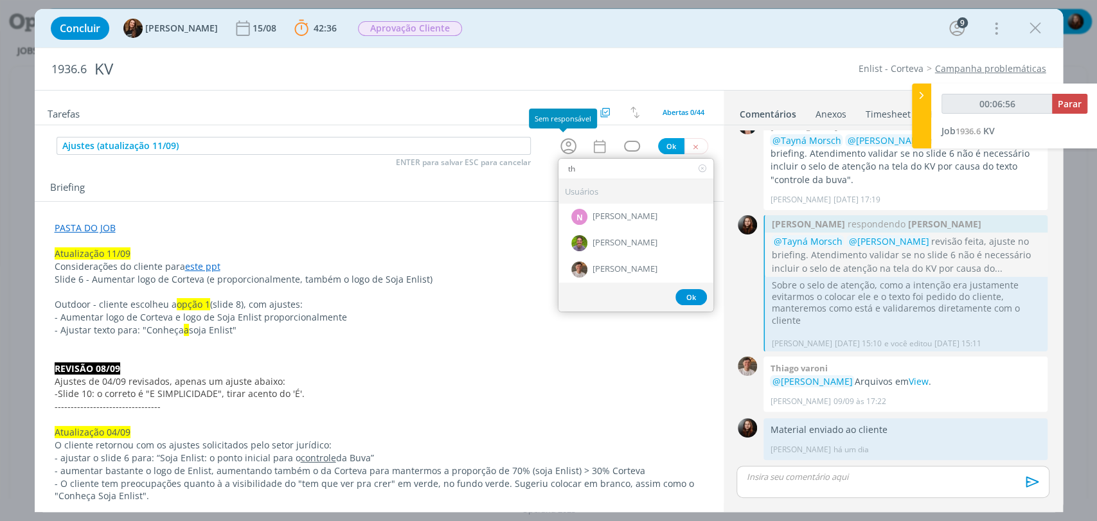
type input "00:06:57"
type input "th"
click at [612, 269] on span "[PERSON_NAME]" at bounding box center [625, 270] width 65 height 10
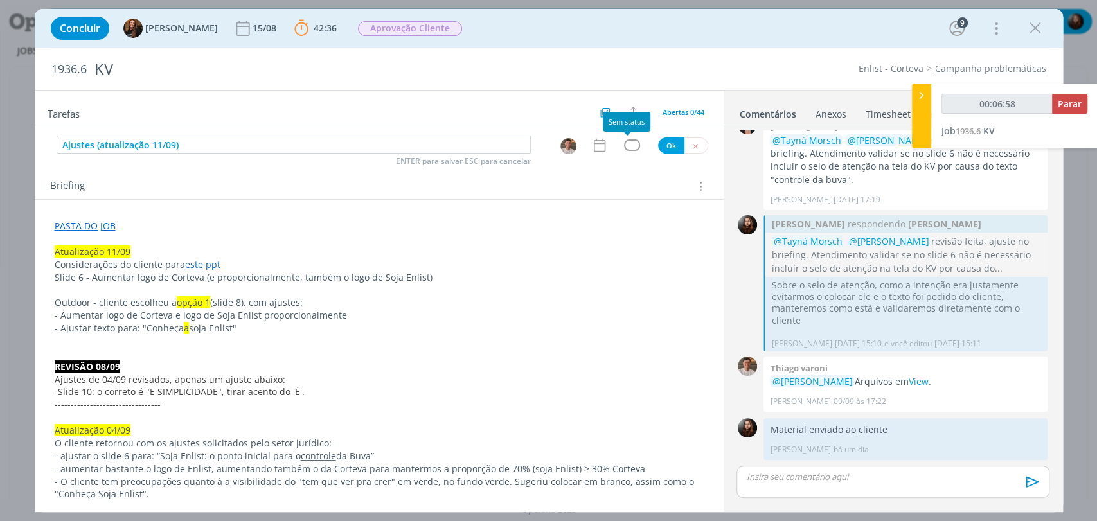
click at [626, 143] on div "dialog" at bounding box center [632, 144] width 16 height 11
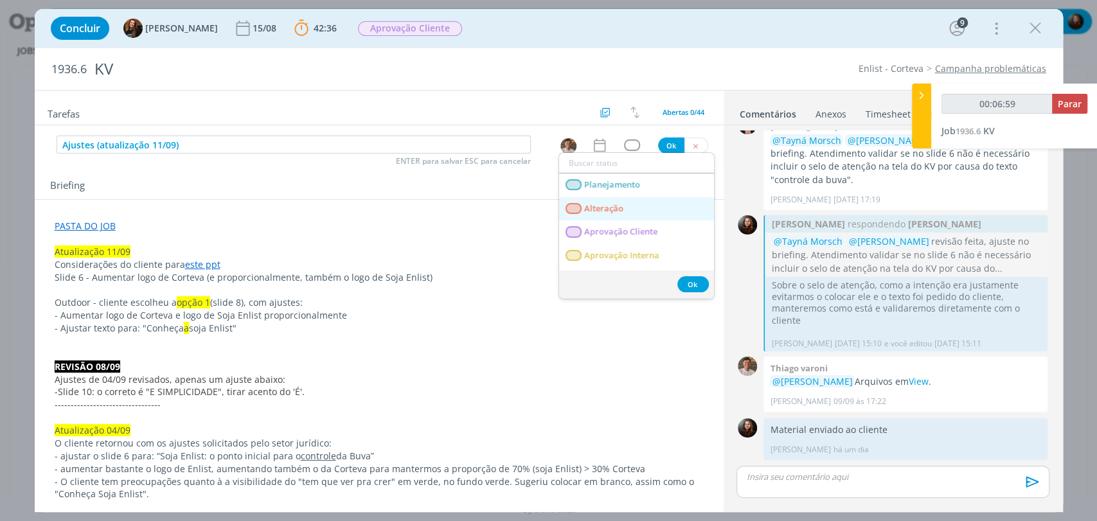
click at [604, 208] on span "Alteração" at bounding box center [603, 209] width 39 height 10
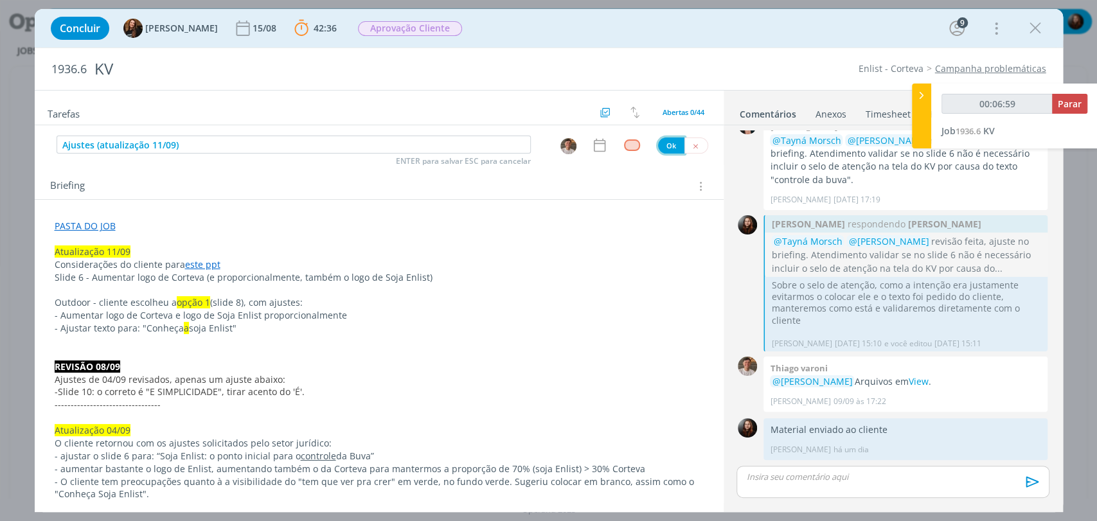
click at [659, 145] on button "Ok" at bounding box center [671, 146] width 26 height 16
type input "00:07:00"
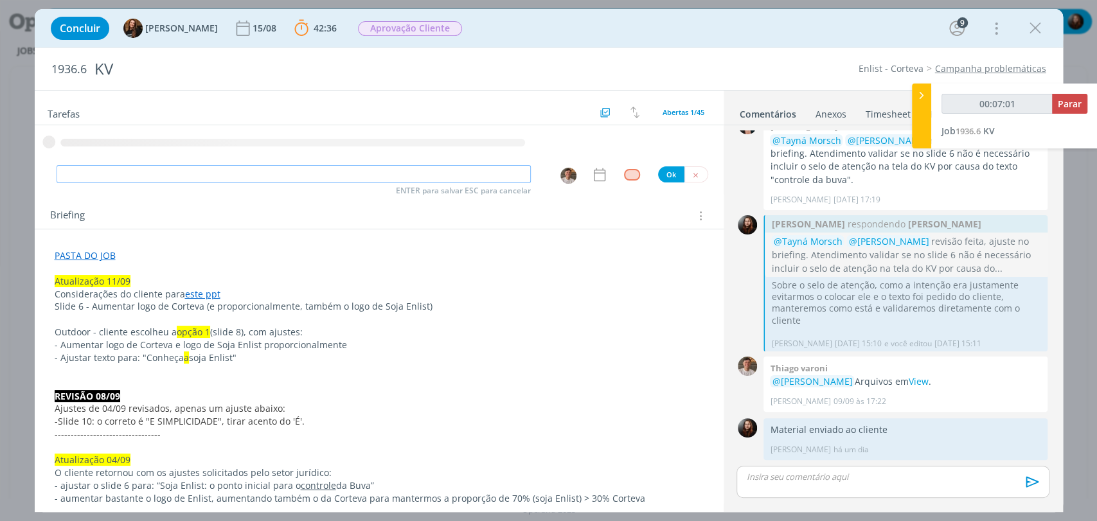
type input "00:07:02"
click at [399, 177] on input "dialog" at bounding box center [294, 174] width 474 height 18
type input "Re"
type input "00:07:03"
type input "Revisão"
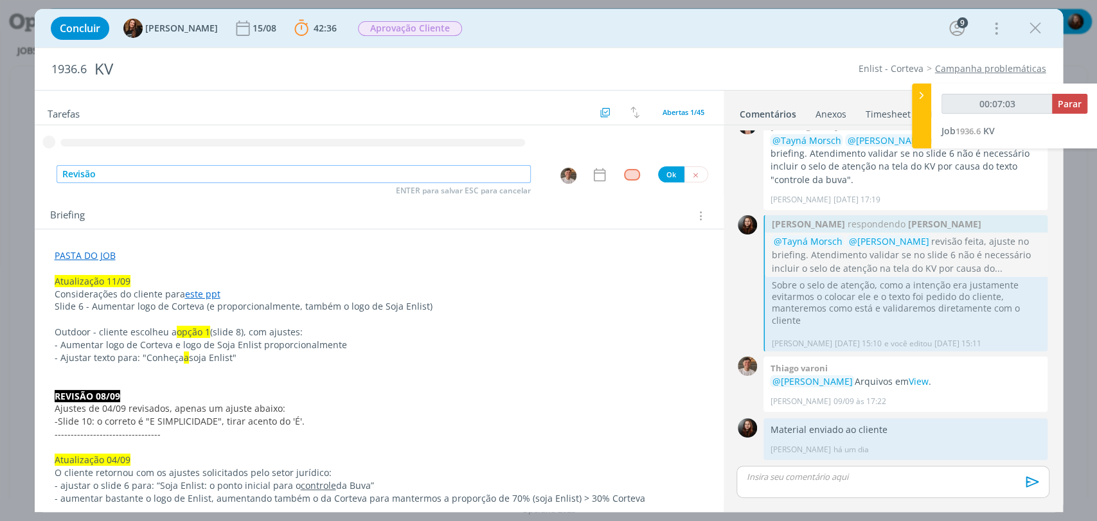
type input "00:07:04"
type input "Revisão de a"
type input "00:07:05"
type input "Revisão de ajustes"
type input "00:07:06"
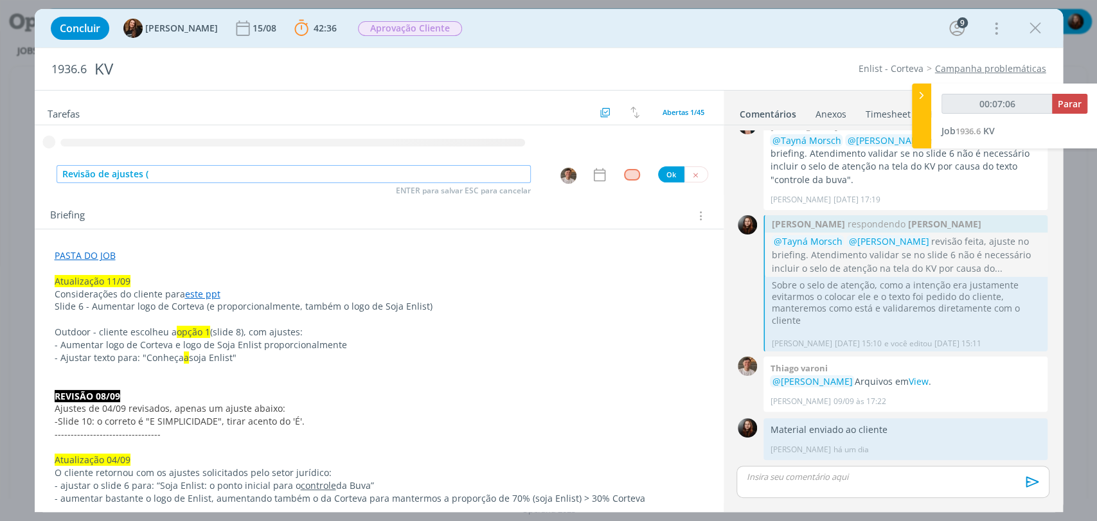
type input "Revisão de ajustes (a"
type input "00:07:07"
type input "Revisão de ajustes (atualiz"
type input "00:07:08"
type input "Revisão de ajustes (atualização"
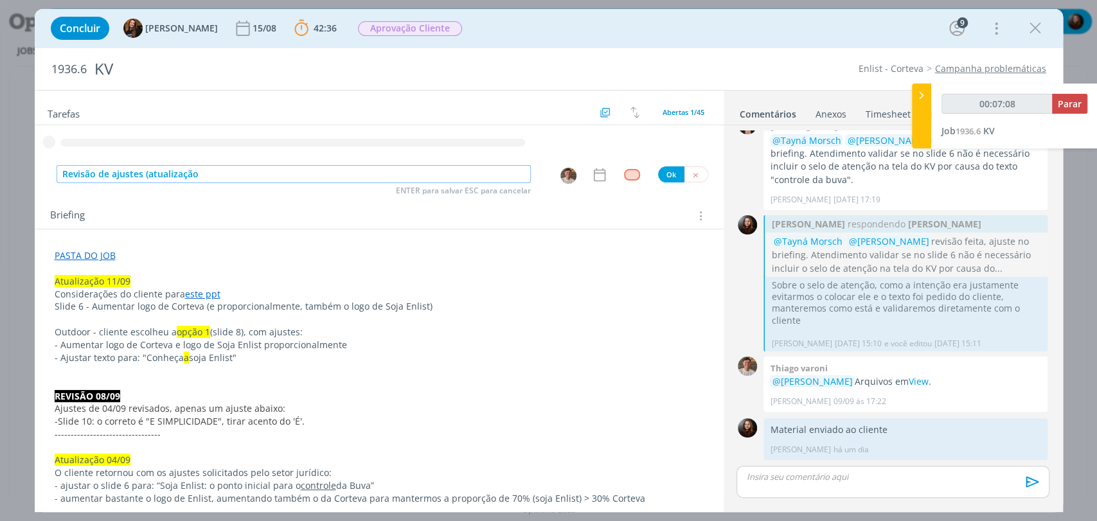
type input "00:07:09"
type input "Revisão de ajustes (atualização 11/"
type input "00:07:10"
type input "Revisão de ajustes (atualização 11/09"
type input "00:07:11"
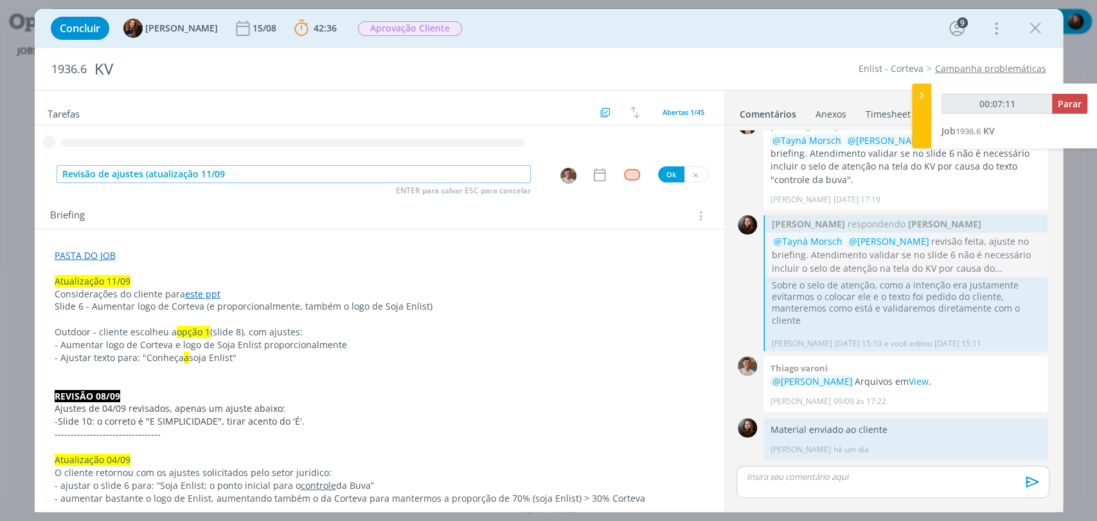
type input "Revisão de ajustes (atualização 11/09)"
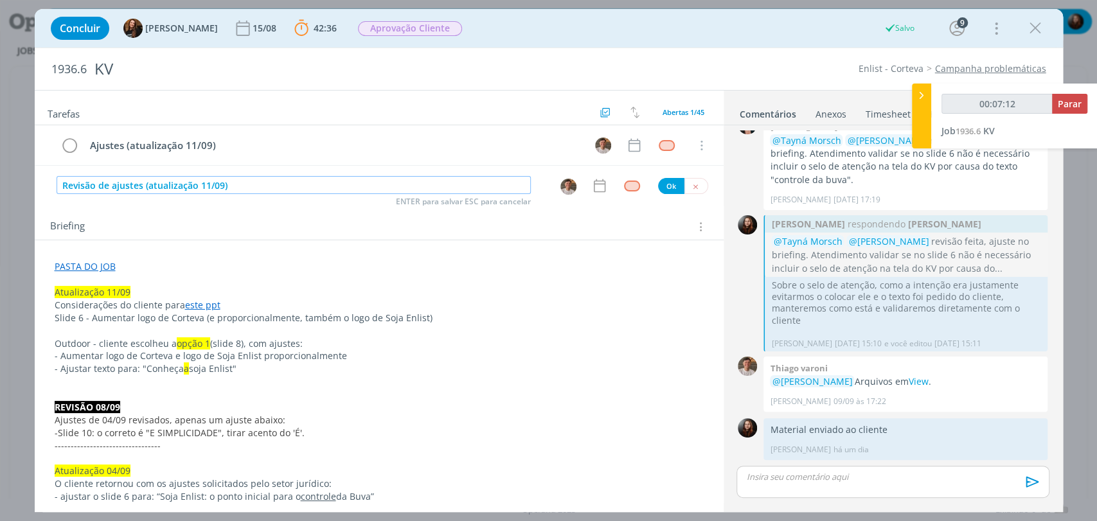
type input "00:07:13"
click at [633, 184] on div "dialog" at bounding box center [632, 186] width 16 height 11
type input "Revisão de ajustes (atualização 11/09)"
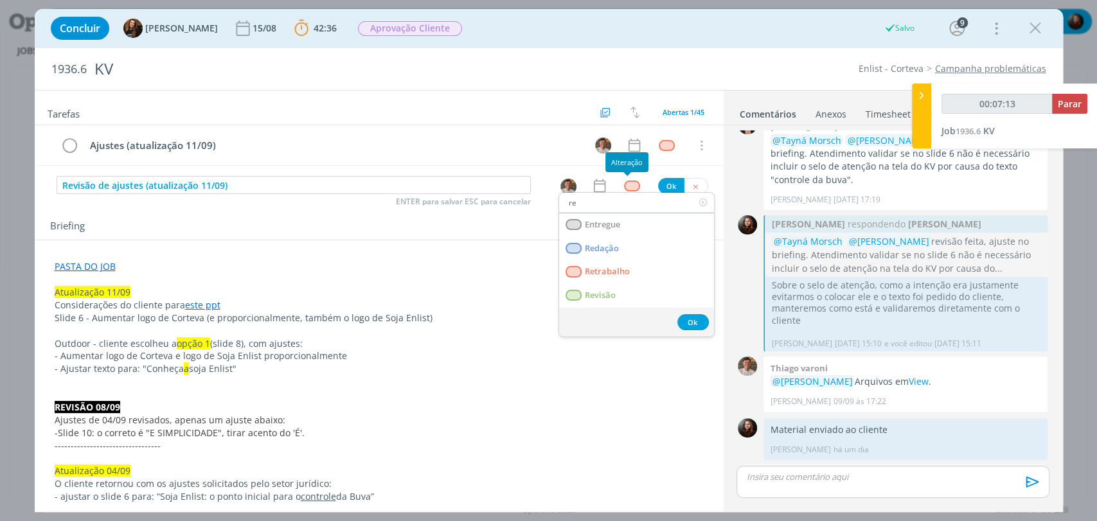
type input "rev"
type input "00:07:14"
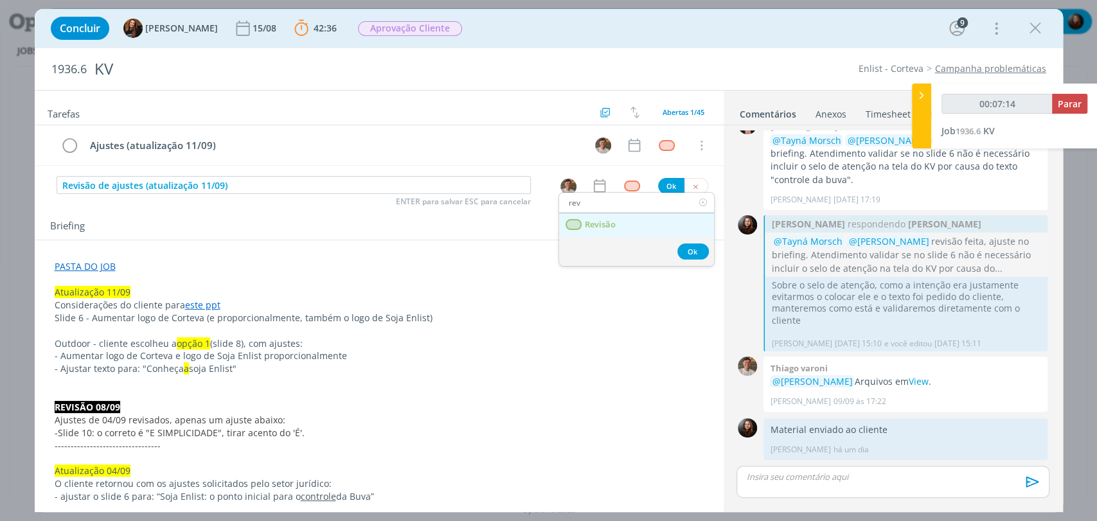
type input "rev"
drag, startPoint x: 611, startPoint y: 224, endPoint x: 602, endPoint y: 204, distance: 22.5
click at [611, 224] on span "Revisão" at bounding box center [599, 225] width 31 height 10
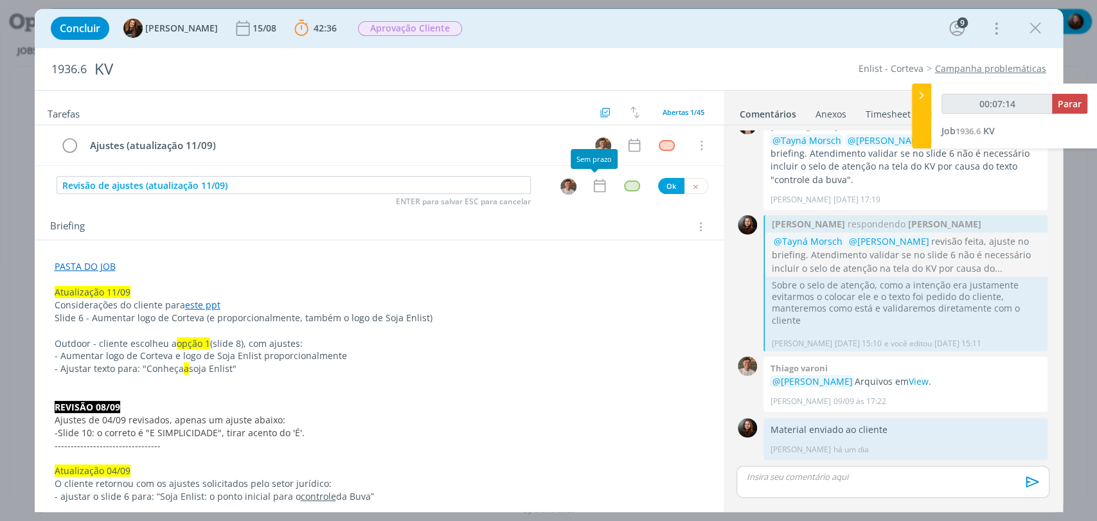
type input "00:07:15"
click at [562, 186] on img "dialog" at bounding box center [569, 187] width 16 height 16
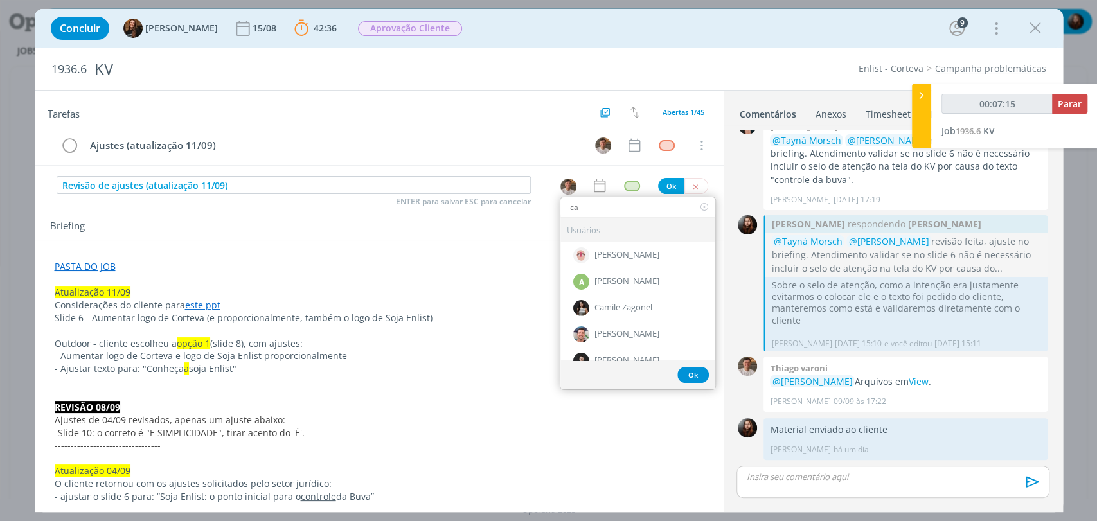
type input "car"
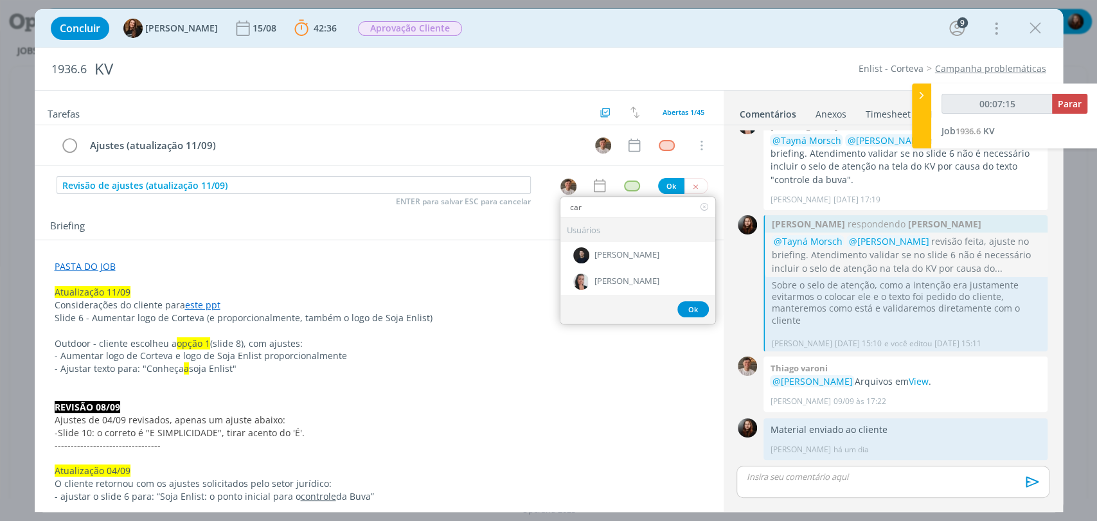
type input "00:07:16"
type input "car"
click at [600, 277] on span "[PERSON_NAME]" at bounding box center [627, 282] width 65 height 10
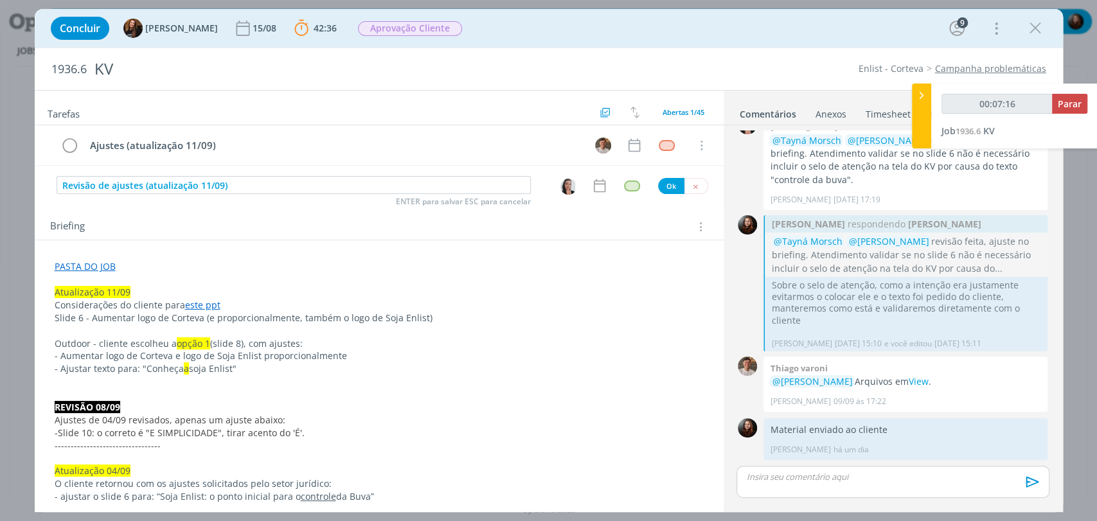
type input "00:07:17"
click at [665, 184] on button "Ok" at bounding box center [671, 186] width 26 height 16
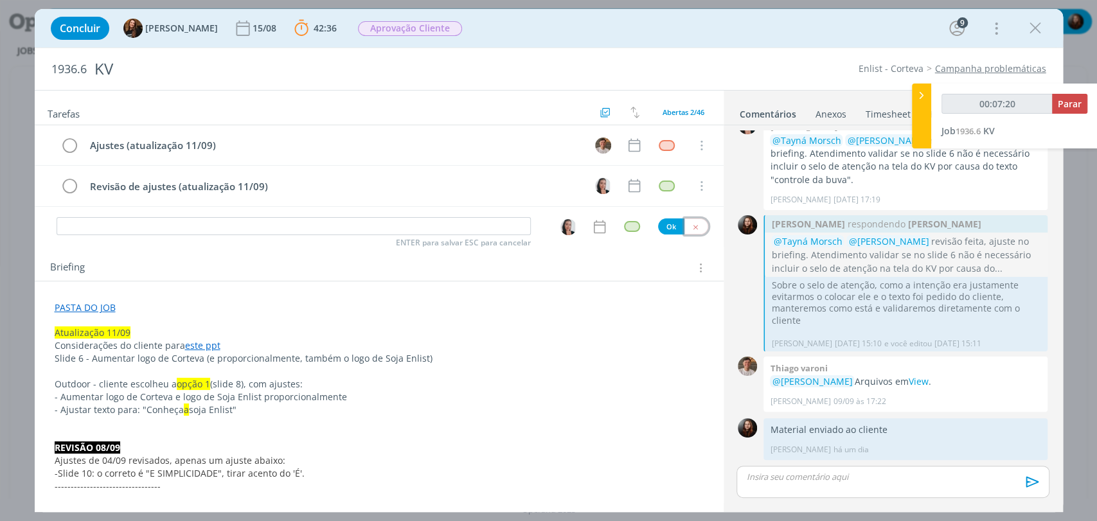
click at [692, 226] on icon "dialog" at bounding box center [696, 227] width 8 height 8
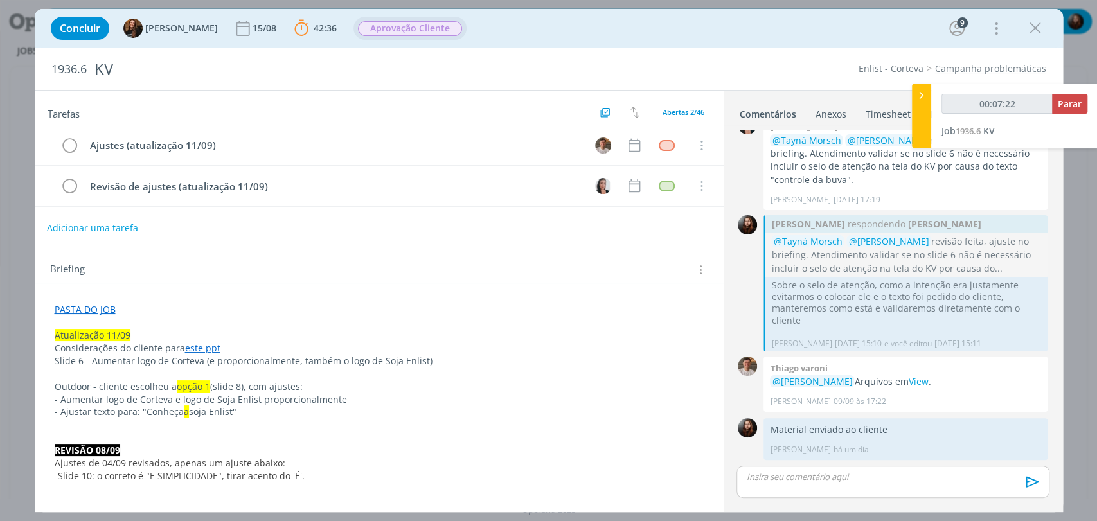
click at [382, 26] on span "Aprovação Cliente" at bounding box center [410, 28] width 104 height 15
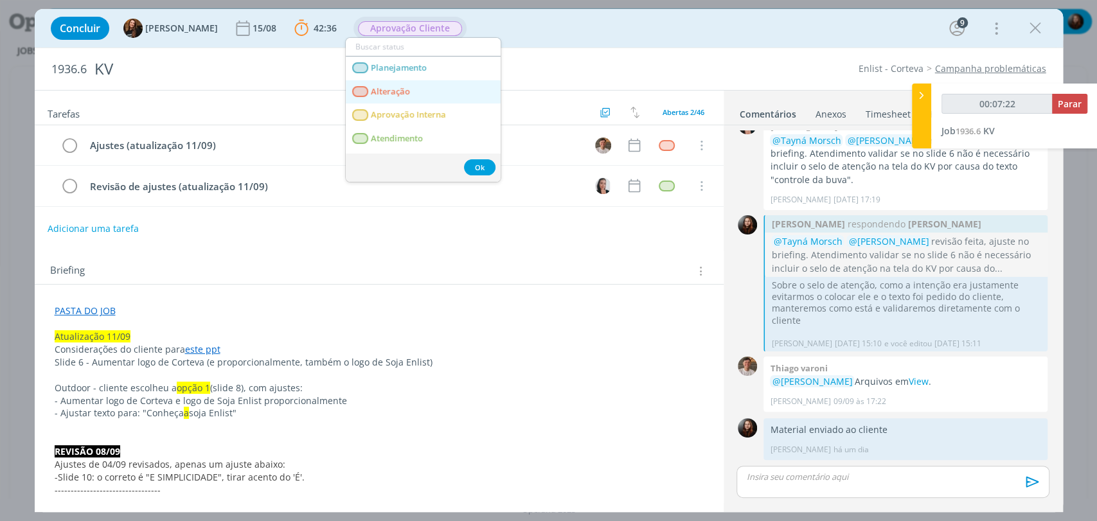
click at [384, 89] on span "Alteração" at bounding box center [390, 92] width 39 height 10
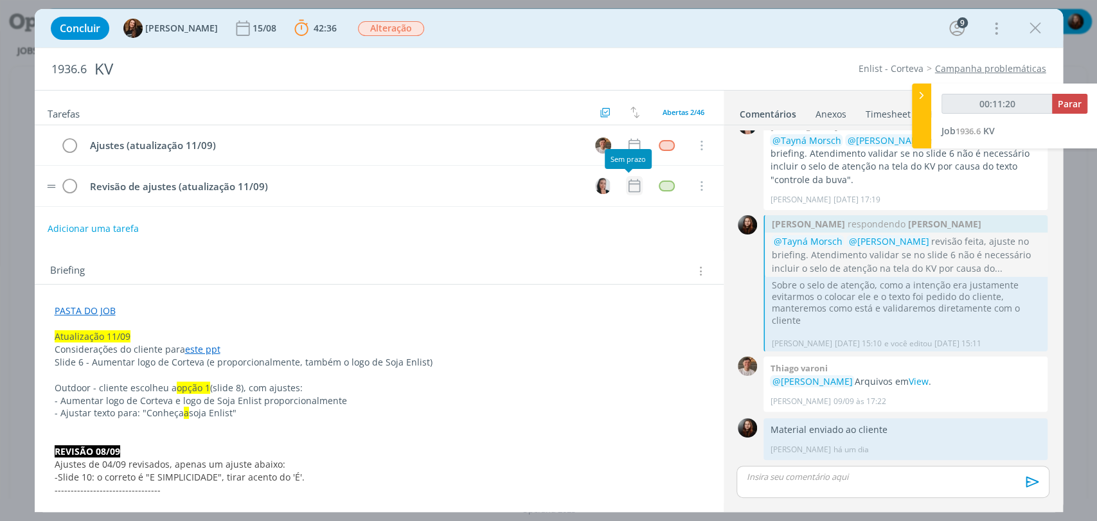
click at [631, 186] on icon "dialog" at bounding box center [634, 185] width 17 height 17
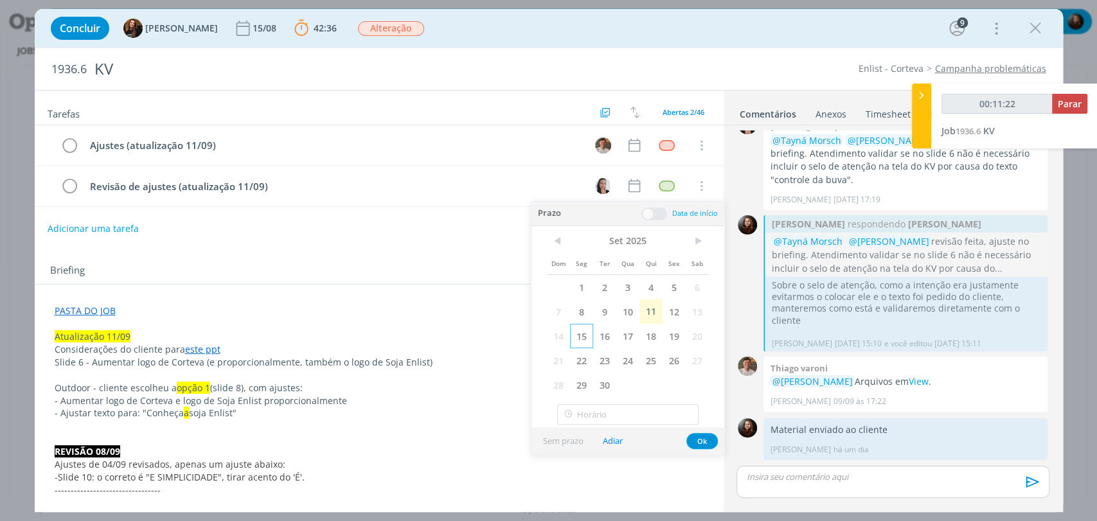
click at [585, 336] on span "15" at bounding box center [581, 336] width 23 height 24
click at [654, 215] on span at bounding box center [655, 214] width 26 height 13
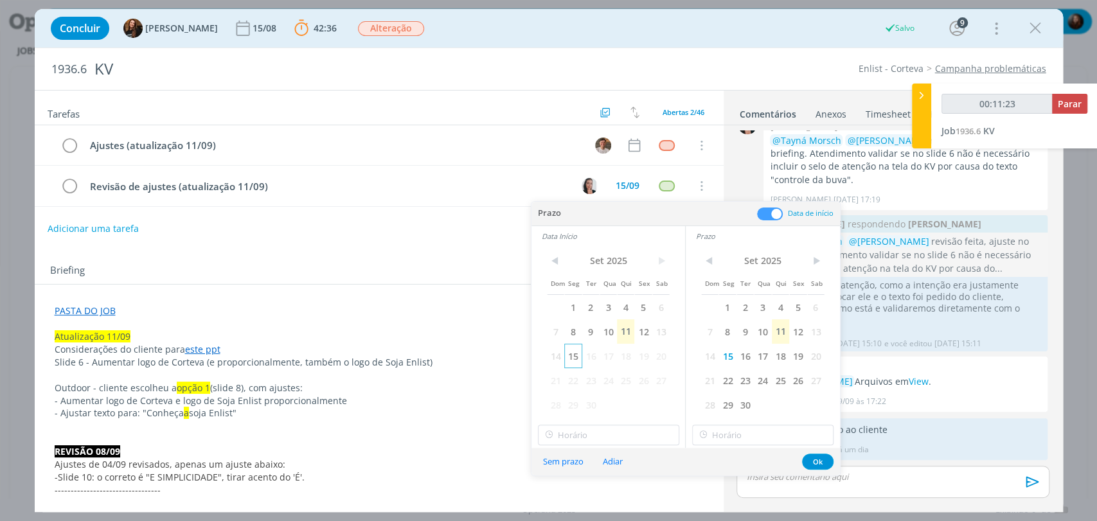
click at [571, 360] on span "15" at bounding box center [572, 356] width 17 height 24
type input "00:11:25"
type input "18:00"
click at [591, 433] on input "18:00" at bounding box center [608, 435] width 141 height 21
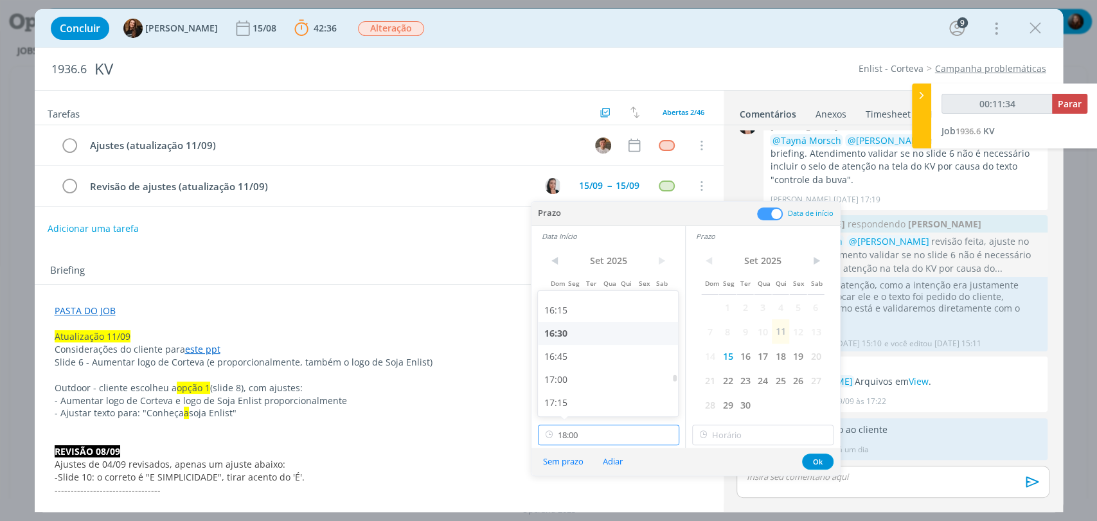
type input "00:11:35"
click at [576, 361] on div "16:45" at bounding box center [609, 356] width 143 height 23
type input "16:45"
type input "00:11:36"
type input "18:00"
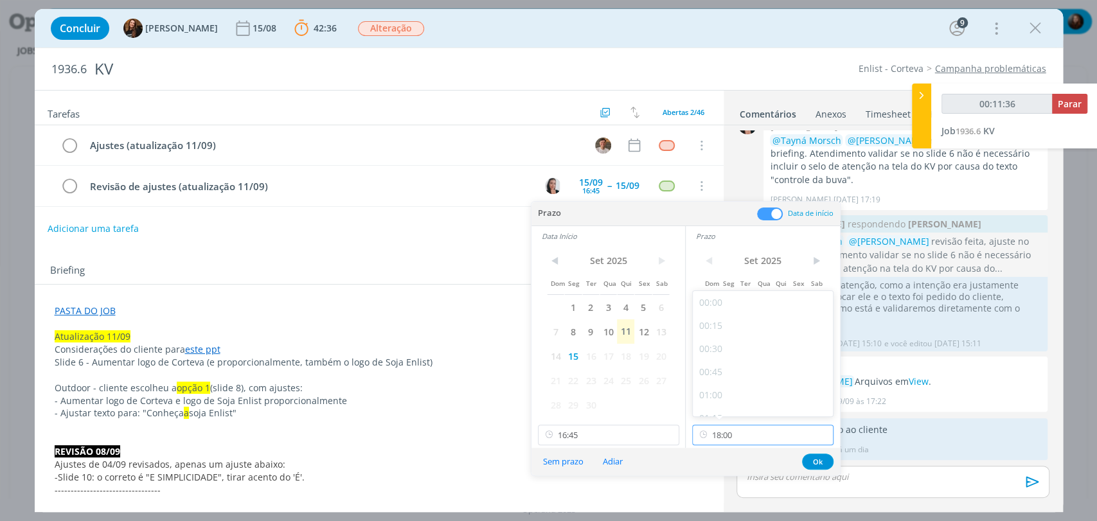
click at [744, 444] on input "18:00" at bounding box center [762, 435] width 141 height 21
type input "00:11:40"
click at [725, 329] on div "17:15" at bounding box center [764, 330] width 143 height 23
type input "17:15"
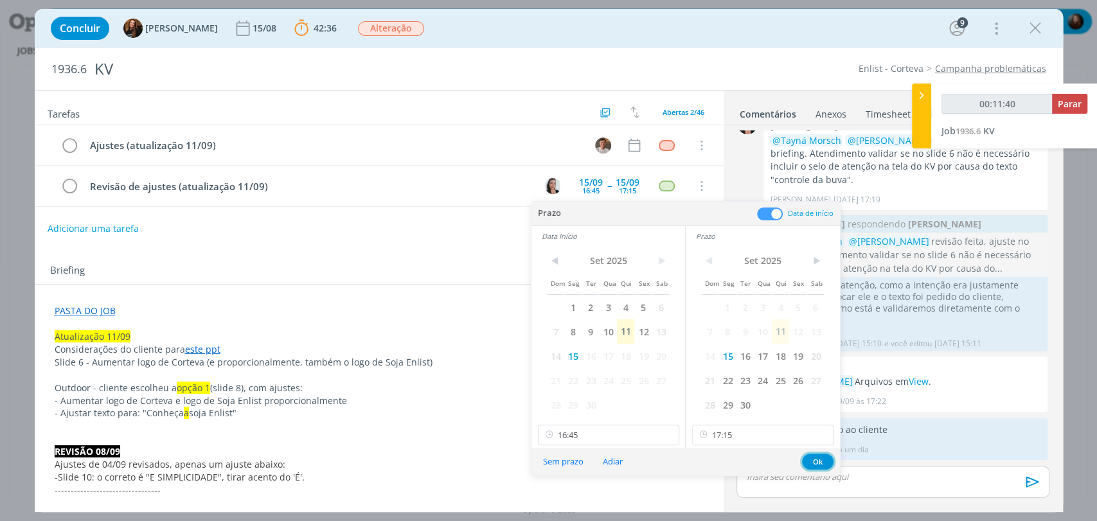
click at [823, 461] on button "Ok" at bounding box center [817, 462] width 31 height 16
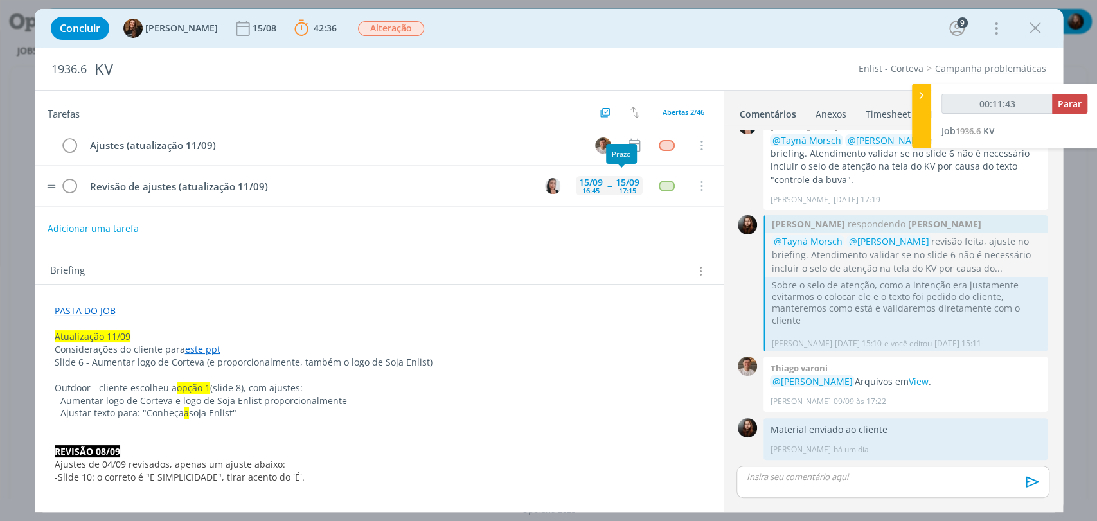
click at [627, 181] on div "15/09" at bounding box center [628, 182] width 24 height 9
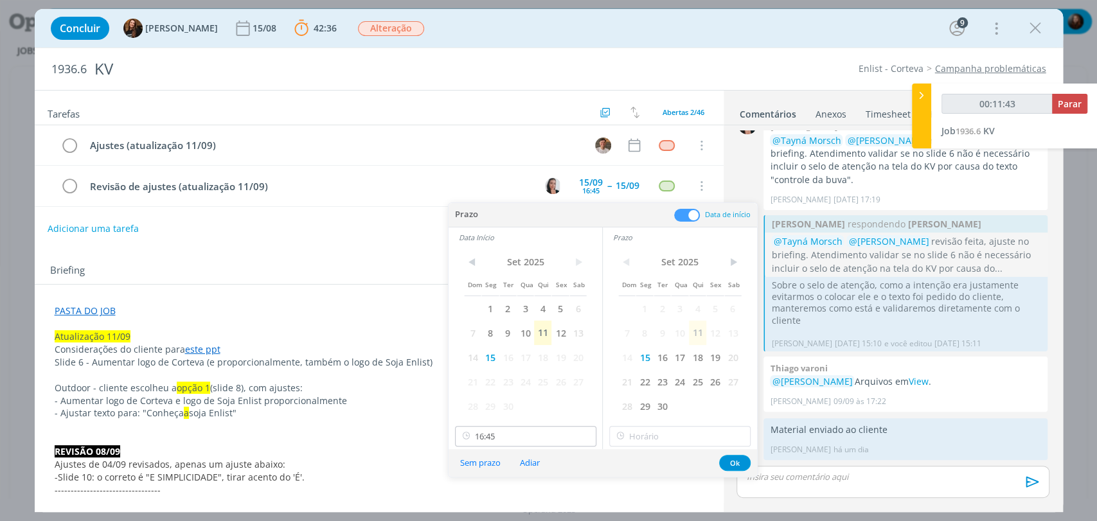
type input "00:11:44"
type input "18:00"
click at [647, 436] on input "18:00" at bounding box center [679, 436] width 141 height 21
type input "00:11:46"
click at [628, 312] on div "17:00" at bounding box center [681, 309] width 143 height 23
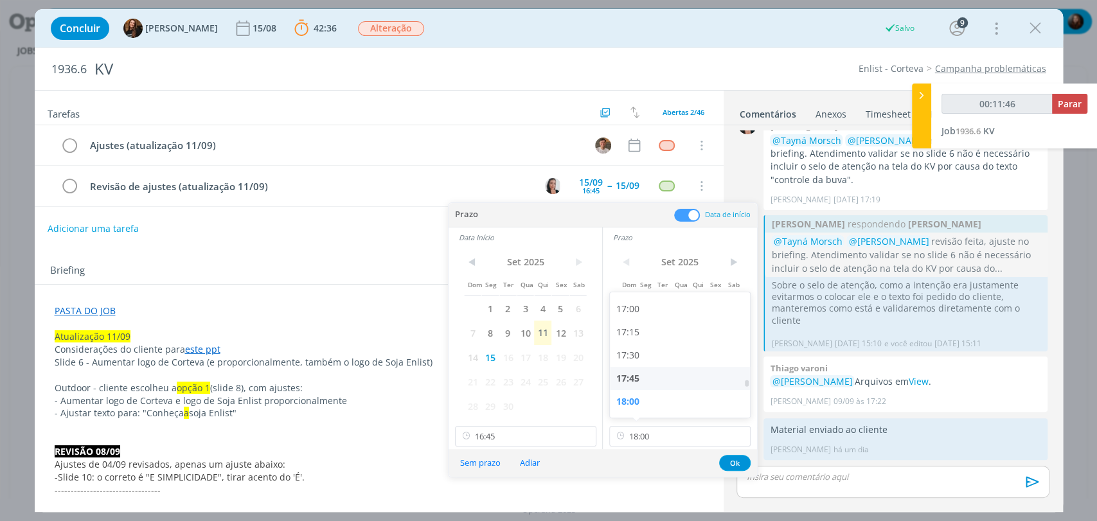
type input "17:00"
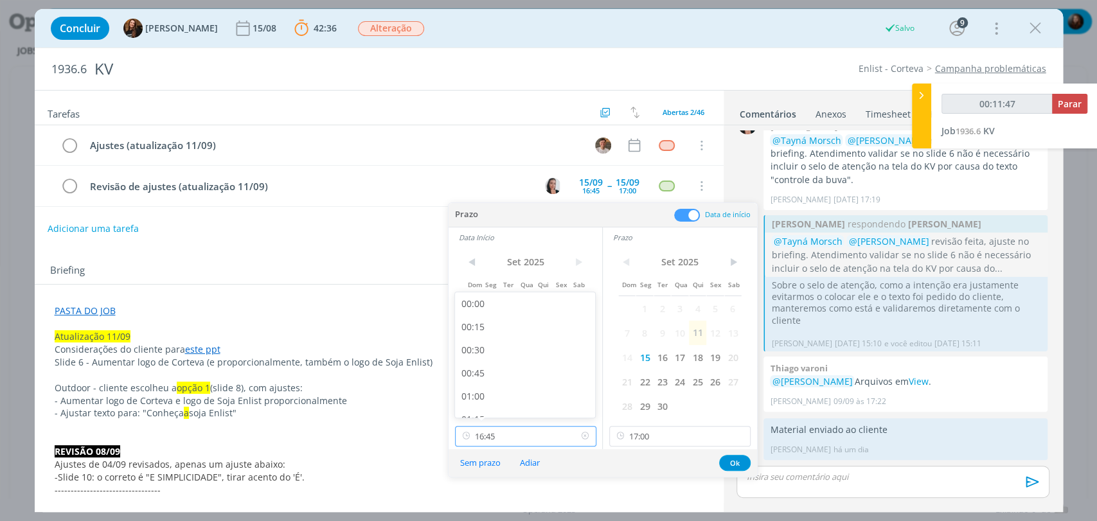
click at [510, 438] on input "16:45" at bounding box center [525, 436] width 141 height 21
click at [650, 436] on input "17:00" at bounding box center [679, 436] width 141 height 21
type input "00:11:49"
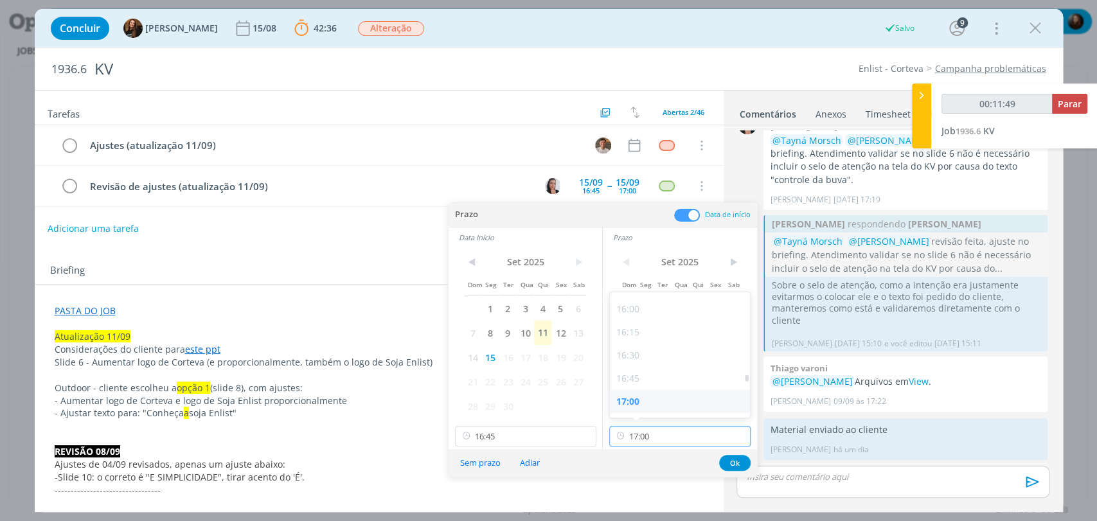
type input "17:15"
click at [621, 332] on div "17:15" at bounding box center [681, 330] width 143 height 23
click at [550, 432] on input "16:45" at bounding box center [525, 436] width 141 height 21
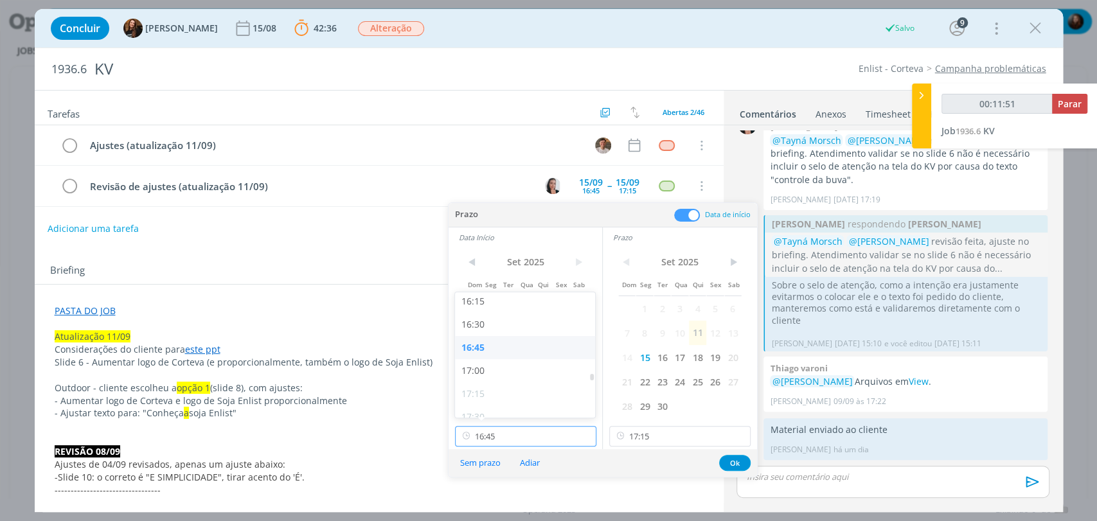
type input "00:11:52"
click at [472, 356] on div "17:00" at bounding box center [526, 353] width 143 height 23
type input "17:00"
click at [728, 459] on button "Ok" at bounding box center [734, 463] width 31 height 16
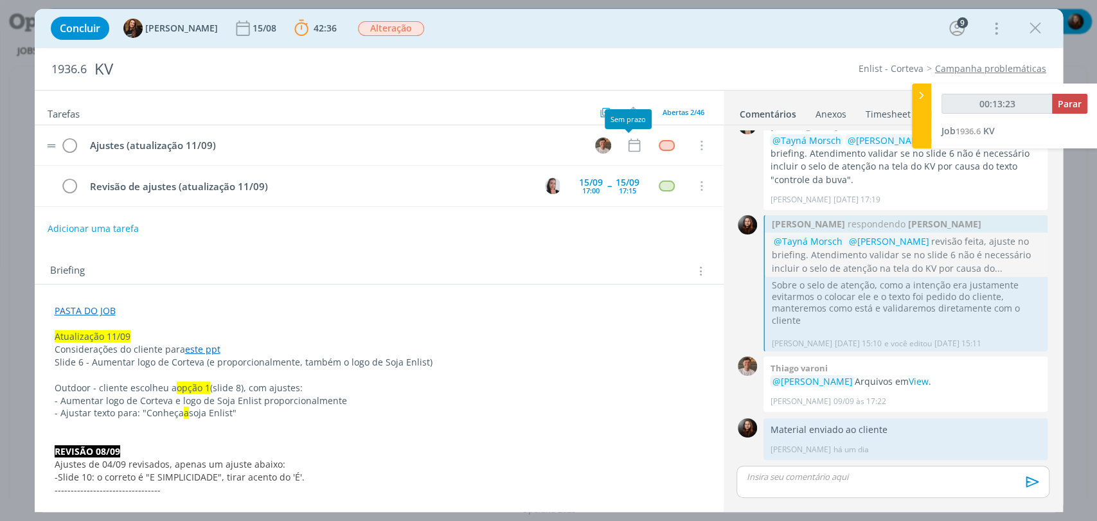
click at [619, 145] on tr "Ajustes (atualização 11/09) Cancelar" at bounding box center [379, 145] width 689 height 40
click at [627, 142] on icon "dialog" at bounding box center [634, 145] width 17 height 17
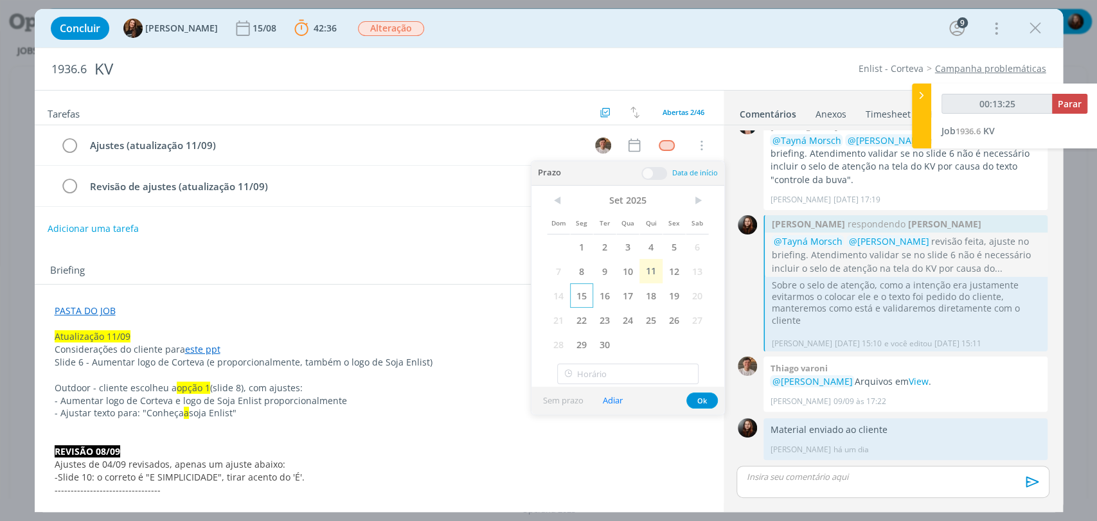
click at [581, 296] on span "15" at bounding box center [581, 295] width 23 height 24
click at [655, 172] on span at bounding box center [655, 173] width 26 height 13
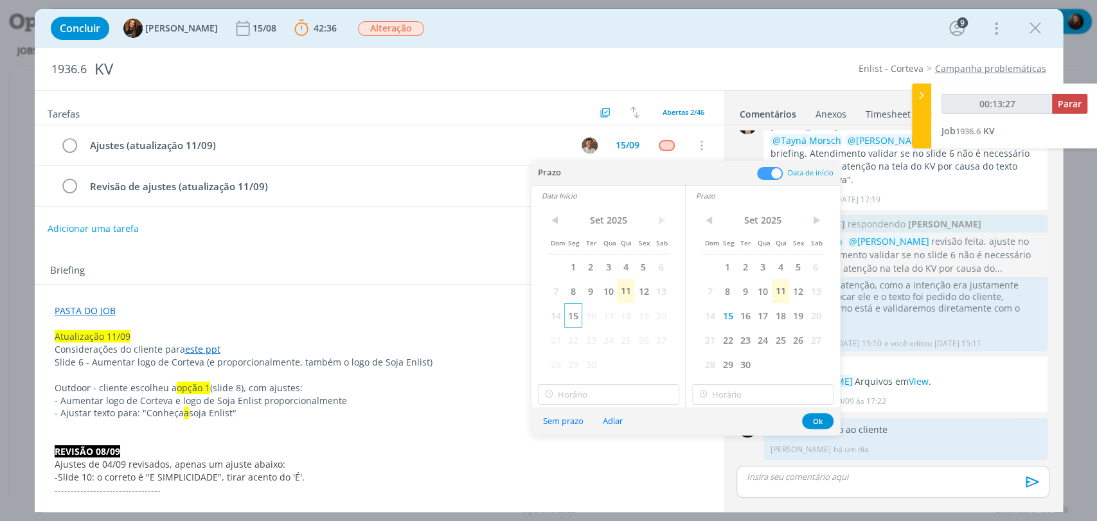
click at [566, 315] on span "15" at bounding box center [572, 315] width 17 height 24
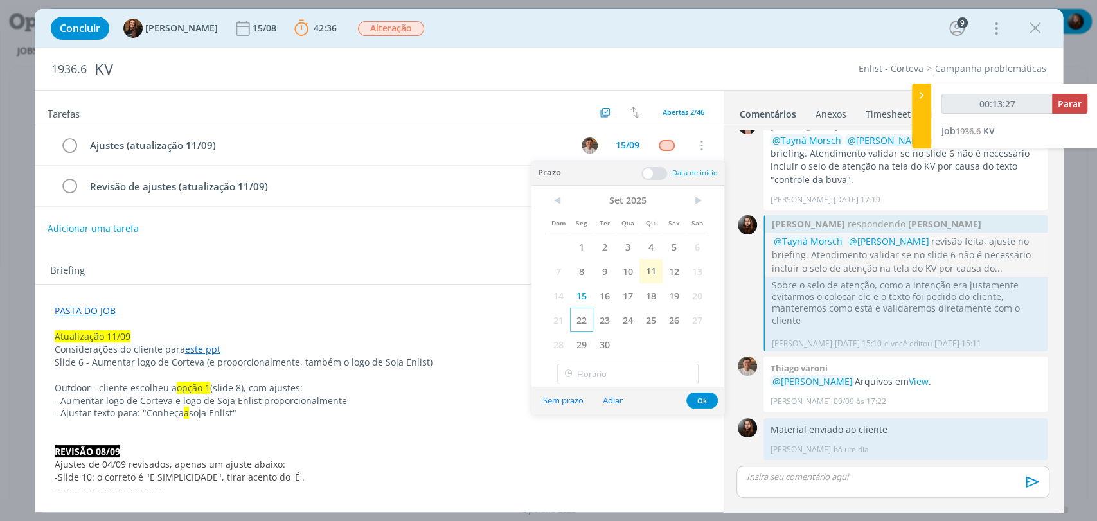
type input "00:13:28"
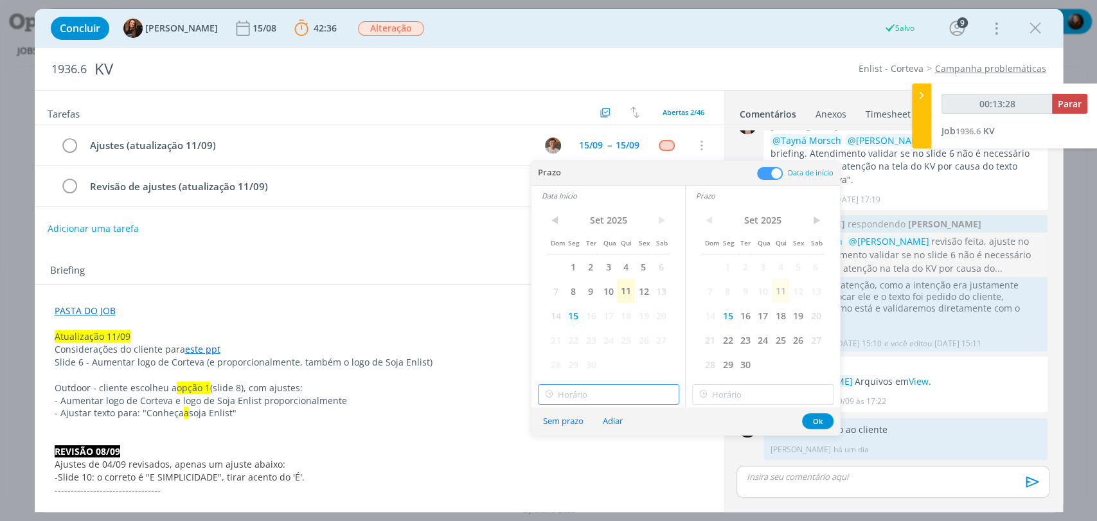
type input "18:00"
click at [609, 395] on input "18:00" at bounding box center [608, 394] width 141 height 21
type input "00:13:36"
click at [563, 314] on div "09:00" at bounding box center [609, 312] width 143 height 23
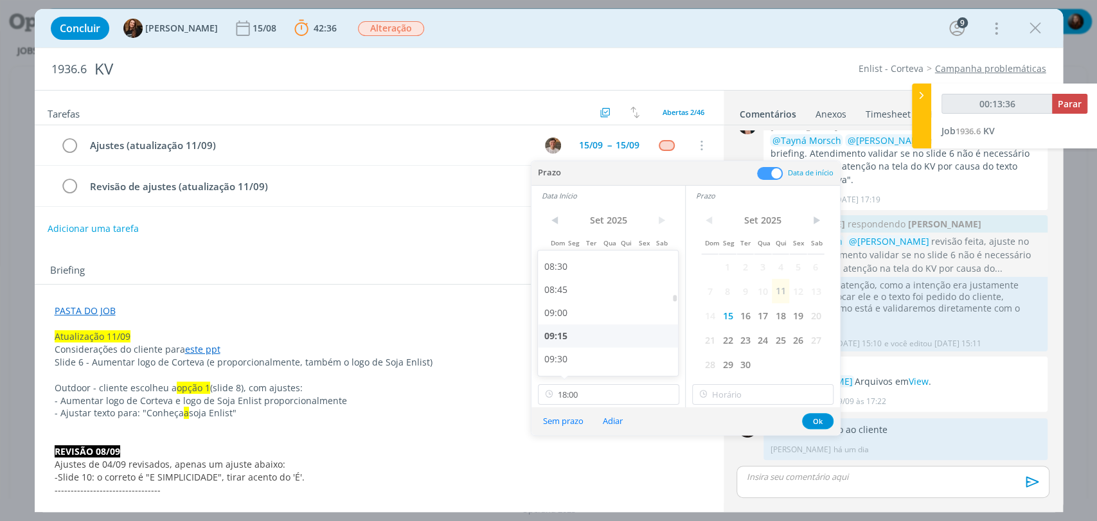
type input "09:00"
click at [741, 406] on div "< Set 2025 > Dom Seg Ter Qua Qui Sex Sab 1 2 3 4 5 6 7 8 9 10 11 12 13 14 15 16…" at bounding box center [763, 307] width 154 height 202
type input "00:13:37"
type input "18:00"
click at [739, 397] on input "18:00" at bounding box center [762, 394] width 141 height 21
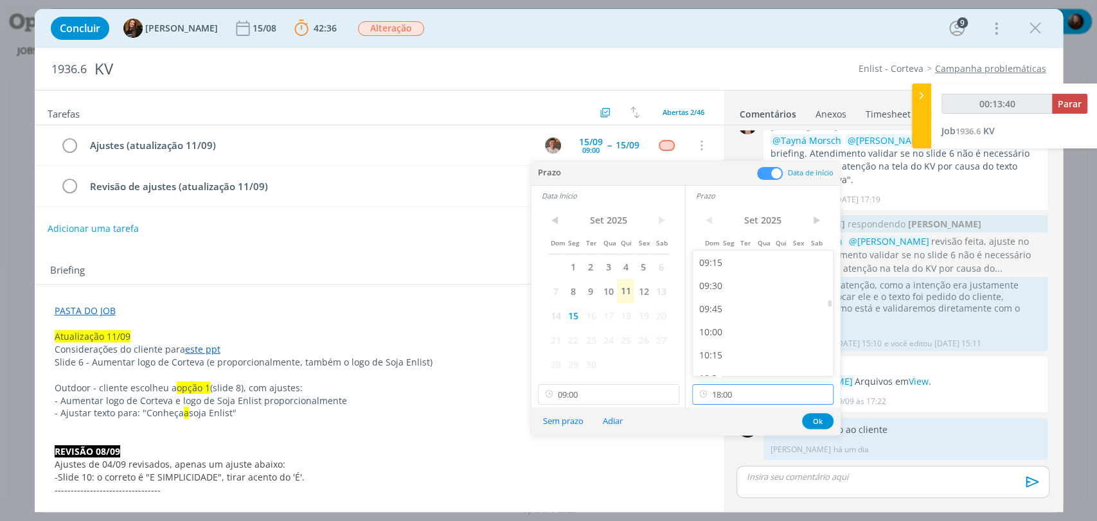
scroll to position [854, 0]
type input "00:13:41"
click at [713, 267] on div "09:15" at bounding box center [764, 264] width 143 height 23
type input "09:15"
click at [809, 416] on button "Ok" at bounding box center [817, 421] width 31 height 16
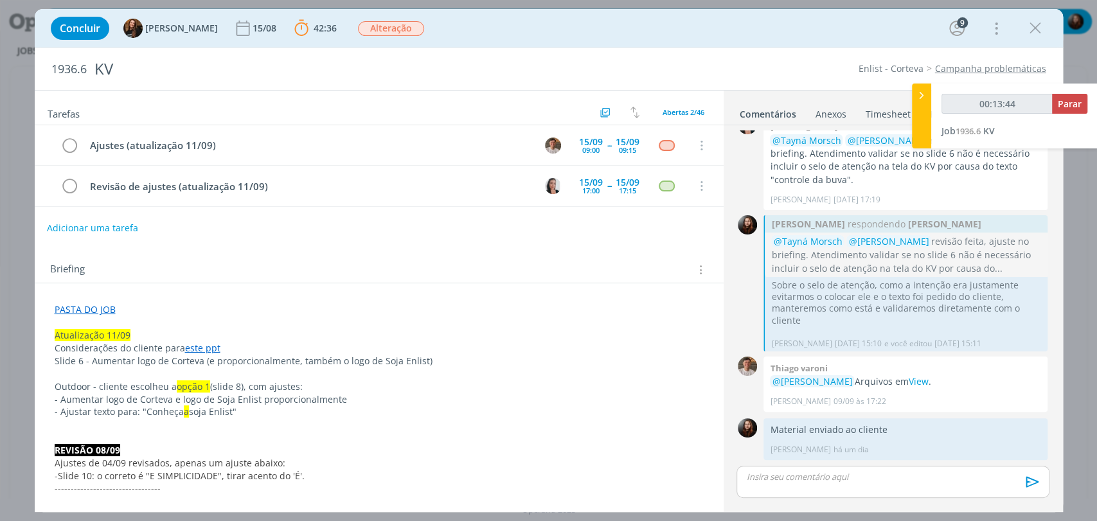
click at [91, 228] on button "Adicionar uma tarefa" at bounding box center [92, 228] width 91 height 22
type input "00:13:45"
type input "A"
type input "00:13:46"
type input "Acompan"
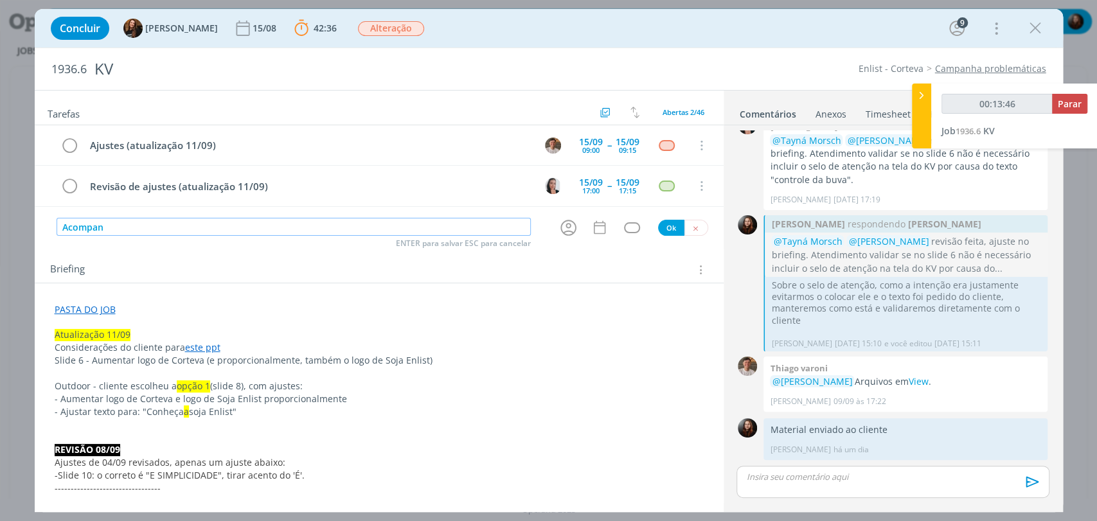
type input "00:13:47"
type input "Acompanhar"
type input "00:13:49"
click at [567, 226] on icon "dialog" at bounding box center [569, 228] width 20 height 20
type input "Acompanhar"
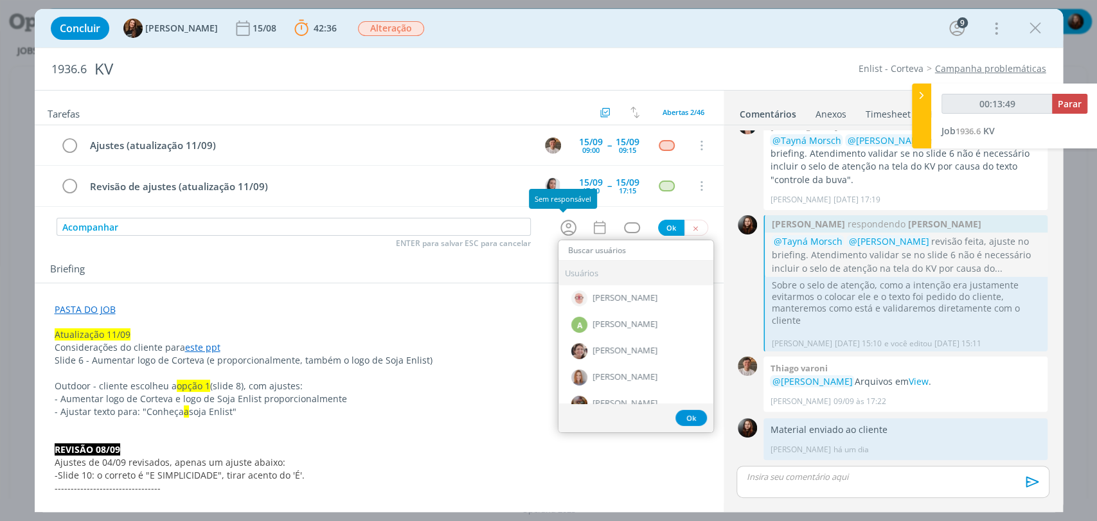
type input "r"
type input "00:13:50"
type input "ed"
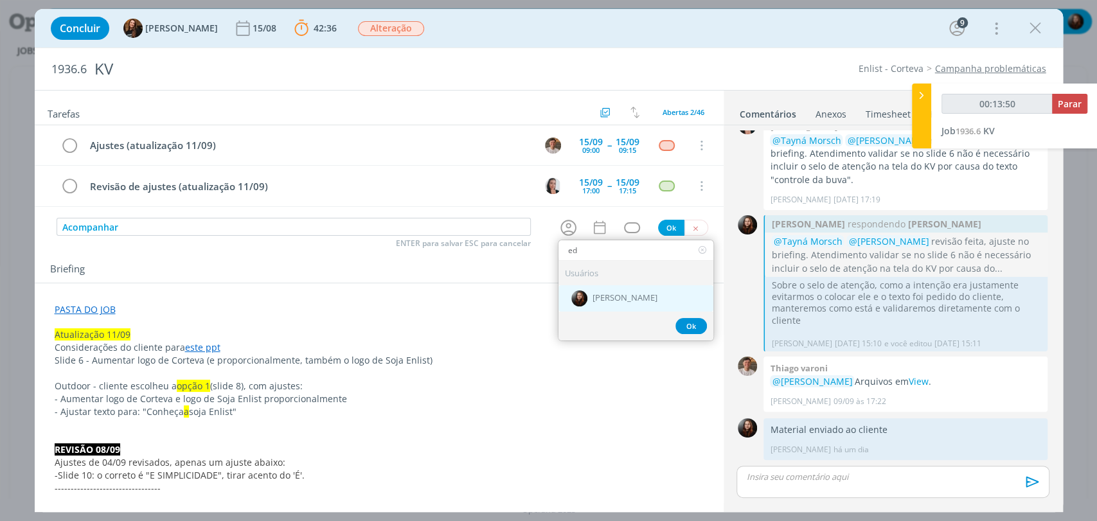
type input "00:13:51"
type input "ed"
click at [630, 298] on span "[PERSON_NAME]" at bounding box center [625, 298] width 65 height 10
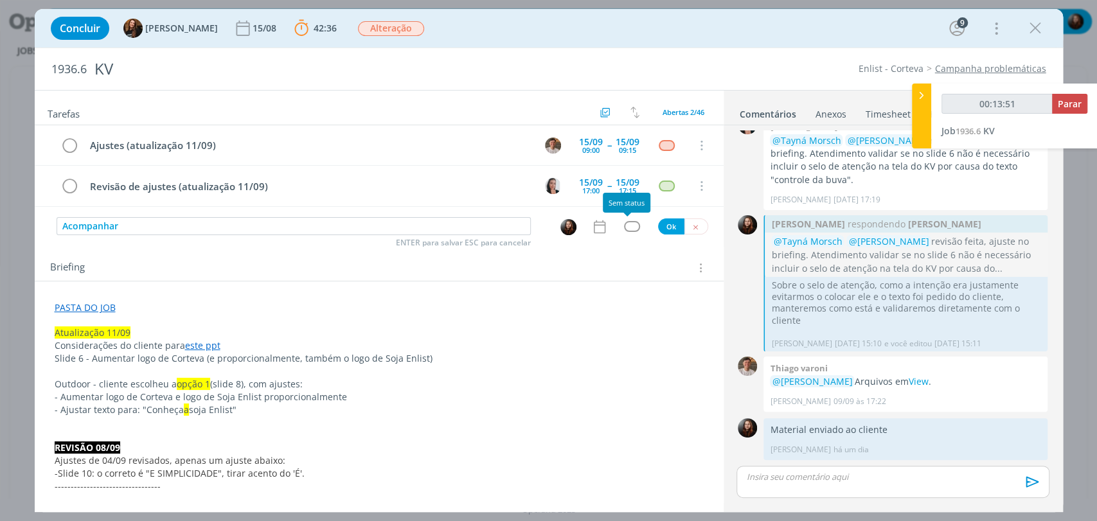
click at [627, 226] on div "dialog" at bounding box center [632, 226] width 16 height 11
type input "00:13:52"
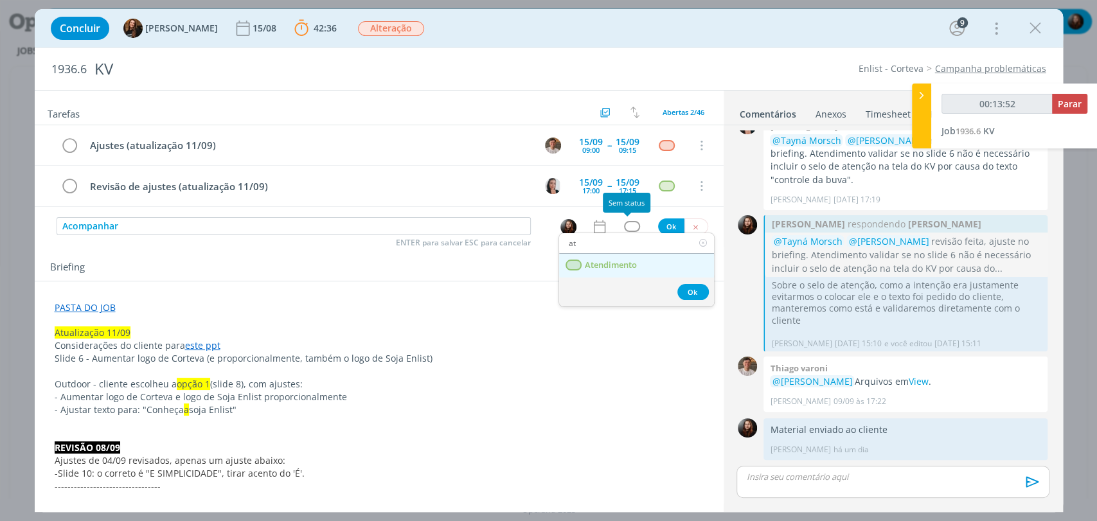
type input "at"
drag, startPoint x: 625, startPoint y: 265, endPoint x: 616, endPoint y: 254, distance: 14.7
click at [625, 265] on span "Atendimento" at bounding box center [610, 265] width 52 height 10
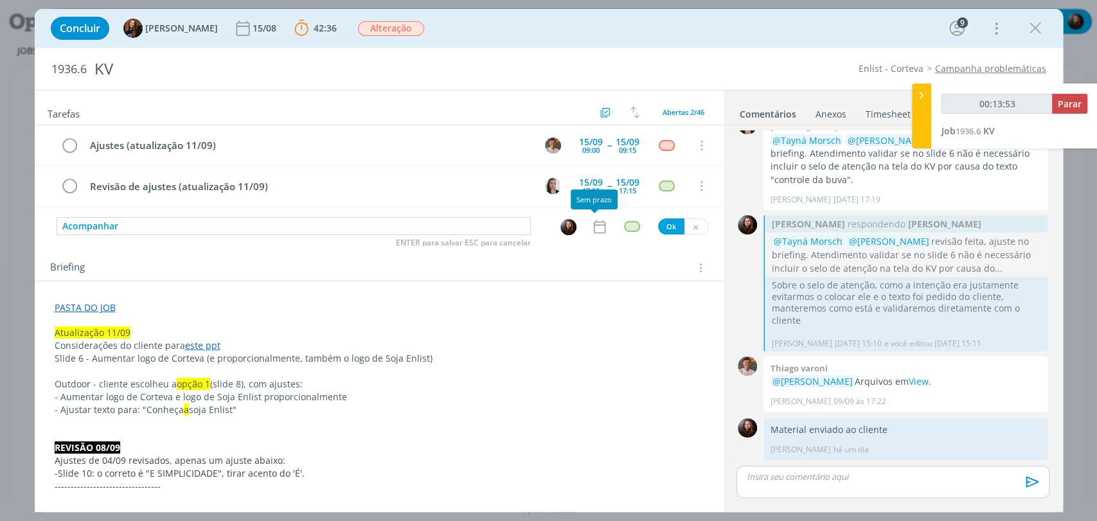
click at [598, 228] on icon "dialog" at bounding box center [599, 227] width 17 height 17
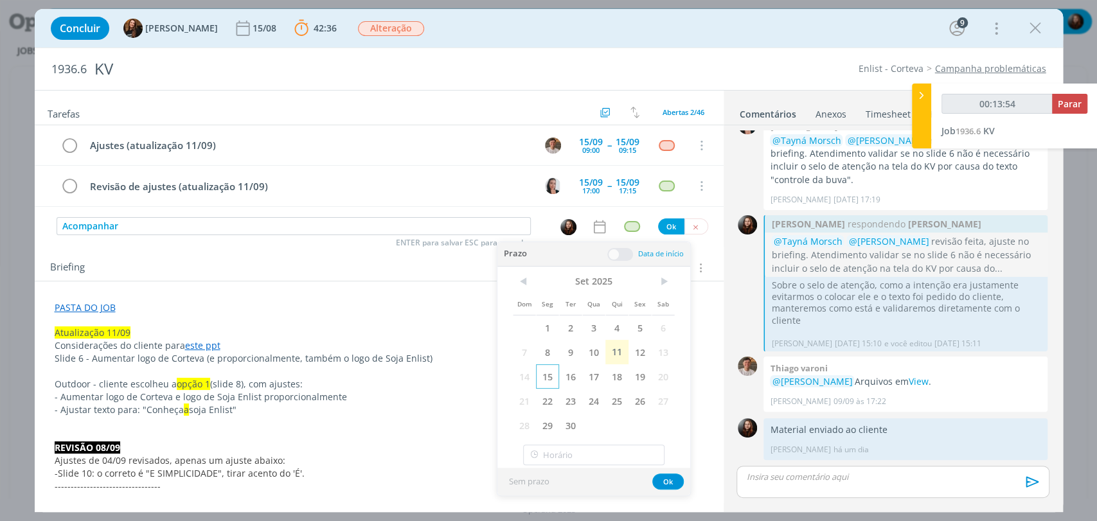
click at [557, 370] on span "15" at bounding box center [547, 376] width 23 height 24
type input "00:13:55"
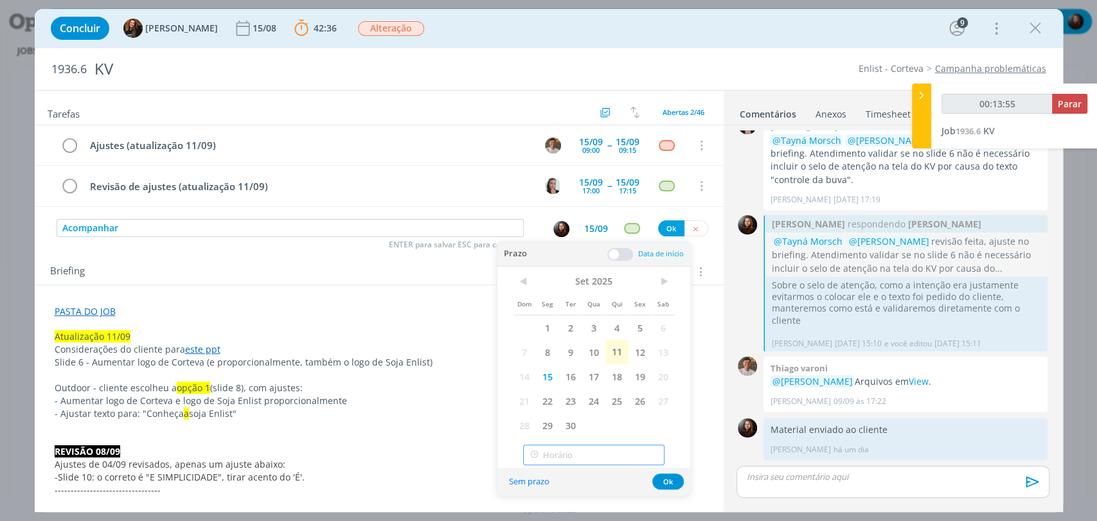
type input "18:00"
click at [577, 454] on input "18:00" at bounding box center [593, 455] width 141 height 21
type input "00:13:58"
click at [550, 359] on div "16:30" at bounding box center [595, 353] width 143 height 23
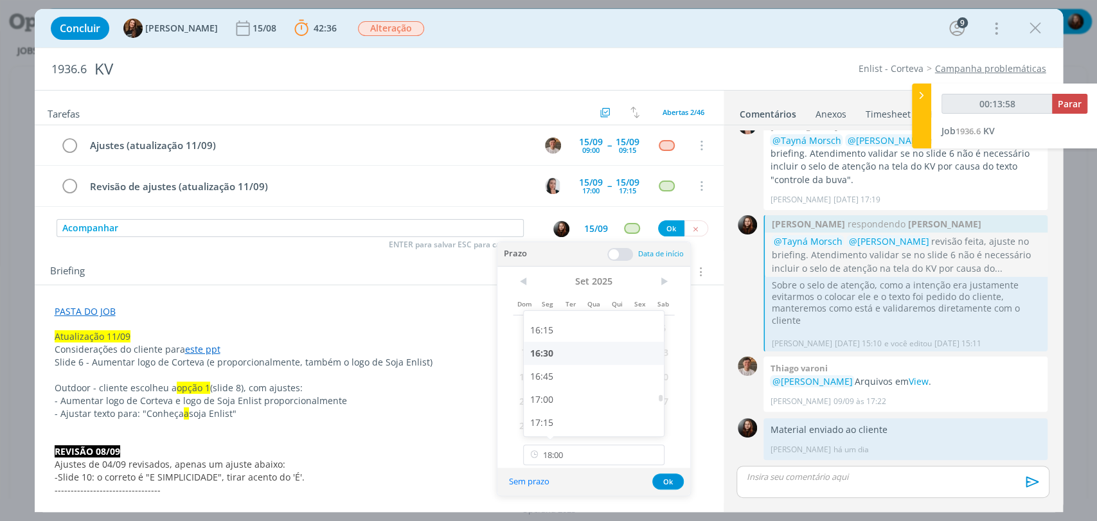
type input "16:30"
click at [669, 478] on button "Ok" at bounding box center [667, 482] width 31 height 16
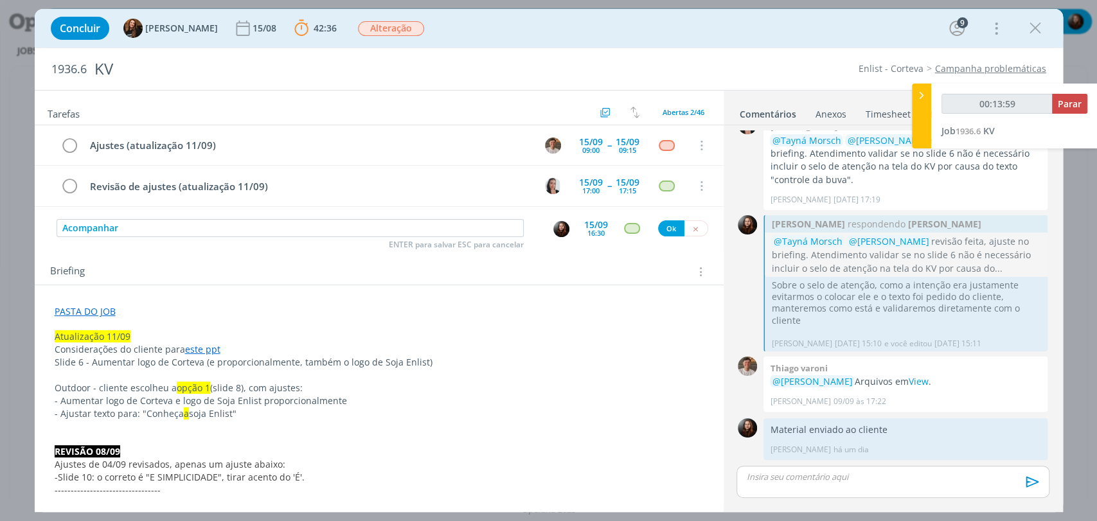
type input "00:14:00"
click at [663, 222] on button "Ok" at bounding box center [671, 228] width 26 height 16
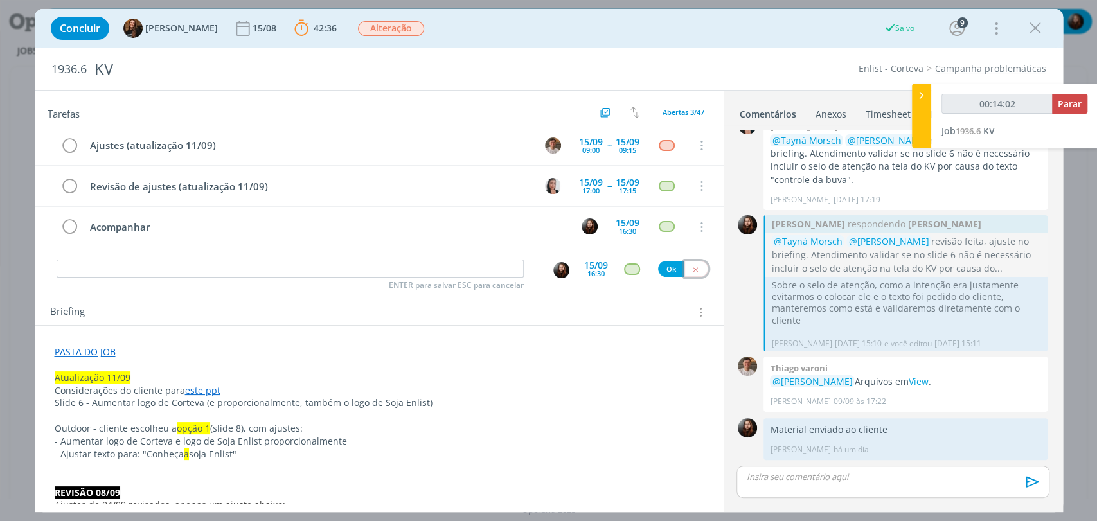
click at [692, 269] on icon "dialog" at bounding box center [696, 269] width 8 height 8
click at [593, 30] on div "Concluir Tayná Morsch 15/08 42:36 Parar Apontar Data * 11/09/2025 Horas * 00:00…" at bounding box center [548, 28] width 1009 height 31
type input "00:14:29"
click at [1076, 105] on span "Parar" at bounding box center [1070, 104] width 24 height 12
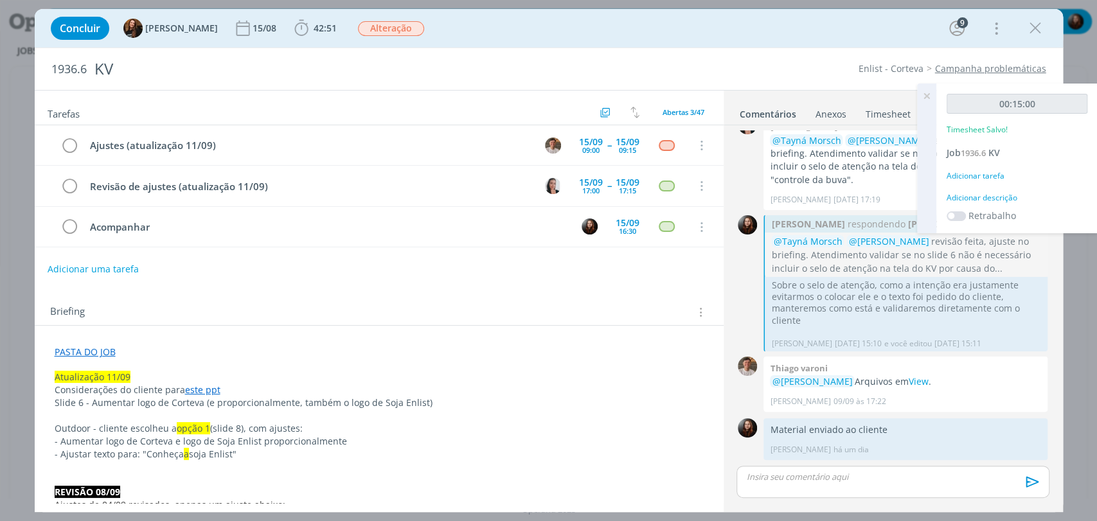
click at [1000, 199] on div "Adicionar descrição" at bounding box center [1017, 198] width 141 height 12
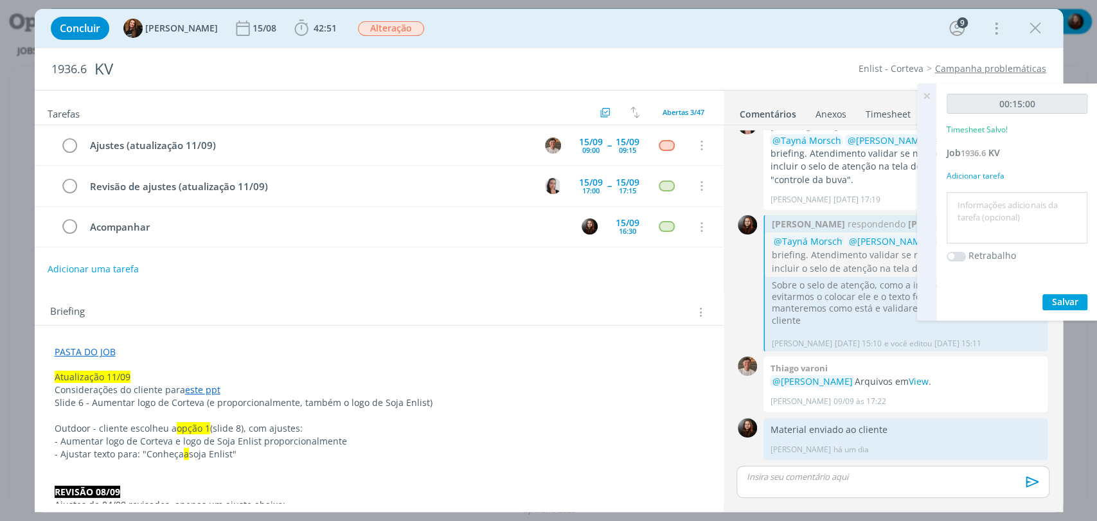
click at [1011, 213] on textarea at bounding box center [1017, 218] width 134 height 46
type textarea "conferência de considerações do cliente e atualização de pauta e briefing"
click at [1072, 296] on span "Salvar" at bounding box center [1065, 302] width 26 height 12
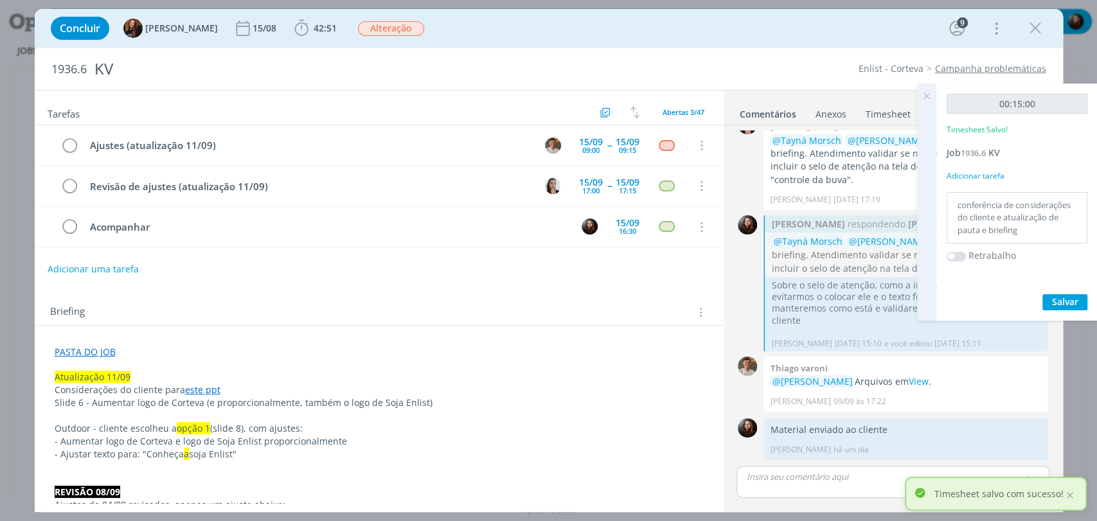
drag, startPoint x: 927, startPoint y: 94, endPoint x: 829, endPoint y: 120, distance: 101.7
click at [927, 94] on icon at bounding box center [926, 96] width 23 height 25
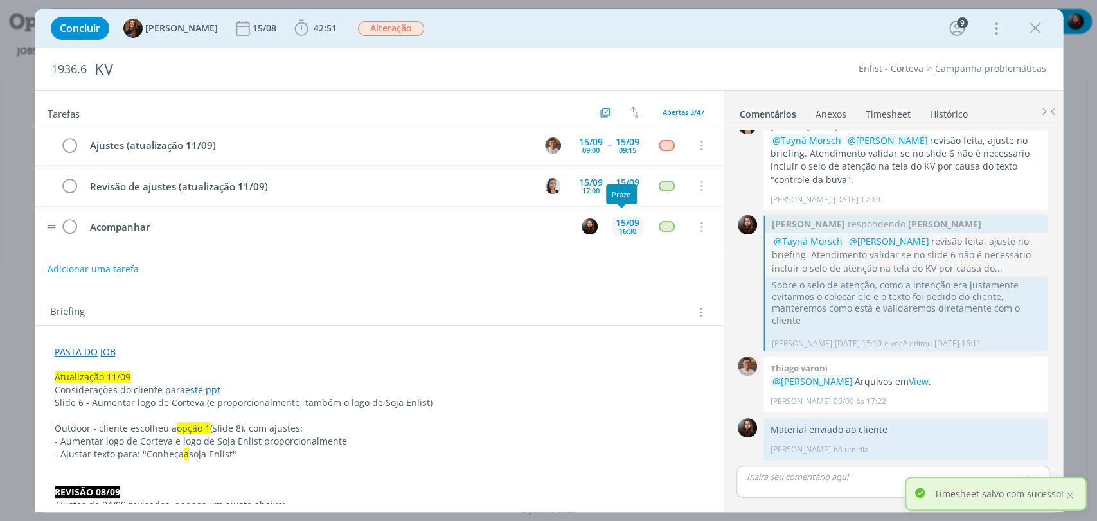
click at [616, 222] on div "15/09" at bounding box center [628, 223] width 24 height 9
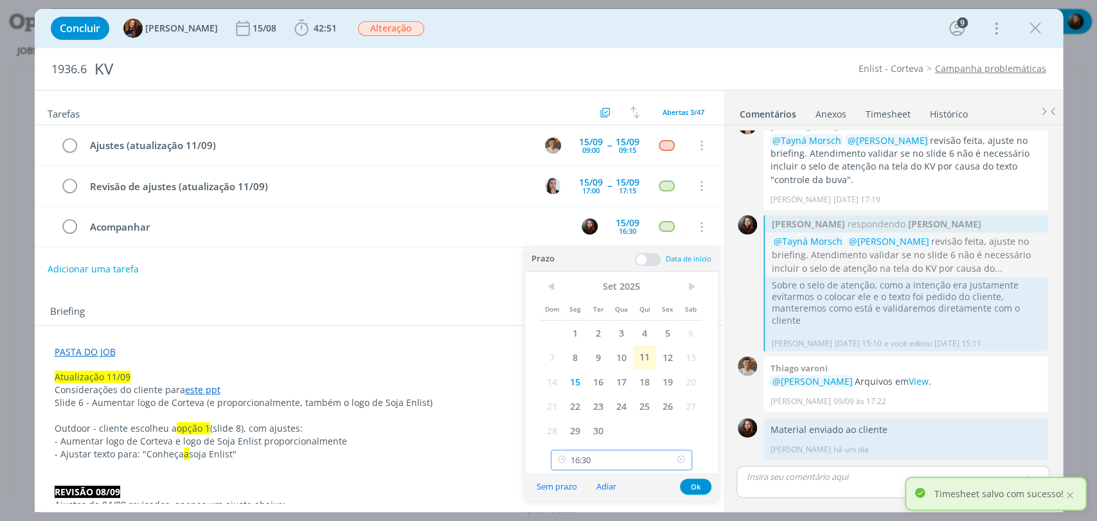
click at [619, 462] on input "16:30" at bounding box center [621, 460] width 141 height 21
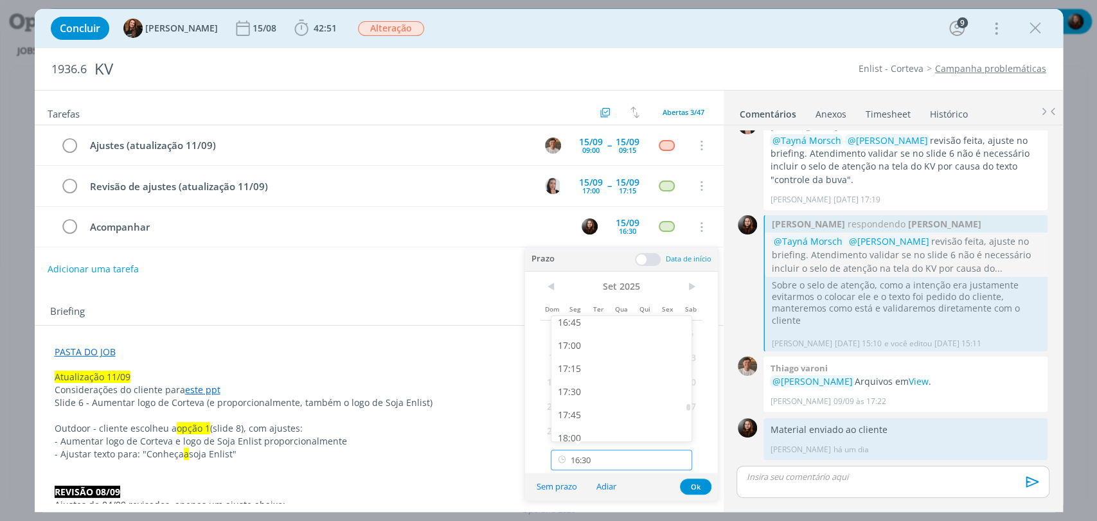
scroll to position [1572, 0]
click at [577, 397] on div "17:45" at bounding box center [623, 398] width 143 height 23
type input "17:45"
click at [695, 487] on button "Ok" at bounding box center [695, 487] width 31 height 16
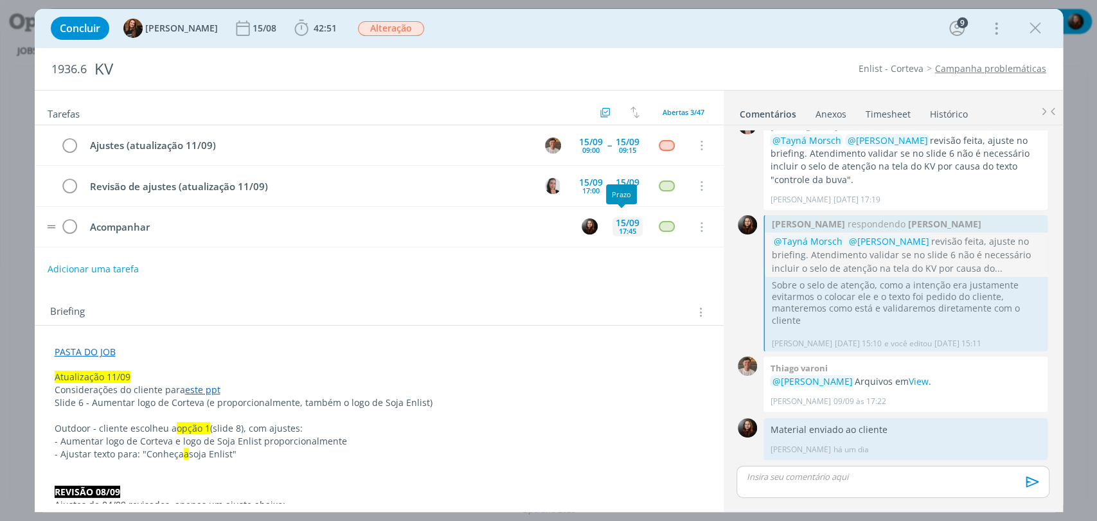
click at [622, 228] on div "17:45" at bounding box center [627, 231] width 17 height 7
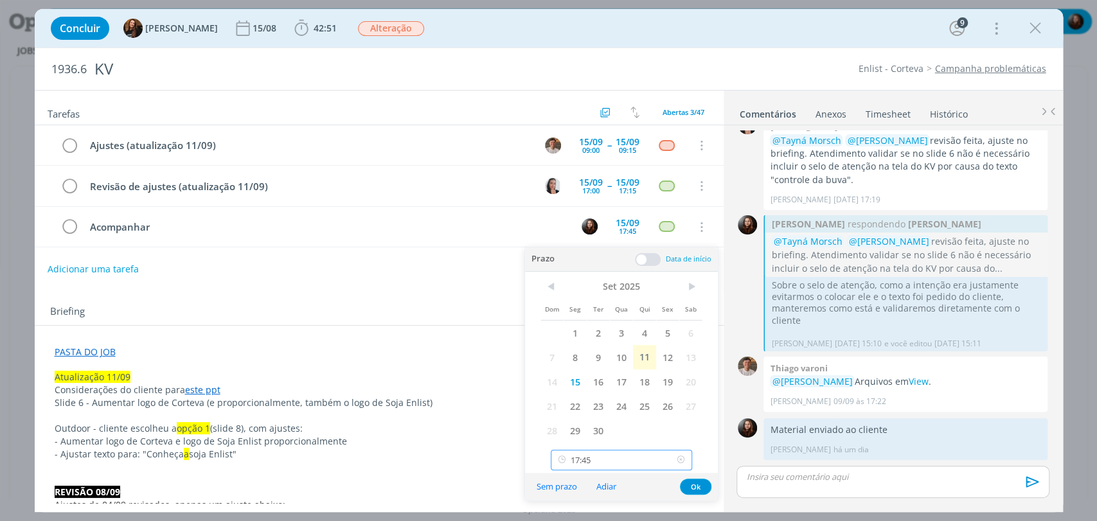
click at [610, 454] on input "17:45" at bounding box center [621, 460] width 141 height 21
click at [584, 408] on div "17:30" at bounding box center [623, 402] width 143 height 23
type input "17:30"
click at [691, 484] on button "Ok" at bounding box center [695, 487] width 31 height 16
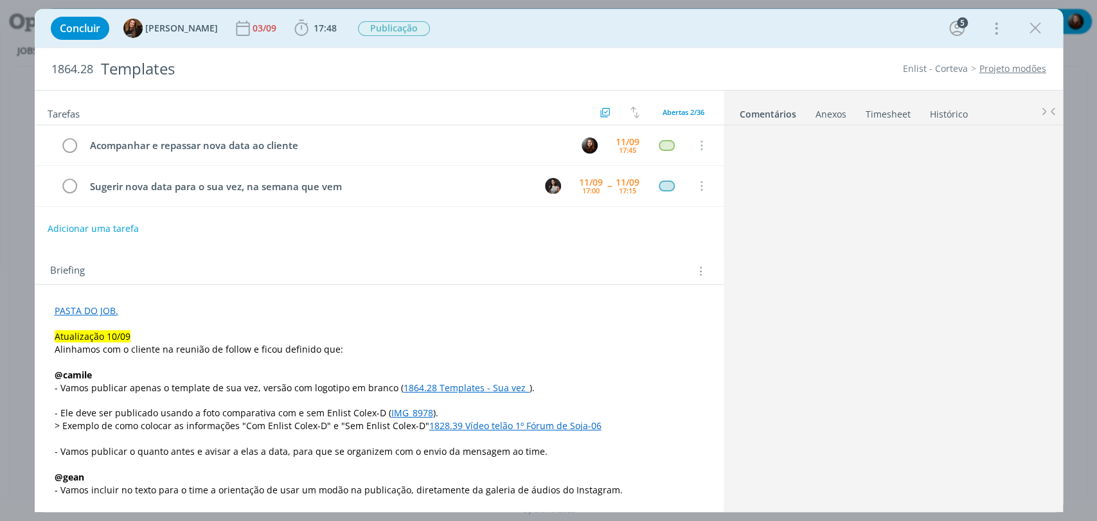
scroll to position [1806, 0]
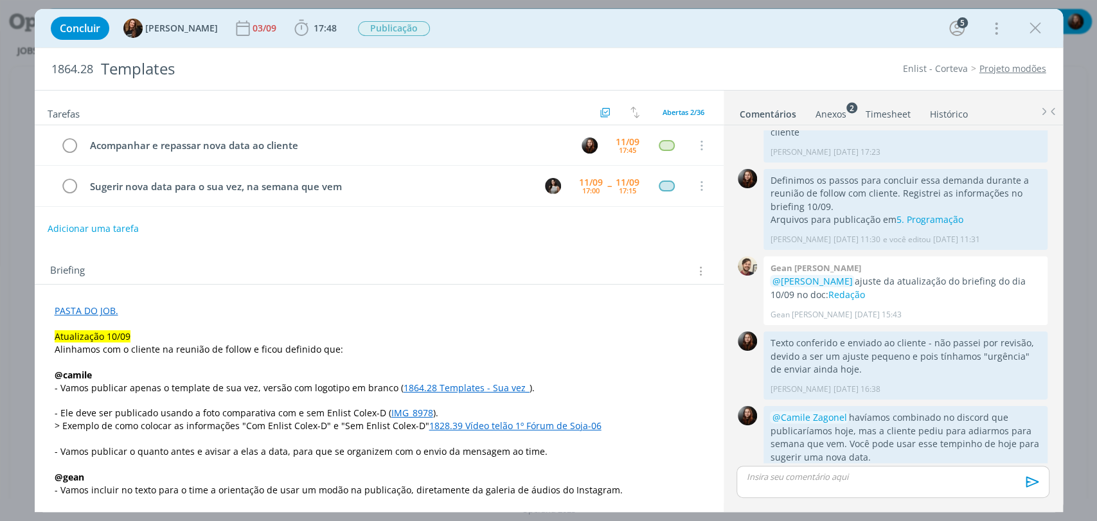
click at [386, 237] on div "Adicionar uma tarefa" at bounding box center [379, 228] width 689 height 23
click at [832, 27] on div "Concluir Tayná Morsch 03/09 17:48 Iniciar Apontar Data * 11/09/2025 Horas * 00:…" at bounding box center [548, 28] width 1009 height 31
click at [825, 53] on div "1864.28 Templates Enlist - Corteva Projeto modões" at bounding box center [549, 69] width 1029 height 42
click at [785, 52] on div "1864.28 Templates Enlist - Corteva Projeto modões" at bounding box center [549, 69] width 1029 height 42
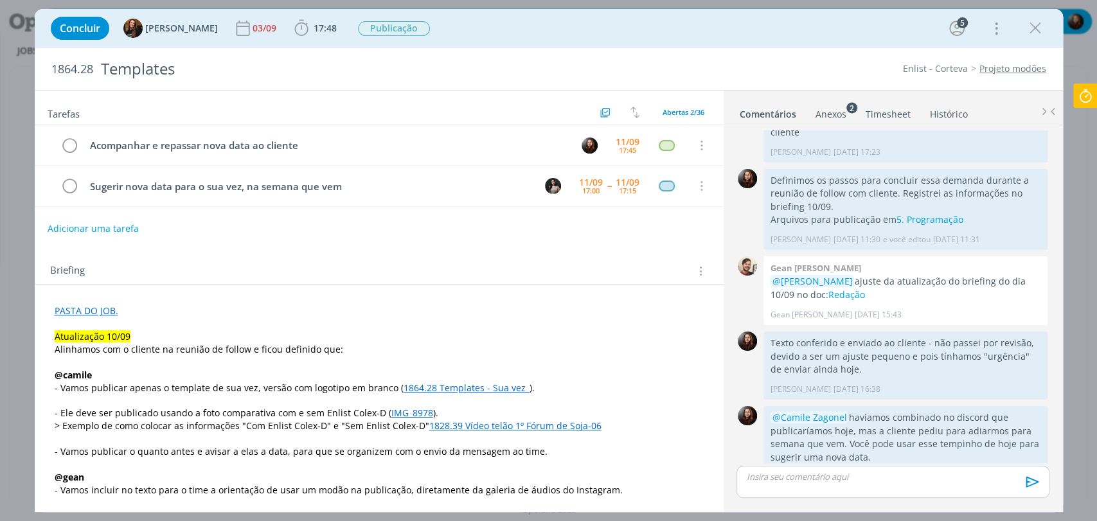
scroll to position [1930, 0]
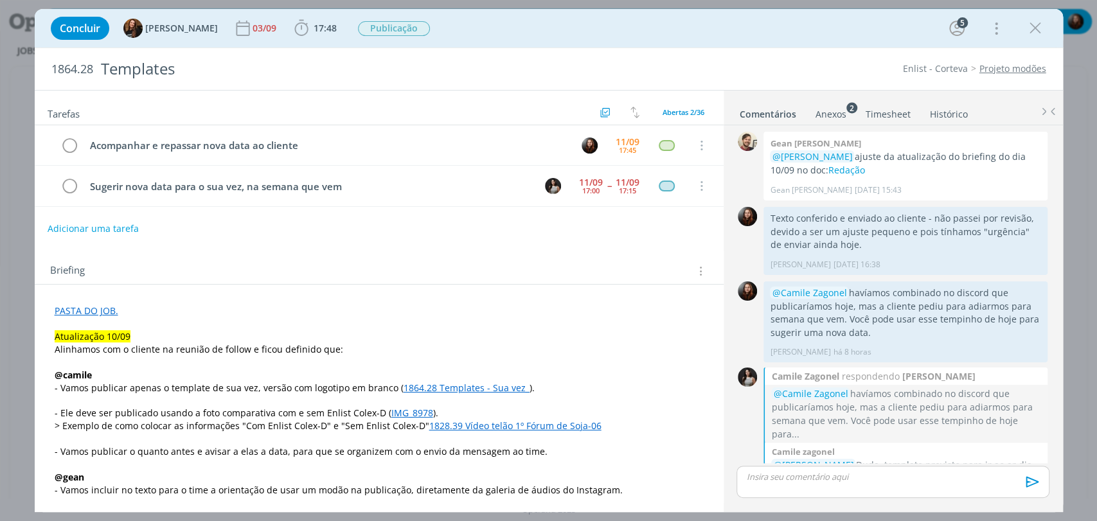
click at [817, 51] on div "1864.28 Templates Enlist - Corteva Projeto modões" at bounding box center [549, 69] width 1029 height 42
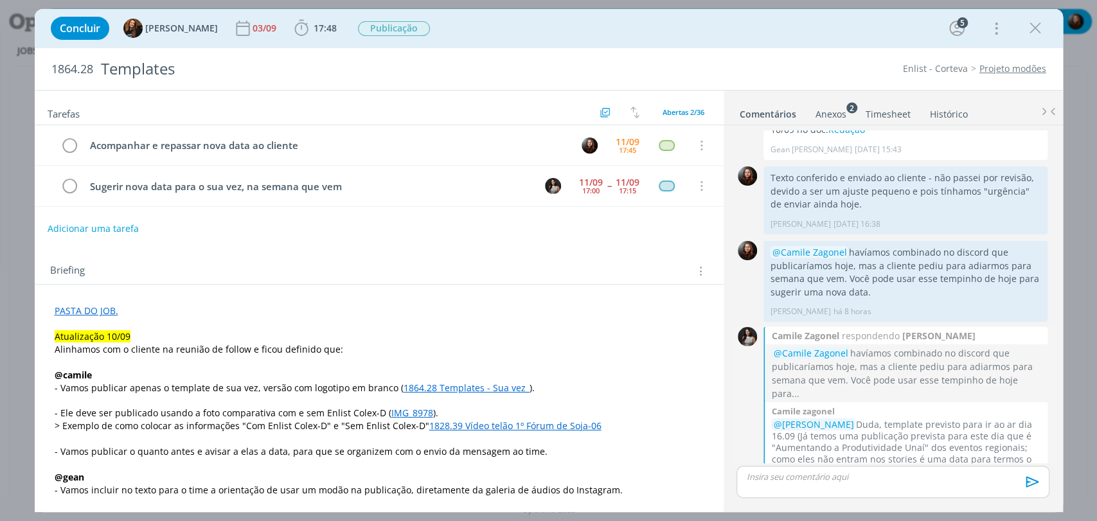
drag, startPoint x: 982, startPoint y: 388, endPoint x: 903, endPoint y: 431, distance: 89.5
click at [903, 431] on p "@Eduarda Pereira Duda, template previsto para ir ao ar dia 16.09 (Já temos uma …" at bounding box center [906, 448] width 270 height 58
click at [1034, 483] on div "👍" at bounding box center [1033, 490] width 13 height 15
click at [923, 419] on p "@Eduarda Pereira Duda, template previsto para ir ao ar dia 16.09 (Já temos uma …" at bounding box center [906, 448] width 270 height 58
click at [786, 41] on div "Concluir Tayná Morsch 03/09 17:48 Iniciar Apontar Data * 11/09/2025 Horas * 00:…" at bounding box center [548, 28] width 1009 height 31
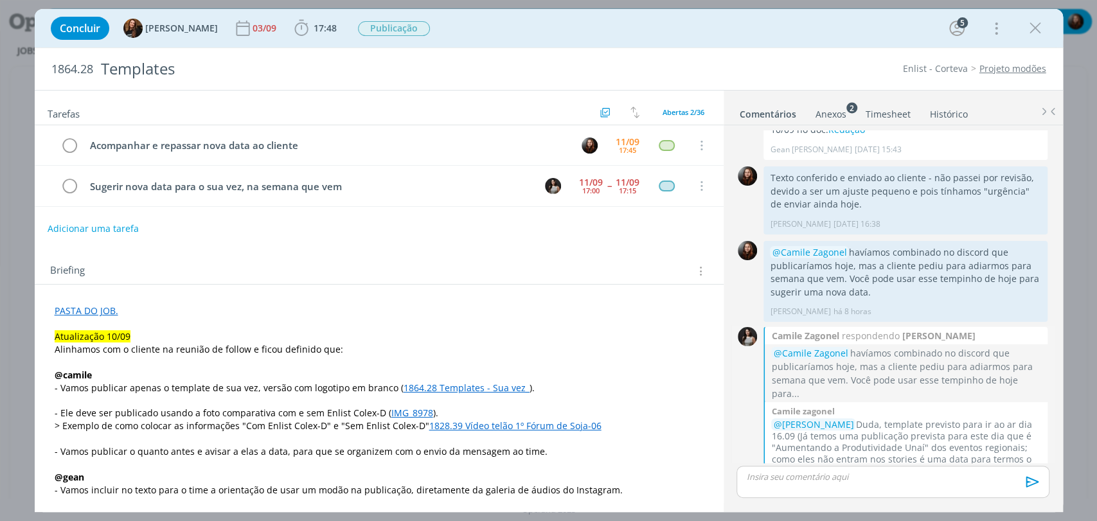
drag, startPoint x: 858, startPoint y: 382, endPoint x: 879, endPoint y: 431, distance: 53.5
click at [879, 431] on p "@Eduarda Pereira Duda, template previsto para ir ao ar dia 16.09 (Já temos uma …" at bounding box center [906, 448] width 270 height 58
click at [847, 423] on p "@Eduarda Pereira Duda, template previsto para ir ao ar dia 16.09 (Já temos uma …" at bounding box center [906, 448] width 270 height 58
click at [527, 239] on div "Tarefas Usar Job de template Criar template a partir deste job Visualizar Templ…" at bounding box center [379, 297] width 689 height 413
drag, startPoint x: 859, startPoint y: 416, endPoint x: 832, endPoint y: 433, distance: 31.6
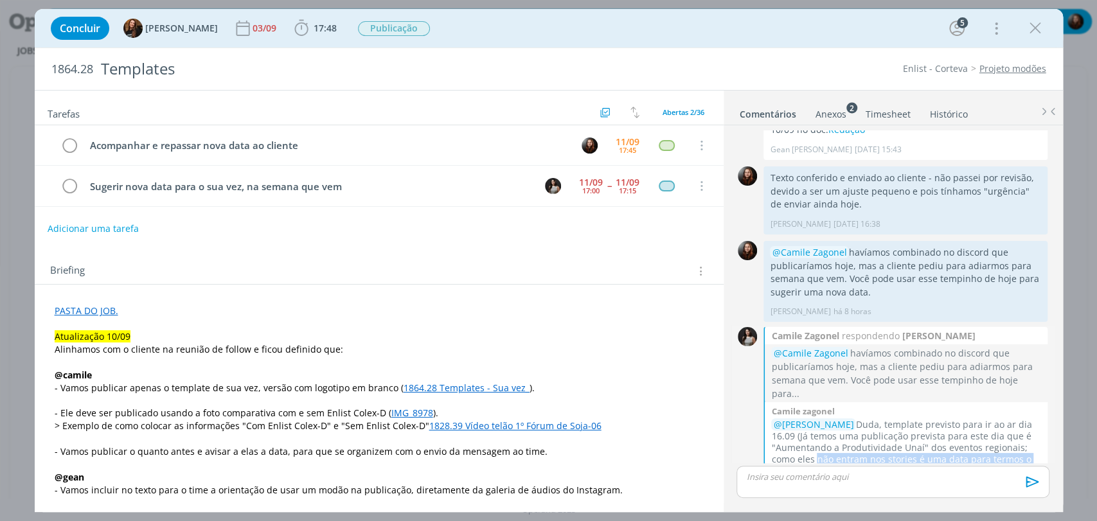
click at [832, 433] on p "@Eduarda Pereira Duda, template previsto para ir ao ar dia 16.09 (Já temos uma …" at bounding box center [906, 448] width 270 height 58
click at [877, 436] on div "Camile zagonel @Eduarda Pereira Duda, template previsto para ir ao ar dia 16.09…" at bounding box center [906, 452] width 283 height 100
click at [580, 266] on div "Briefing Briefings Predefinidos Versões do Briefing Ver Briefing do Projeto" at bounding box center [380, 271] width 661 height 17
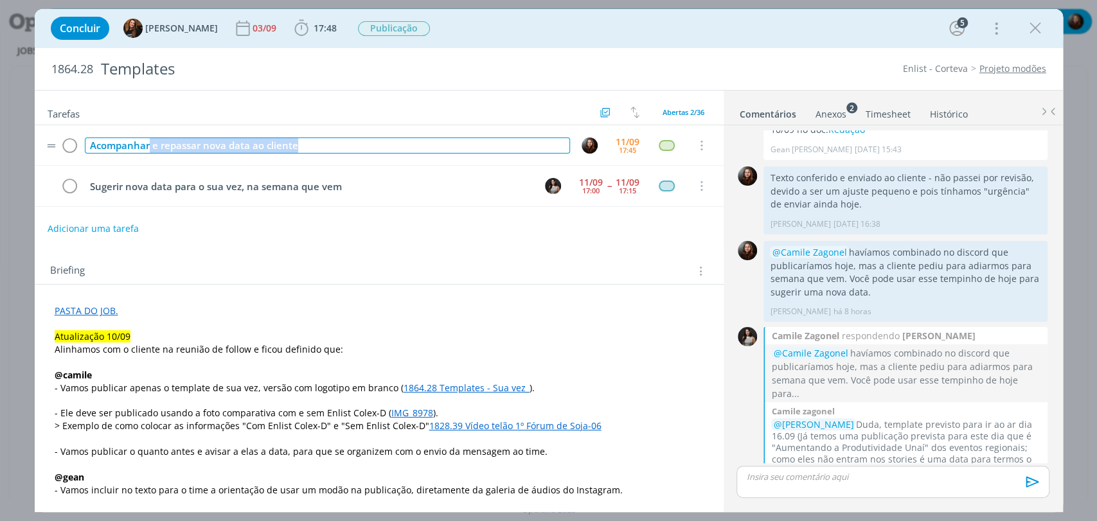
drag, startPoint x: 309, startPoint y: 147, endPoint x: 149, endPoint y: 150, distance: 159.5
click at [149, 150] on div "Acompanhar e repassar nova data ao cliente" at bounding box center [327, 146] width 485 height 16
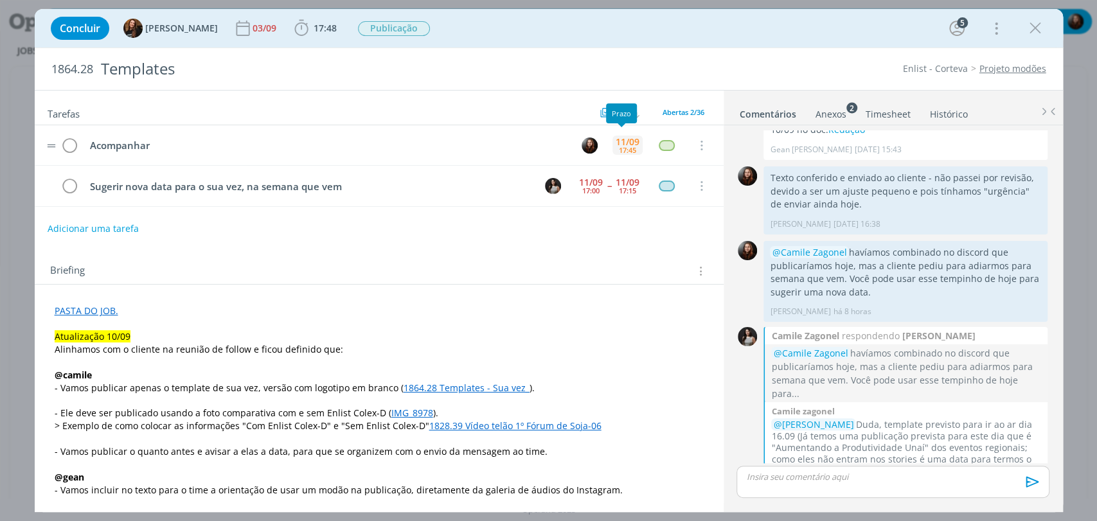
click at [619, 147] on div "17:45" at bounding box center [627, 150] width 17 height 7
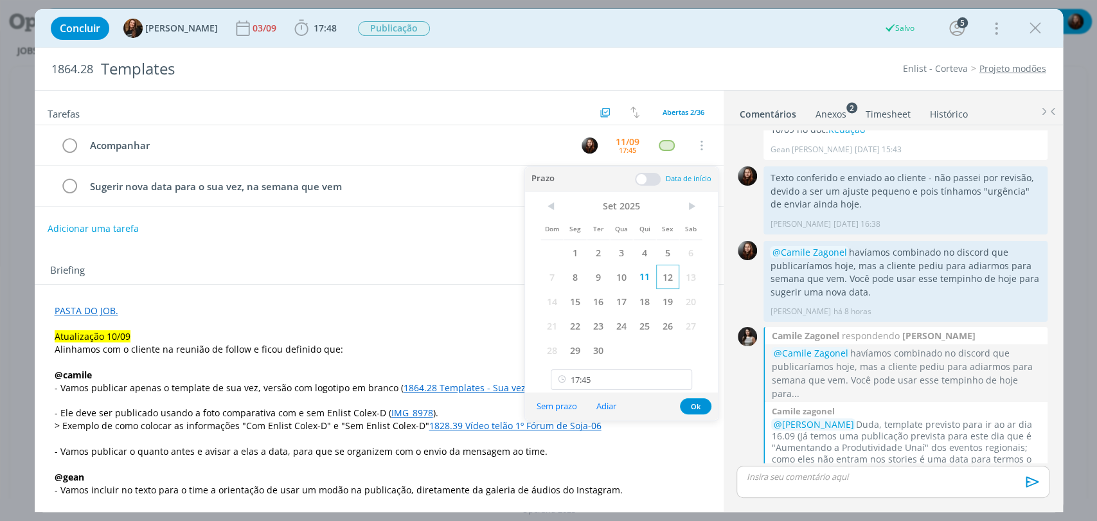
click at [673, 282] on span "12" at bounding box center [667, 277] width 23 height 24
click at [627, 382] on input "17:45" at bounding box center [621, 380] width 141 height 21
click at [702, 406] on button "Ok" at bounding box center [695, 407] width 31 height 16
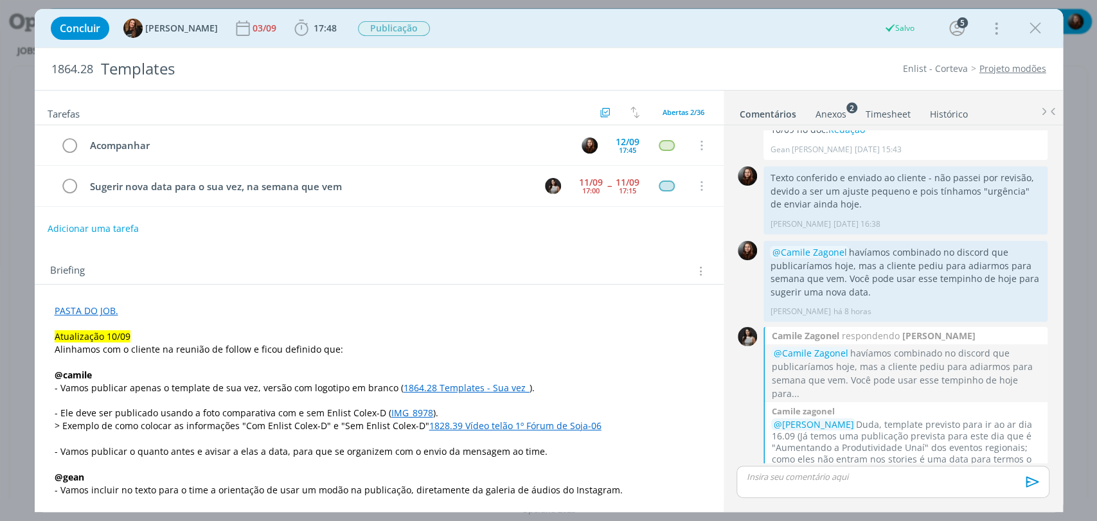
click at [868, 479] on p "dialog" at bounding box center [893, 477] width 292 height 12
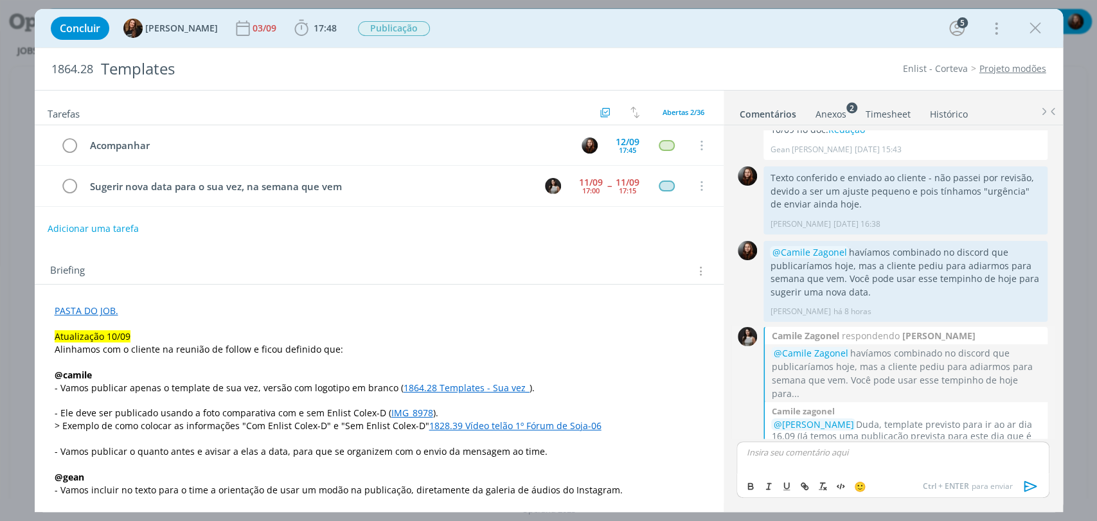
scroll to position [1995, 0]
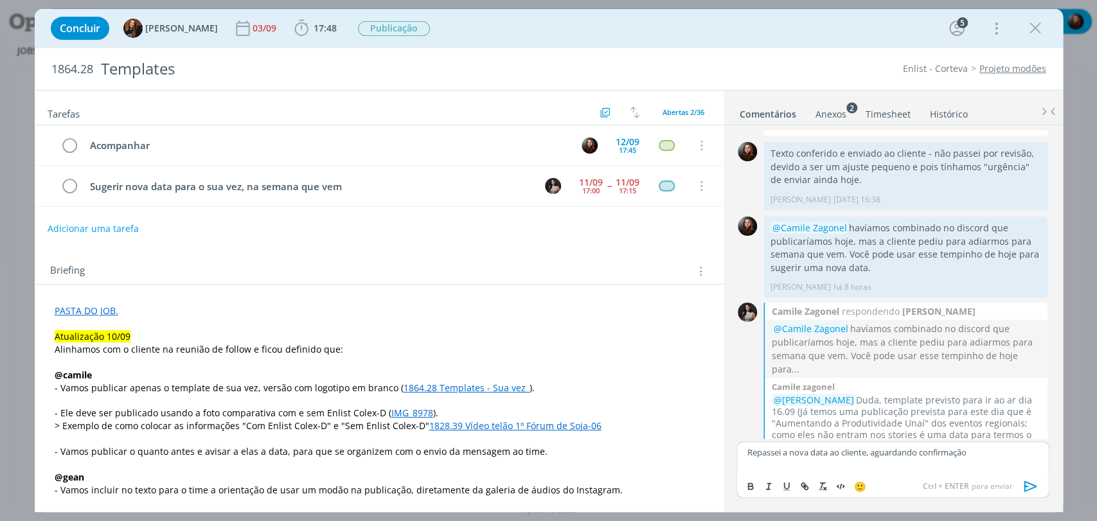
click at [1027, 484] on icon "dialog" at bounding box center [1030, 486] width 19 height 19
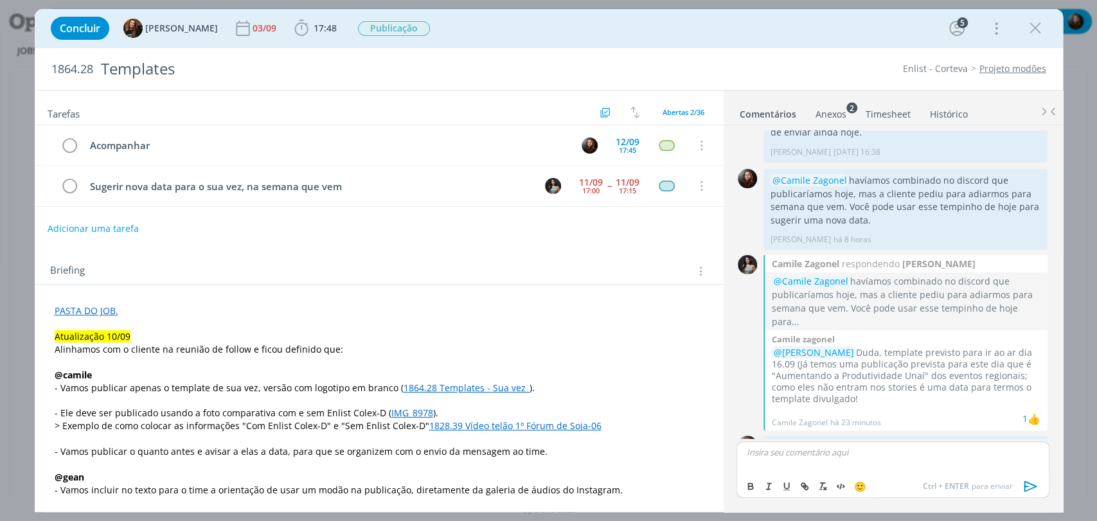
scroll to position [2044, 0]
click at [1033, 25] on icon "dialog" at bounding box center [1035, 28] width 19 height 19
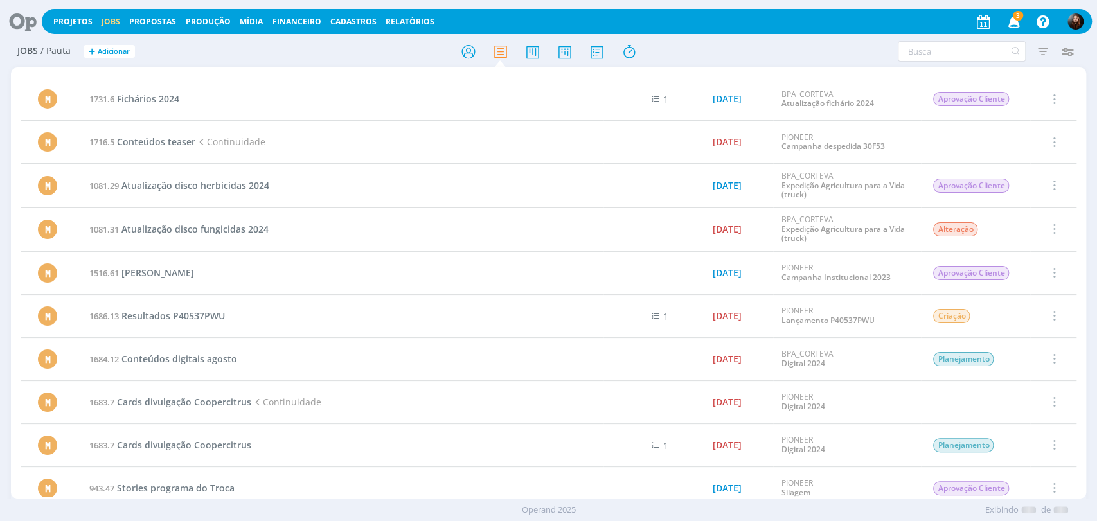
click at [1013, 22] on icon "button" at bounding box center [1014, 21] width 22 height 22
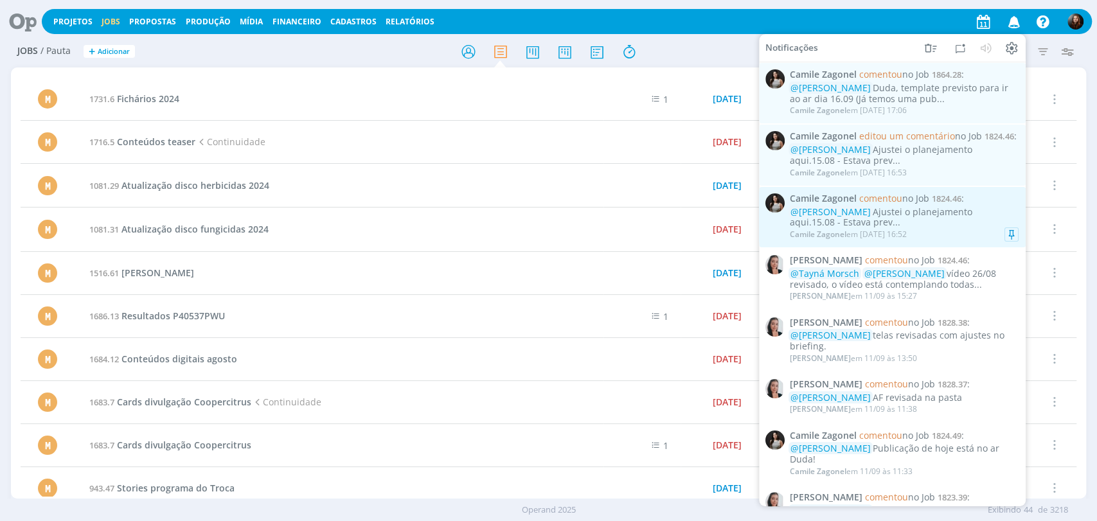
click at [930, 227] on div "@Eduarda Pereira Ajustei o planejamento aqui.15.08 - Estava prev..." at bounding box center [904, 217] width 229 height 22
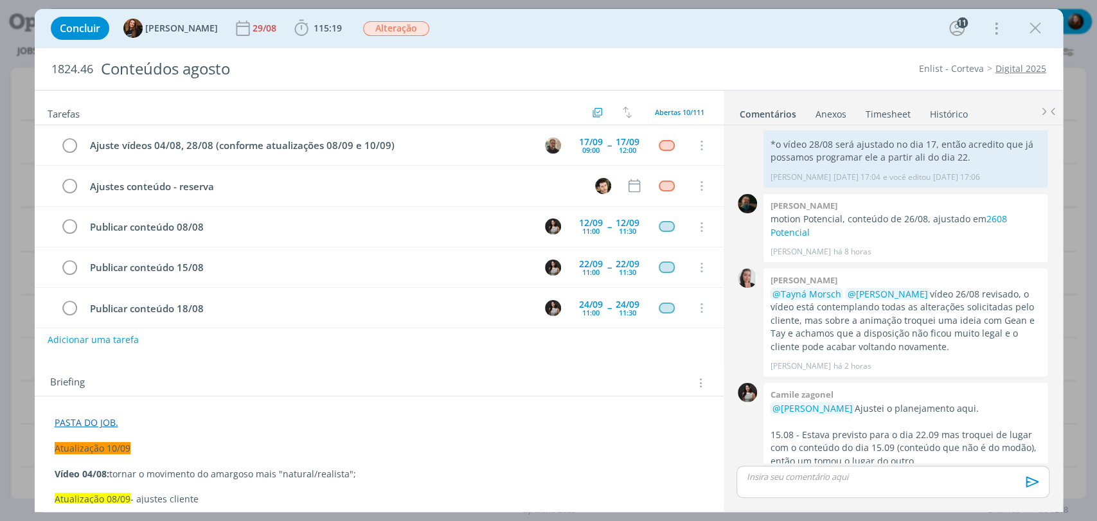
scroll to position [1768, 0]
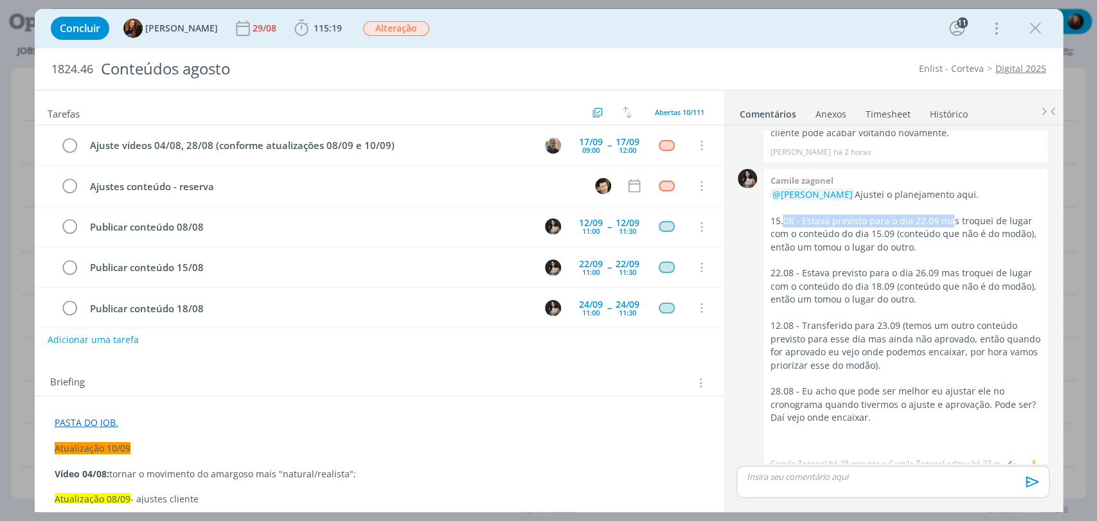
drag, startPoint x: 784, startPoint y: 206, endPoint x: 947, endPoint y: 204, distance: 162.6
click at [947, 215] on p "15.08 - Estava previsto para o dia 22.09 mas troquei de lugar com o conteúdo do…" at bounding box center [905, 234] width 271 height 39
click at [1027, 457] on div "👍" at bounding box center [1033, 464] width 13 height 15
click at [924, 476] on p "dialog" at bounding box center [893, 477] width 292 height 12
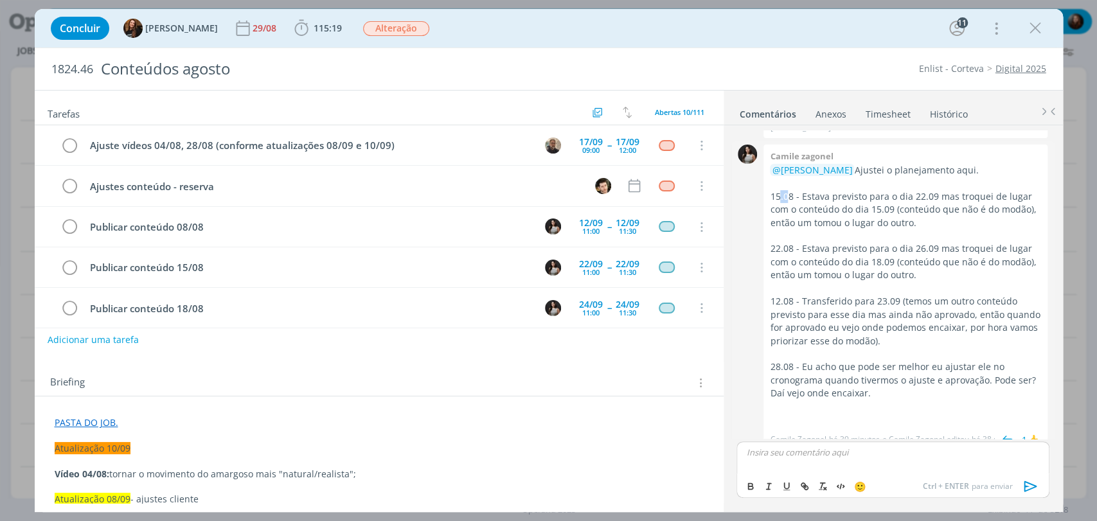
drag, startPoint x: 780, startPoint y: 183, endPoint x: 773, endPoint y: 205, distance: 23.4
click at [787, 190] on p "15.08 - Estava previsto para o dia 22.09 mas troquei de lugar com o conteúdo do…" at bounding box center [905, 209] width 271 height 39
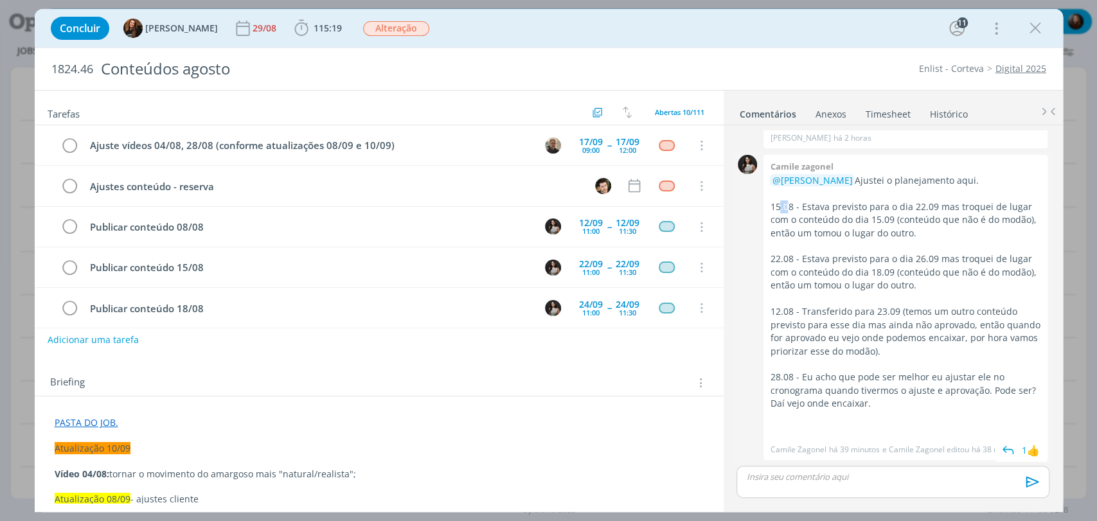
scroll to position [1768, 0]
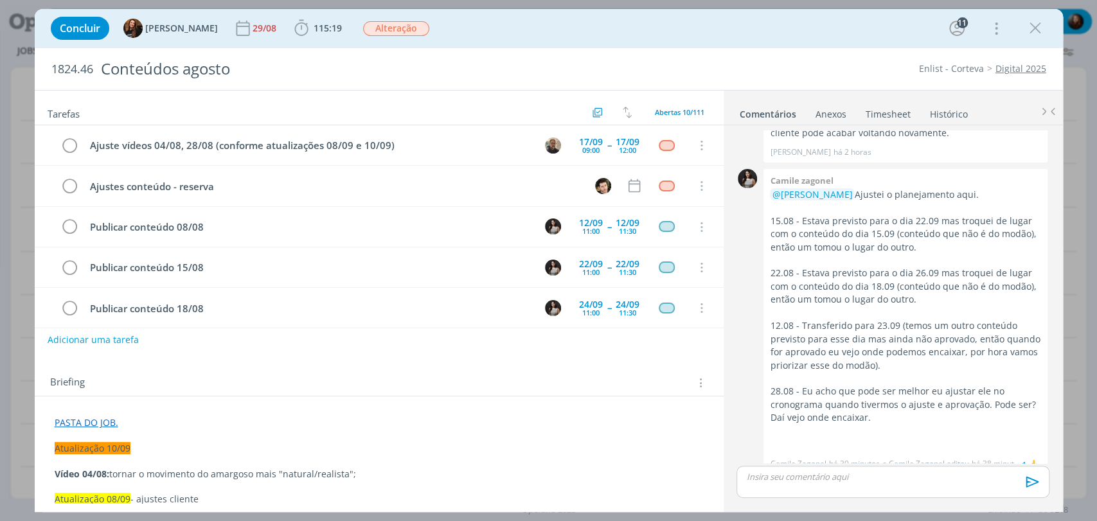
click at [101, 422] on link "PASTA DO JOB." at bounding box center [87, 423] width 64 height 12
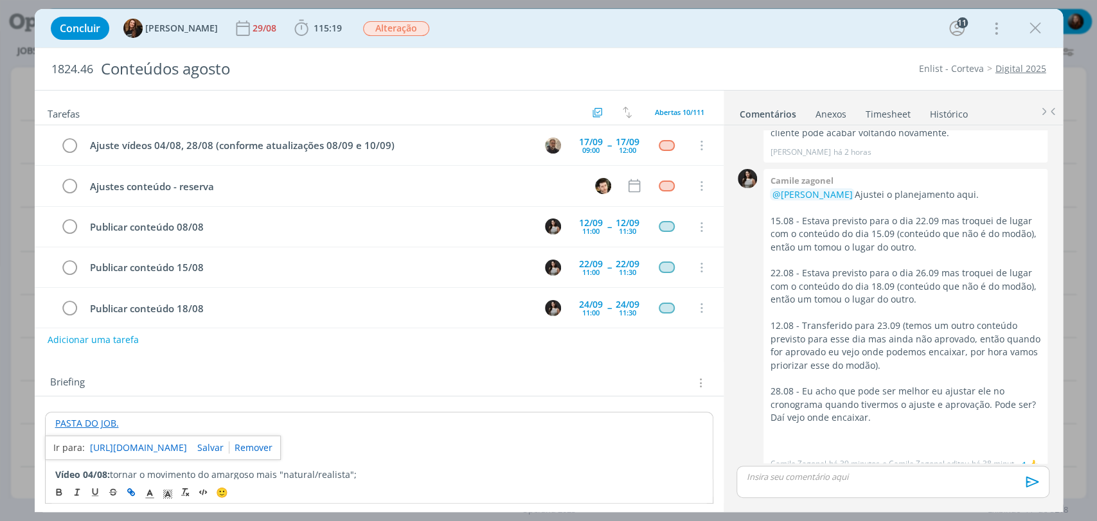
click at [111, 446] on link "https://sobeae.sharepoint.com/:f:/s/SOBEAE/ElfnwNZPpV1MvhMFLpKR7RsBHEg_-DYuqNa1…" at bounding box center [138, 448] width 97 height 17
click at [643, 375] on div "Briefing Briefings Predefinidos Versões do Briefing Ver Briefing do Projeto" at bounding box center [380, 383] width 661 height 17
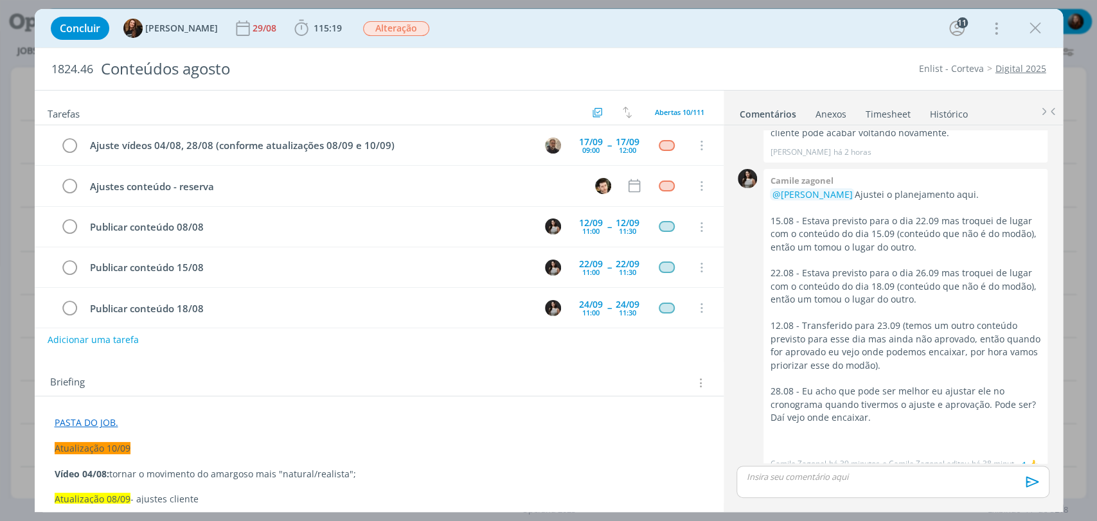
click at [763, 46] on div "Concluir Tayná Morsch 29/08 115:19 Iniciar Apontar Data * 11/09/2025 Horas * 00…" at bounding box center [549, 28] width 1029 height 39
drag, startPoint x: 918, startPoint y: 261, endPoint x: 861, endPoint y: 279, distance: 59.4
click at [881, 276] on p "22.08 - Estava previsto para o dia 26.09 mas troquei de lugar com o conteúdo do…" at bounding box center [905, 286] width 271 height 39
click at [933, 307] on p "dialog" at bounding box center [905, 313] width 271 height 13
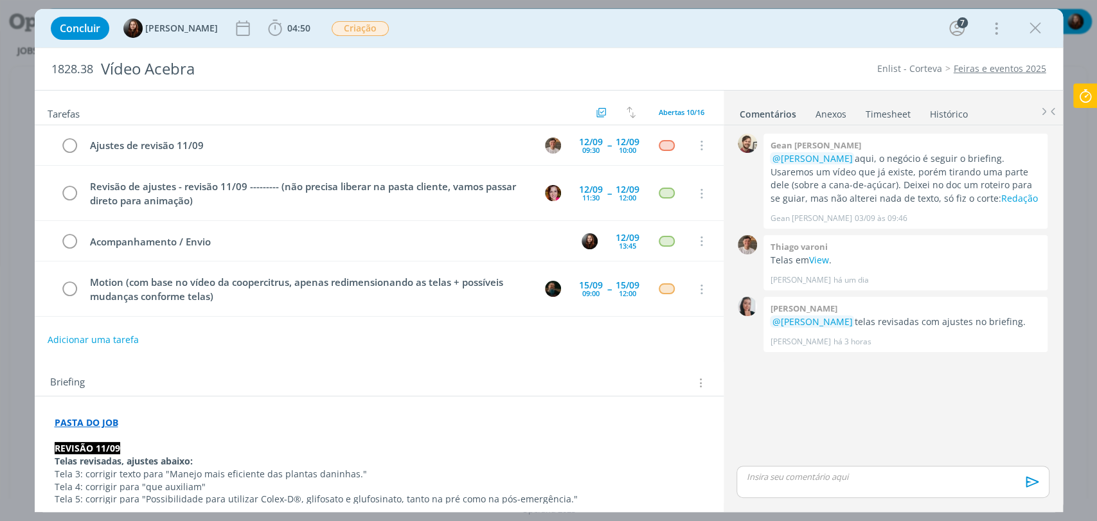
click at [658, 27] on div "Concluir [PERSON_NAME] 04:50 Iniciar Apontar Data * [DATE] Horas * 00:00 Tarefa…" at bounding box center [548, 28] width 1009 height 31
click at [640, 32] on div "Concluir [PERSON_NAME] 04:50 Iniciar Apontar Data * [DATE] Horas * 00:00 Tarefa…" at bounding box center [548, 28] width 1009 height 31
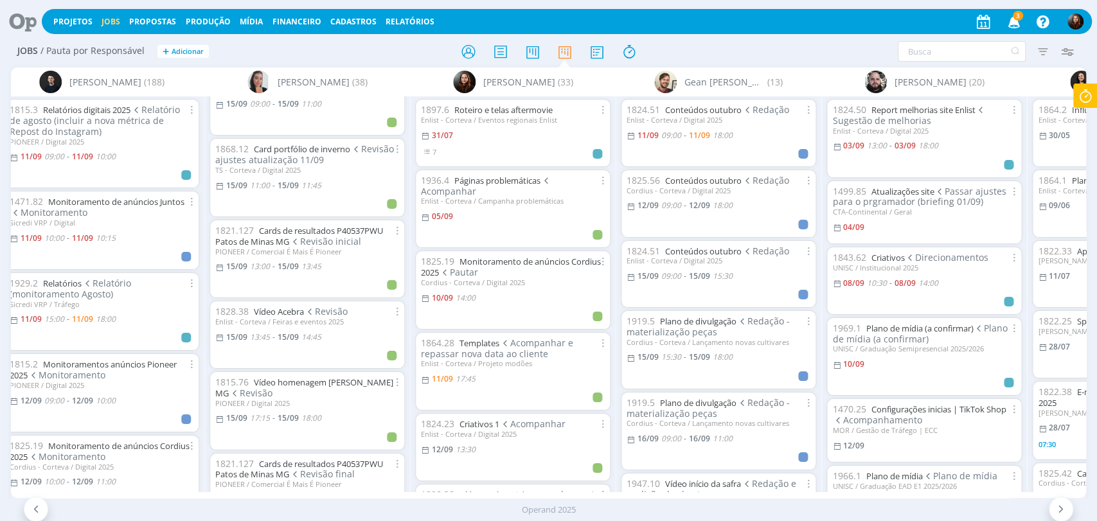
scroll to position [571, 0]
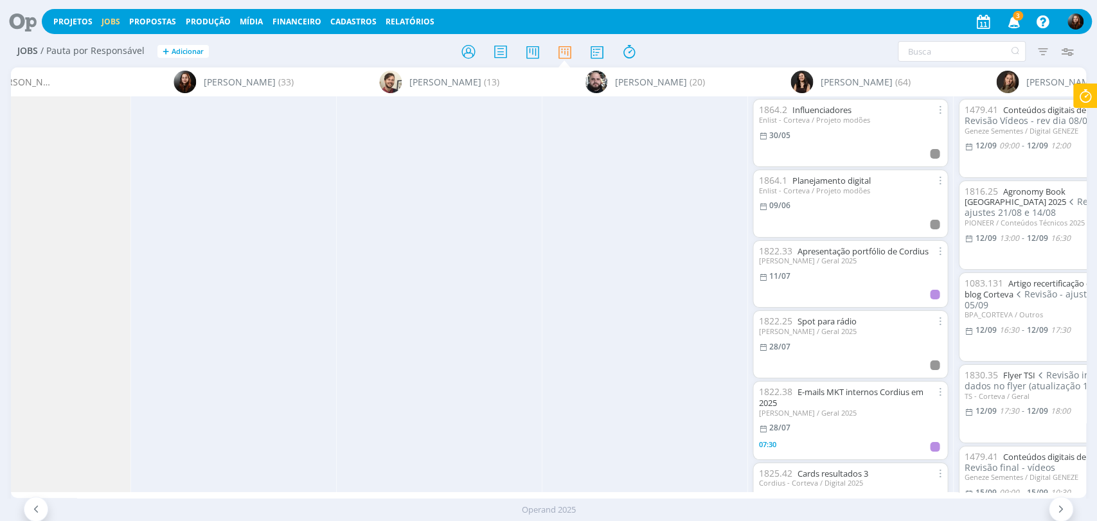
scroll to position [0, 2843]
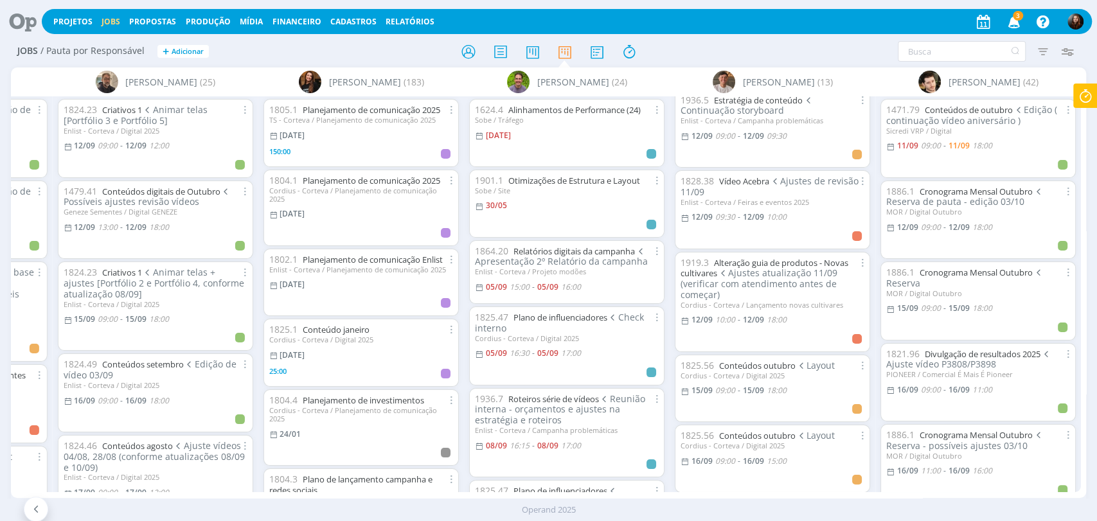
scroll to position [143, 0]
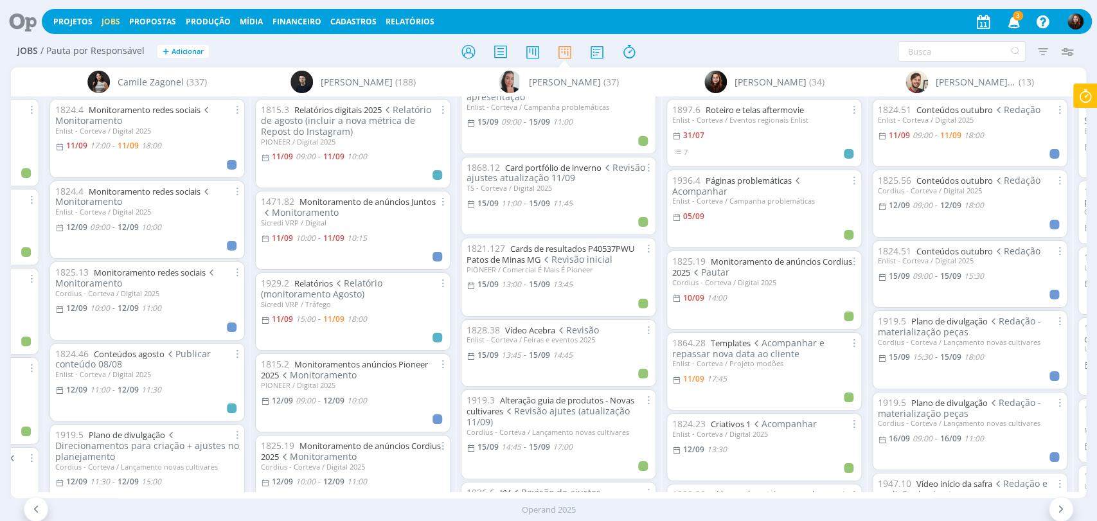
scroll to position [499, 0]
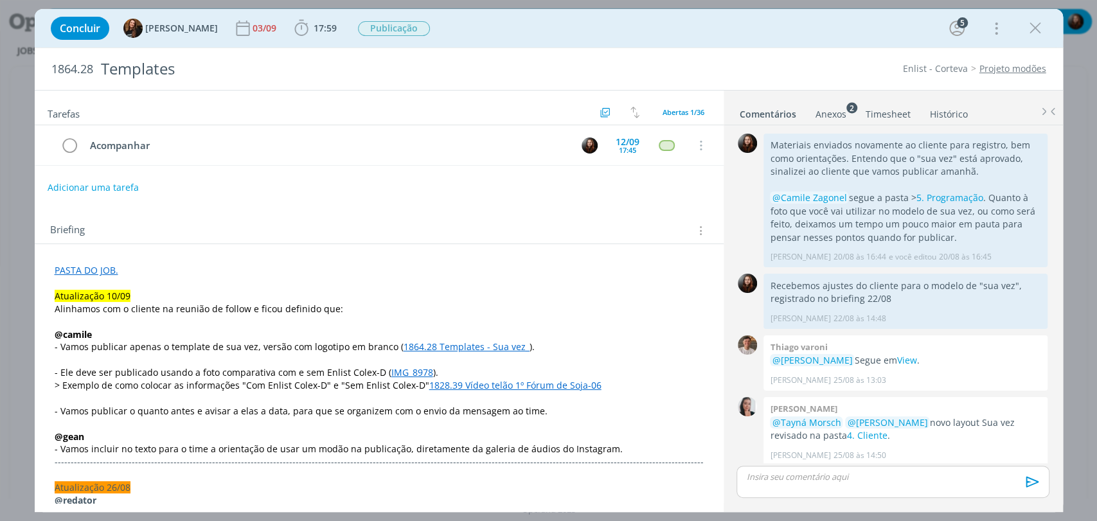
scroll to position [1817, 0]
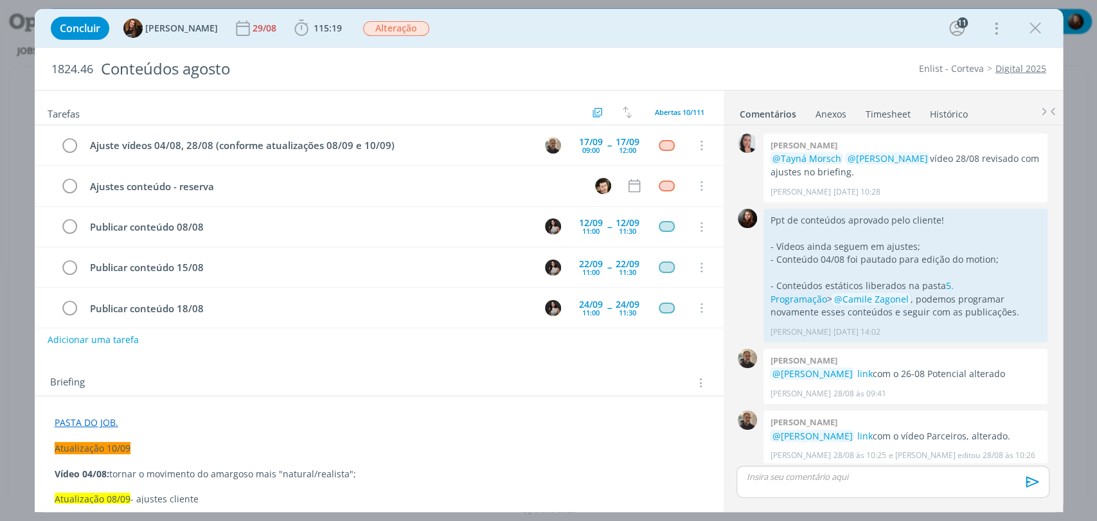
scroll to position [1768, 0]
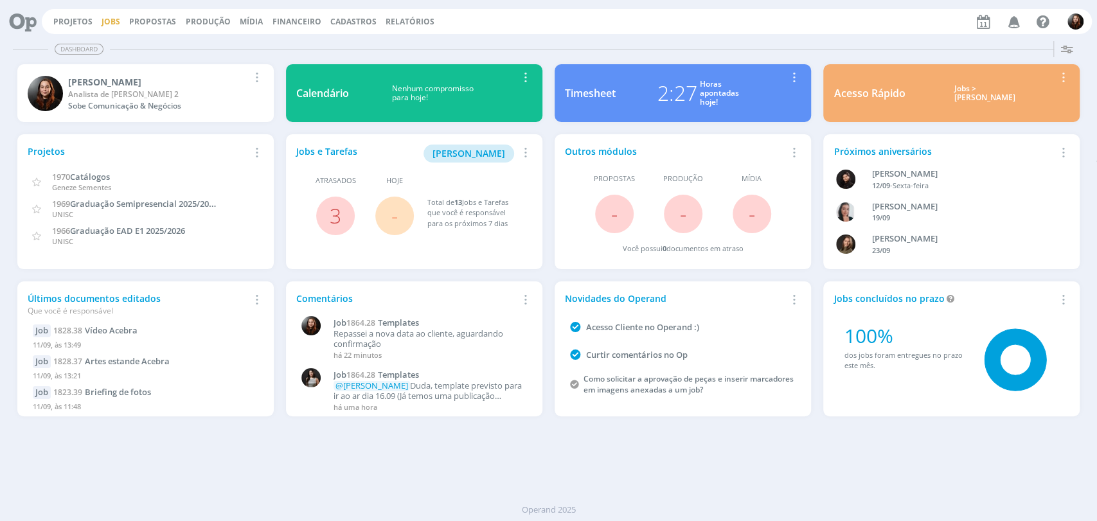
click at [115, 21] on link "Jobs" at bounding box center [111, 21] width 19 height 11
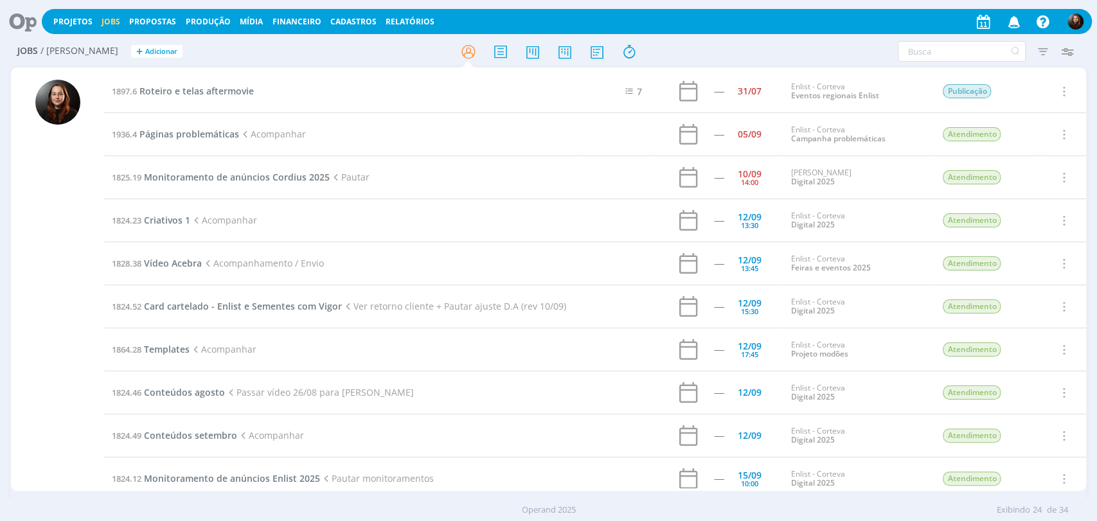
click at [256, 55] on h2 "Jobs / [PERSON_NAME] + Adicionar" at bounding box center [190, 49] width 346 height 27
click at [813, 53] on div "Filtros Filtrar [GEOGRAPHIC_DATA] Tipo Jobs e Tarefas Data Personalizado a Situ…" at bounding box center [907, 51] width 346 height 21
click at [812, 53] on div "Filtros Filtrar [GEOGRAPHIC_DATA] Tipo Jobs e Tarefas Data Personalizado a Situ…" at bounding box center [907, 51] width 346 height 21
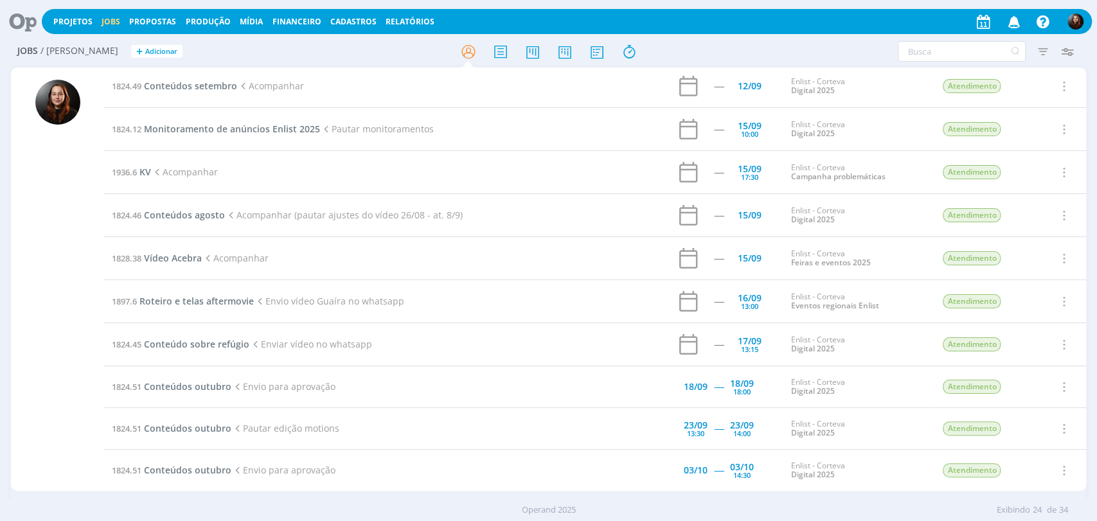
scroll to position [428, 0]
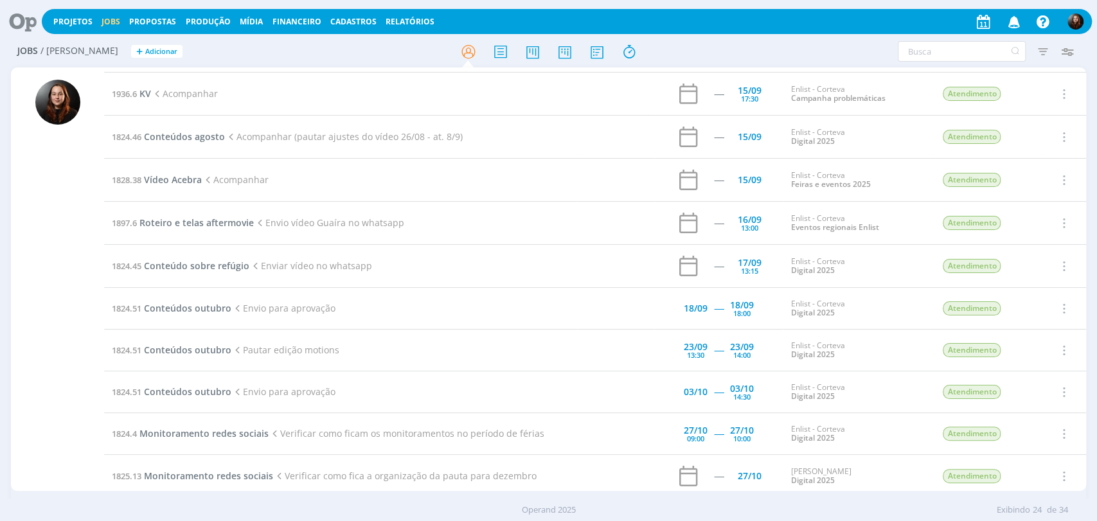
click at [26, 26] on icon at bounding box center [18, 21] width 26 height 25
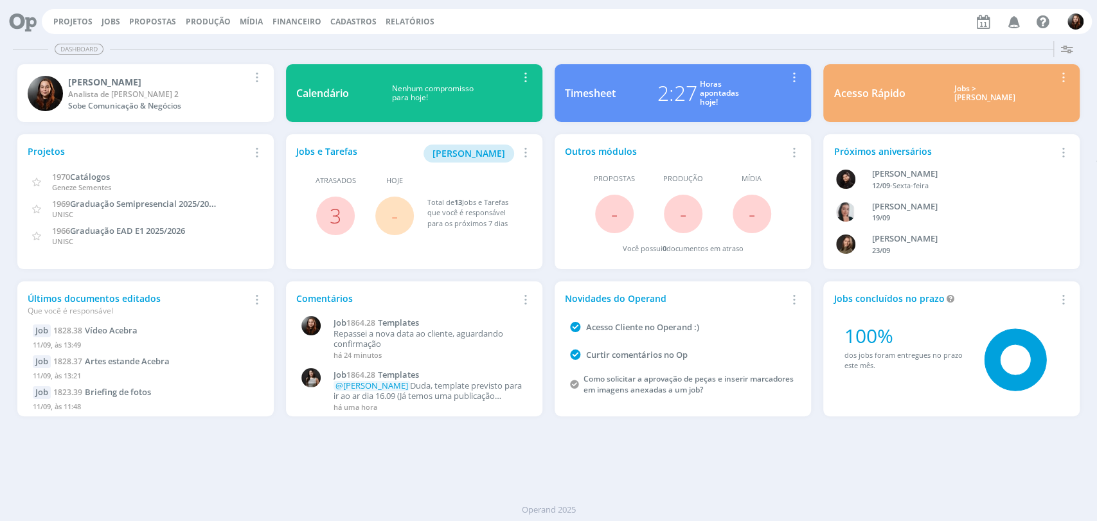
click at [663, 9] on div "Projetos Jobs Propostas Produção [GEOGRAPHIC_DATA] Financeiro Cadastros Relatór…" at bounding box center [567, 21] width 1050 height 25
click at [851, 19] on div "Projetos Jobs Propostas Produção [GEOGRAPHIC_DATA] Financeiro Cadastros Relatór…" at bounding box center [567, 21] width 1050 height 25
click at [690, 42] on div "Dashboard" at bounding box center [549, 49] width 1072 height 19
click at [653, 42] on div "Dashboard" at bounding box center [549, 49] width 1072 height 19
click at [105, 22] on link "Jobs" at bounding box center [111, 21] width 19 height 11
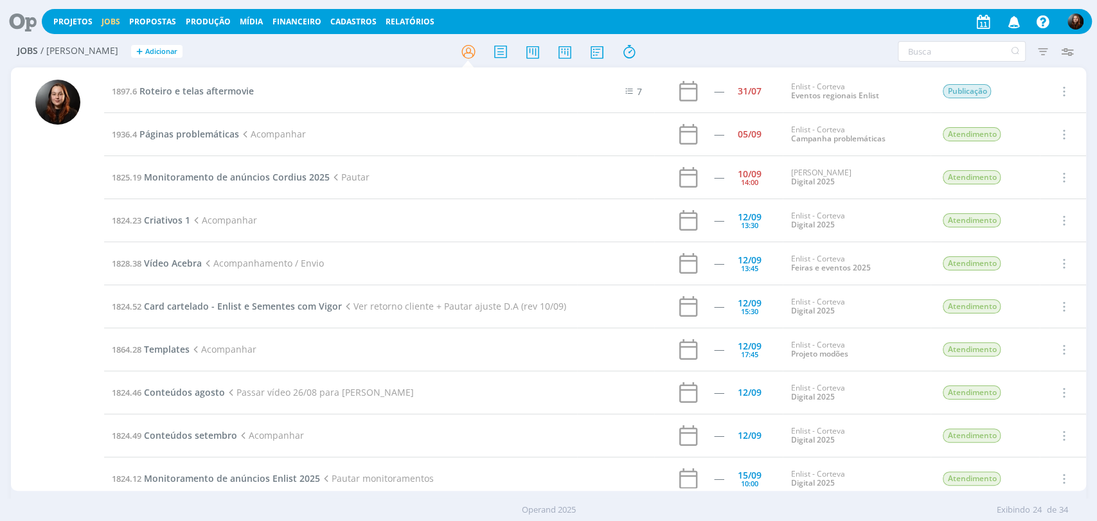
scroll to position [428, 0]
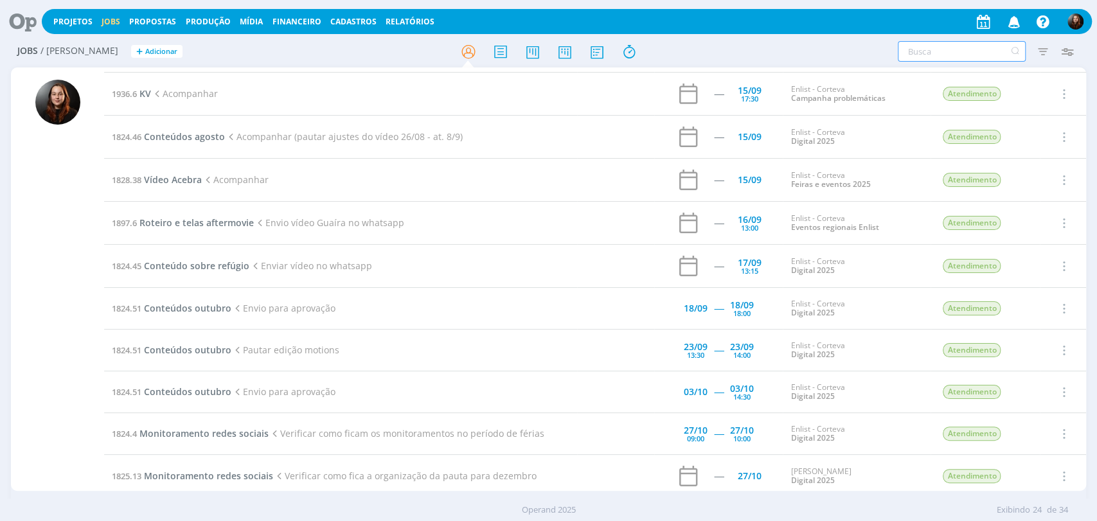
click at [930, 55] on input "text" at bounding box center [962, 51] width 128 height 21
click at [198, 134] on span "Conteúdos agosto" at bounding box center [184, 136] width 81 height 12
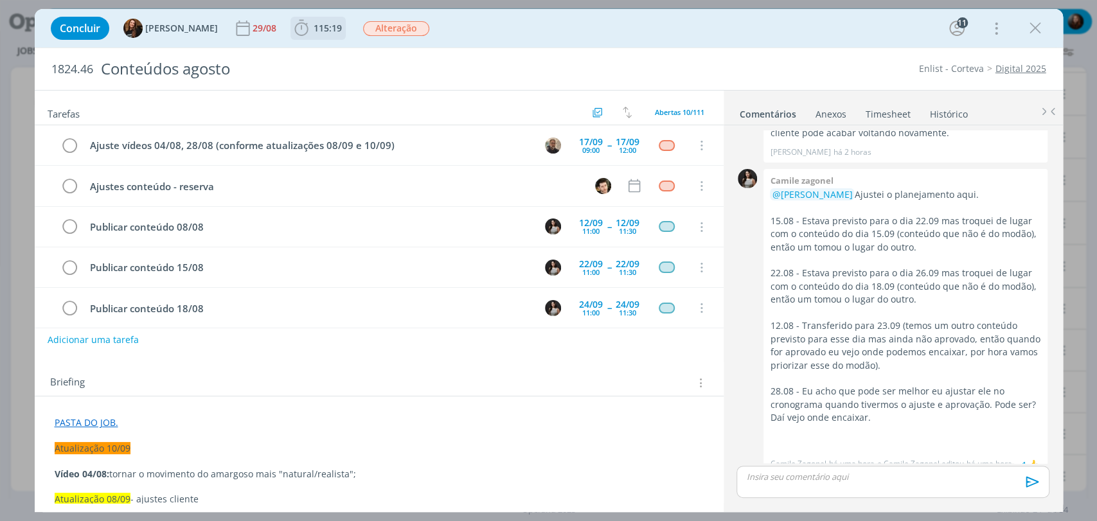
click at [300, 22] on span "115:19" at bounding box center [318, 28] width 53 height 19
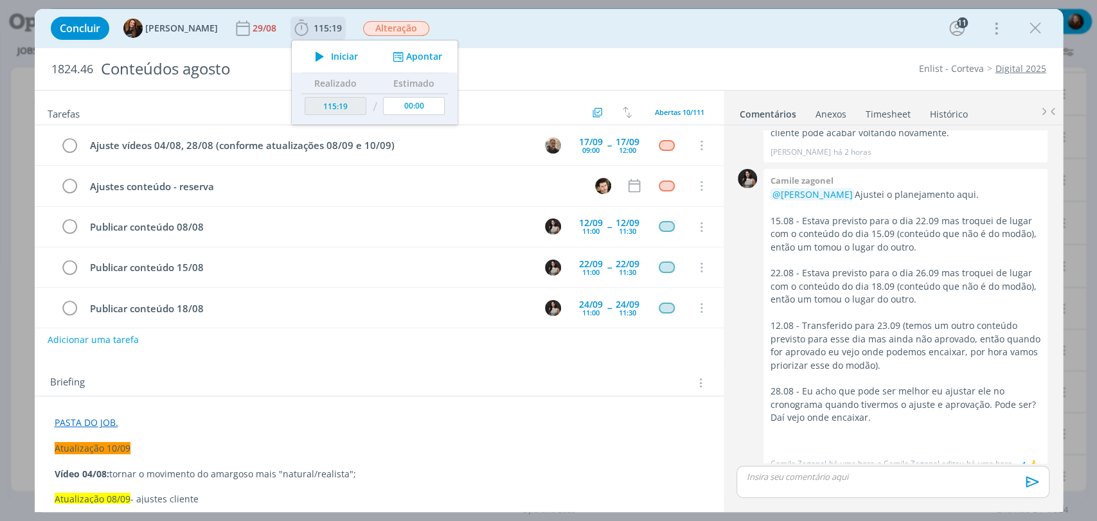
click at [316, 55] on icon "dialog" at bounding box center [320, 56] width 22 height 17
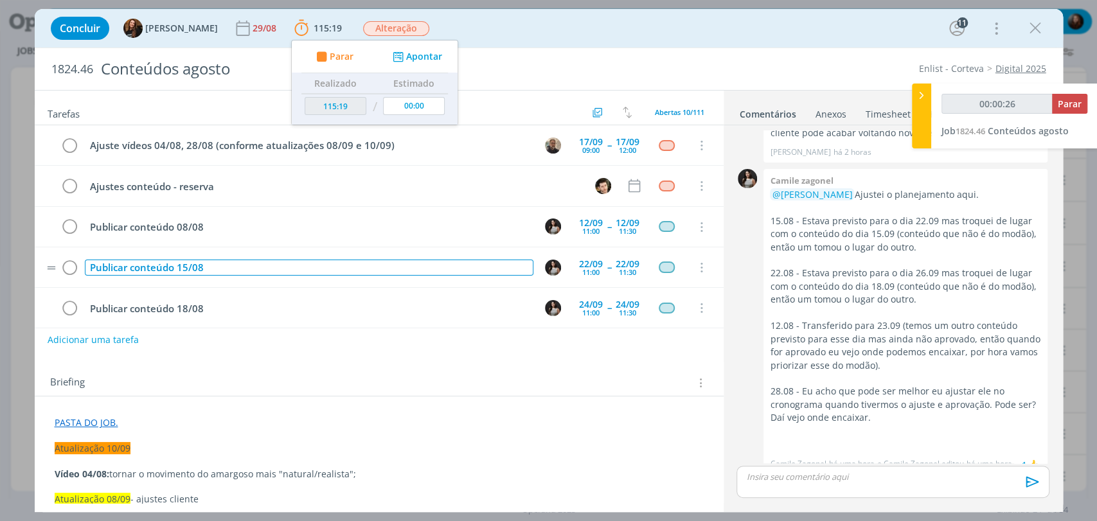
click at [190, 269] on div "Publicar conteúdo 15/08" at bounding box center [309, 268] width 449 height 16
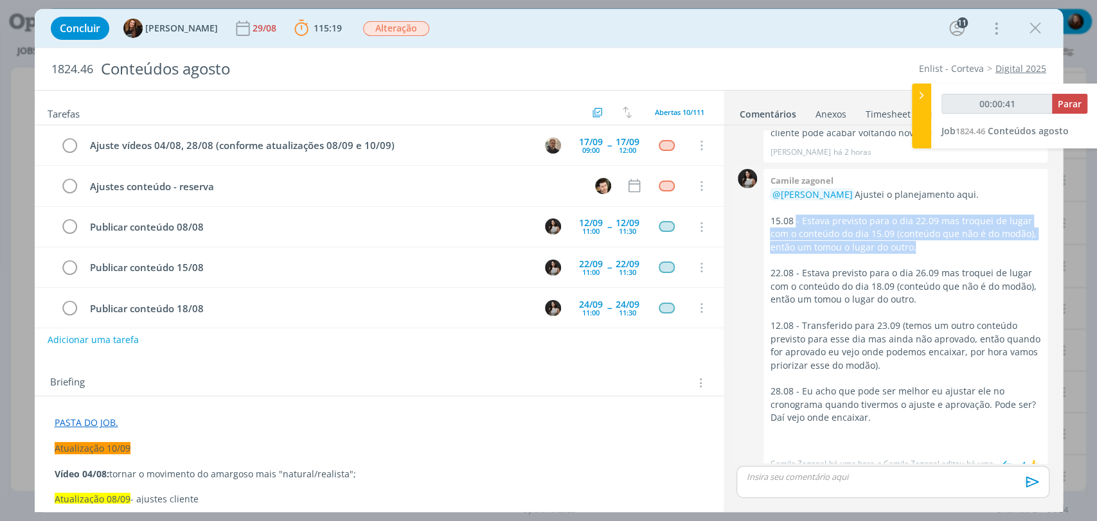
drag, startPoint x: 802, startPoint y: 208, endPoint x: 948, endPoint y: 229, distance: 148.1
click at [948, 229] on p "15.08 - Estava previsto para o dia 22.09 mas troquei de lugar com o conteúdo do…" at bounding box center [905, 234] width 271 height 39
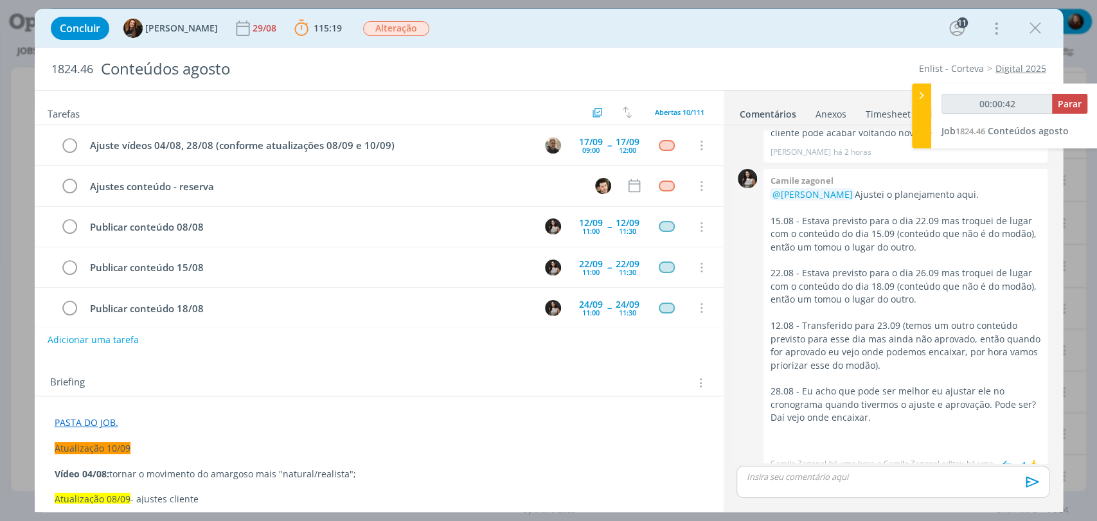
click at [915, 254] on p "dialog" at bounding box center [905, 260] width 271 height 13
click at [590, 269] on div "11:00" at bounding box center [590, 272] width 17 height 7
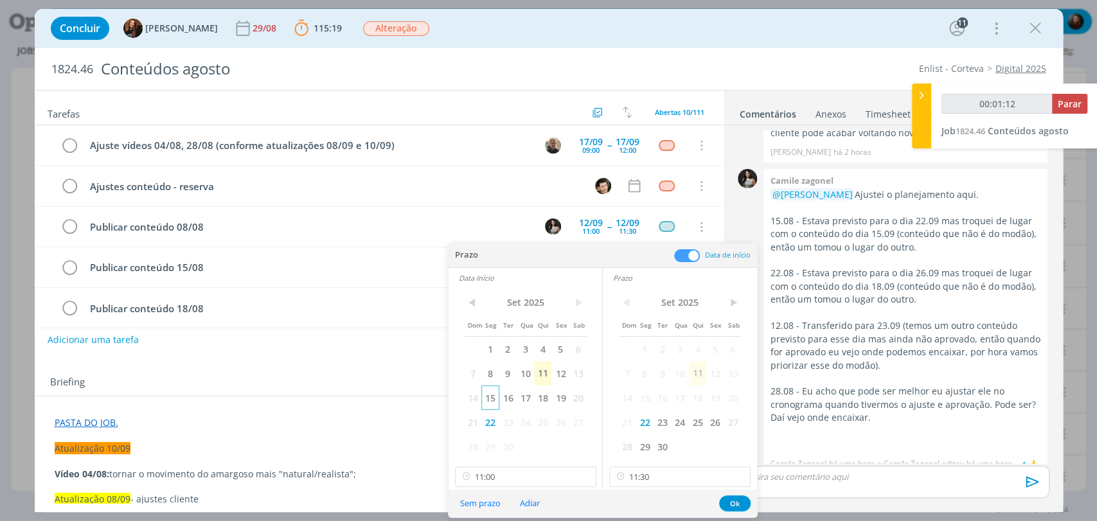
click at [493, 399] on span "15" at bounding box center [489, 398] width 17 height 24
click at [647, 399] on span "15" at bounding box center [644, 398] width 17 height 24
click at [739, 500] on button "Ok" at bounding box center [734, 504] width 31 height 16
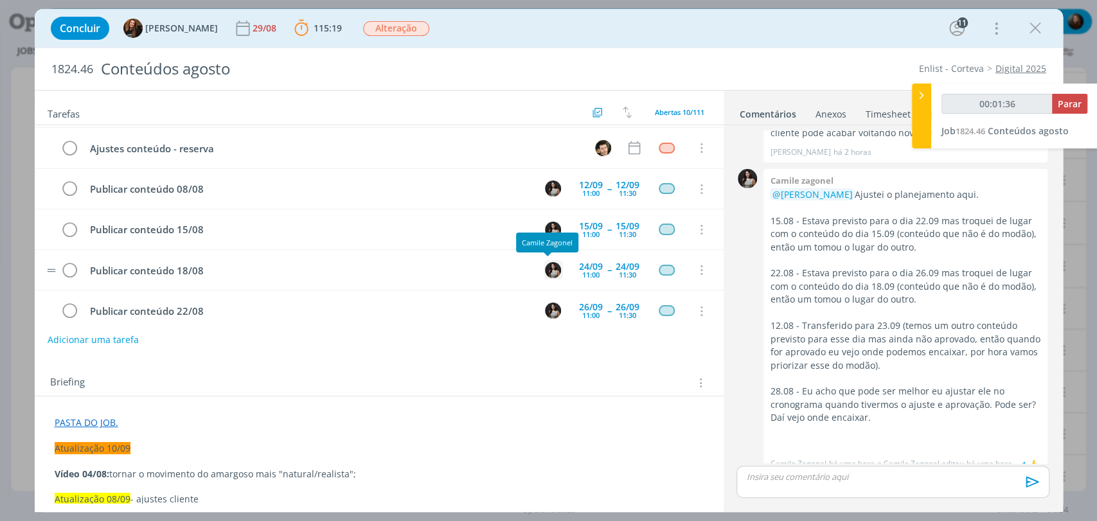
scroll to position [71, 0]
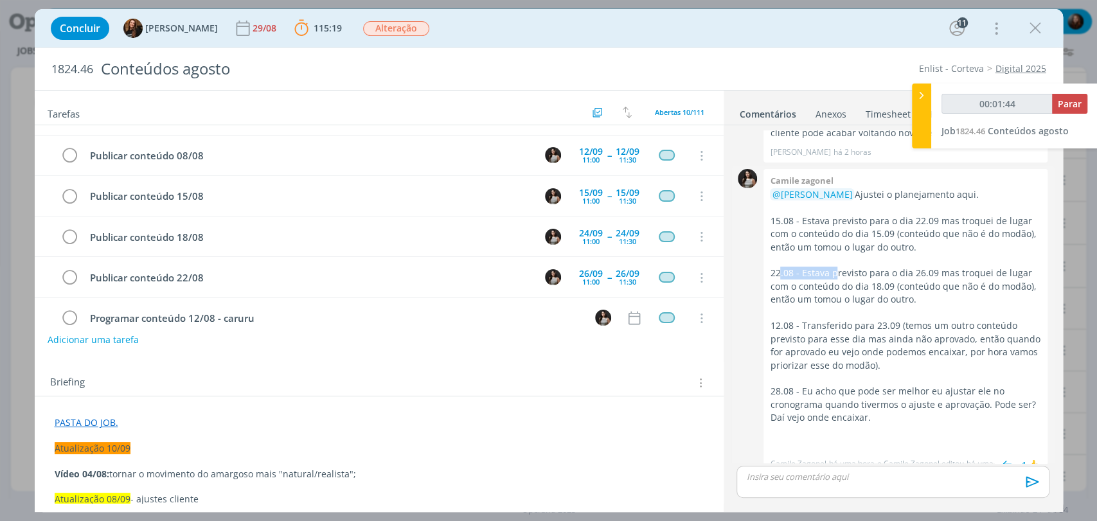
drag, startPoint x: 780, startPoint y: 257, endPoint x: 834, endPoint y: 264, distance: 54.4
click at [834, 267] on p "22.08 - Estava previsto para o dia 26.09 mas troquei de lugar com o conteúdo do…" at bounding box center [905, 286] width 271 height 39
click at [922, 269] on p "22.08 - Estava previsto para o dia 26.09 mas troquei de lugar com o conteúdo do…" at bounding box center [905, 286] width 271 height 39
drag, startPoint x: 895, startPoint y: 253, endPoint x: 947, endPoint y: 260, distance: 52.5
click at [947, 267] on p "22.08 - Estava previsto para o dia 26.09 mas troquei de lugar com o conteúdo do…" at bounding box center [905, 286] width 271 height 39
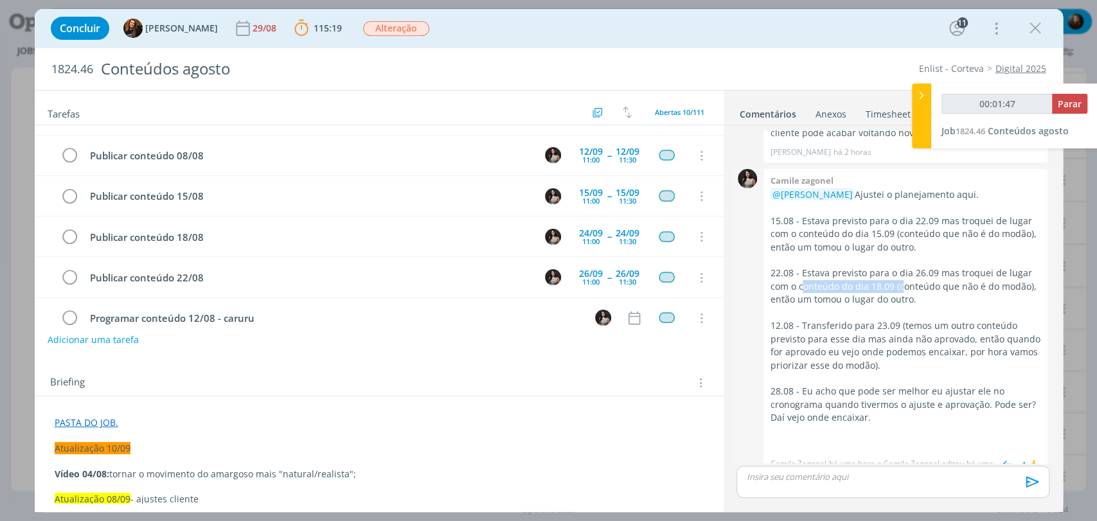
drag, startPoint x: 802, startPoint y: 270, endPoint x: 939, endPoint y: 264, distance: 136.4
click at [900, 270] on p "22.08 - Estava previsto para o dia 26.09 mas troquei de lugar com o conteúdo do…" at bounding box center [905, 286] width 271 height 39
click at [943, 267] on p "22.08 - Estava previsto para o dia 26.09 mas troquei de lugar com o conteúdo do…" at bounding box center [905, 286] width 271 height 39
drag, startPoint x: 797, startPoint y: 269, endPoint x: 899, endPoint y: 271, distance: 101.6
click at [899, 271] on p "22.08 - Estava previsto para o dia 26.09 mas troquei de lugar com o conteúdo do…" at bounding box center [905, 286] width 271 height 39
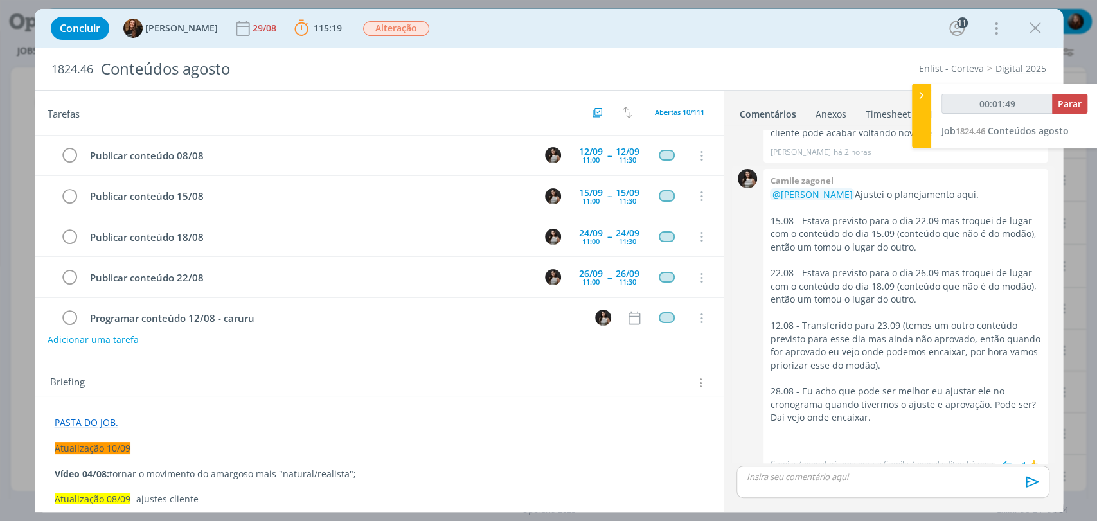
click at [936, 273] on p "22.08 - Estava previsto para o dia 26.09 mas troquei de lugar com o conteúdo do…" at bounding box center [905, 286] width 271 height 39
drag, startPoint x: 795, startPoint y: 283, endPoint x: 910, endPoint y: 283, distance: 115.1
click at [900, 283] on p "22.08 - Estava previsto para o dia 26.09 mas troquei de lugar com o conteúdo do…" at bounding box center [905, 286] width 271 height 39
click at [934, 280] on p "22.08 - Estava previsto para o dia 26.09 mas troquei de lugar com o conteúdo do…" at bounding box center [905, 286] width 271 height 39
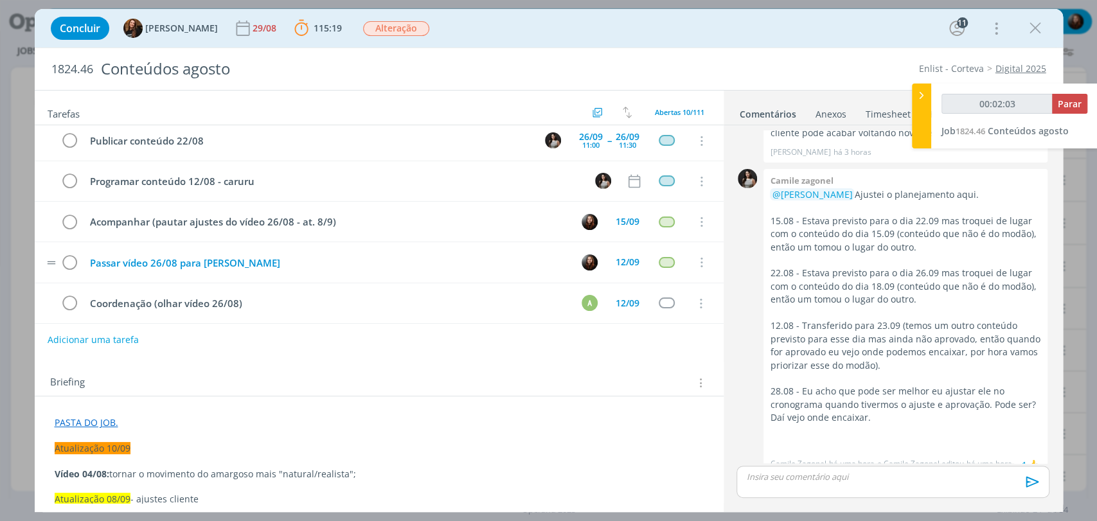
scroll to position [211, 0]
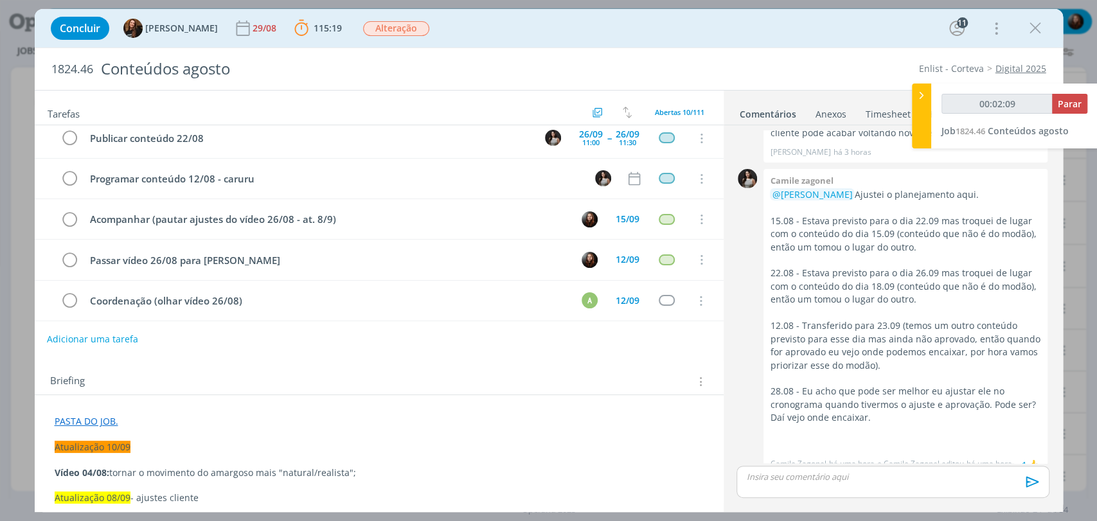
click at [128, 340] on button "Adicionar uma tarefa" at bounding box center [92, 339] width 91 height 22
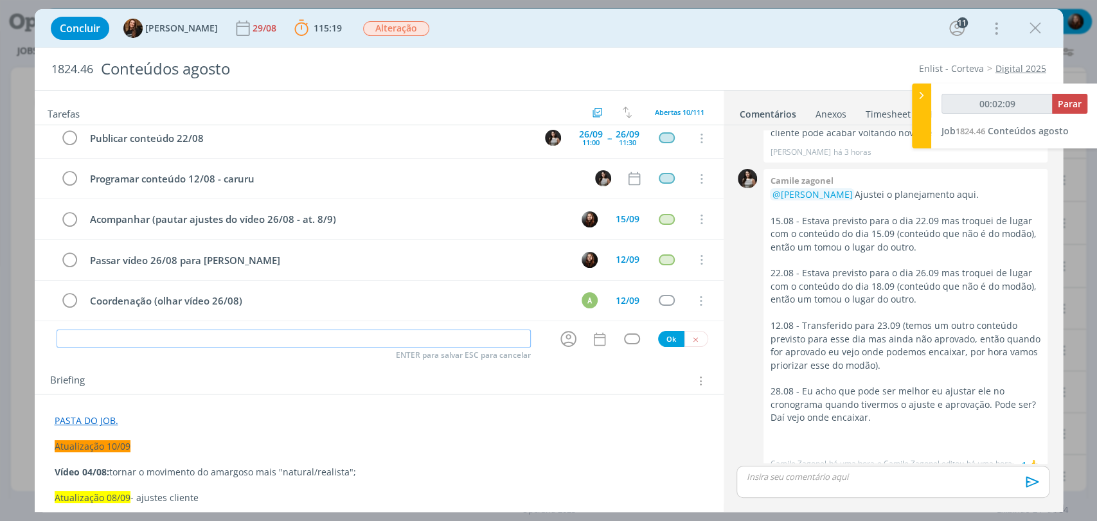
click at [195, 337] on input "dialog" at bounding box center [294, 339] width 474 height 18
type input "00:02:10"
type input "Ajus"
type input "00:02:11"
type input "Ajustar da"
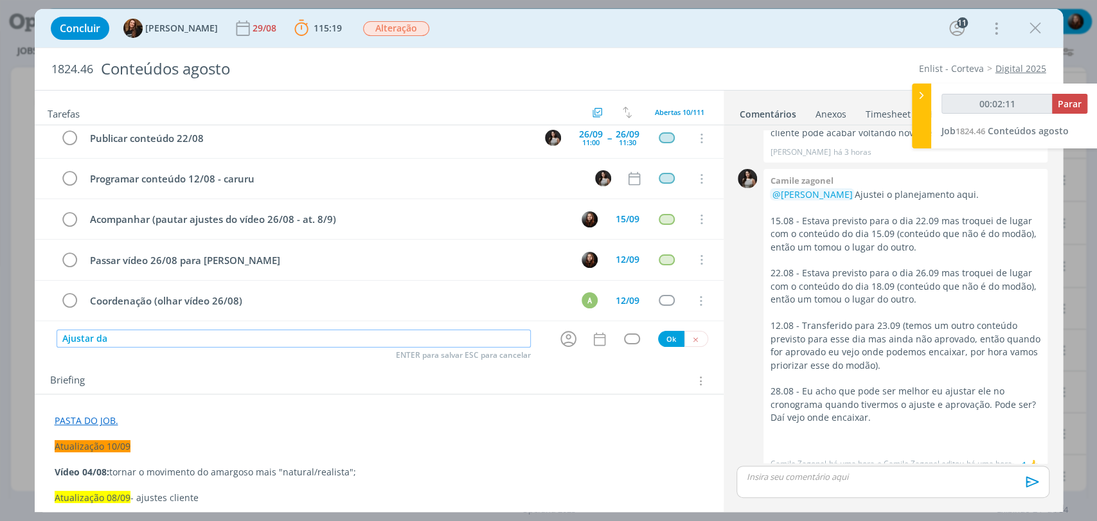
type input "00:02:12"
type input "Ajustar datas"
type input "00:02:13"
type input "Ajustar datas das p"
type input "00:02:14"
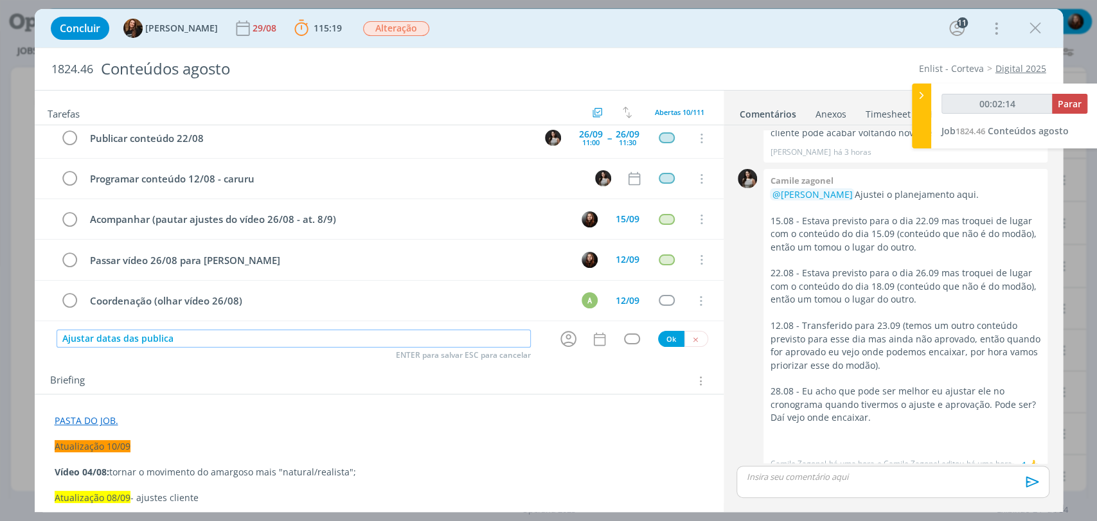
type input "Ajustar datas das publicaç"
type input "00:02:15"
type input "Ajustar datas das publicações"
type input "00:02:16"
click at [573, 344] on button "dialog" at bounding box center [568, 338] width 21 height 21
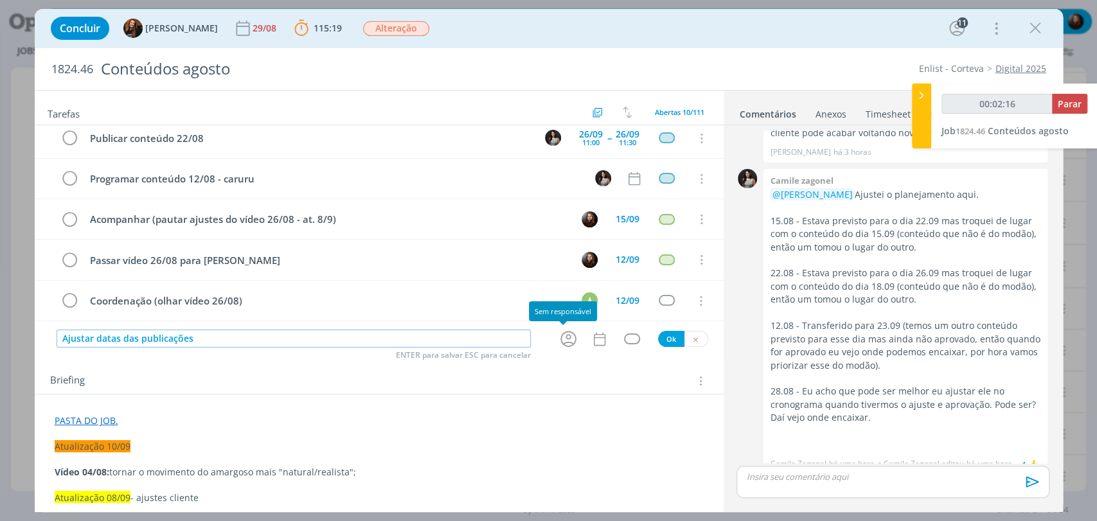
type input "Ajustar datas das publicações"
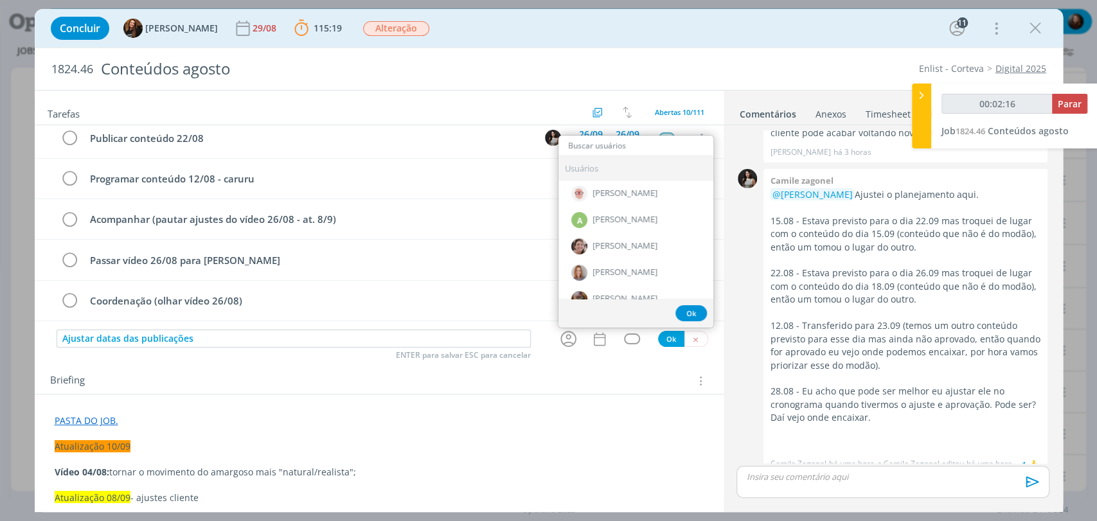
type input "00:02:17"
type input "ed"
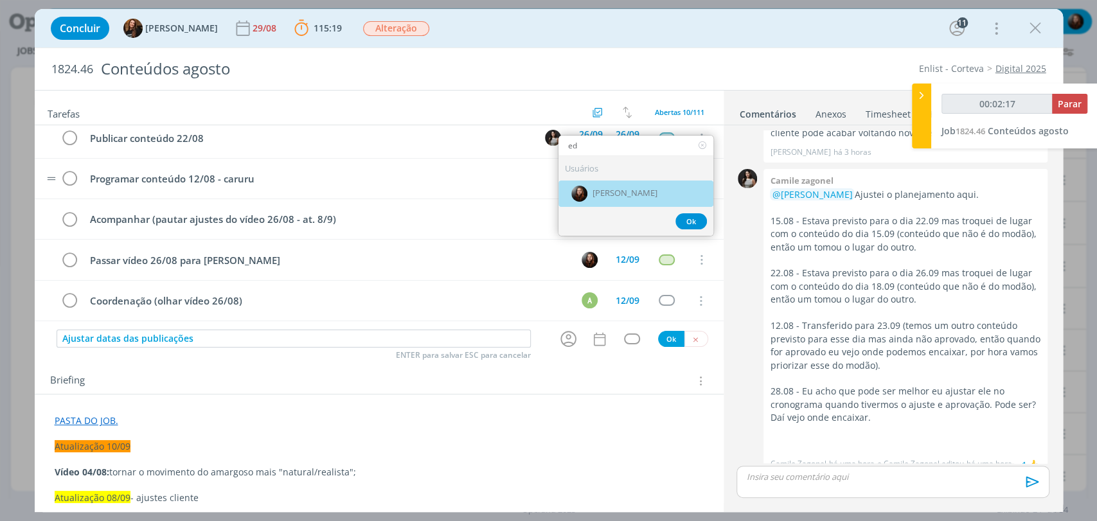
click at [617, 186] on div "[PERSON_NAME]" at bounding box center [636, 194] width 155 height 26
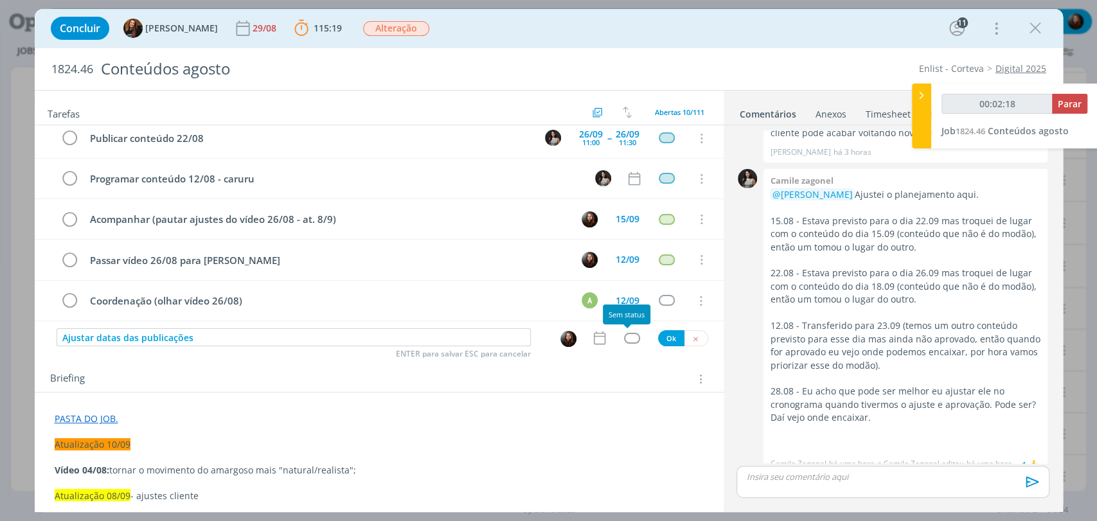
click at [626, 337] on div "dialog" at bounding box center [632, 338] width 16 height 11
type input "00:02:19"
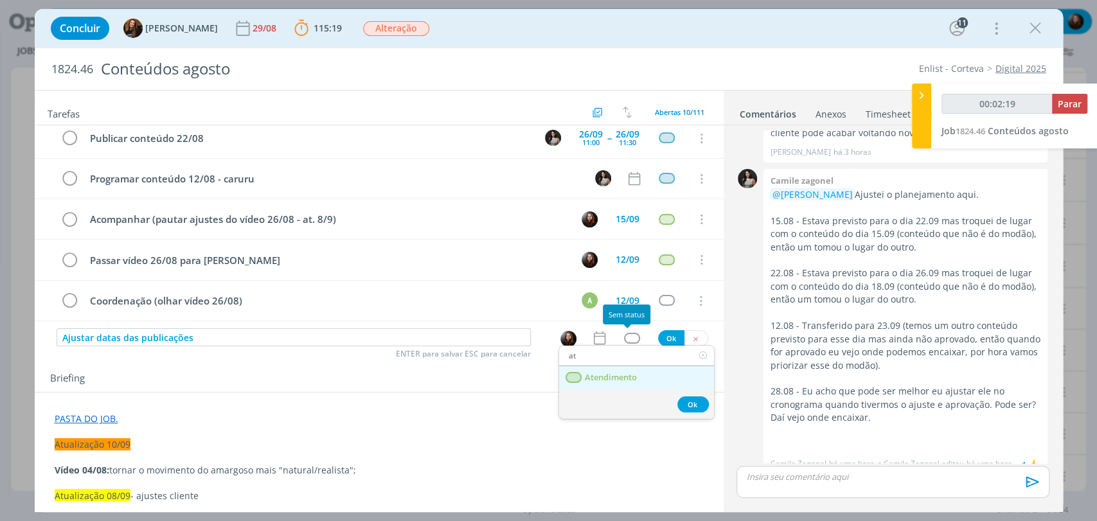
type input "at"
click at [610, 378] on span "Atendimento" at bounding box center [610, 378] width 52 height 10
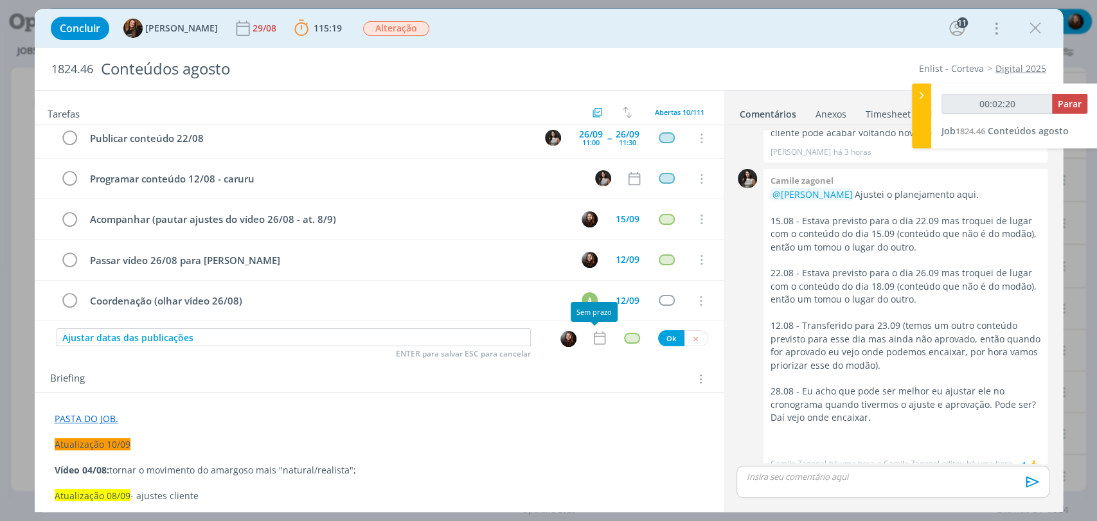
click at [591, 339] on icon "dialog" at bounding box center [599, 338] width 17 height 17
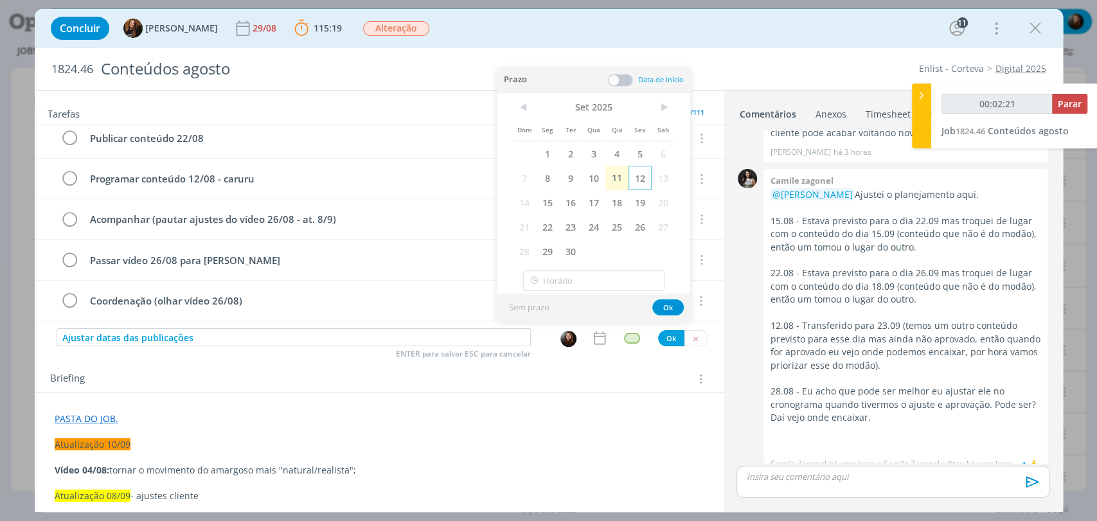
click at [638, 180] on span "12" at bounding box center [640, 178] width 23 height 24
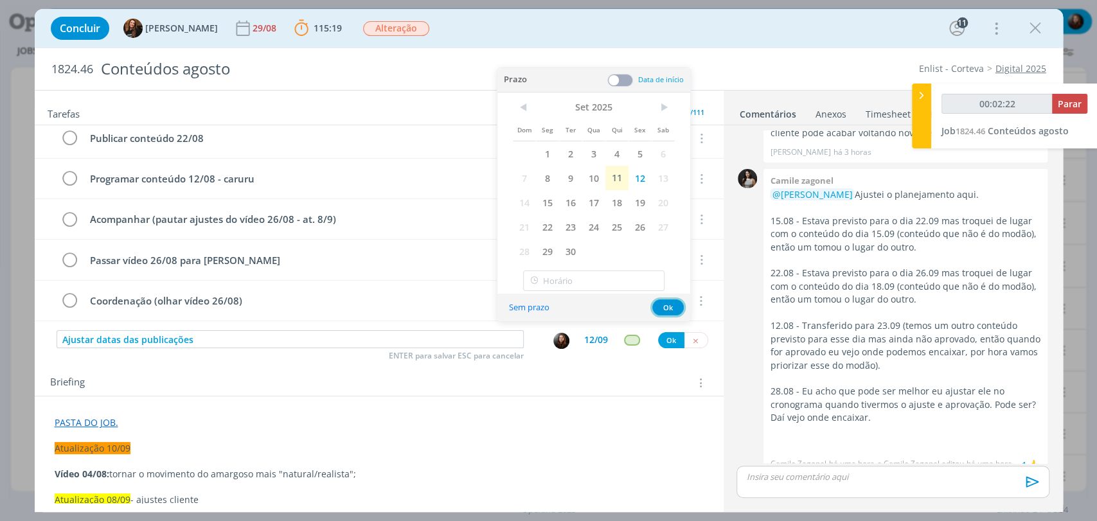
click at [674, 305] on button "Ok" at bounding box center [667, 308] width 31 height 16
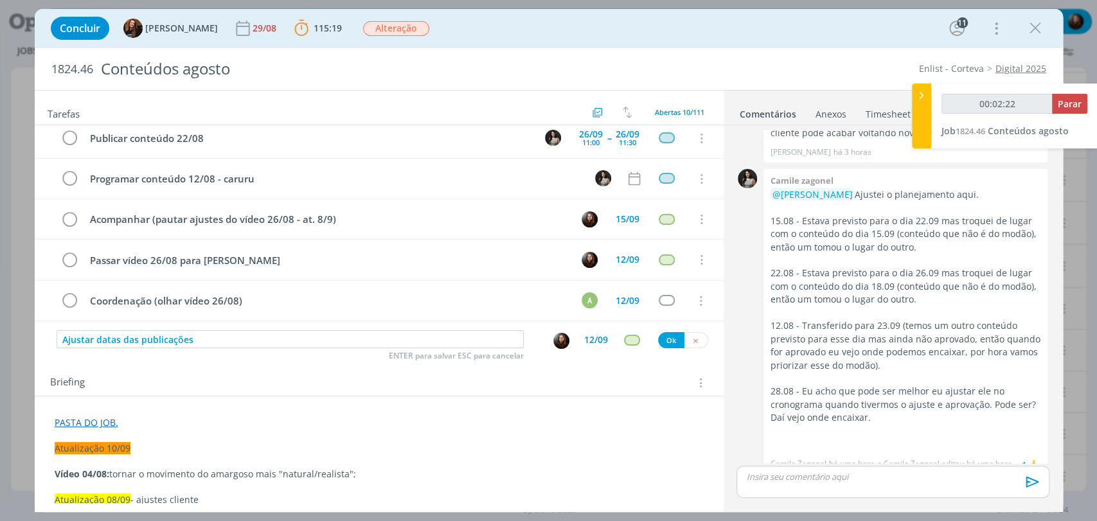
type input "00:02:23"
click at [665, 337] on button "Ok" at bounding box center [671, 340] width 26 height 16
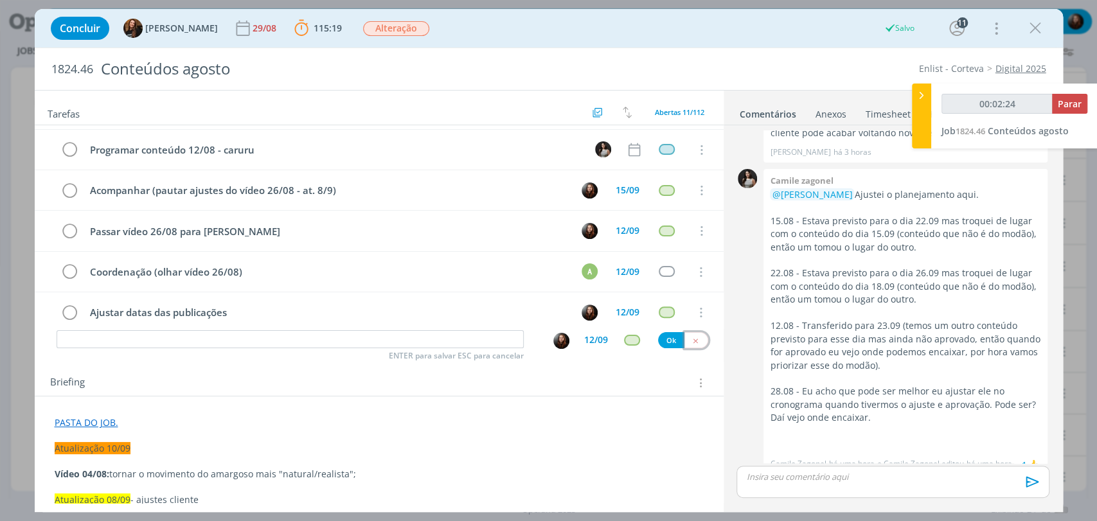
click at [692, 338] on icon "dialog" at bounding box center [696, 341] width 8 height 8
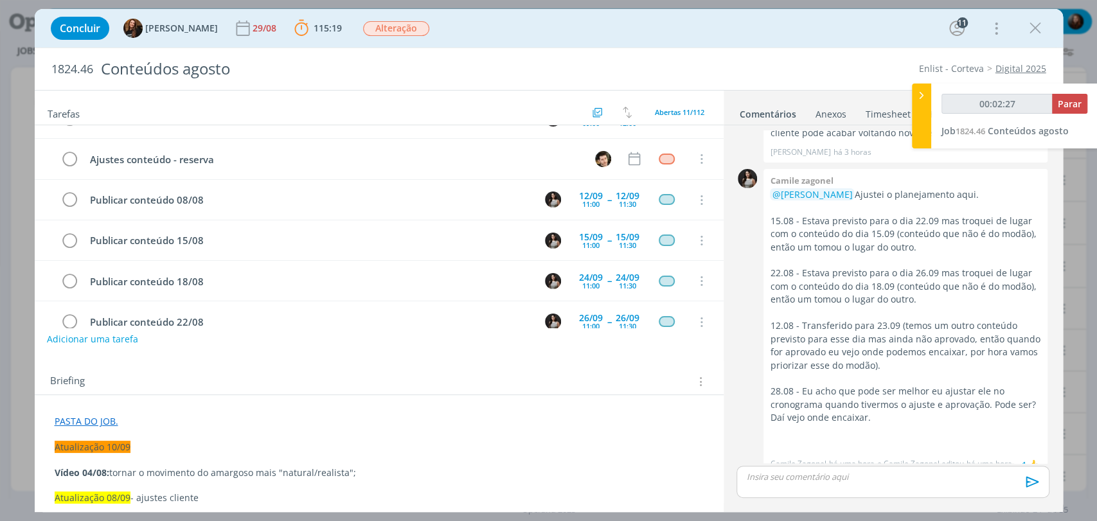
scroll to position [26, 0]
drag, startPoint x: 786, startPoint y: 205, endPoint x: 850, endPoint y: 206, distance: 64.9
click at [850, 215] on p "15.08 - Estava previsto para o dia 22.09 mas troquei de lugar com o conteúdo do…" at bounding box center [905, 234] width 271 height 39
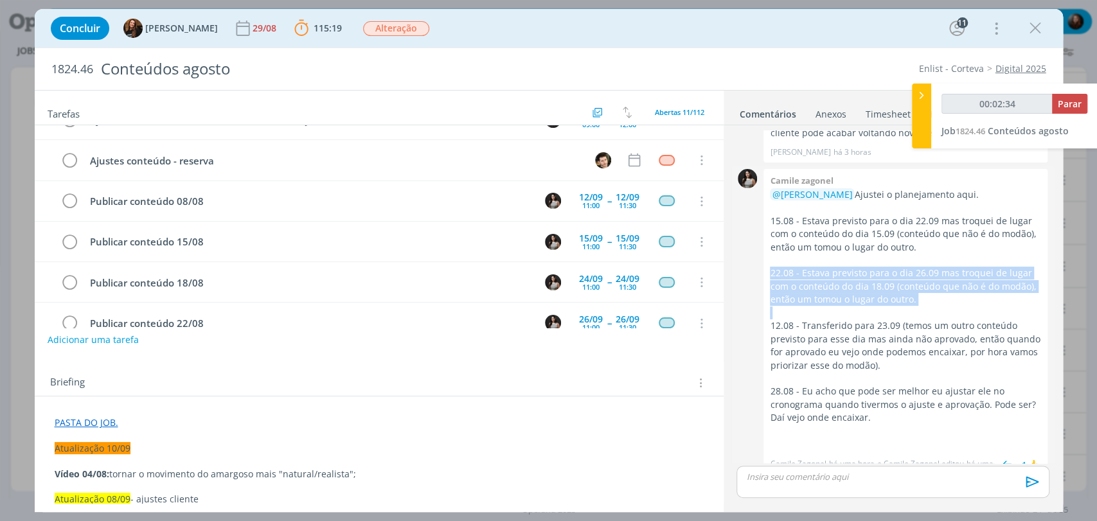
drag, startPoint x: 781, startPoint y: 256, endPoint x: 891, endPoint y: 295, distance: 116.5
click at [891, 295] on div "@Eduarda Pereira Ajustei o planejamento aqui. 15.08 - Estava previsto para o di…" at bounding box center [905, 319] width 271 height 263
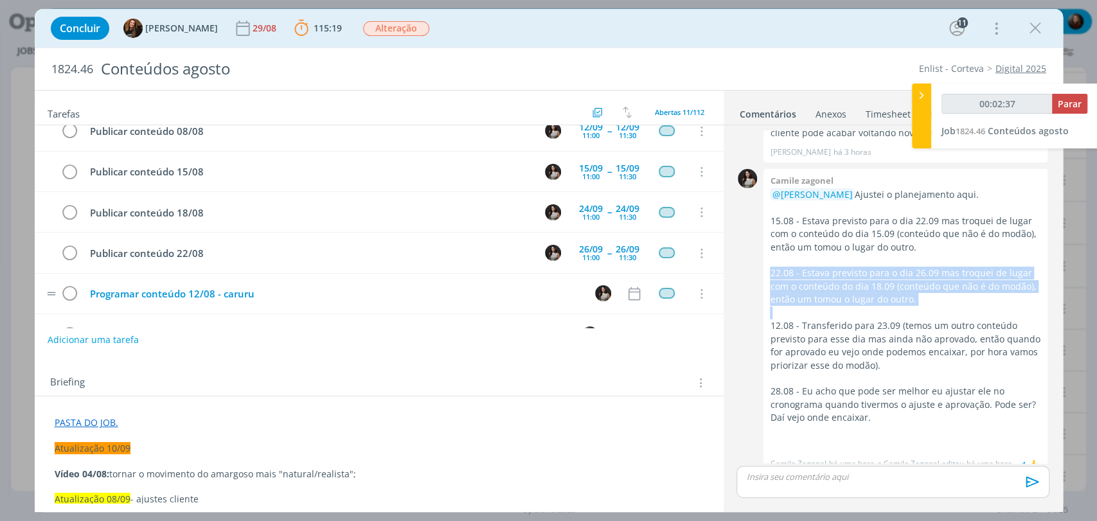
scroll to position [97, 0]
click at [926, 283] on p "22.08 - Estava previsto para o dia 26.09 mas troquei de lugar com o conteúdo do…" at bounding box center [905, 286] width 271 height 39
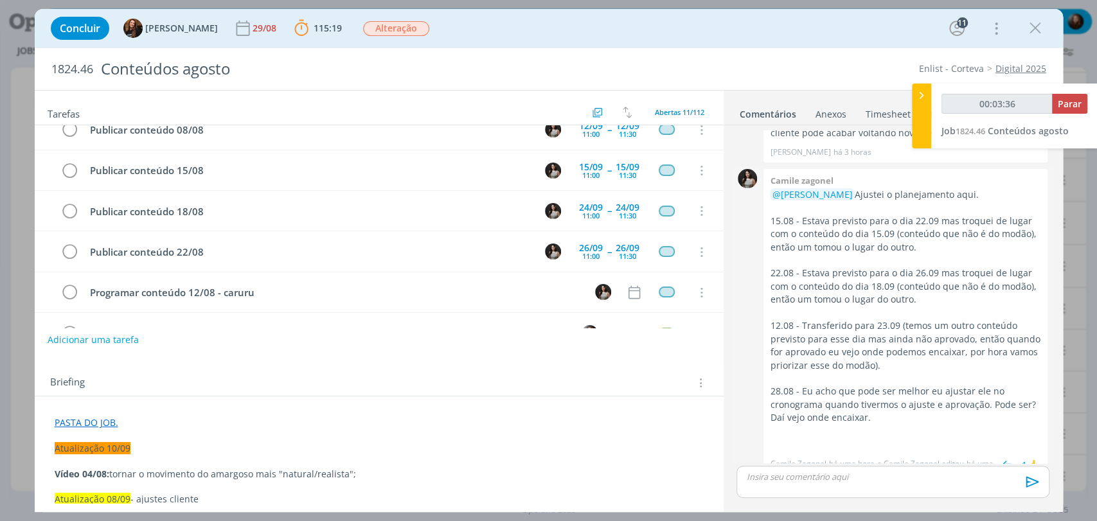
click at [924, 285] on p "22.08 - Estava previsto para o dia 26.09 mas troquei de lugar com o conteúdo do…" at bounding box center [905, 286] width 271 height 39
drag, startPoint x: 838, startPoint y: 273, endPoint x: 880, endPoint y: 274, distance: 41.8
click at [880, 274] on p "22.08 - Estava previsto para o dia 26.09 mas troquei de lugar com o conteúdo do…" at bounding box center [905, 286] width 271 height 39
click at [905, 273] on p "22.08 - Estava previsto para o dia 26.09 mas troquei de lugar com o conteúdo do…" at bounding box center [905, 286] width 271 height 39
type input "00:04:13"
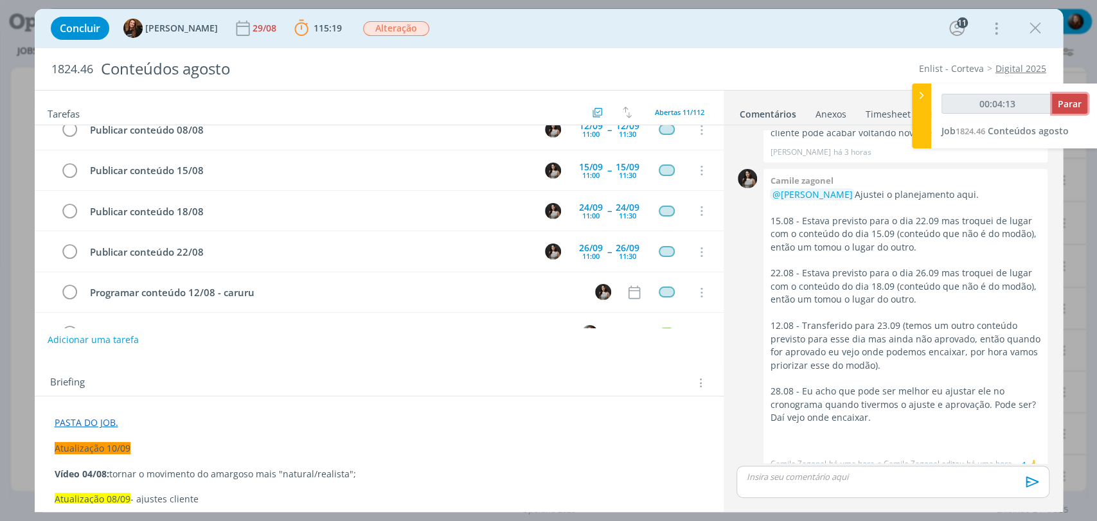
click at [1083, 99] on button "Parar" at bounding box center [1069, 104] width 35 height 20
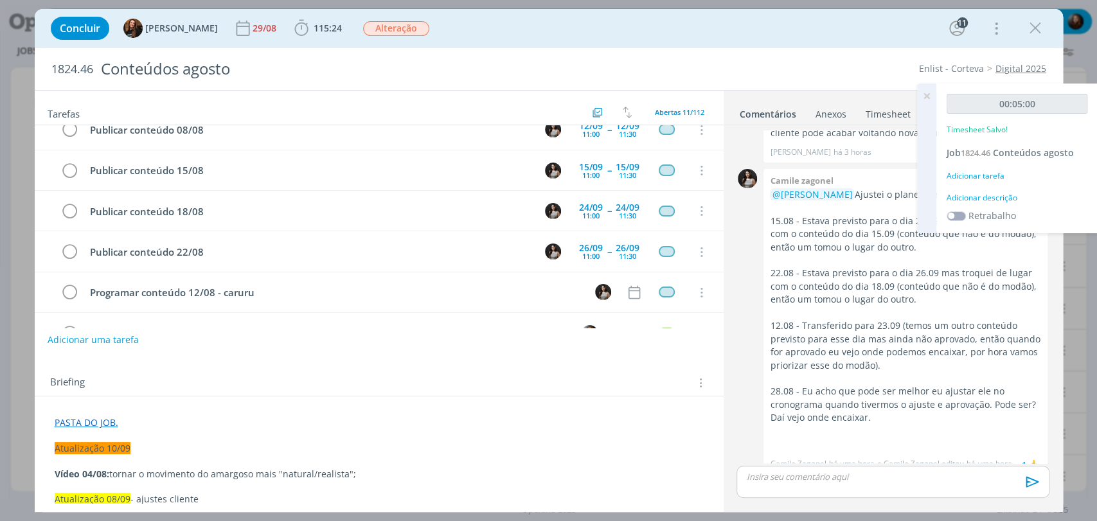
click at [1013, 195] on div "Adicionar descrição" at bounding box center [1017, 198] width 141 height 12
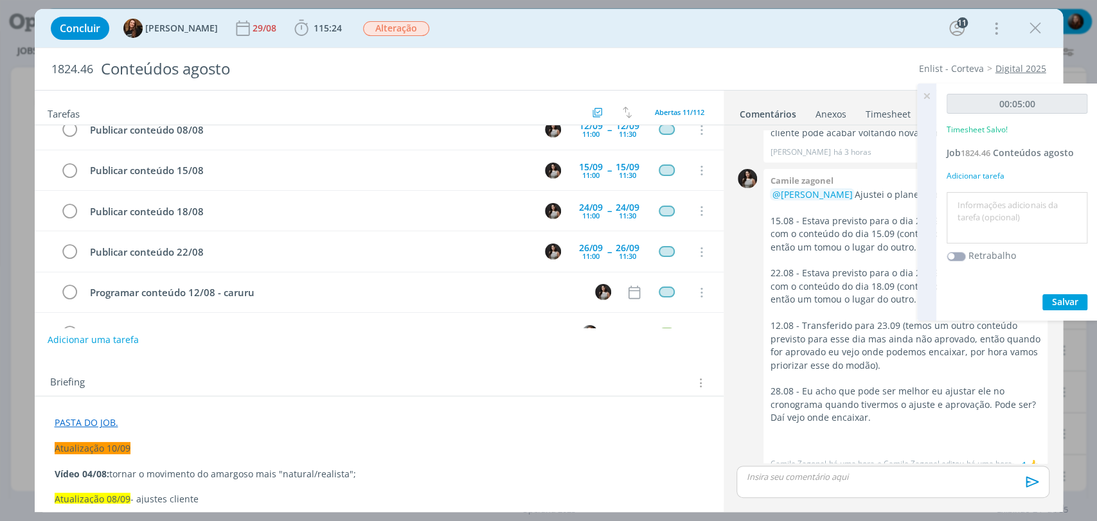
click at [984, 204] on textarea at bounding box center [1017, 218] width 134 height 46
type textarea "atualização de pauta"
click at [1075, 300] on span "Salvar" at bounding box center [1065, 302] width 26 height 12
click at [928, 95] on icon at bounding box center [926, 96] width 23 height 25
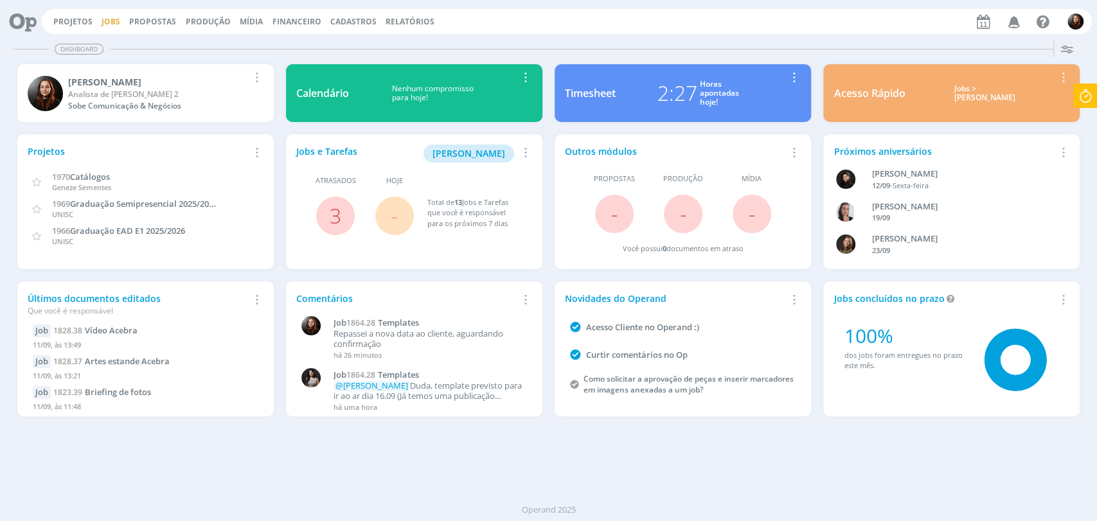
click at [102, 22] on link "Jobs" at bounding box center [111, 21] width 19 height 11
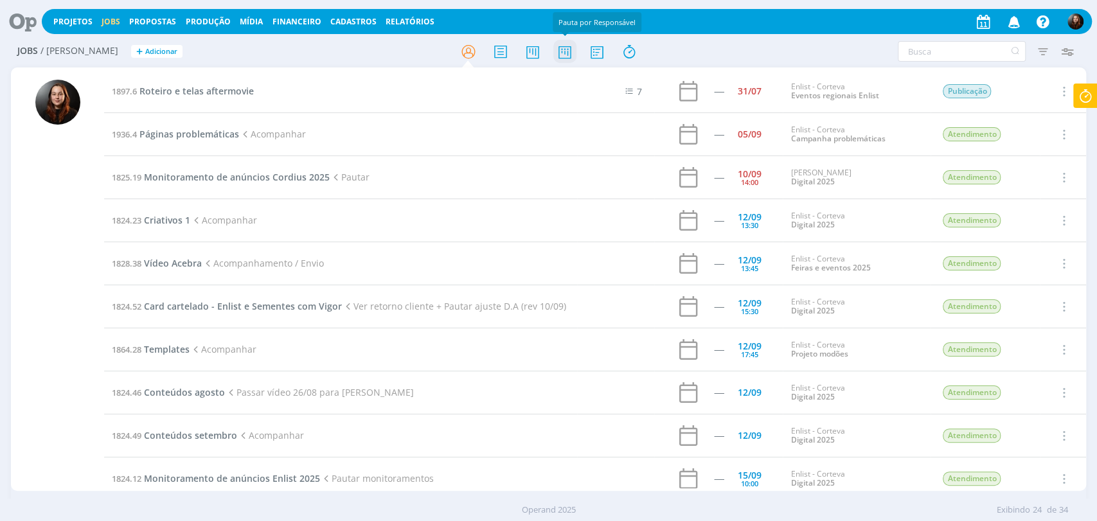
click at [562, 52] on icon at bounding box center [564, 51] width 23 height 25
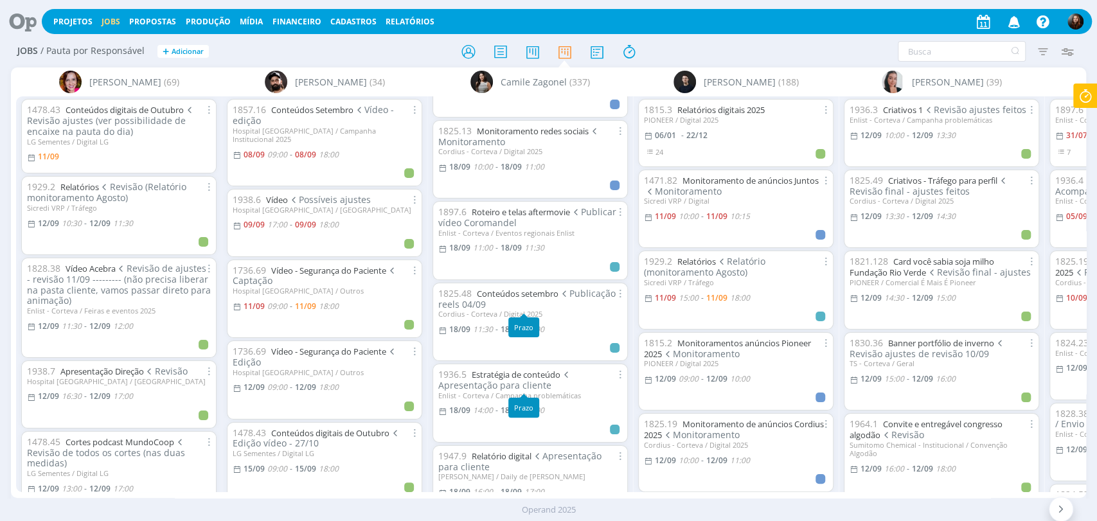
scroll to position [2825, 0]
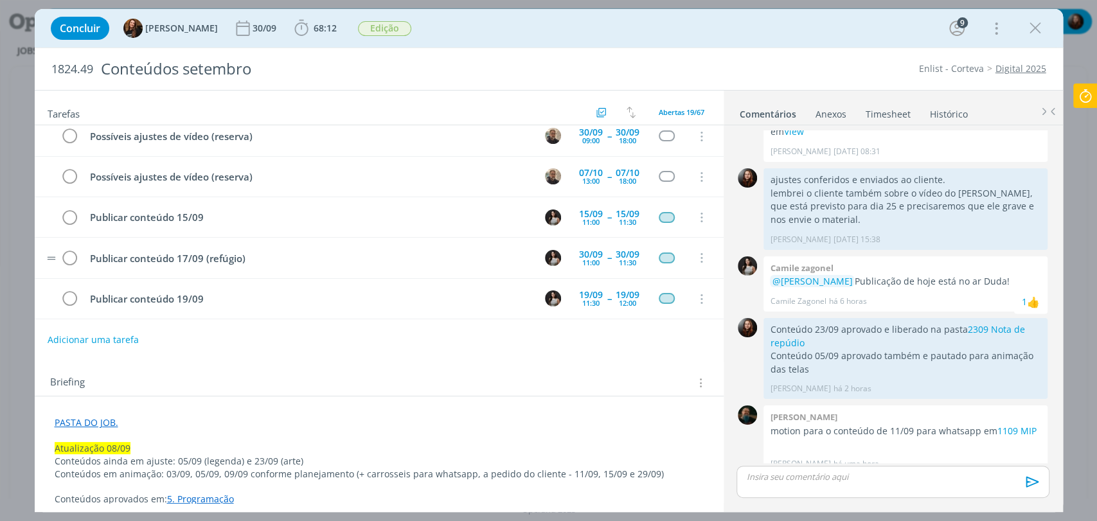
scroll to position [499, 0]
click at [622, 217] on div "11:30" at bounding box center [627, 220] width 17 height 7
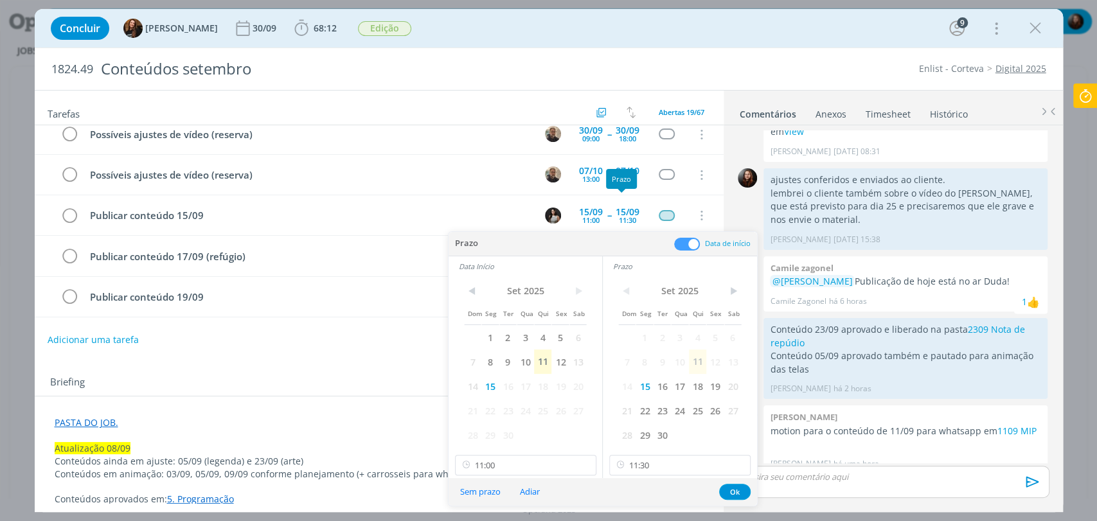
click at [363, 359] on div "Tarefas Usar Job de template Criar template a partir deste job Visualizar Templ…" at bounding box center [379, 297] width 689 height 413
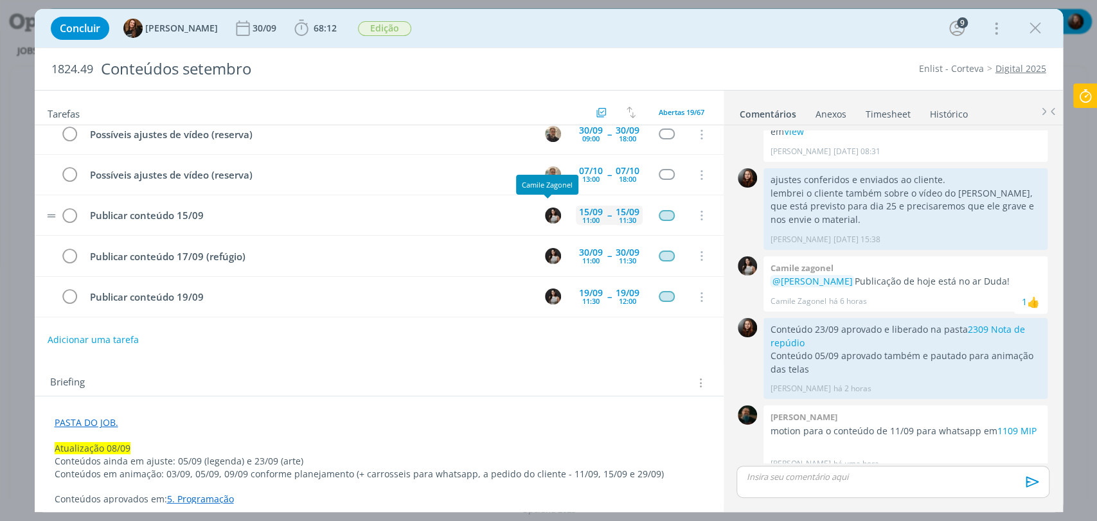
click at [591, 208] on div "15/09" at bounding box center [591, 212] width 24 height 9
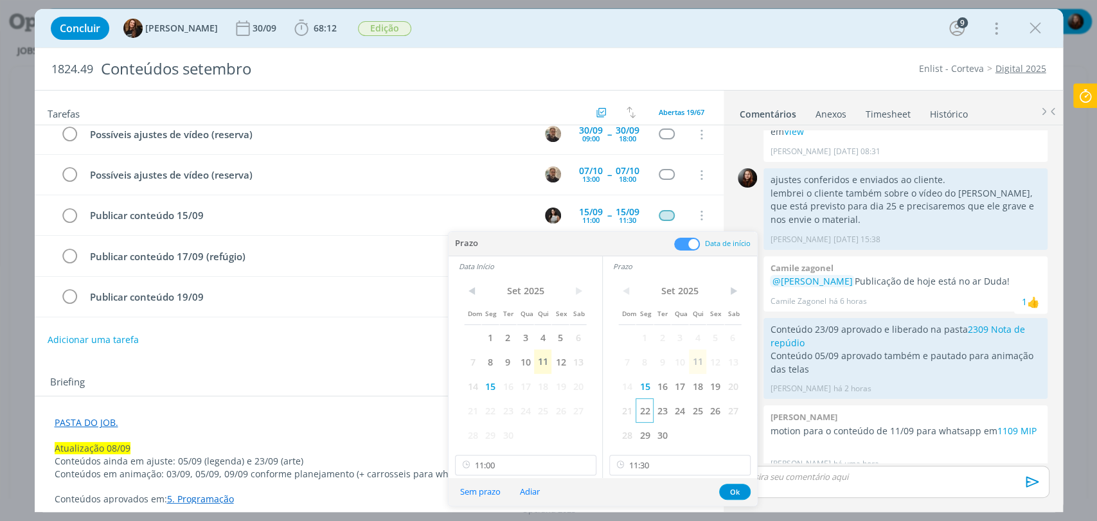
click at [646, 413] on span "22" at bounding box center [644, 411] width 17 height 24
click at [491, 408] on span "22" at bounding box center [489, 411] width 17 height 24
click at [730, 490] on button "Ok" at bounding box center [734, 492] width 31 height 16
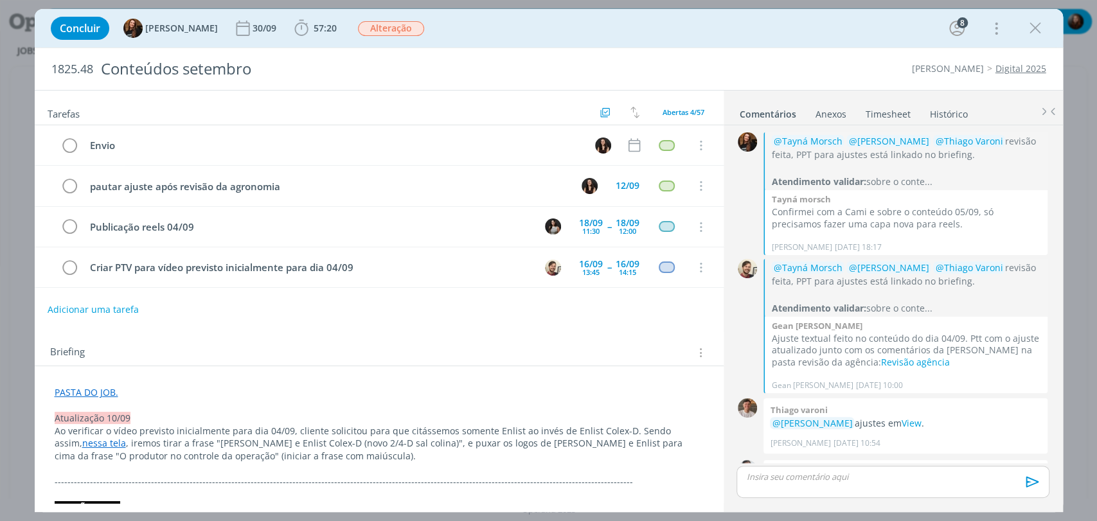
scroll to position [1241, 0]
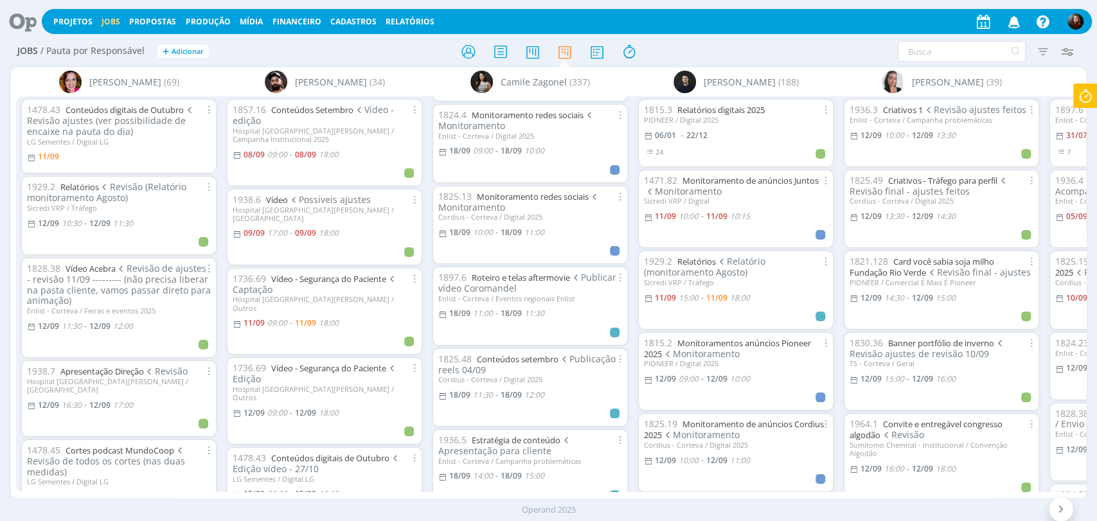
scroll to position [2683, 0]
